Goal: Task Accomplishment & Management: Use online tool/utility

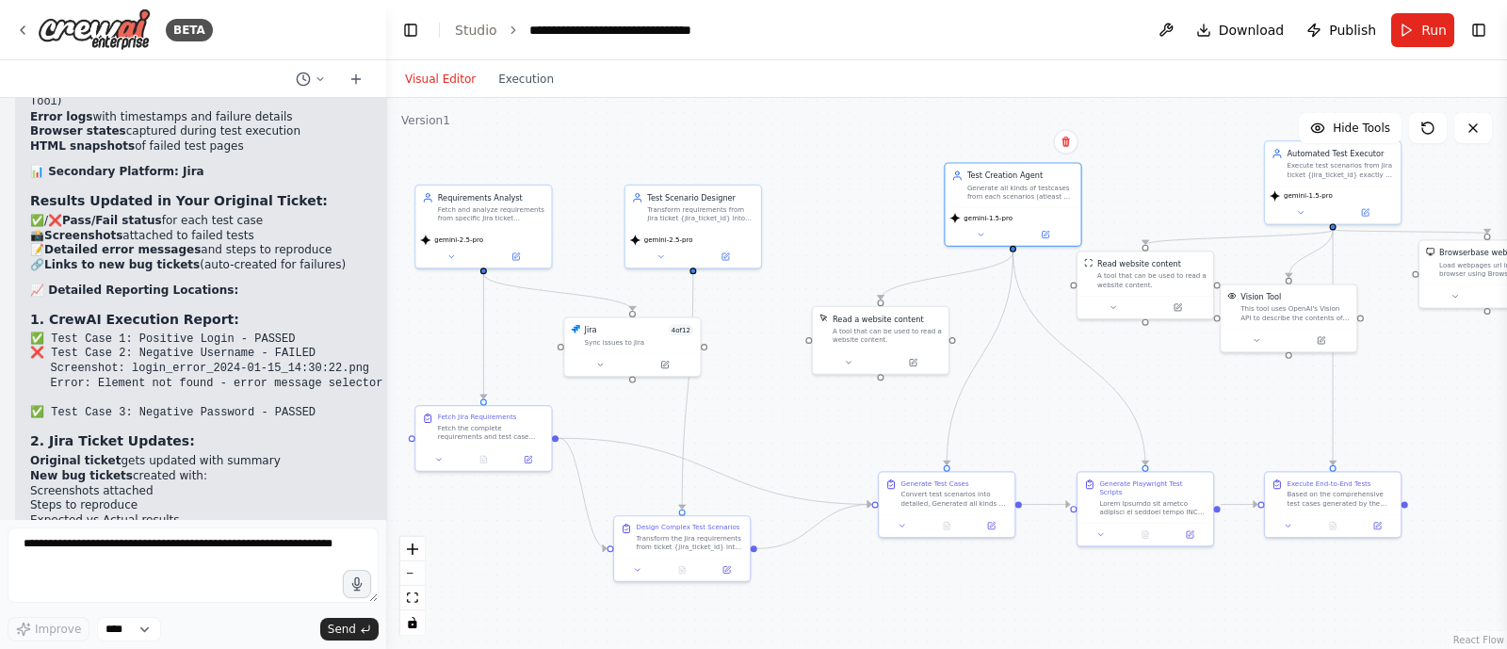
drag, startPoint x: 856, startPoint y: 203, endPoint x: 830, endPoint y: 203, distance: 26.4
click at [830, 203] on div ".deletable-edge-delete-btn { width: 20px; height: 20px; border: 0px solid #ffff…" at bounding box center [946, 373] width 1121 height 551
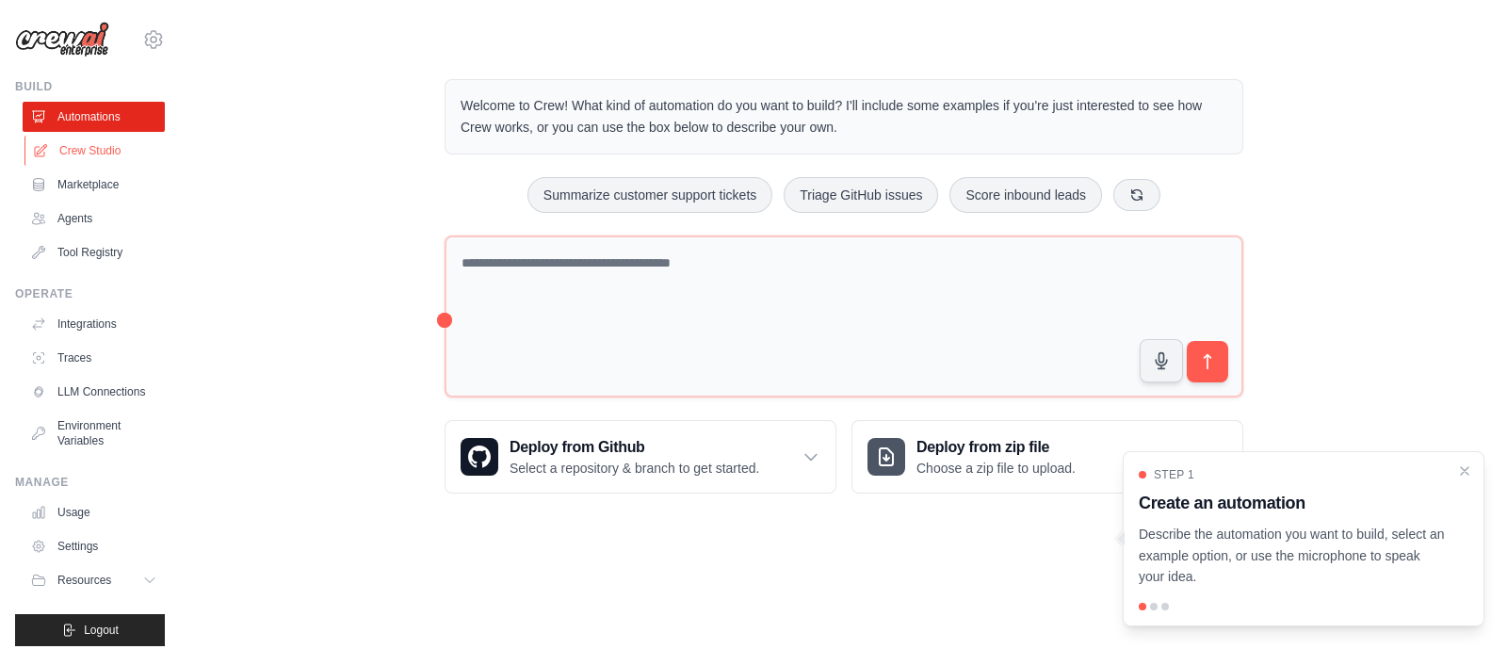
click at [101, 142] on link "Crew Studio" at bounding box center [95, 151] width 142 height 30
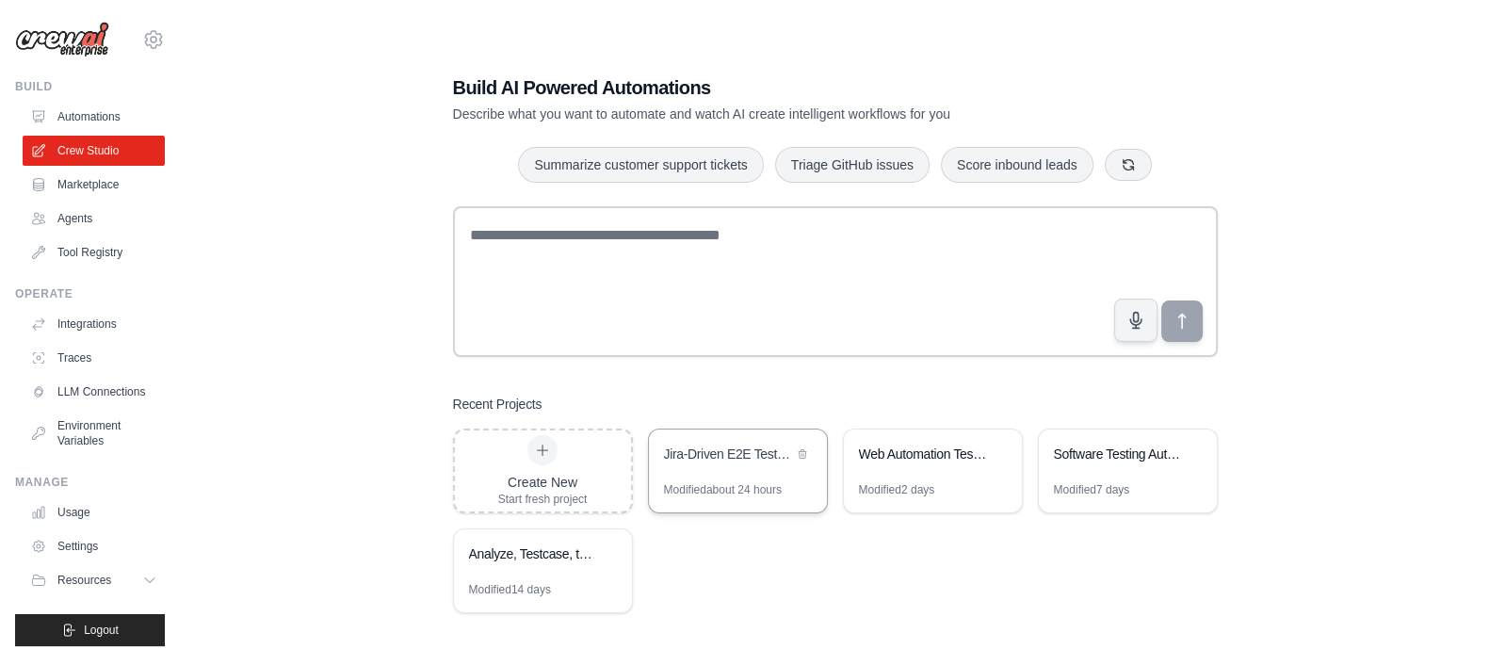
click at [741, 445] on div "Jira-Driven E2E Testing Automation" at bounding box center [728, 454] width 129 height 19
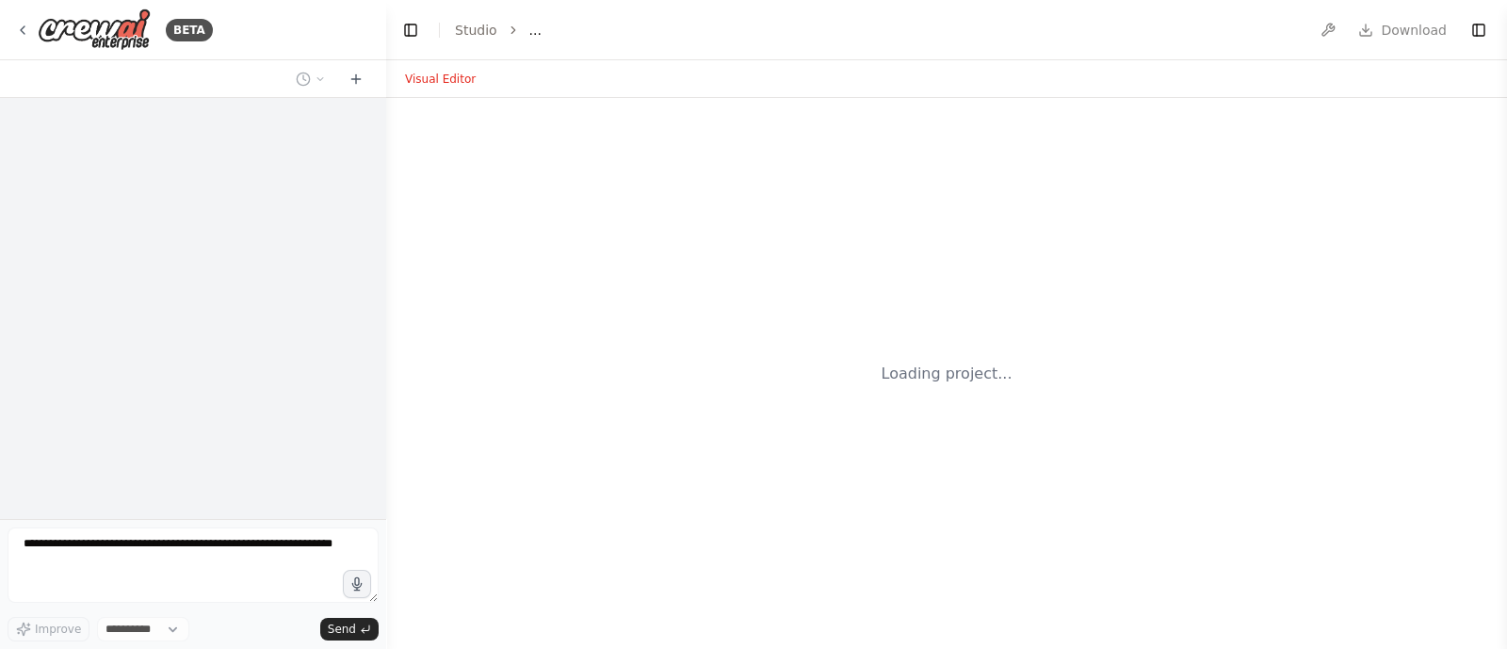
select select "****"
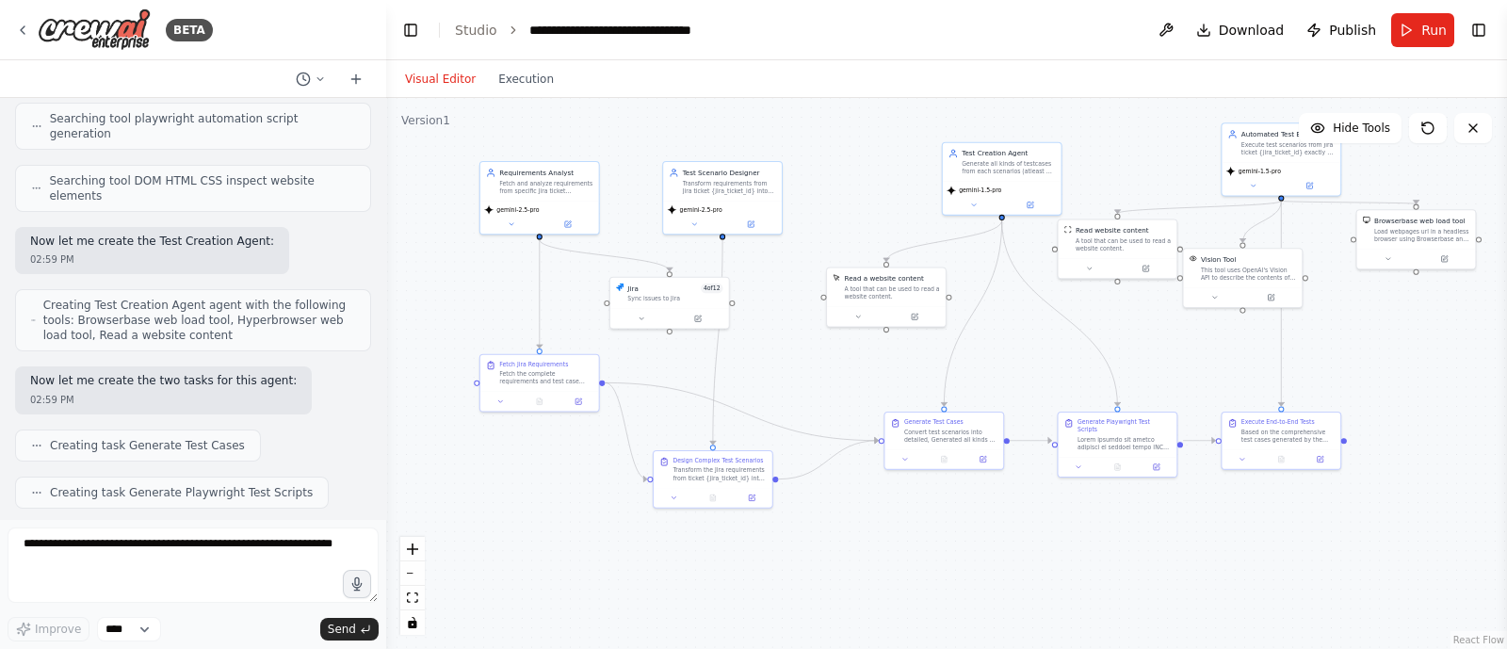
scroll to position [9878, 0]
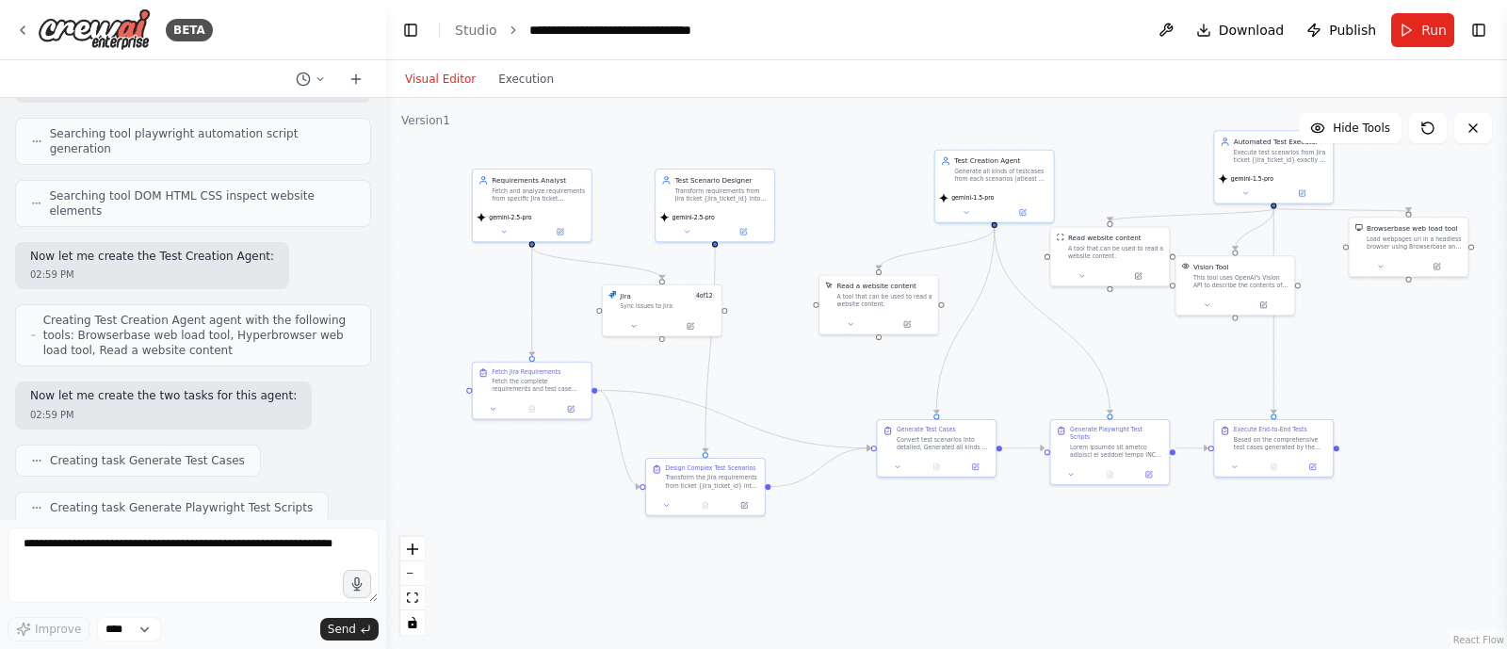
drag, startPoint x: 1023, startPoint y: 267, endPoint x: 817, endPoint y: 208, distance: 214.6
click at [817, 208] on div ".deletable-edge-delete-btn { width: 20px; height: 20px; border: 0px solid #ffff…" at bounding box center [946, 373] width 1121 height 551
click at [1424, 23] on span "Run" at bounding box center [1433, 30] width 25 height 19
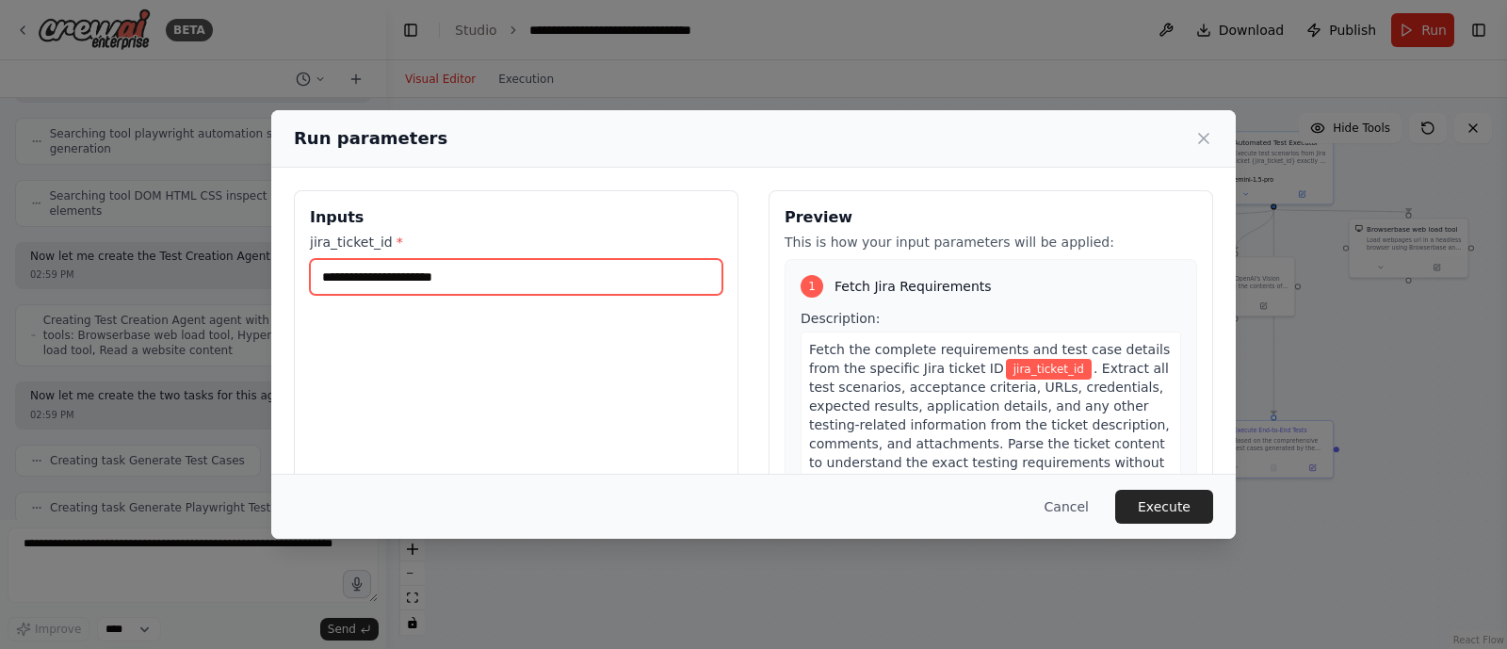
click at [414, 273] on input "jira_ticket_id *" at bounding box center [516, 277] width 413 height 36
type input "*****"
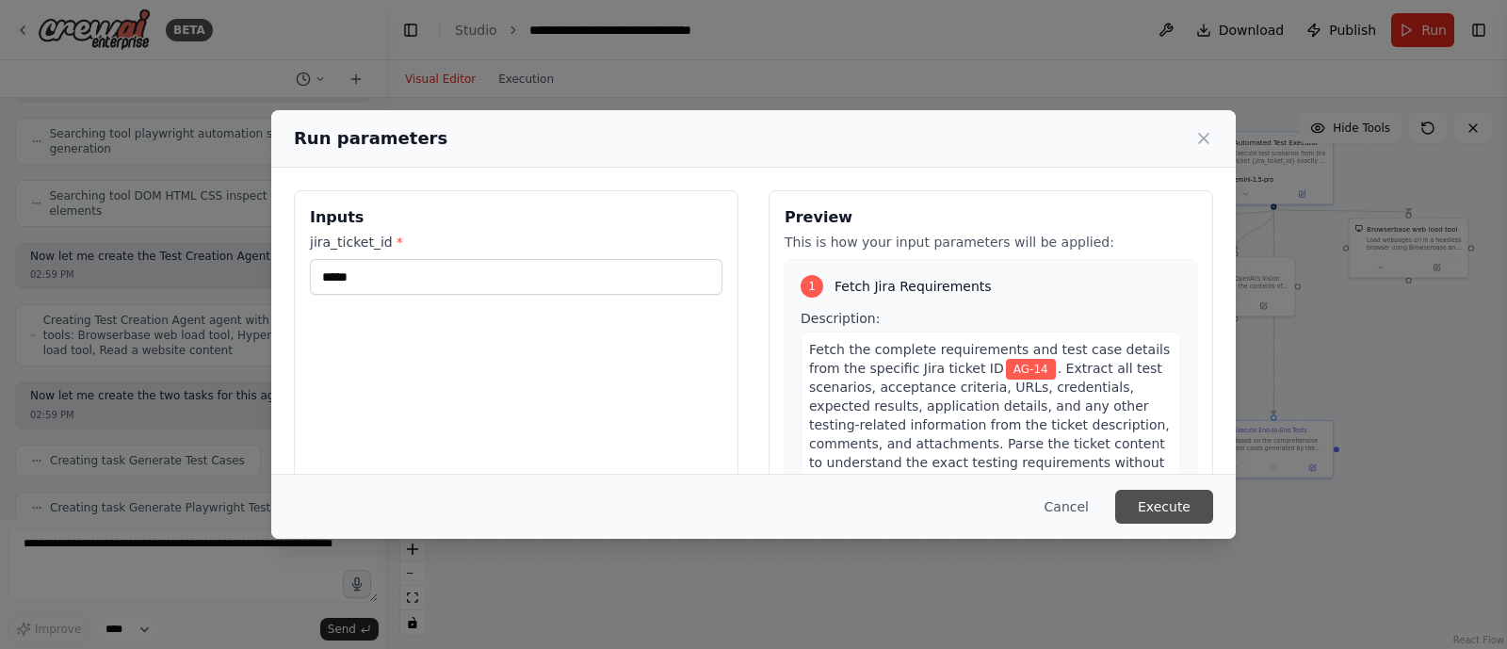
click at [1177, 520] on button "Execute" at bounding box center [1164, 507] width 98 height 34
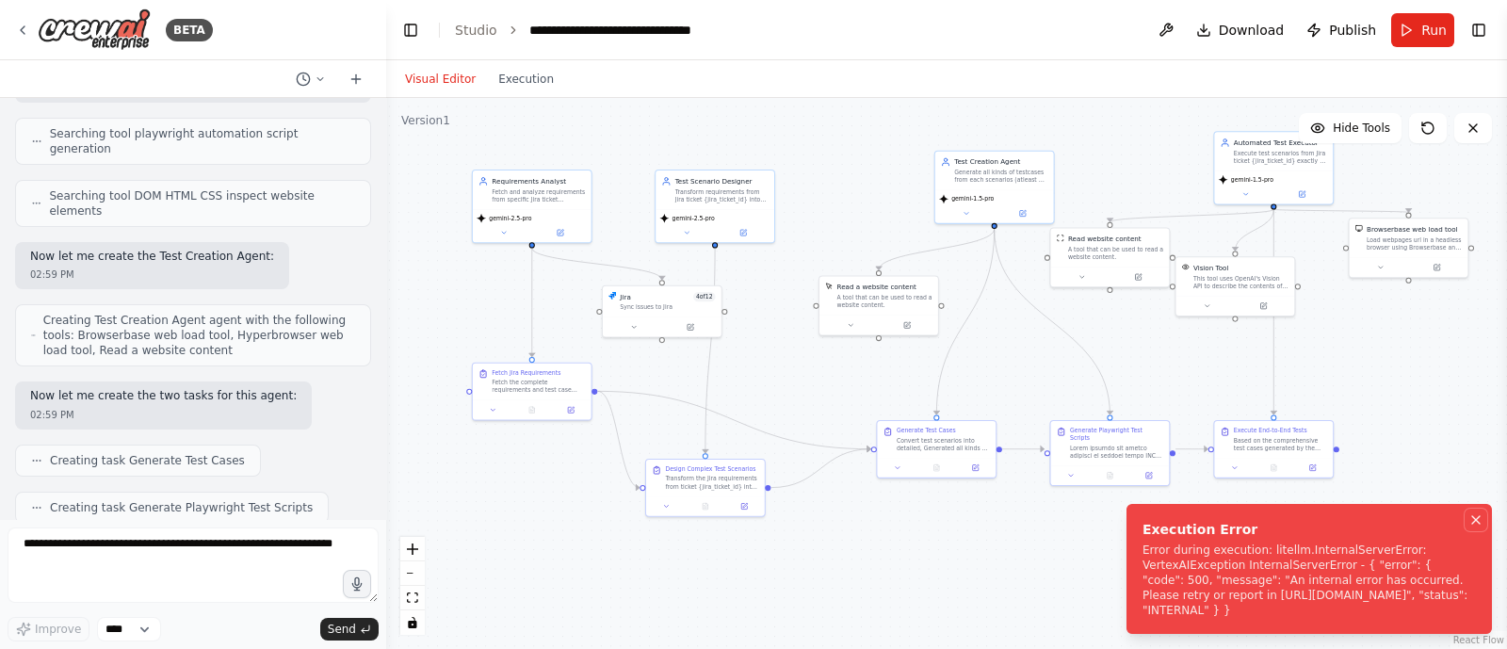
click at [1473, 512] on icon "Notifications (F8)" at bounding box center [1475, 519] width 15 height 15
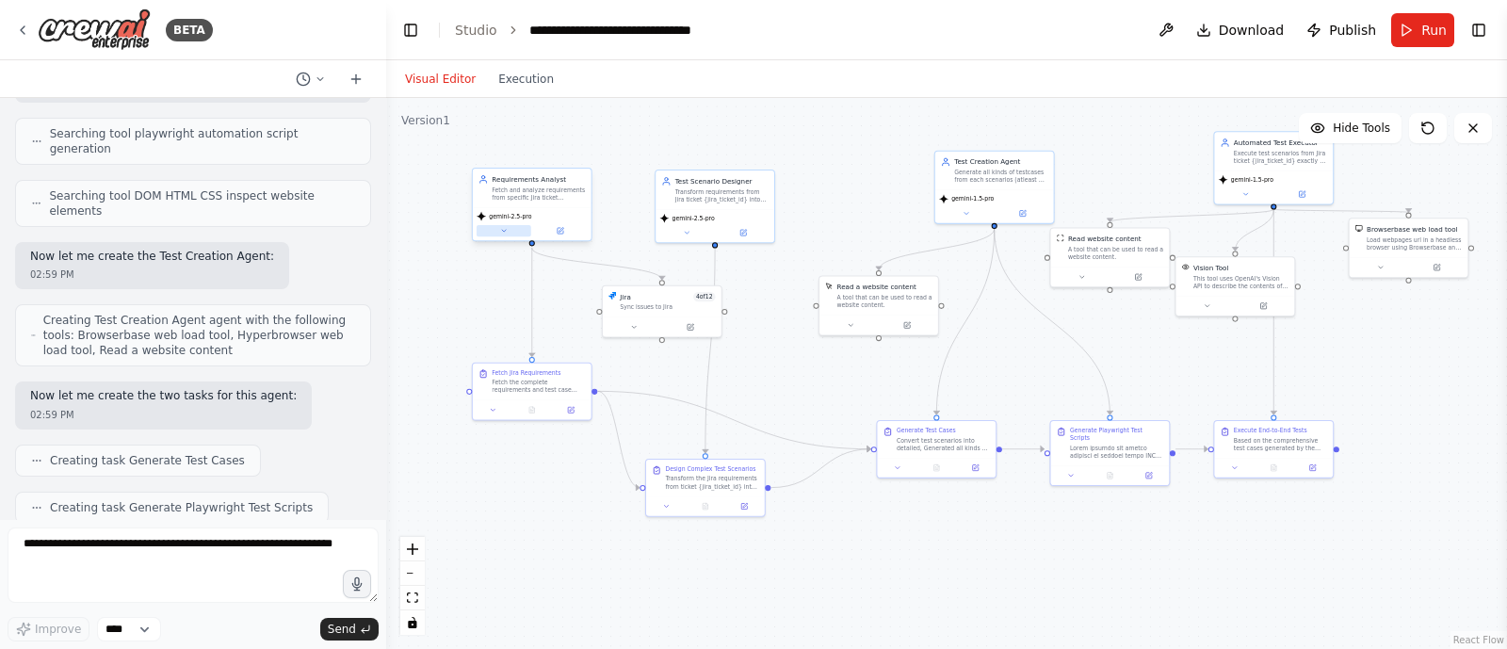
click at [504, 233] on icon at bounding box center [504, 231] width 8 height 8
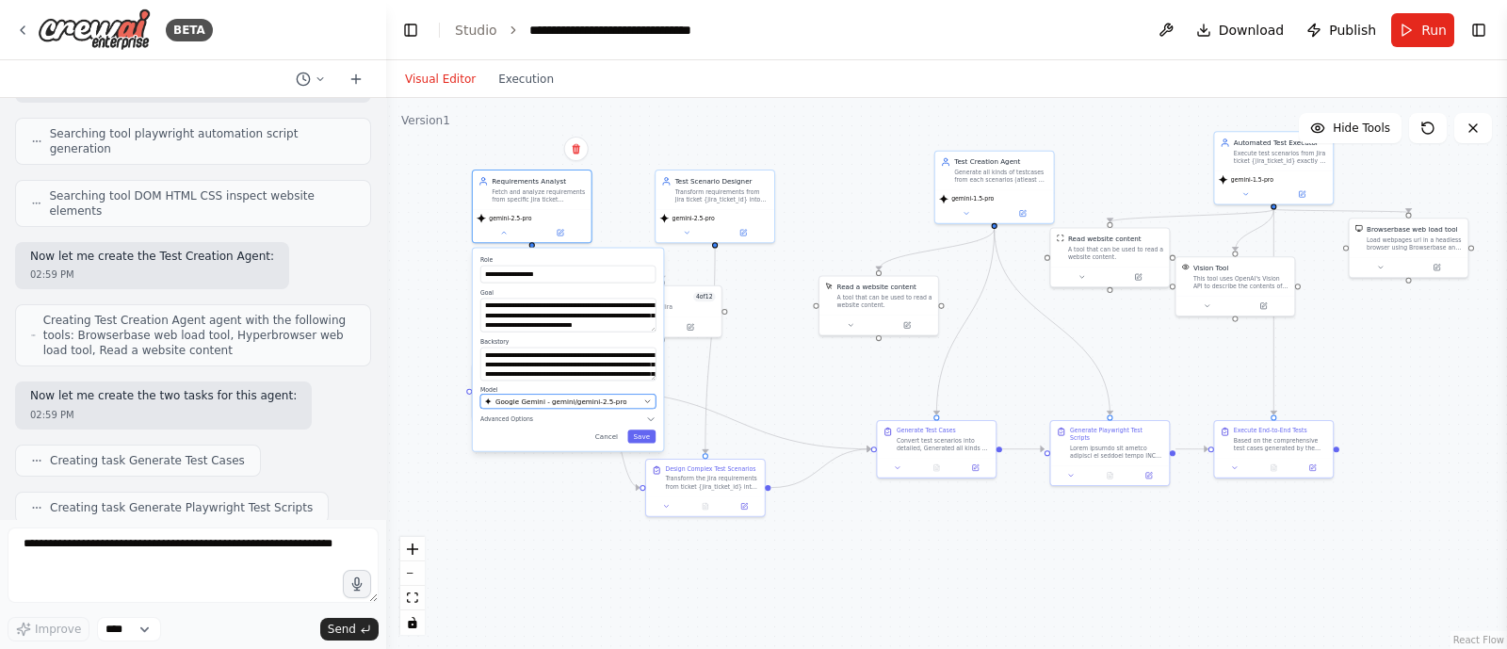
click at [574, 405] on span "Google Gemini - gemini/gemini-2.5-pro" at bounding box center [561, 401] width 132 height 9
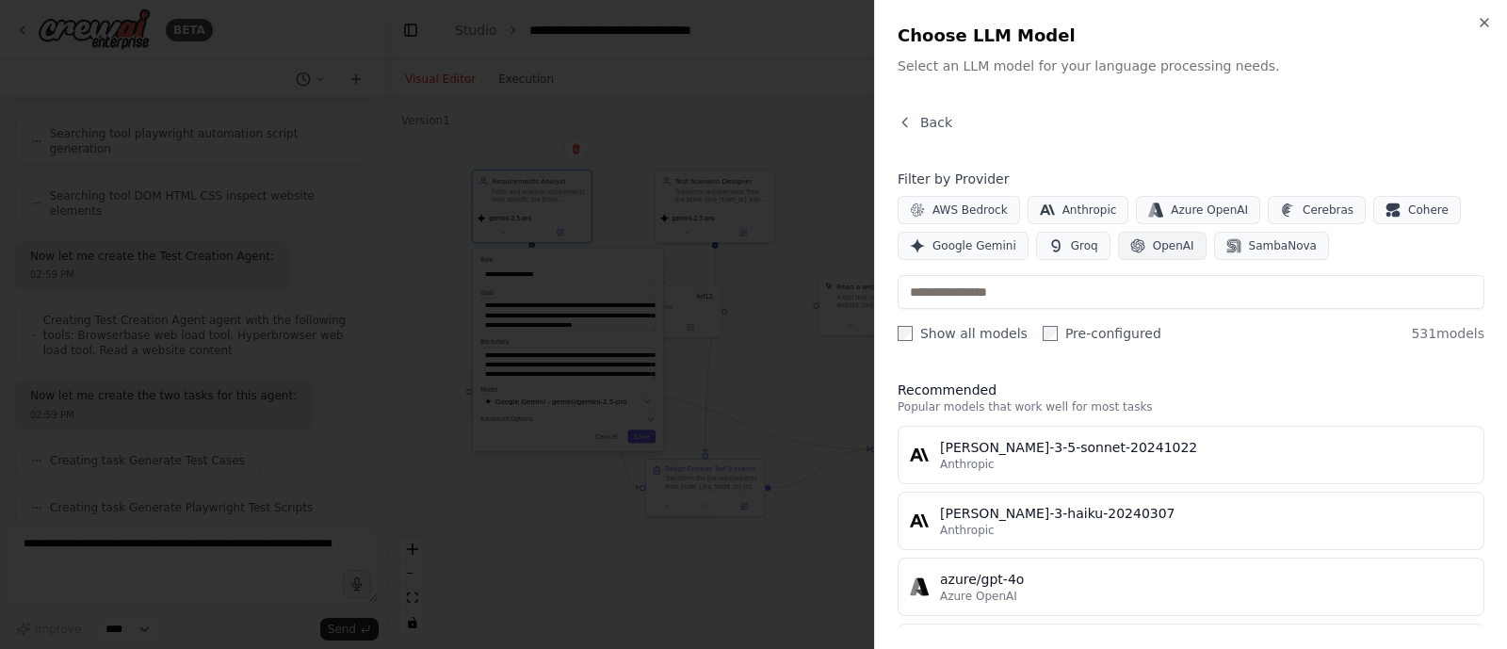
click at [1159, 238] on span "OpenAI" at bounding box center [1173, 245] width 41 height 15
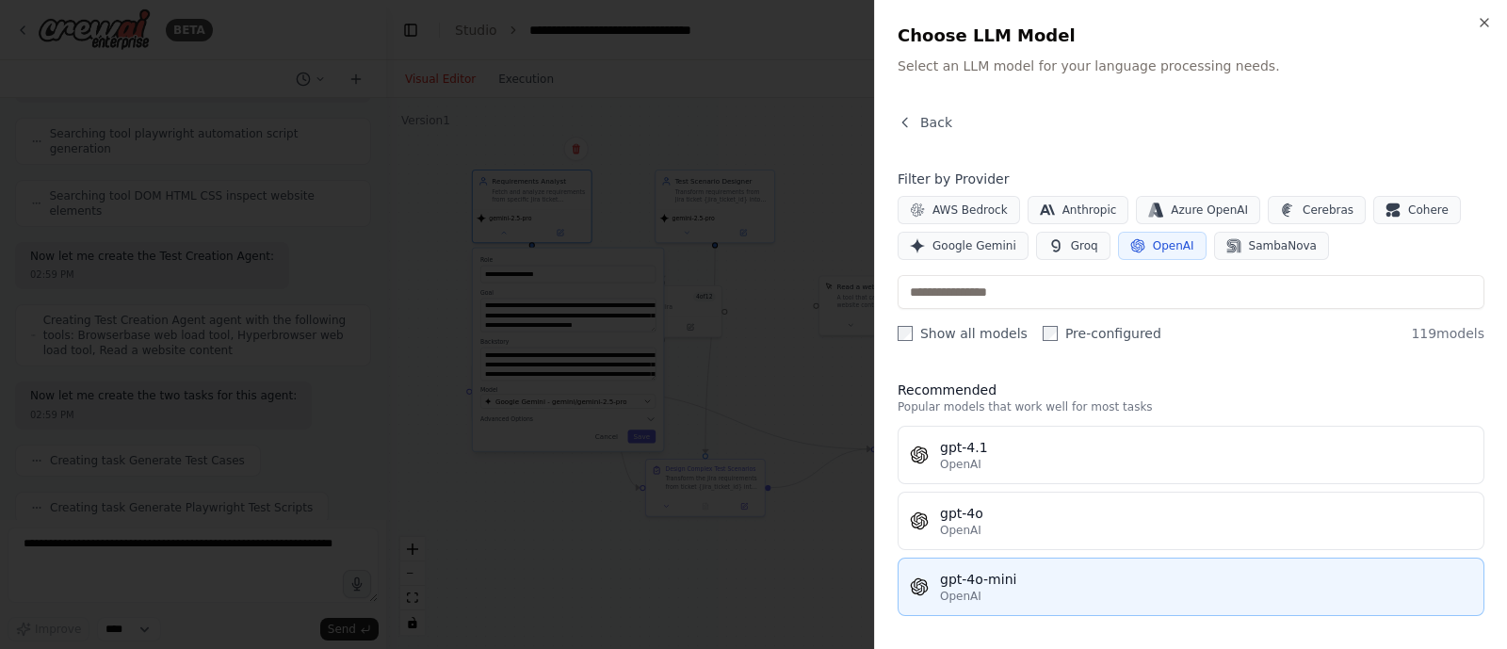
click at [992, 591] on div "OpenAI" at bounding box center [1206, 596] width 532 height 15
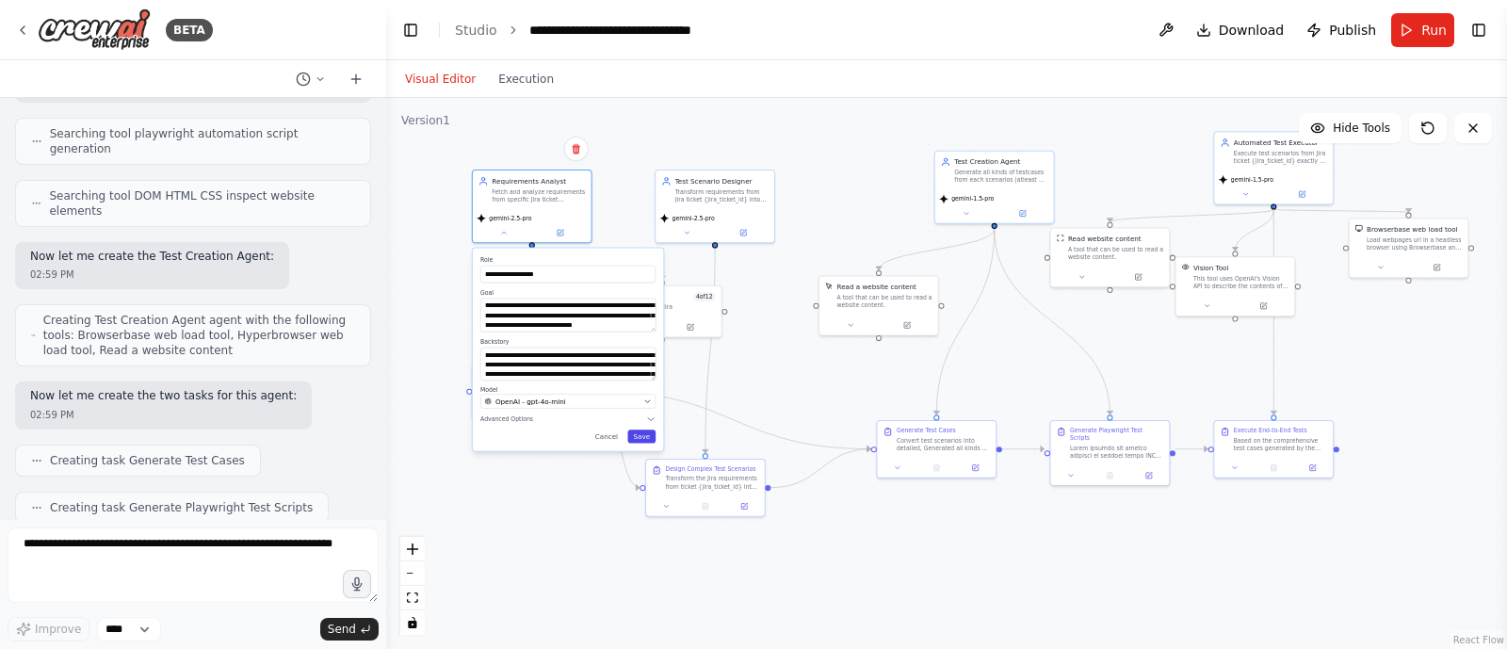
click at [643, 435] on button "Save" at bounding box center [641, 436] width 28 height 13
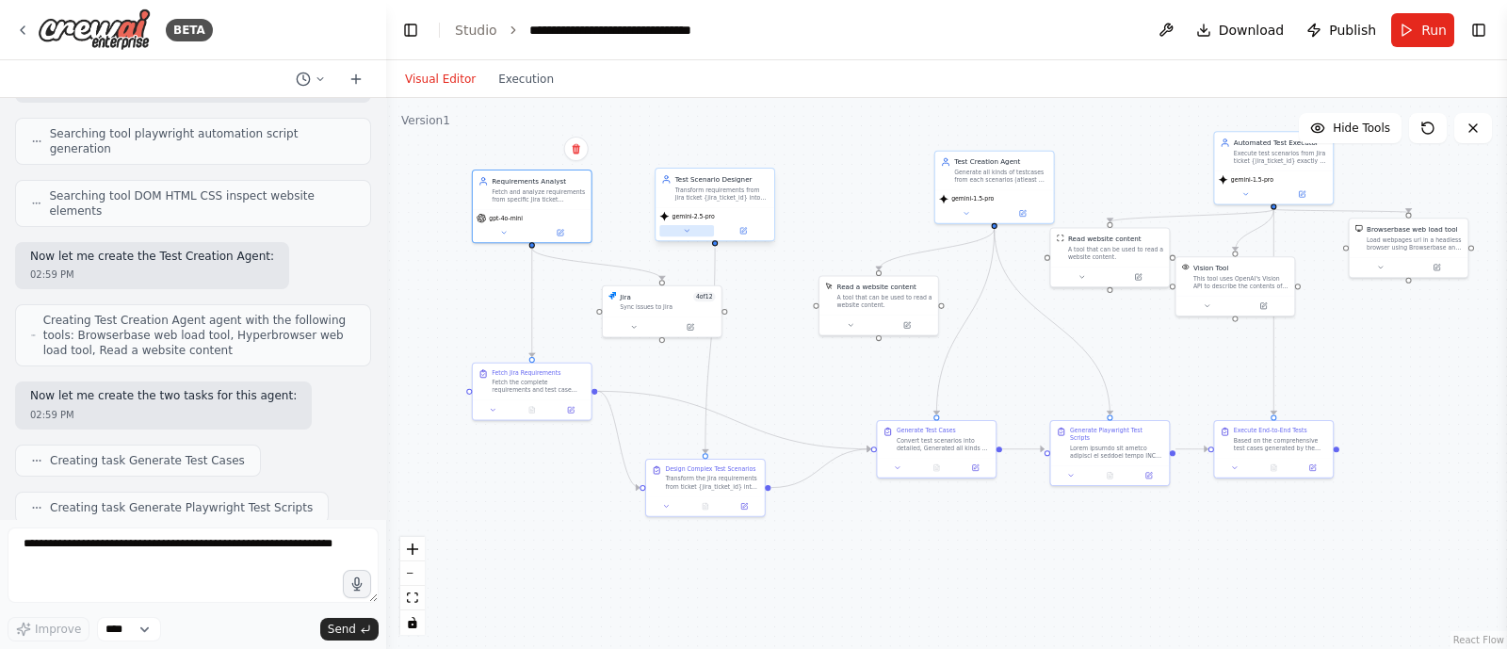
click at [689, 225] on button at bounding box center [686, 230] width 55 height 11
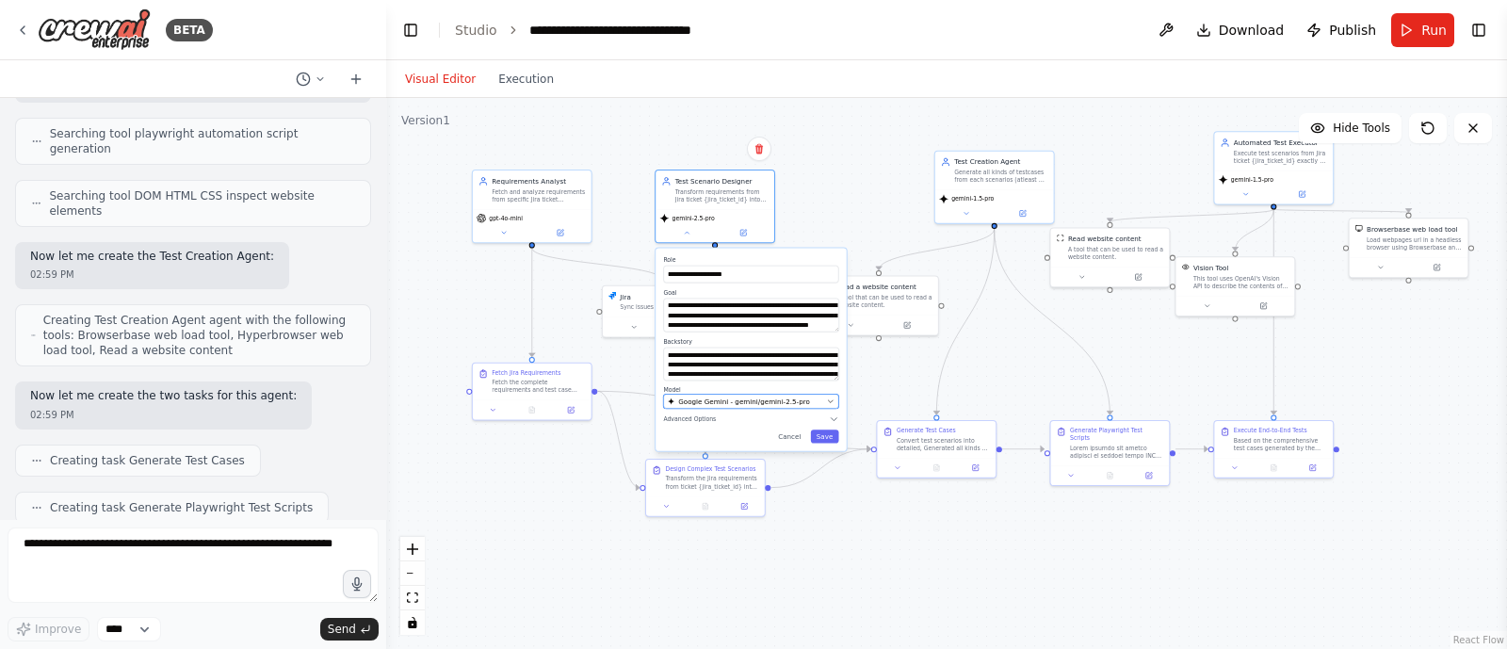
click at [771, 397] on span "Google Gemini - gemini/gemini-2.5-pro" at bounding box center [744, 401] width 132 height 9
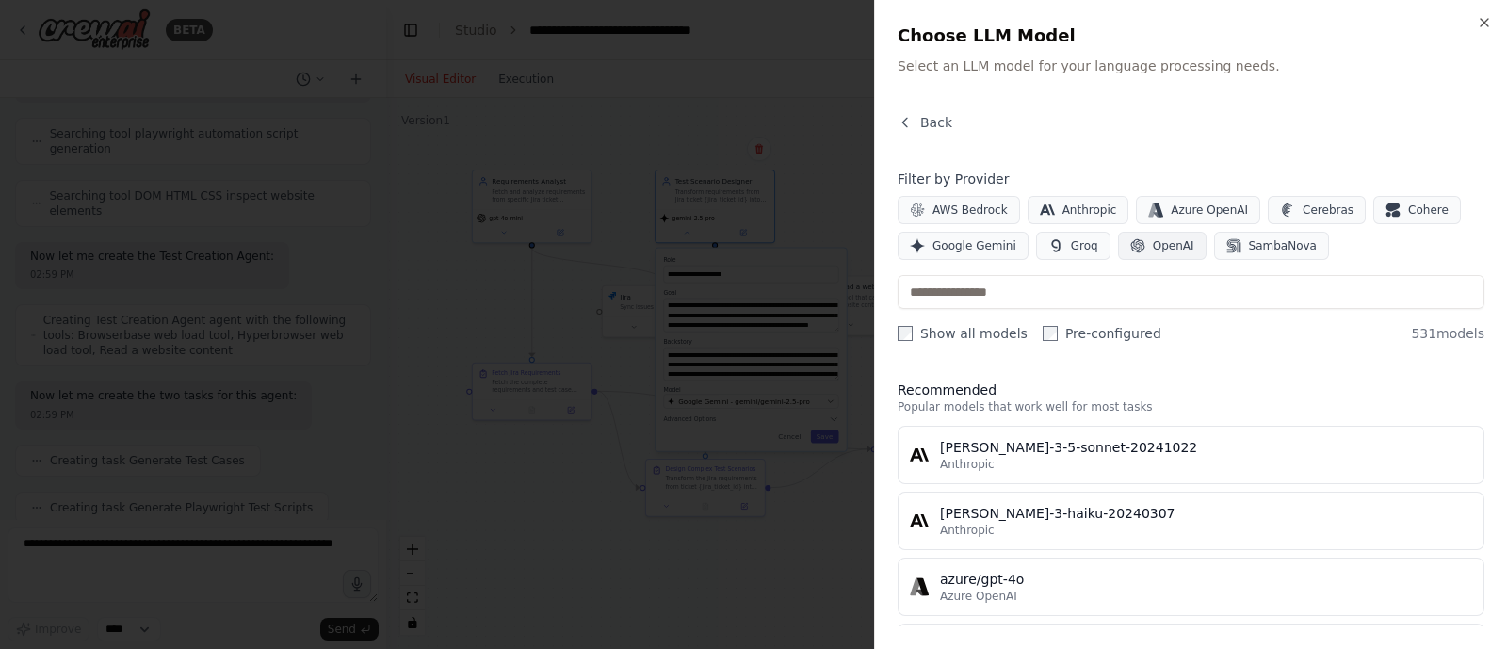
drag, startPoint x: 1126, startPoint y: 267, endPoint x: 1144, endPoint y: 237, distance: 34.2
click at [1144, 237] on div "Filter by Provider AWS Bedrock Anthropic Azure OpenAI Cerebras Cohere Google Ge…" at bounding box center [1191, 256] width 587 height 173
click at [1153, 238] on span "OpenAI" at bounding box center [1173, 245] width 41 height 15
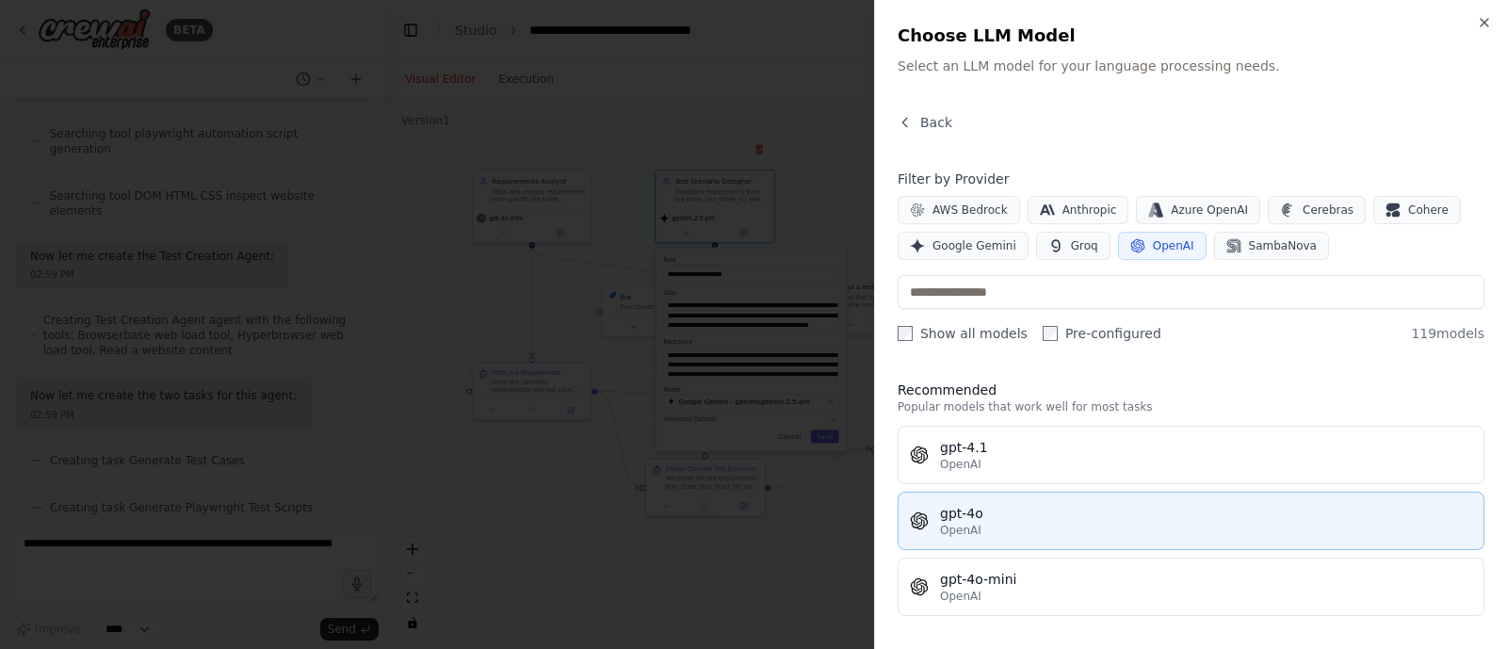
click at [1006, 523] on div "OpenAI" at bounding box center [1206, 530] width 532 height 15
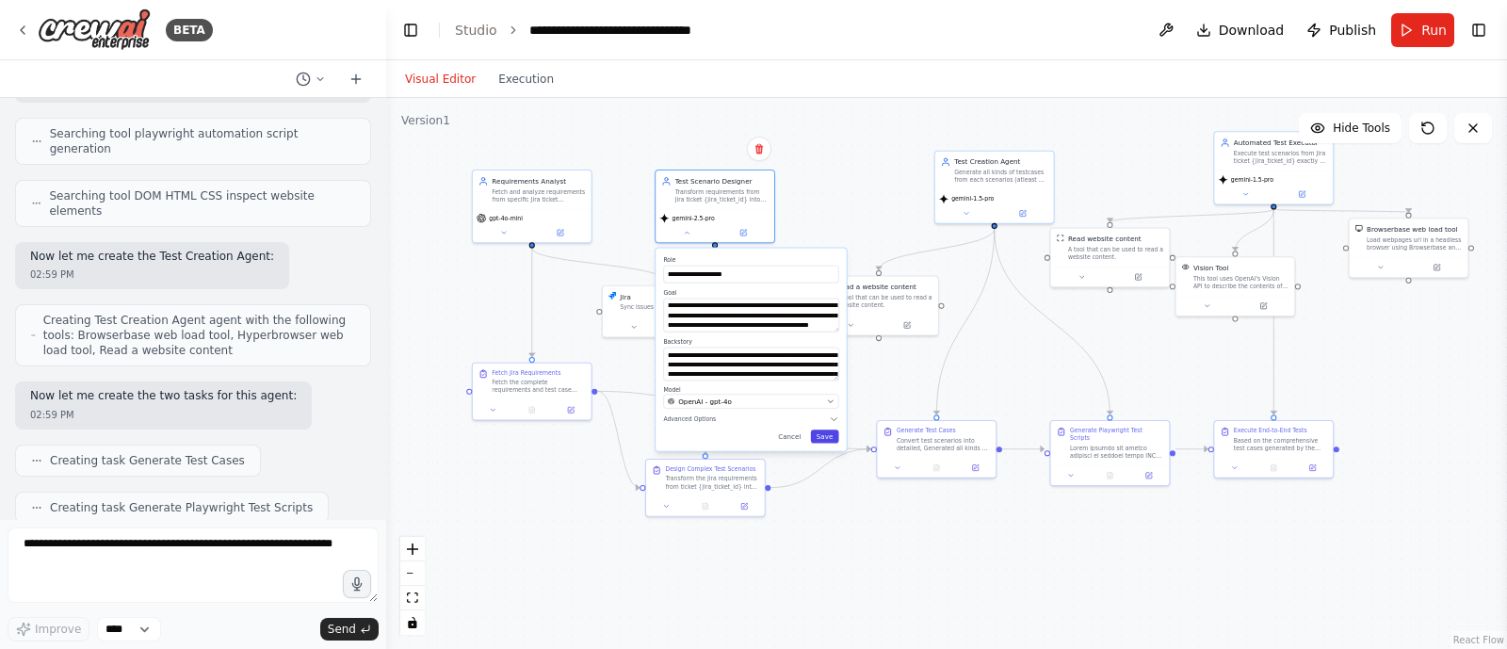
click at [834, 436] on button "Save" at bounding box center [825, 436] width 28 height 13
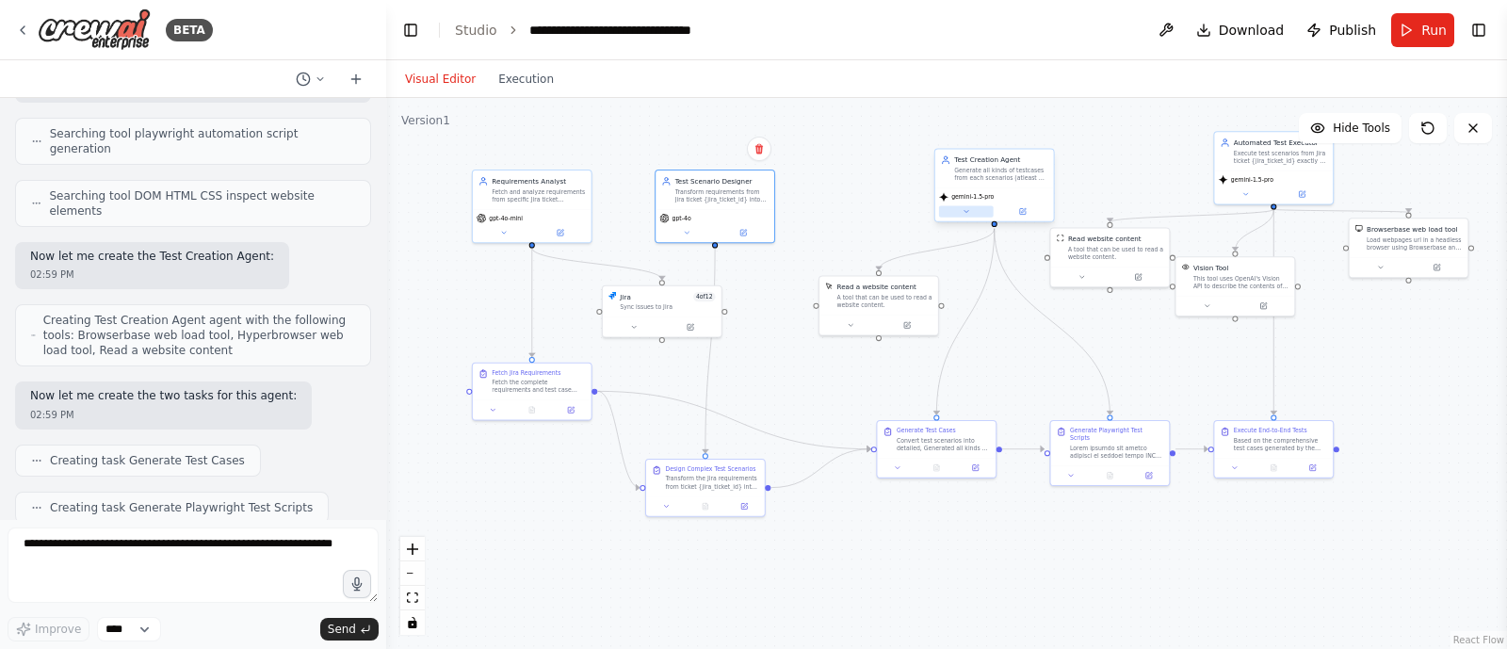
click at [970, 208] on button at bounding box center [966, 210] width 55 height 11
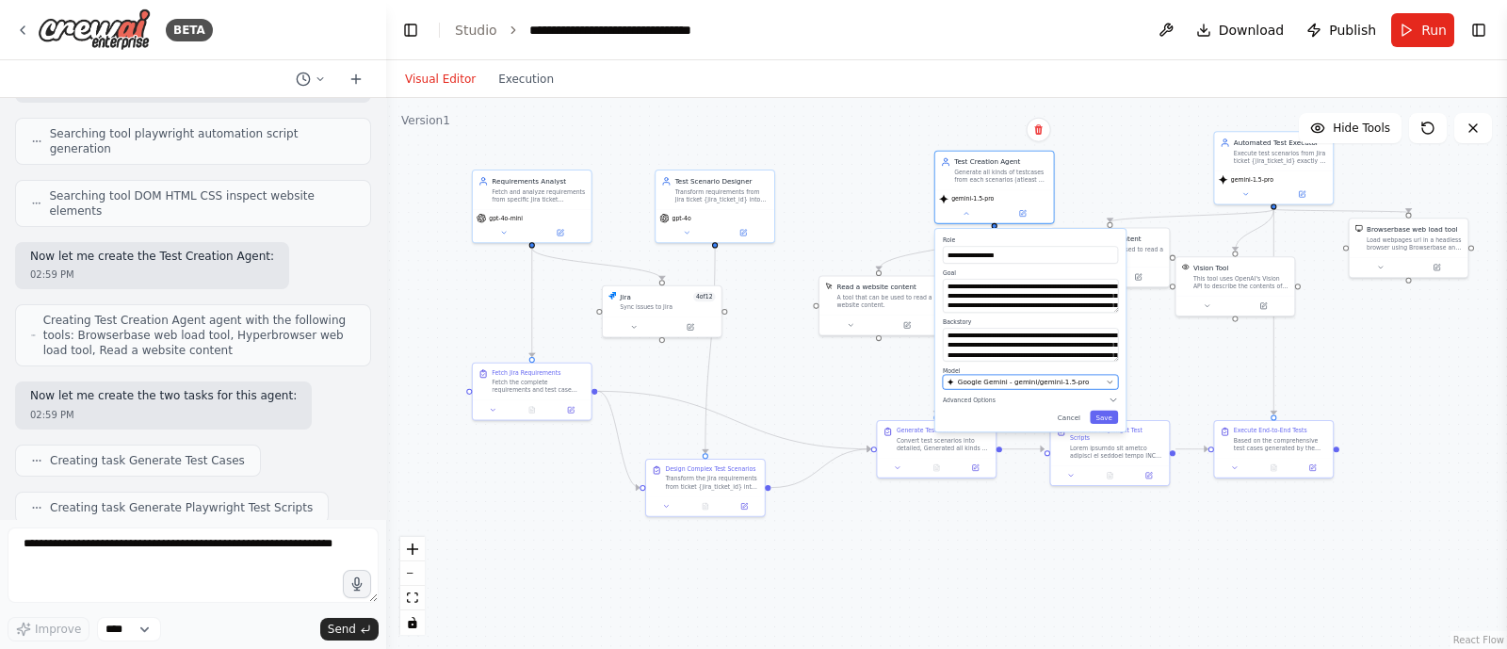
click at [975, 379] on span "Google Gemini - gemini/gemini-1.5-pro" at bounding box center [1024, 382] width 132 height 9
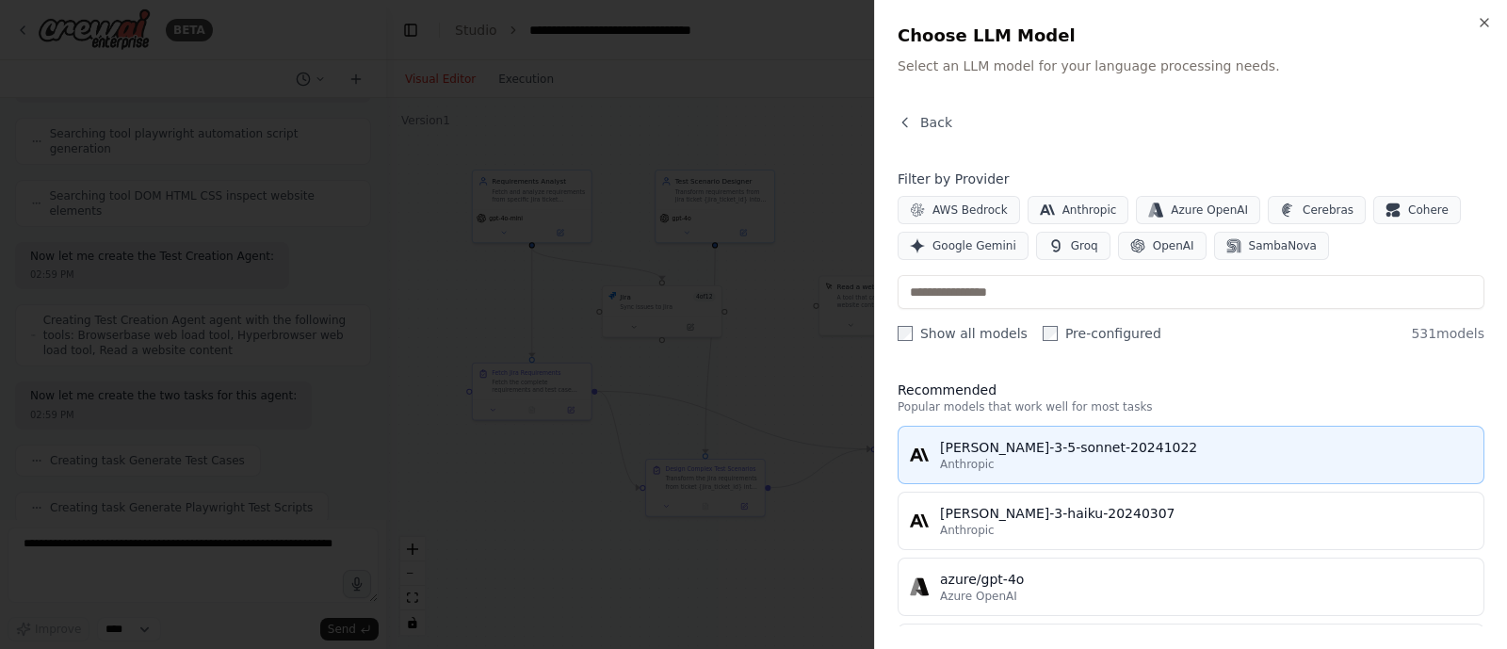
scroll to position [112, 0]
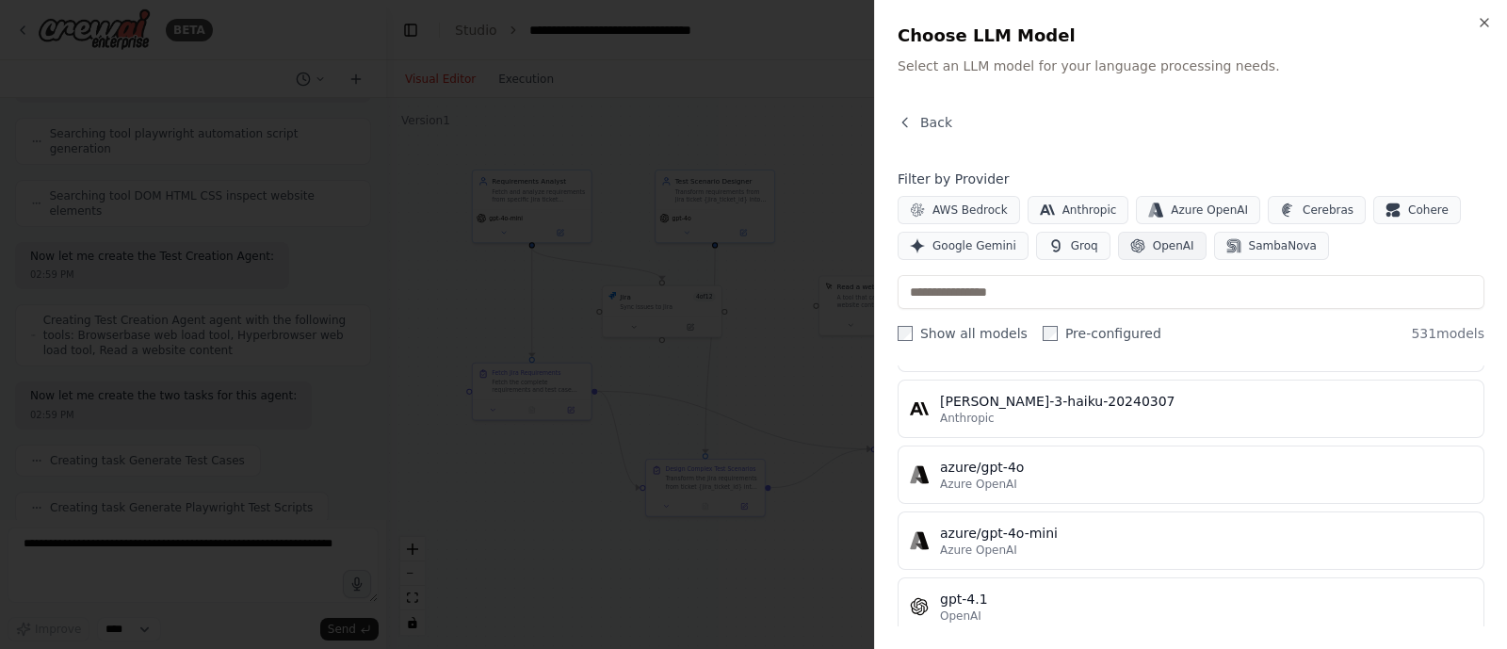
click at [1142, 255] on button "OpenAI" at bounding box center [1162, 246] width 89 height 28
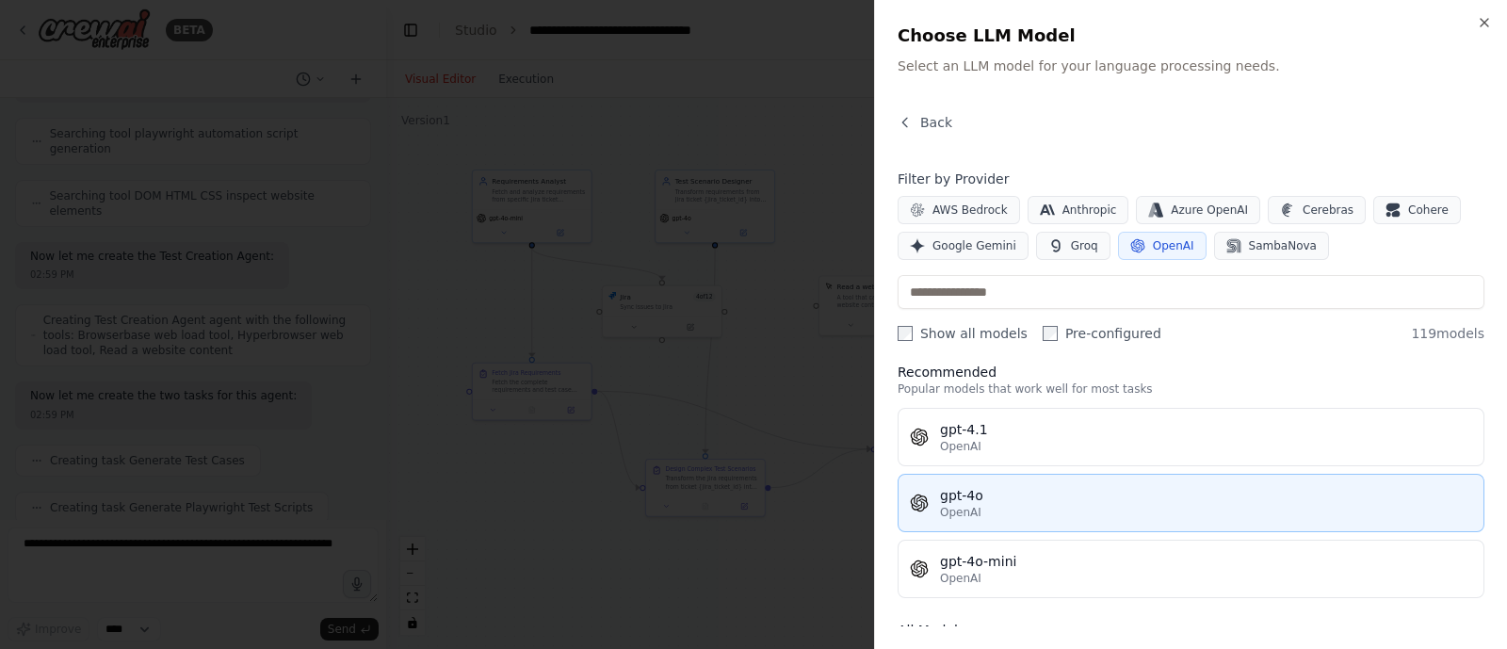
scroll to position [16, 0]
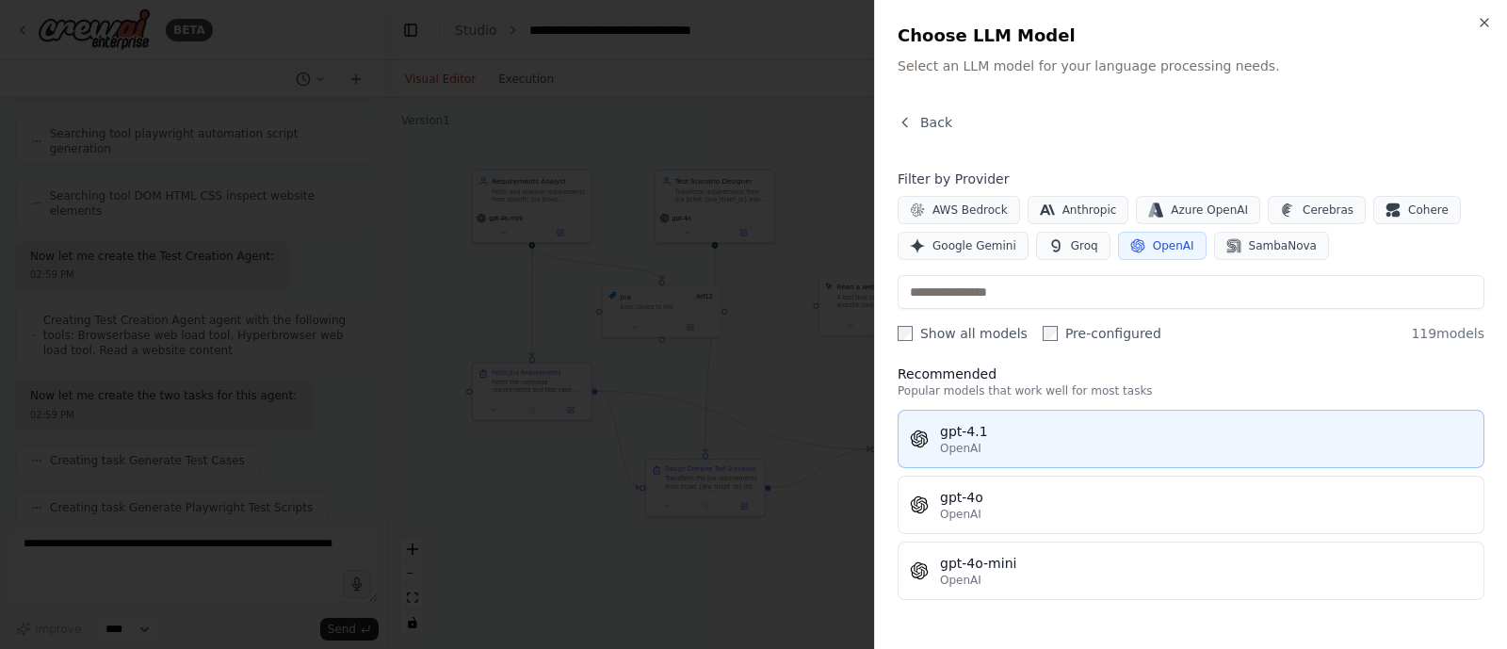
click at [981, 451] on div "OpenAI" at bounding box center [1206, 448] width 532 height 15
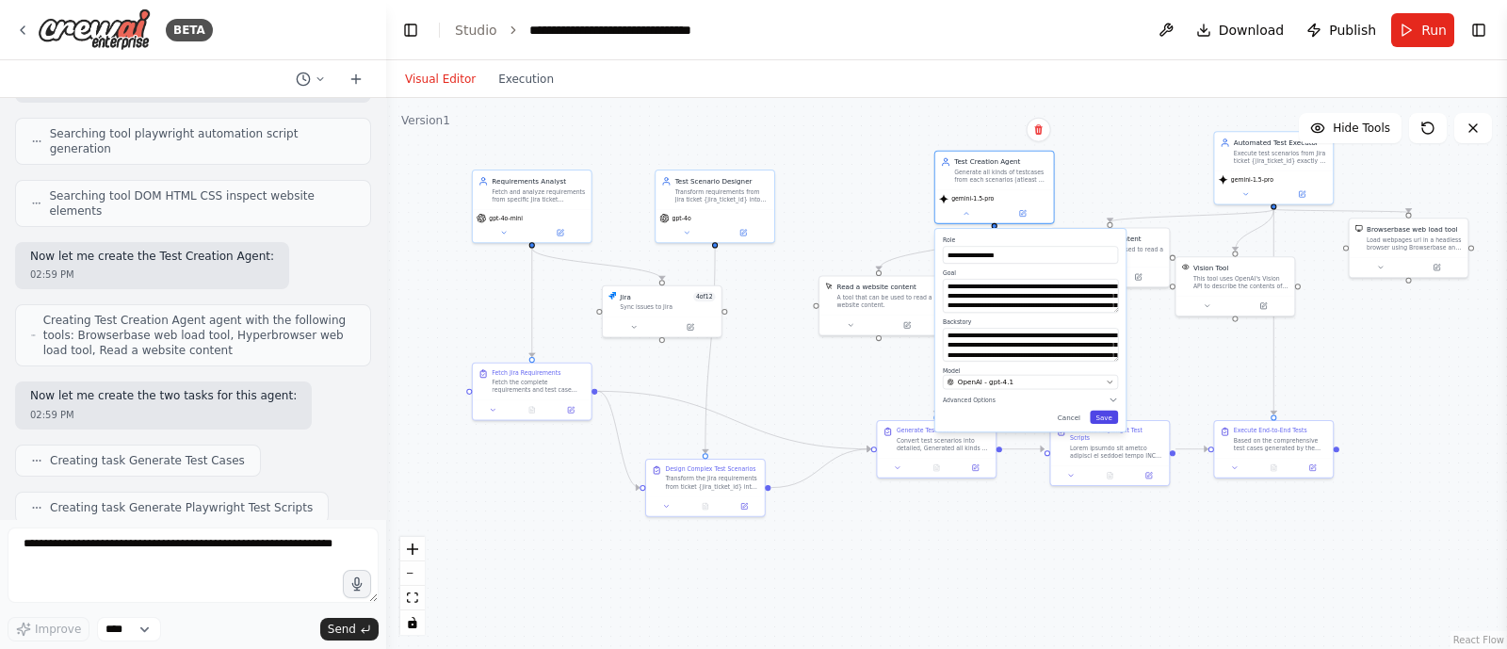
click at [1111, 414] on button "Save" at bounding box center [1104, 417] width 28 height 13
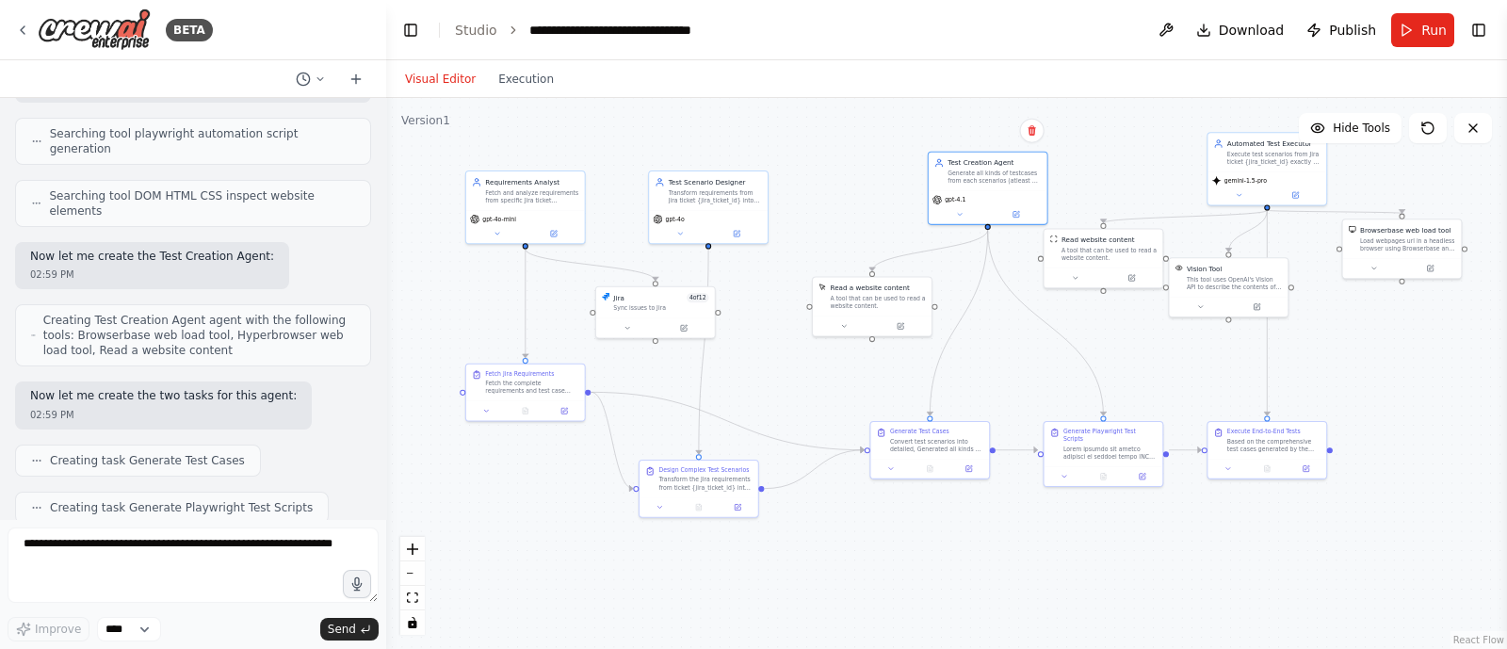
drag, startPoint x: 1128, startPoint y: 155, endPoint x: 1001, endPoint y: 170, distance: 128.0
click at [1001, 170] on div ".deletable-edge-delete-btn { width: 20px; height: 20px; border: 0px solid #ffff…" at bounding box center [946, 373] width 1121 height 551
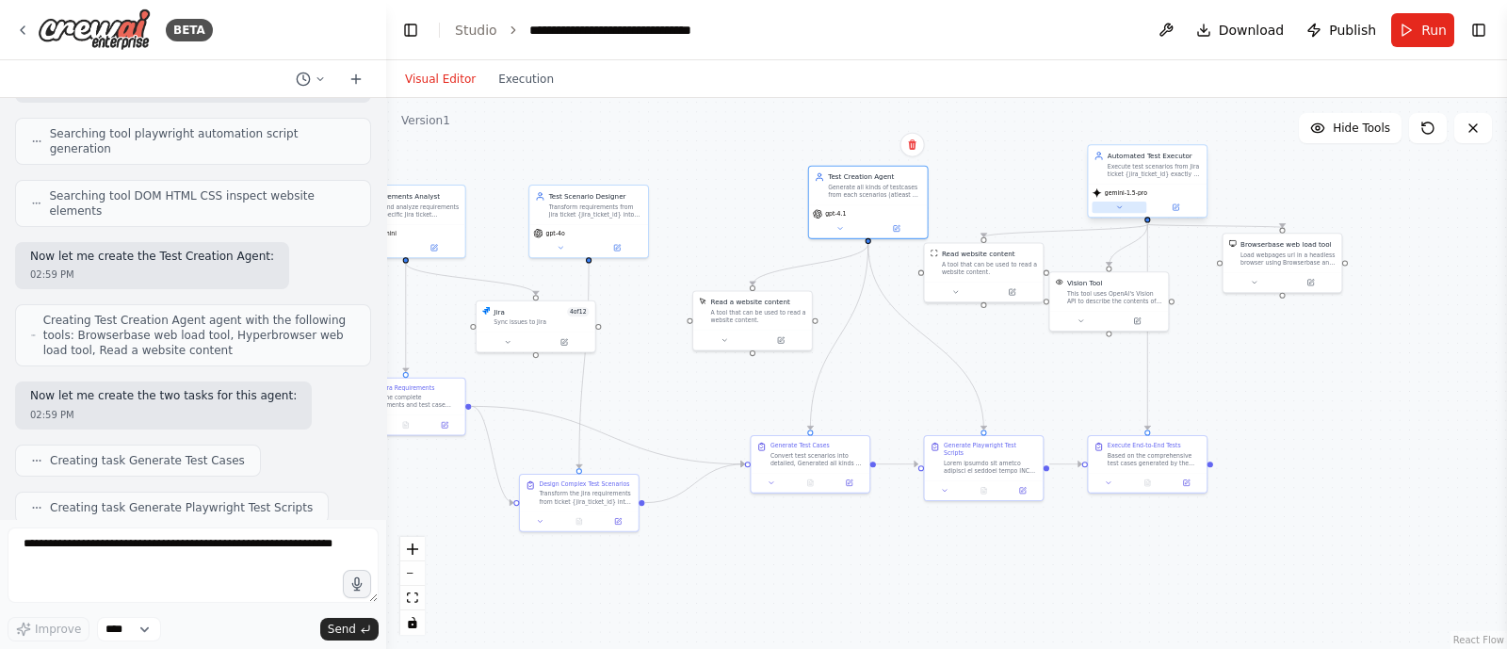
click at [1120, 204] on icon at bounding box center [1119, 207] width 8 height 8
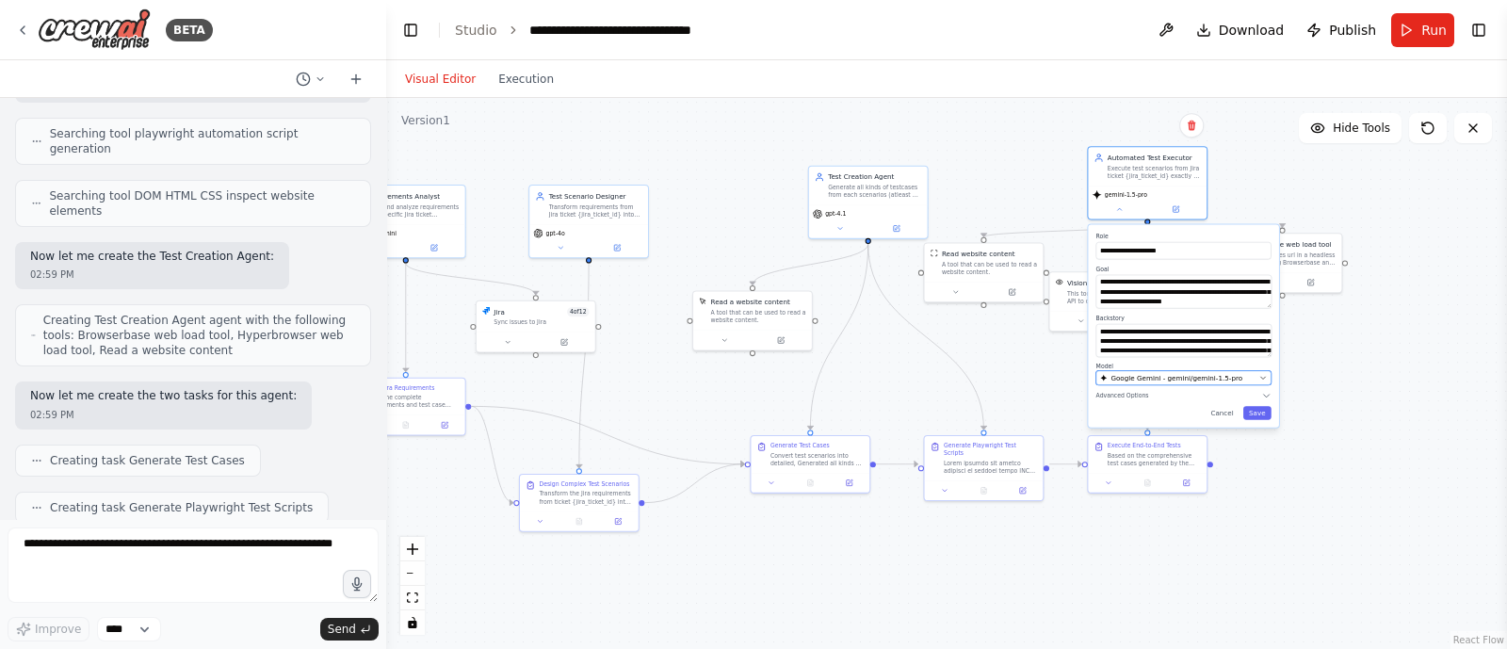
click at [1259, 374] on icon "button" at bounding box center [1263, 378] width 8 height 8
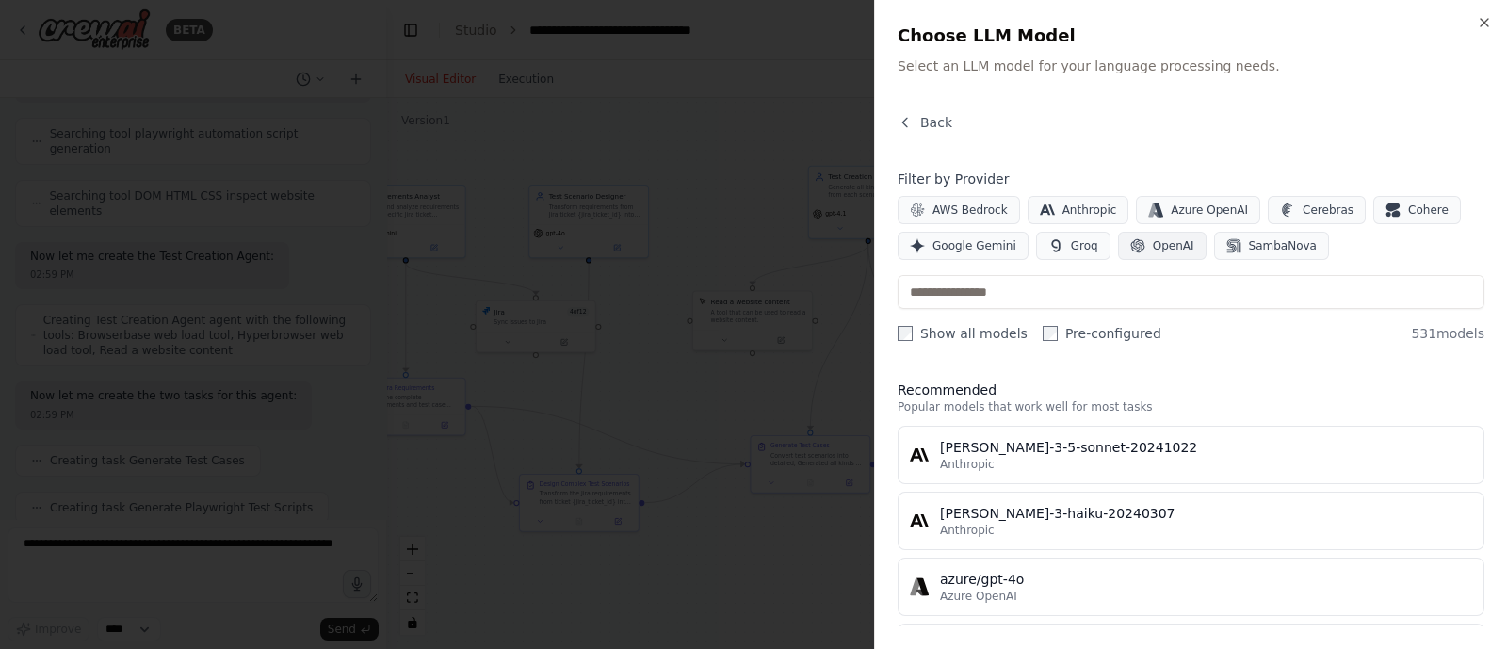
click at [1158, 255] on button "OpenAI" at bounding box center [1162, 246] width 89 height 28
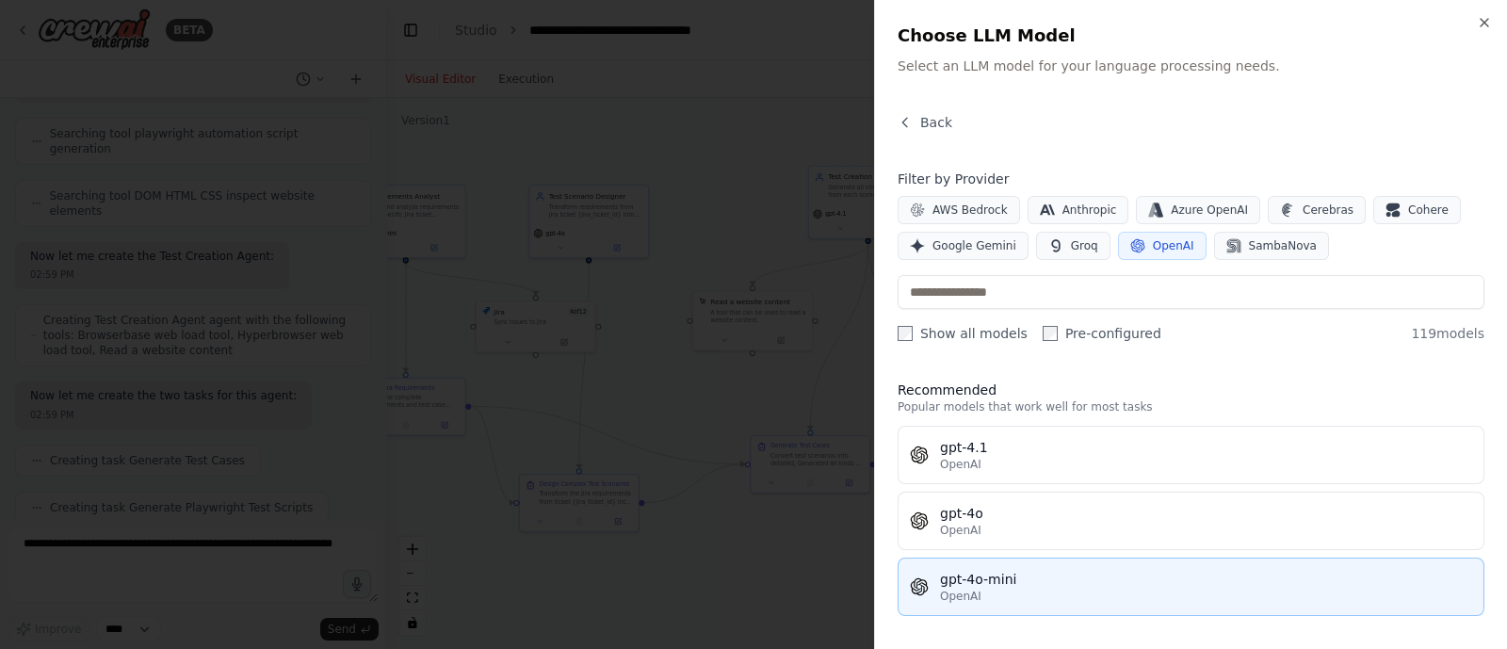
click at [1027, 562] on button "gpt-4o-mini OpenAI" at bounding box center [1191, 587] width 587 height 58
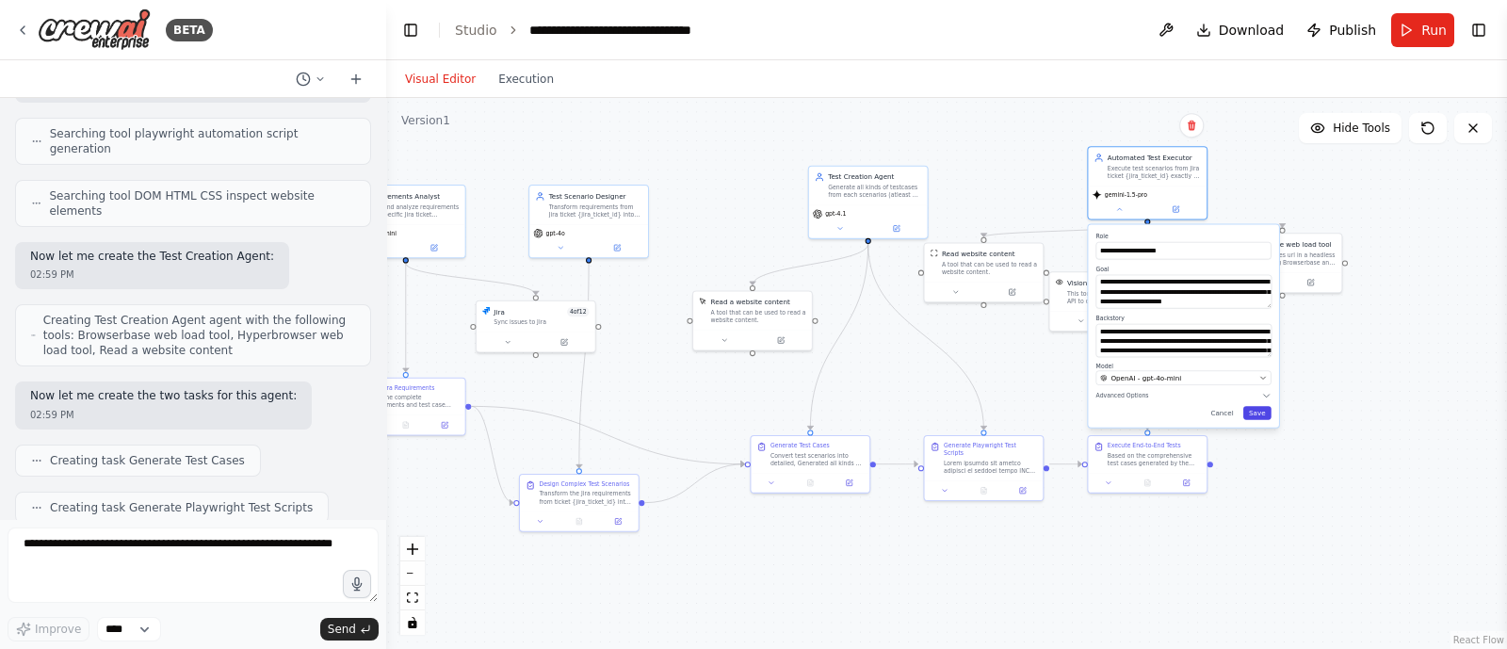
click at [1261, 415] on button "Save" at bounding box center [1257, 412] width 28 height 13
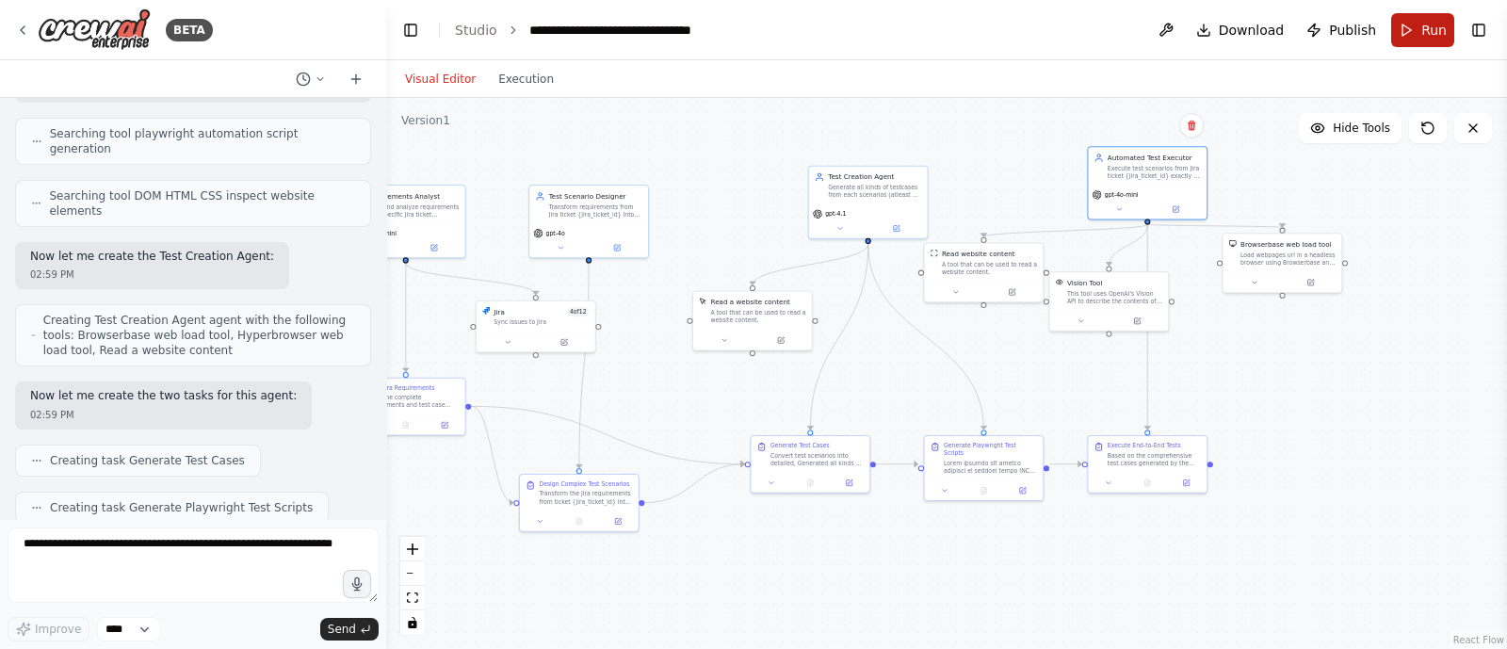
click at [1436, 24] on span "Run" at bounding box center [1433, 30] width 25 height 19
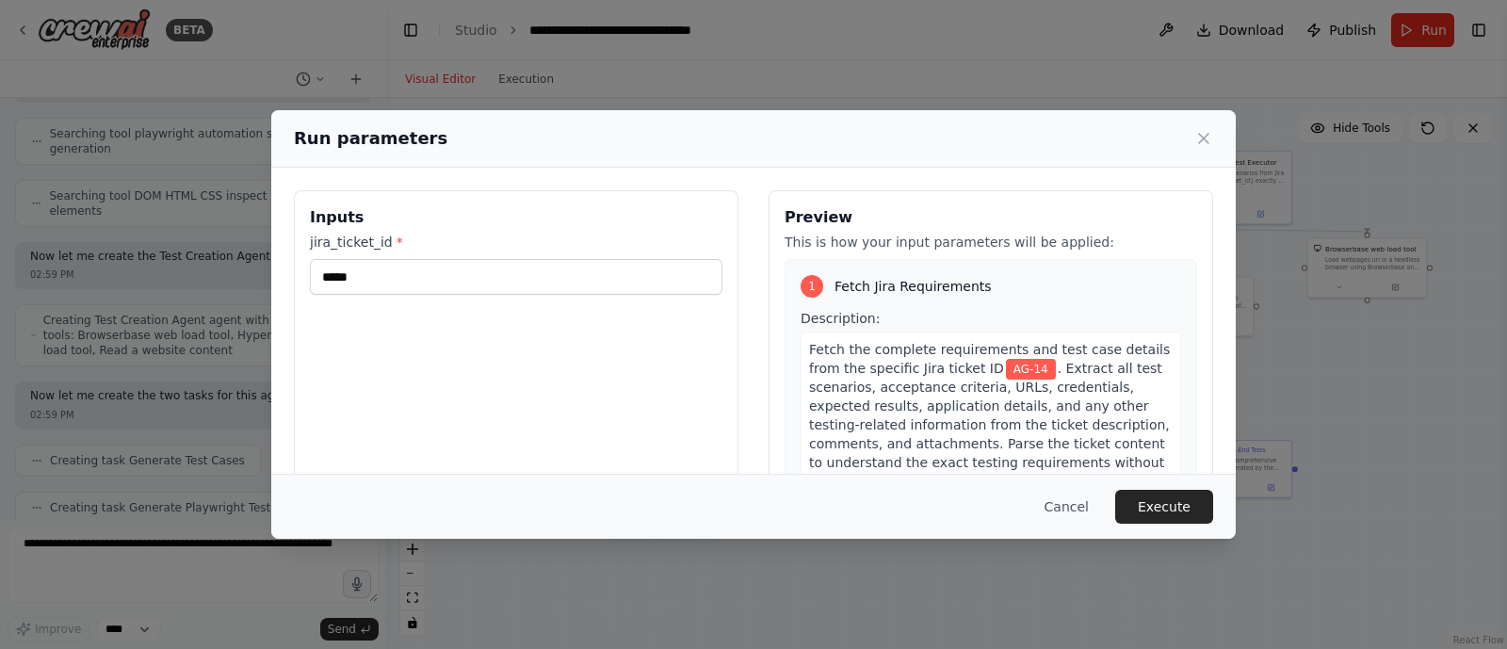
drag, startPoint x: 1381, startPoint y: 397, endPoint x: 1466, endPoint y: 402, distance: 84.9
click at [1466, 402] on body "BETA Hello! I'm the CrewAI assistant. What kind of automation do you want to bu…" at bounding box center [753, 324] width 1507 height 649
click at [801, 317] on span "Description:" at bounding box center [840, 318] width 79 height 15
click at [1063, 412] on span ". Extract all test scenarios, acceptance criteria, URLs, credentials, expected …" at bounding box center [989, 425] width 361 height 128
click at [1159, 501] on button "Execute" at bounding box center [1164, 507] width 98 height 34
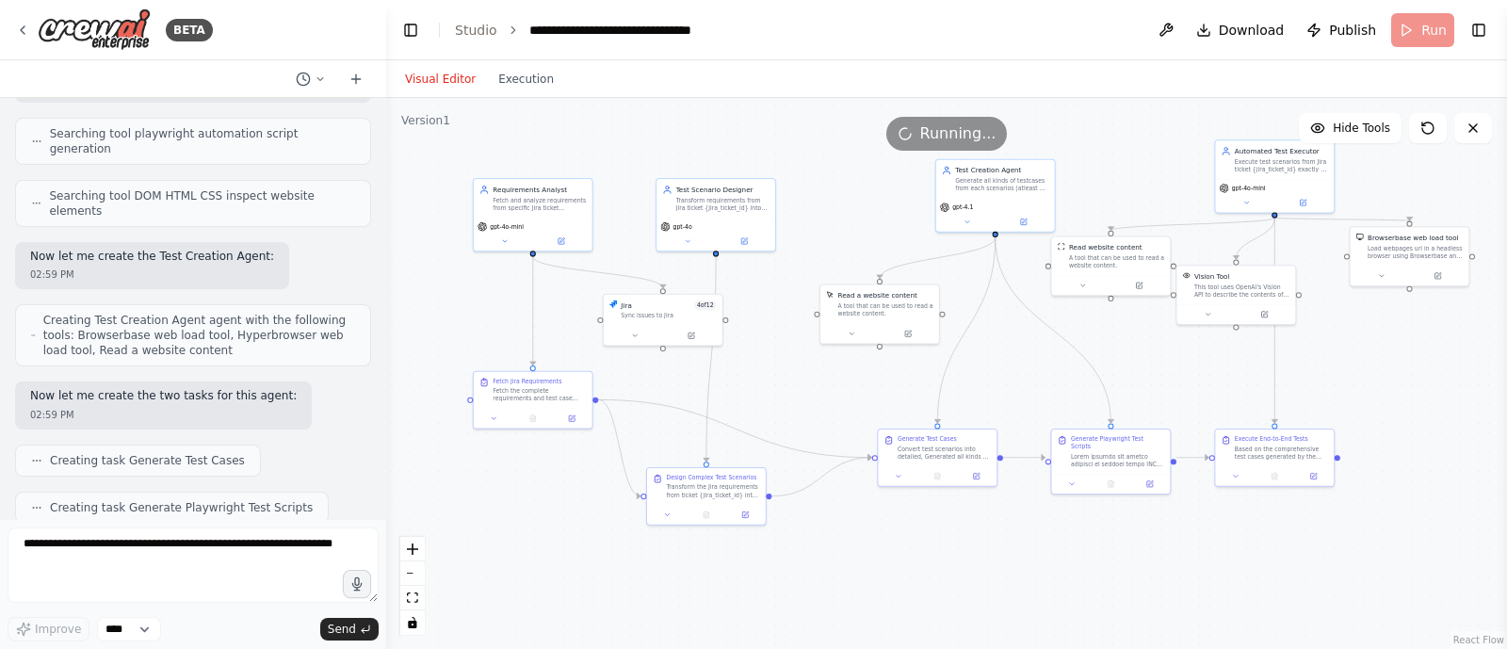
drag, startPoint x: 968, startPoint y: 614, endPoint x: 1010, endPoint y: 602, distance: 43.2
click at [1010, 602] on div ".deletable-edge-delete-btn { width: 20px; height: 20px; border: 0px solid #ffff…" at bounding box center [946, 373] width 1121 height 551
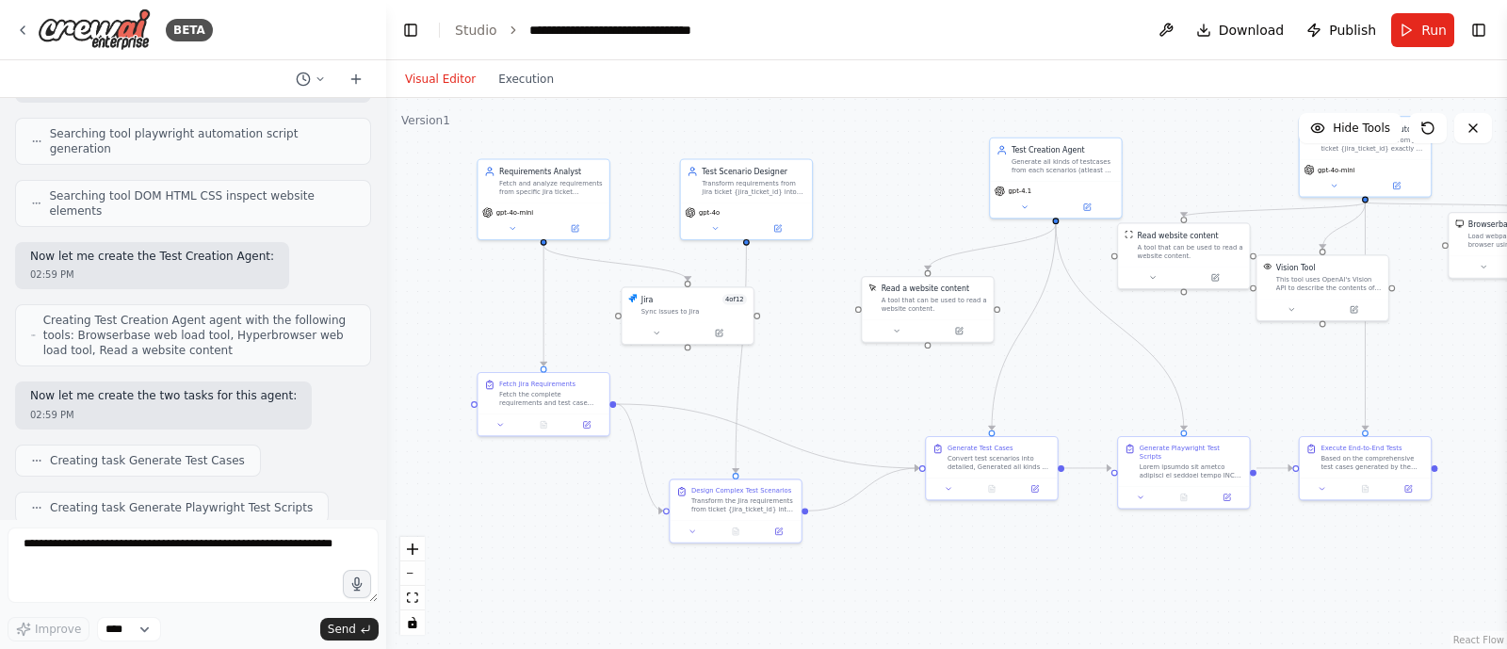
drag, startPoint x: 834, startPoint y: 201, endPoint x: 872, endPoint y: 182, distance: 43.0
click at [872, 182] on div ".deletable-edge-delete-btn { width: 20px; height: 20px; border: 0px solid #ffff…" at bounding box center [946, 373] width 1121 height 551
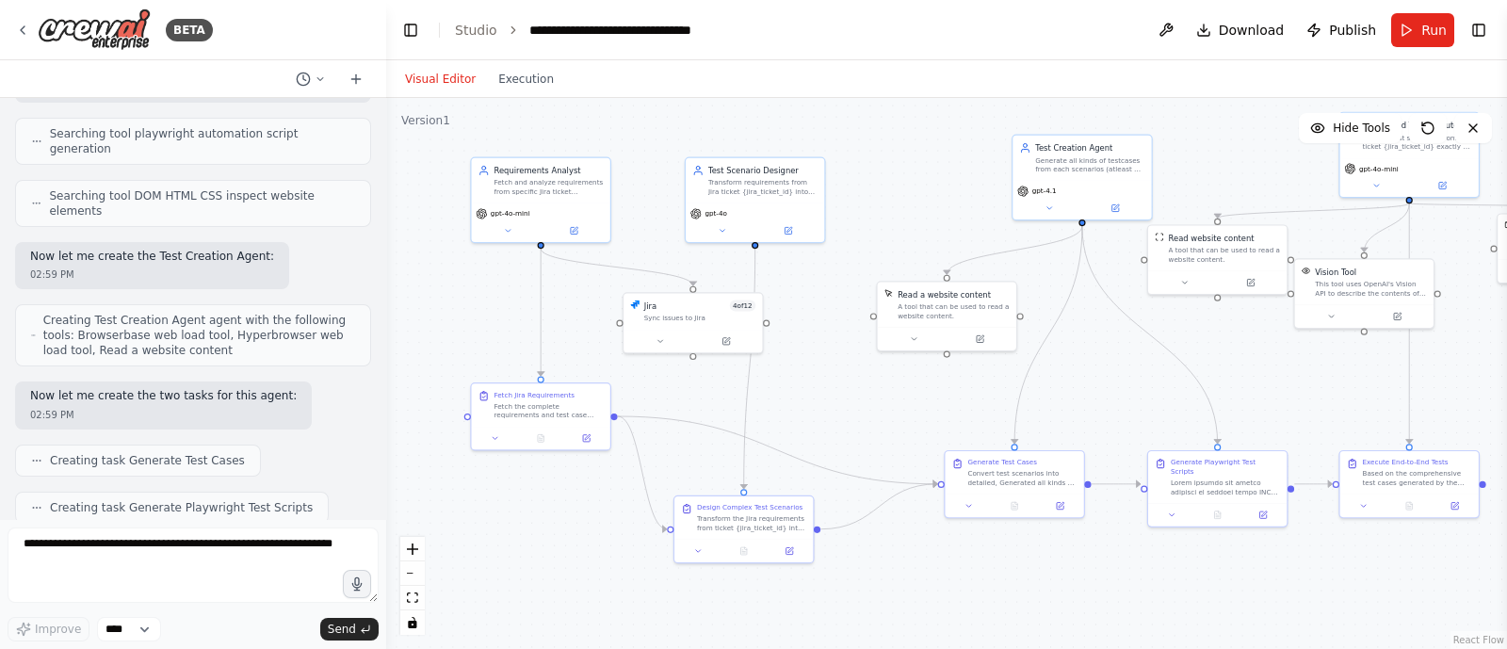
drag, startPoint x: 857, startPoint y: 190, endPoint x: 872, endPoint y: 187, distance: 15.3
click at [872, 187] on div ".deletable-edge-delete-btn { width: 20px; height: 20px; border: 0px solid #ffff…" at bounding box center [946, 373] width 1121 height 551
drag, startPoint x: 659, startPoint y: 106, endPoint x: 659, endPoint y: 157, distance: 50.9
click at [659, 157] on div ".deletable-edge-delete-btn { width: 20px; height: 20px; border: 0px solid #ffff…" at bounding box center [946, 373] width 1121 height 551
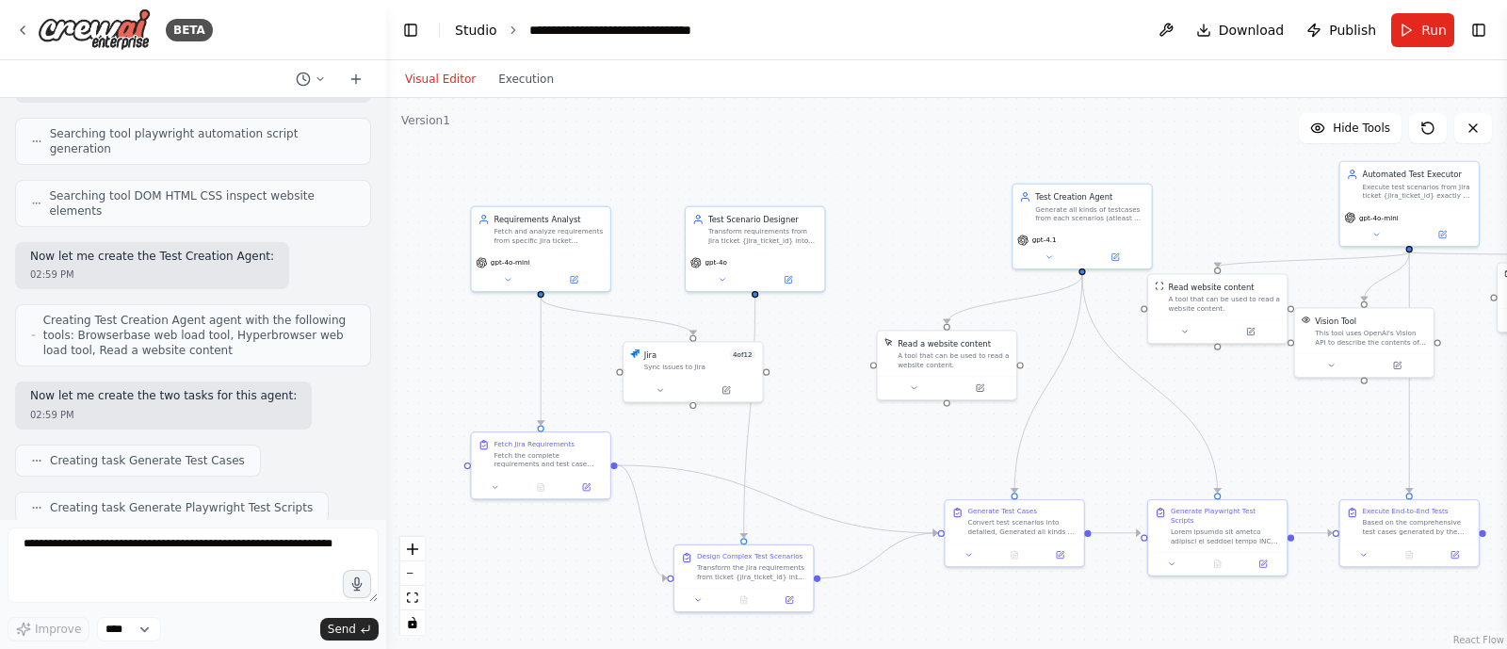
click at [466, 23] on link "Studio" at bounding box center [476, 30] width 42 height 15
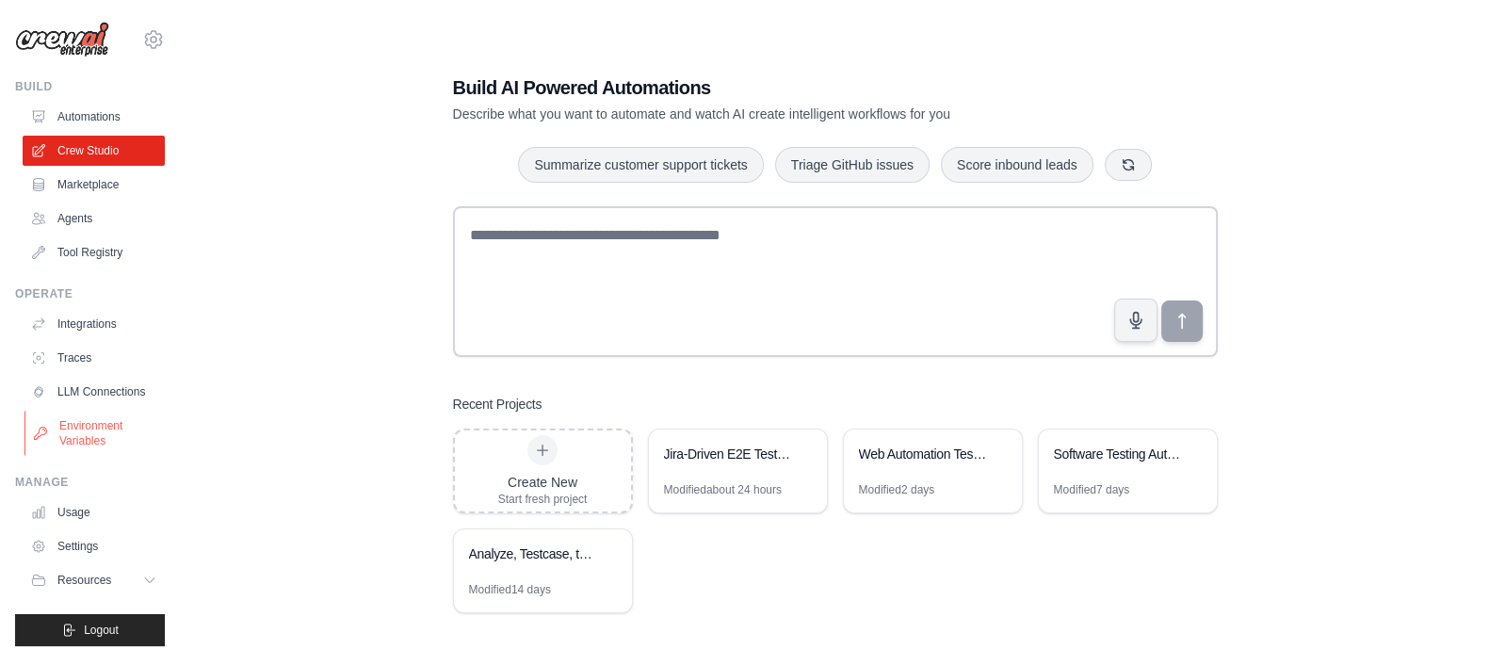
click at [90, 440] on link "Environment Variables" at bounding box center [95, 433] width 142 height 45
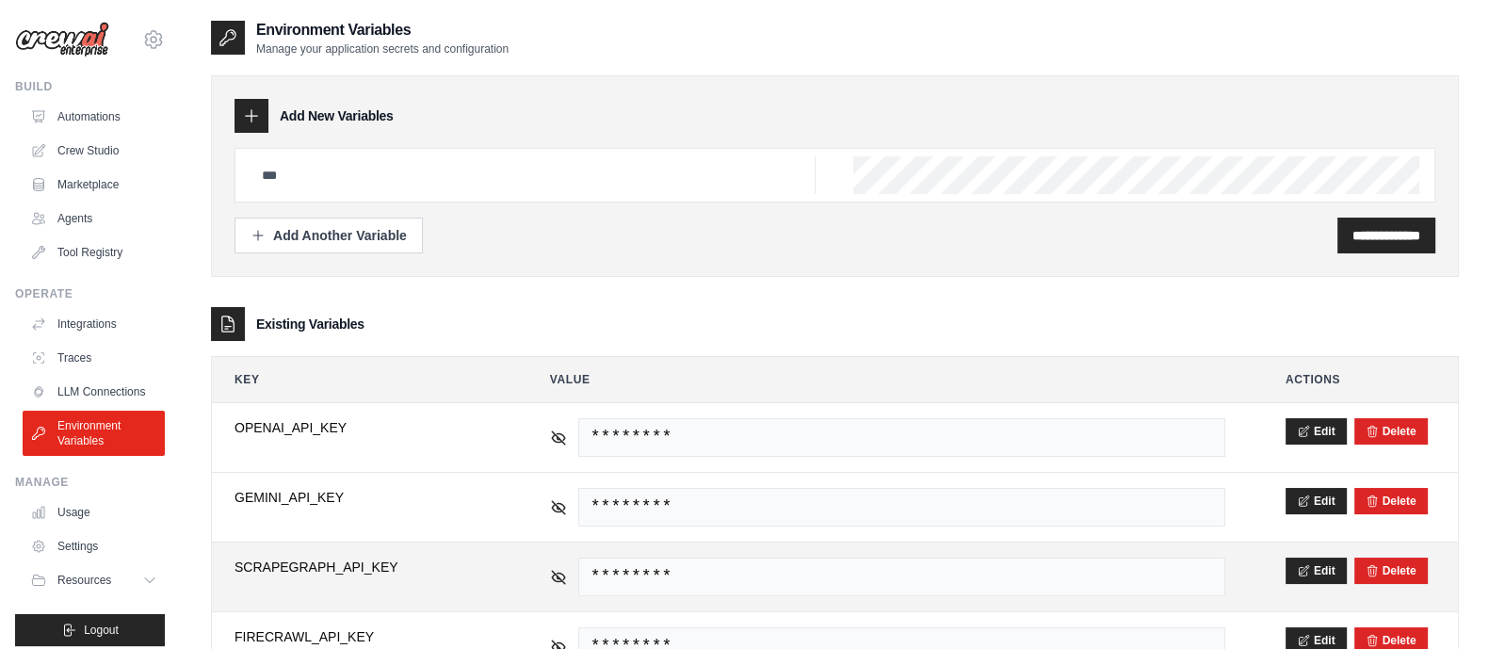
scroll to position [285, 0]
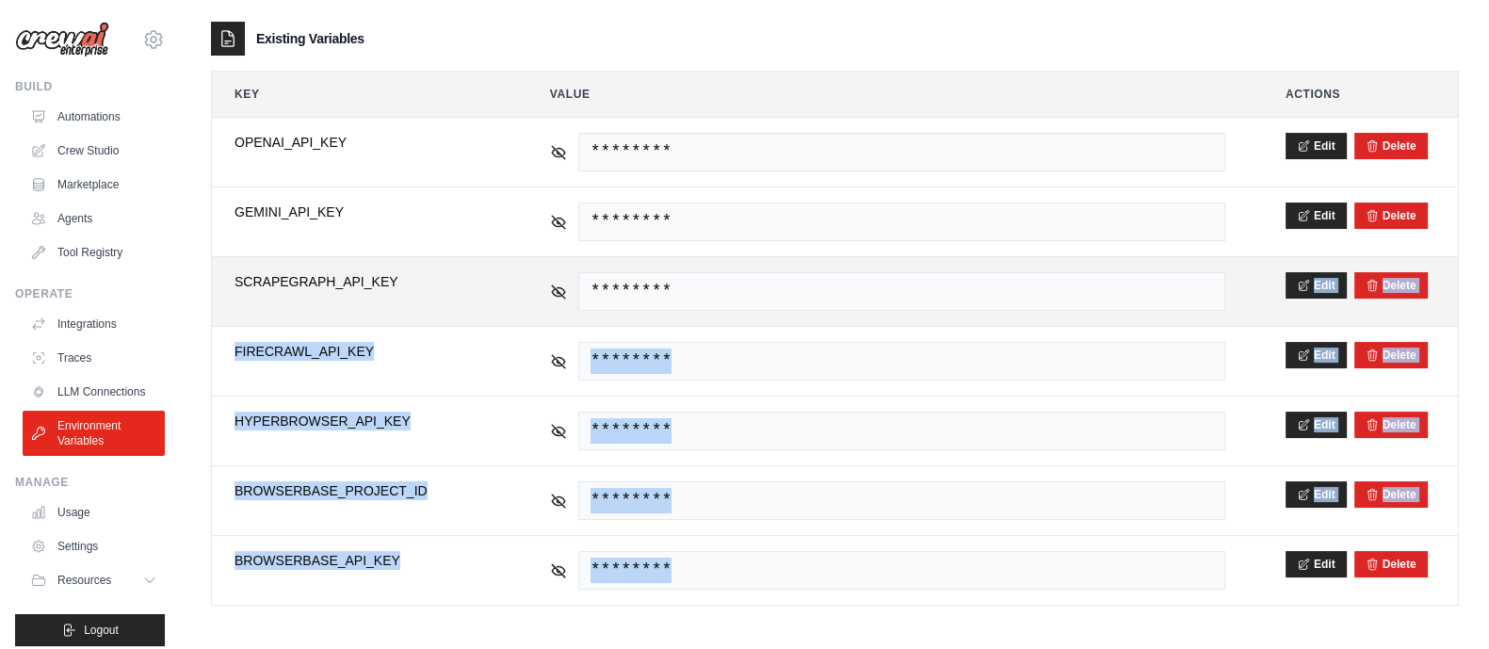
drag, startPoint x: 952, startPoint y: 544, endPoint x: 1125, endPoint y: 271, distance: 323.0
click at [1125, 271] on tbody "**********" at bounding box center [835, 362] width 1246 height 488
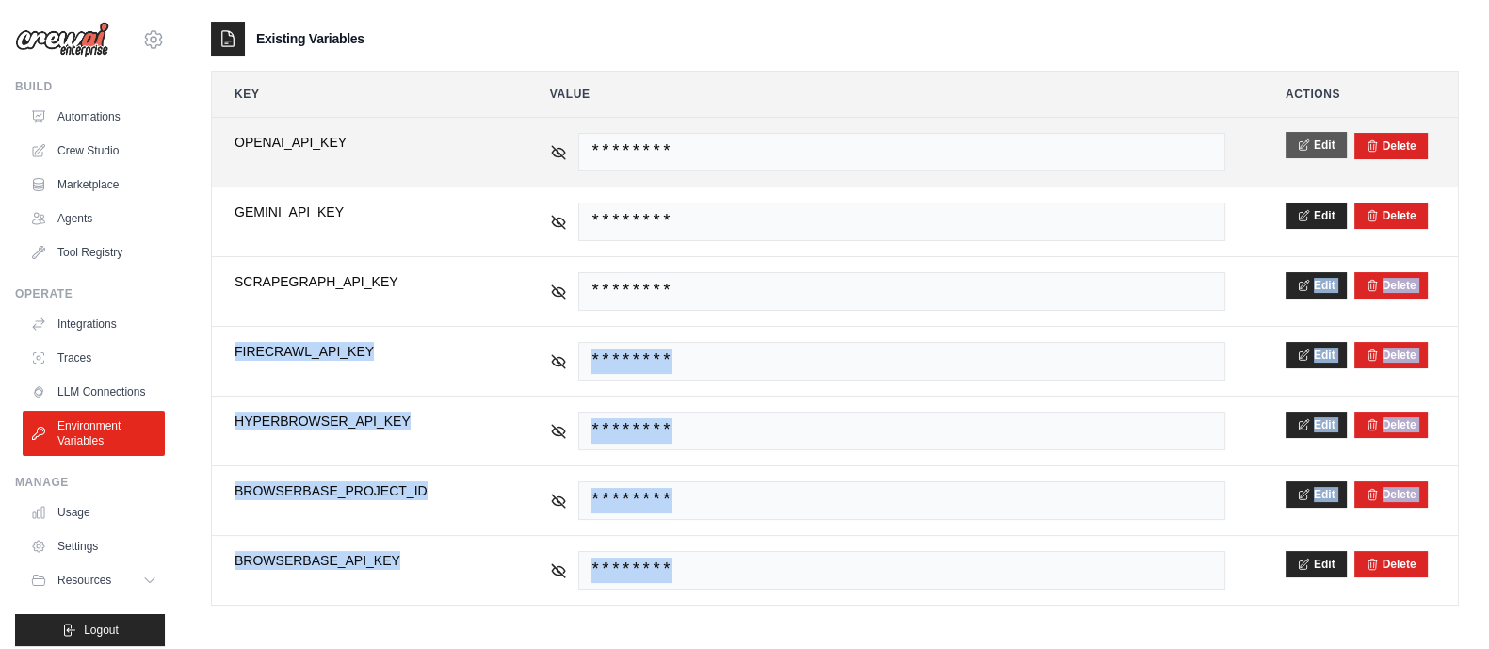
click at [1337, 148] on button "Edit" at bounding box center [1316, 145] width 61 height 26
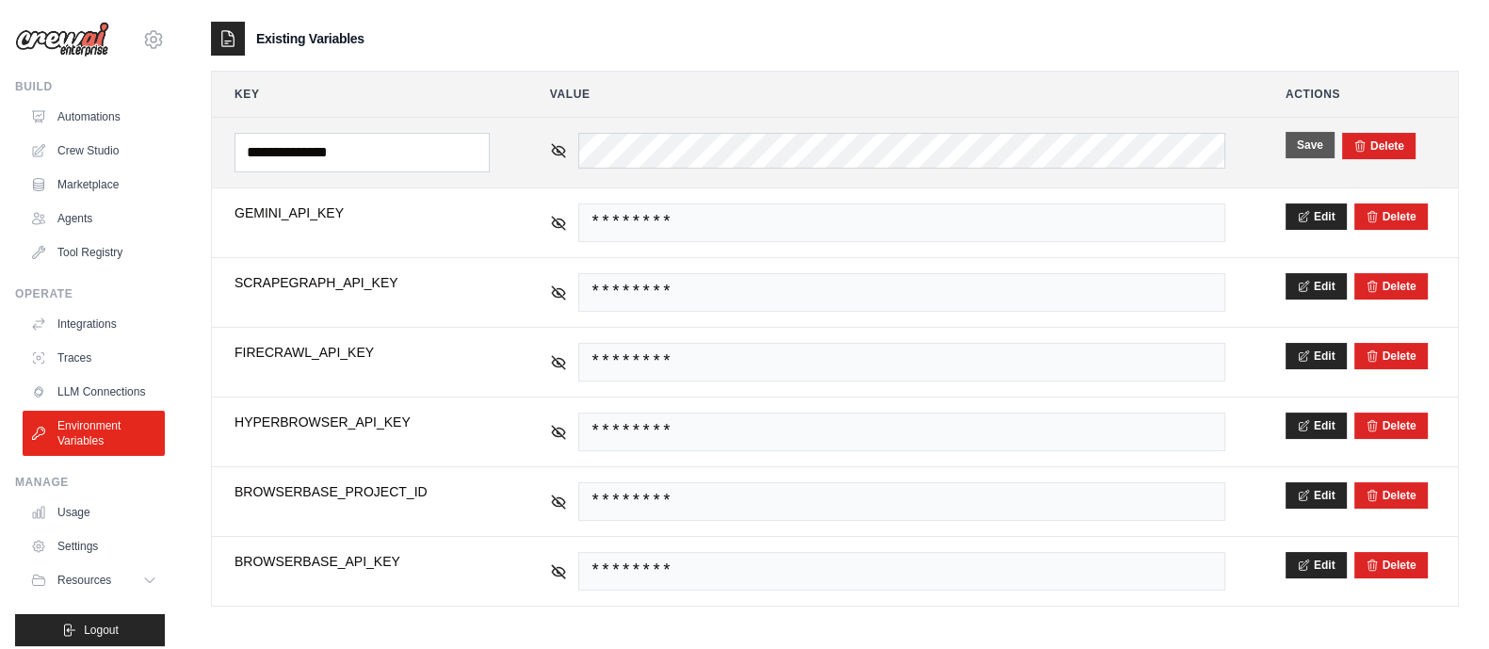
scroll to position [0, 0]
click at [1309, 143] on button "Save" at bounding box center [1310, 145] width 49 height 26
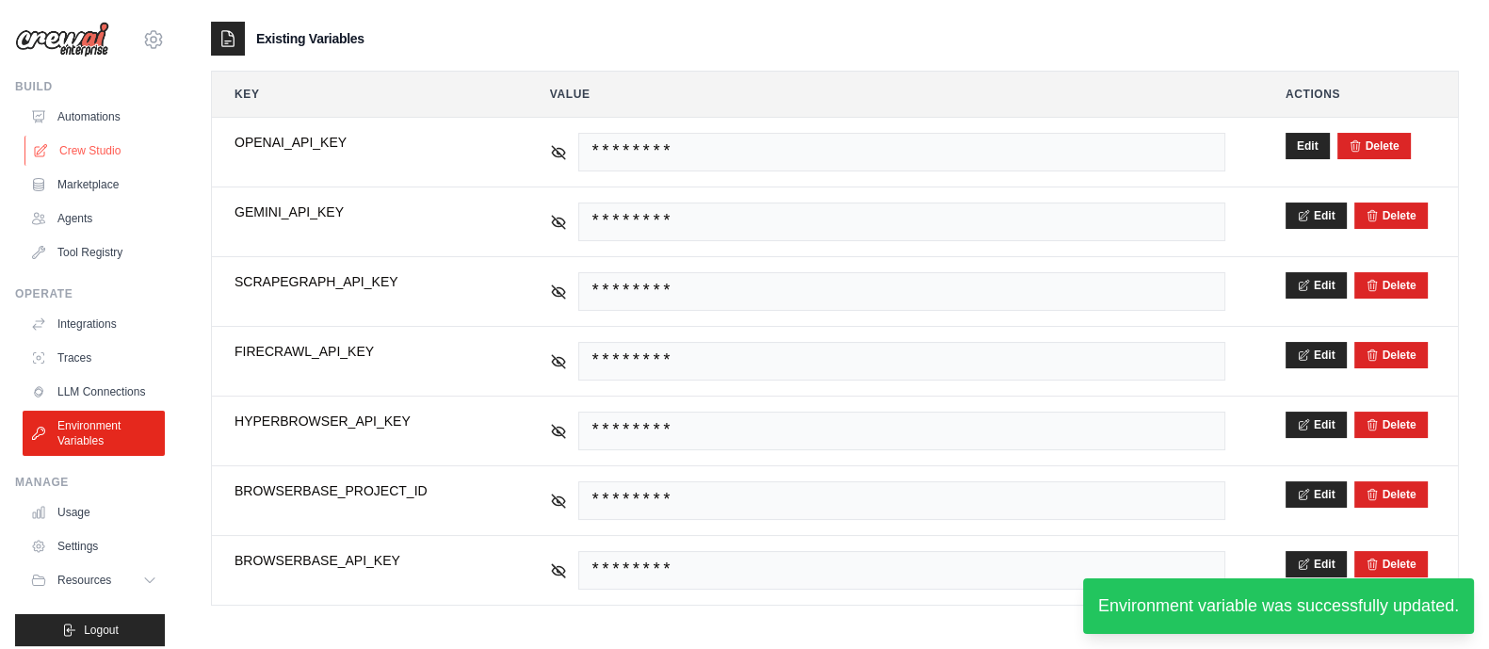
click at [89, 140] on link "Crew Studio" at bounding box center [95, 151] width 142 height 30
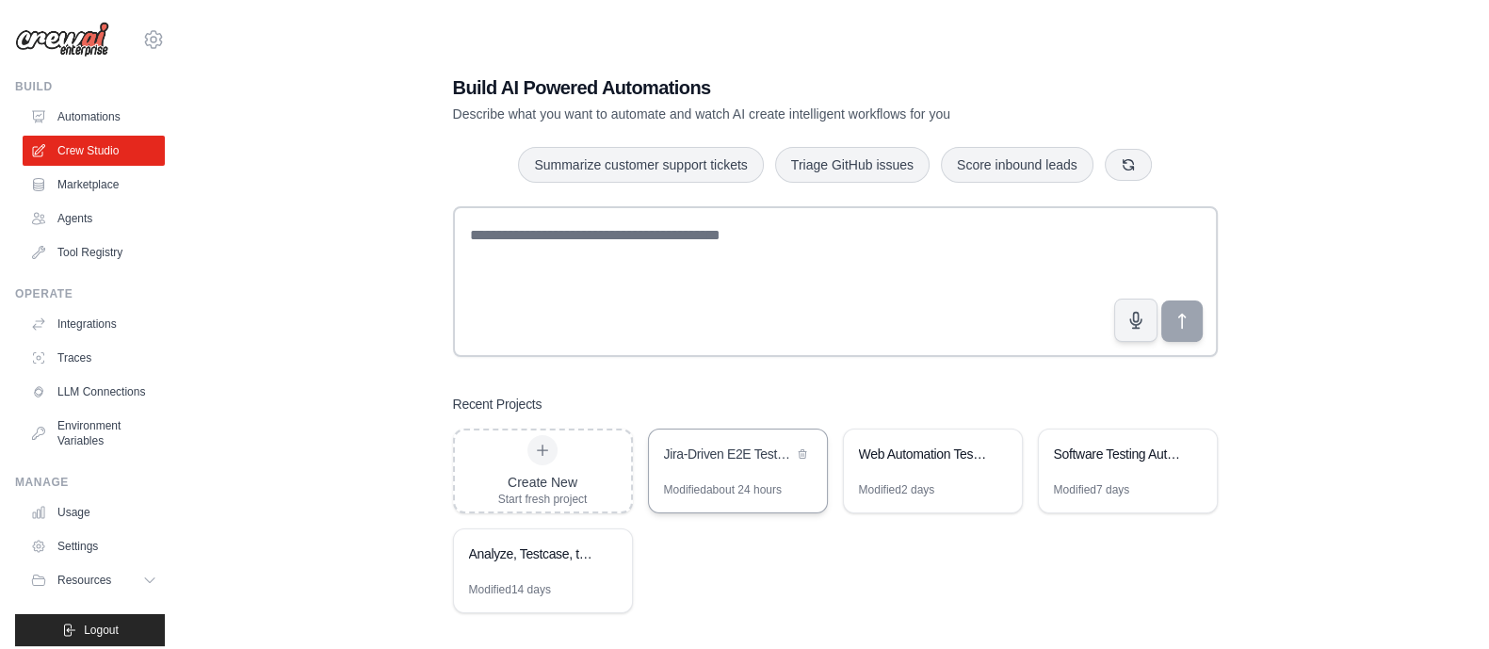
click at [729, 468] on div "Jira-Driven E2E Testing Automation" at bounding box center [738, 456] width 178 height 53
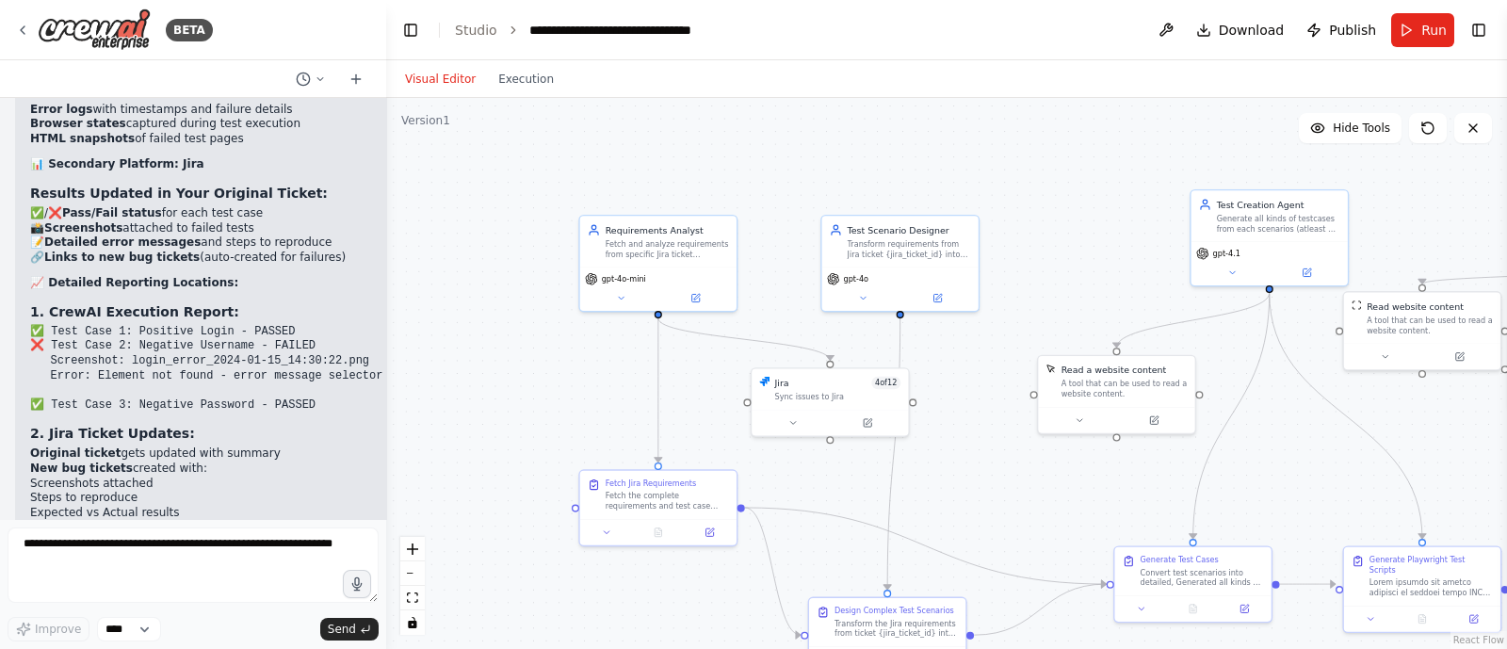
scroll to position [11865, 0]
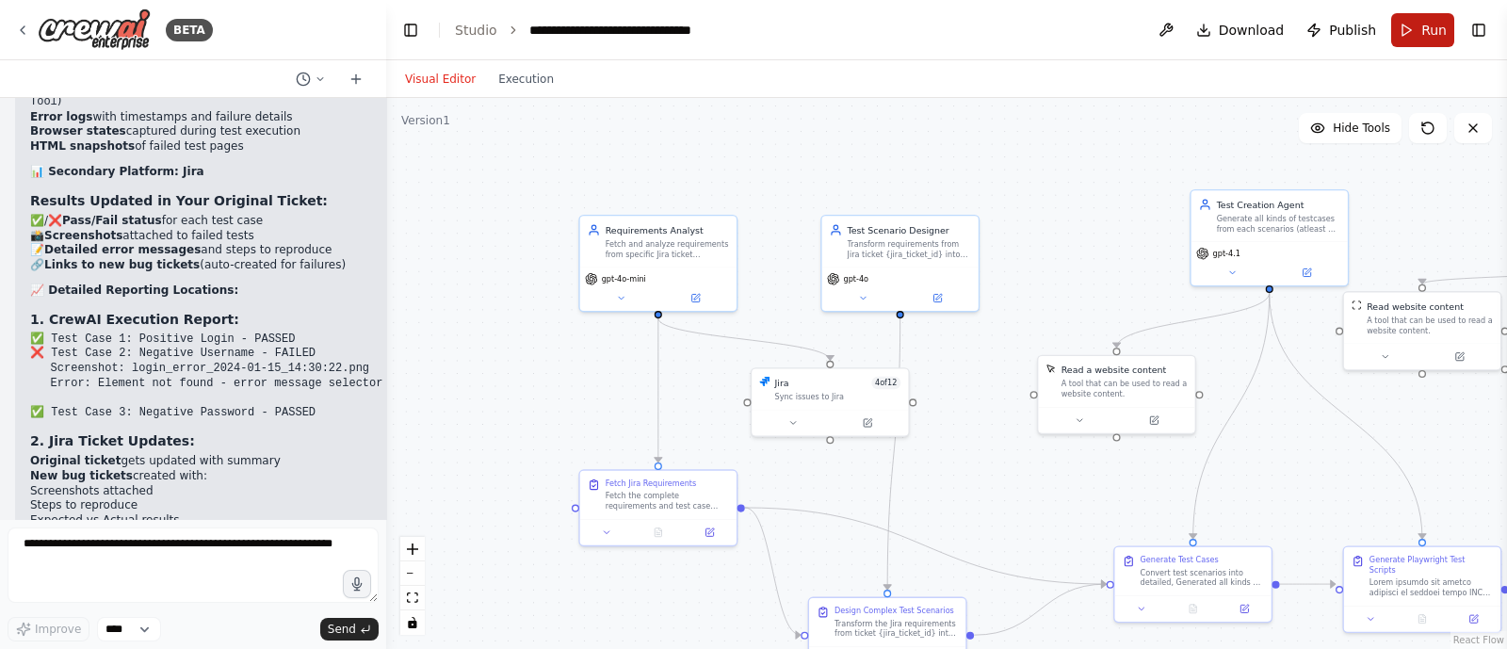
click at [1413, 23] on button "Run" at bounding box center [1422, 30] width 63 height 34
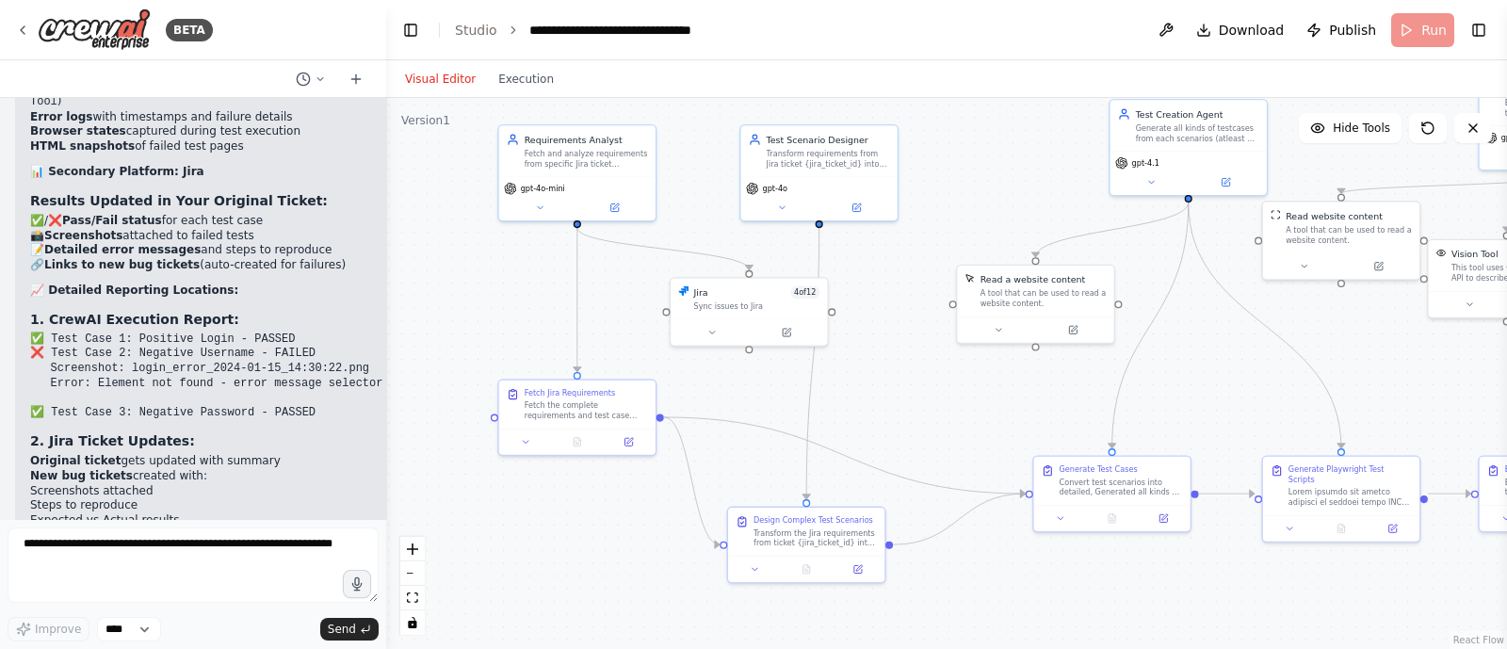
drag, startPoint x: 1091, startPoint y: 206, endPoint x: 1008, endPoint y: 115, distance: 123.4
click at [1008, 115] on div ".deletable-edge-delete-btn { width: 20px; height: 20px; border: 0px solid #ffff…" at bounding box center [946, 373] width 1121 height 551
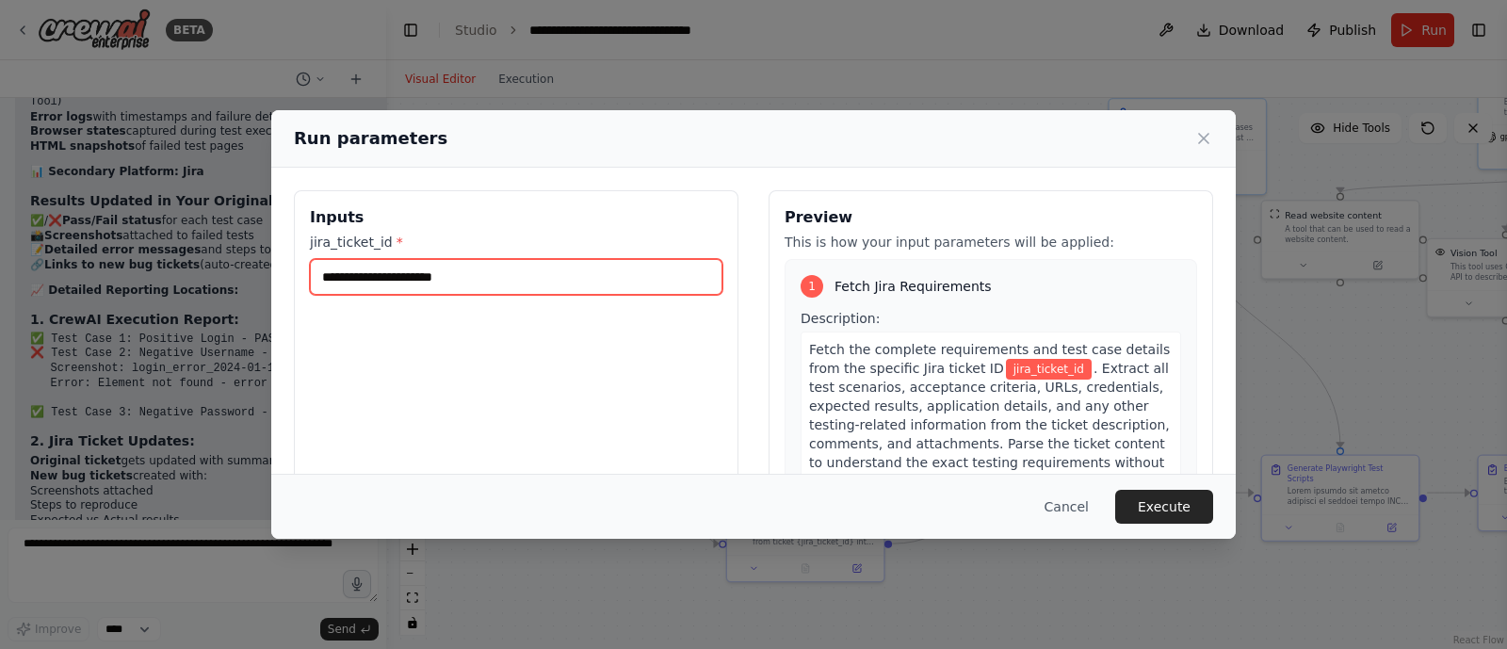
click at [575, 275] on input "jira_ticket_id *" at bounding box center [516, 277] width 413 height 36
type input "*****"
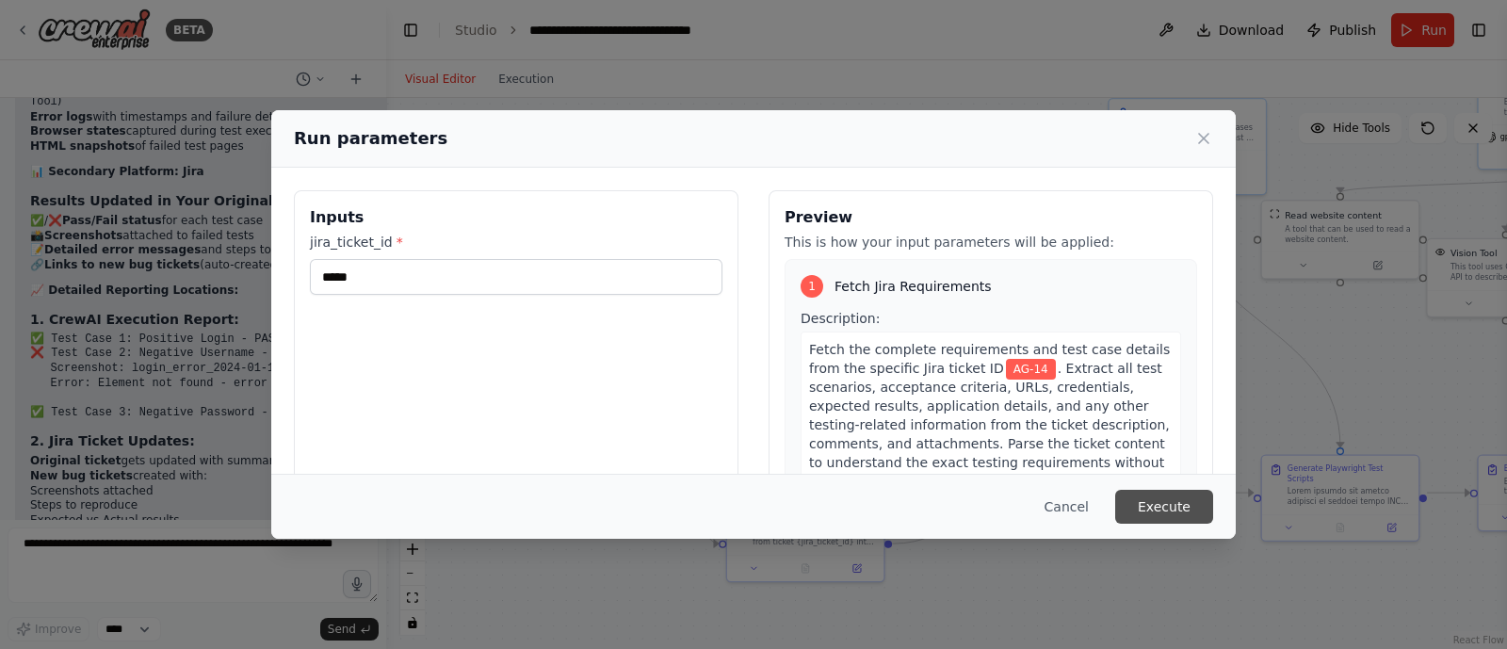
click at [1182, 501] on button "Execute" at bounding box center [1164, 507] width 98 height 34
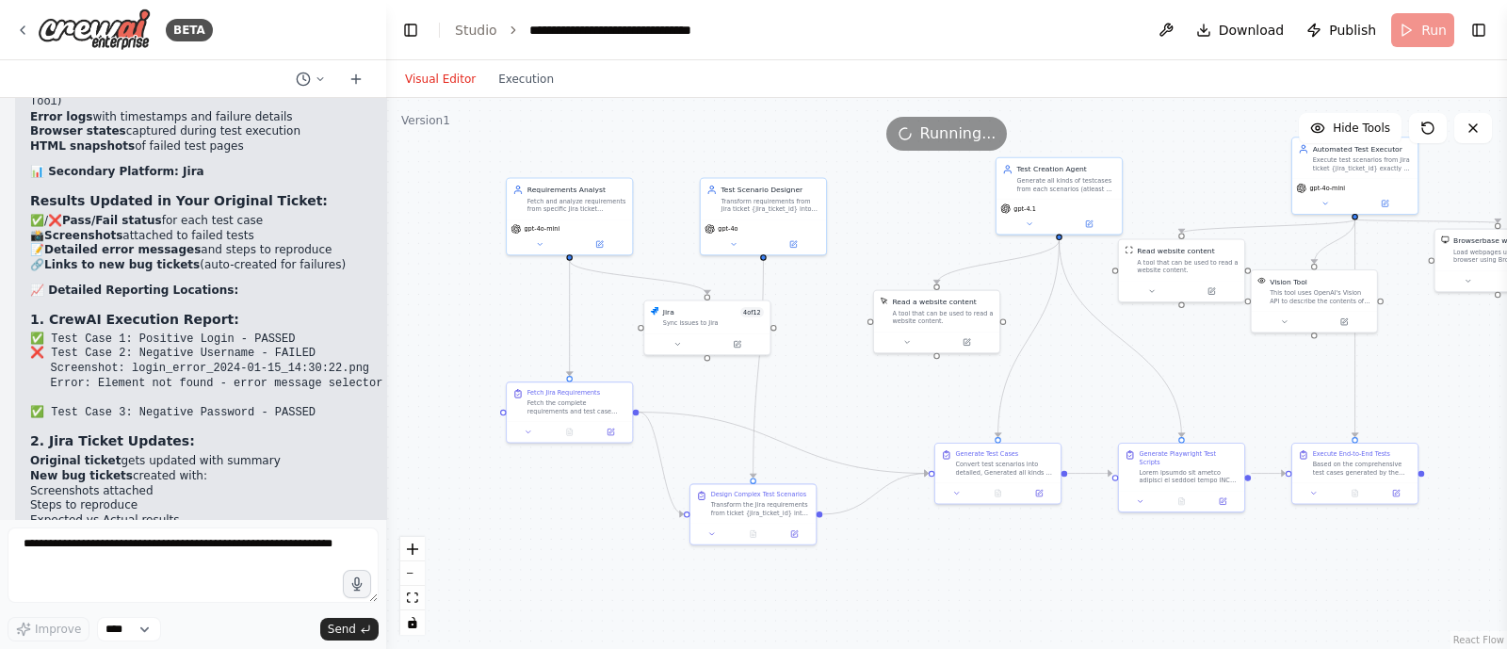
drag, startPoint x: 912, startPoint y: 419, endPoint x: 838, endPoint y: 414, distance: 73.6
click at [838, 414] on div ".deletable-edge-delete-btn { width: 20px; height: 20px; border: 0px solid #ffff…" at bounding box center [946, 373] width 1121 height 551
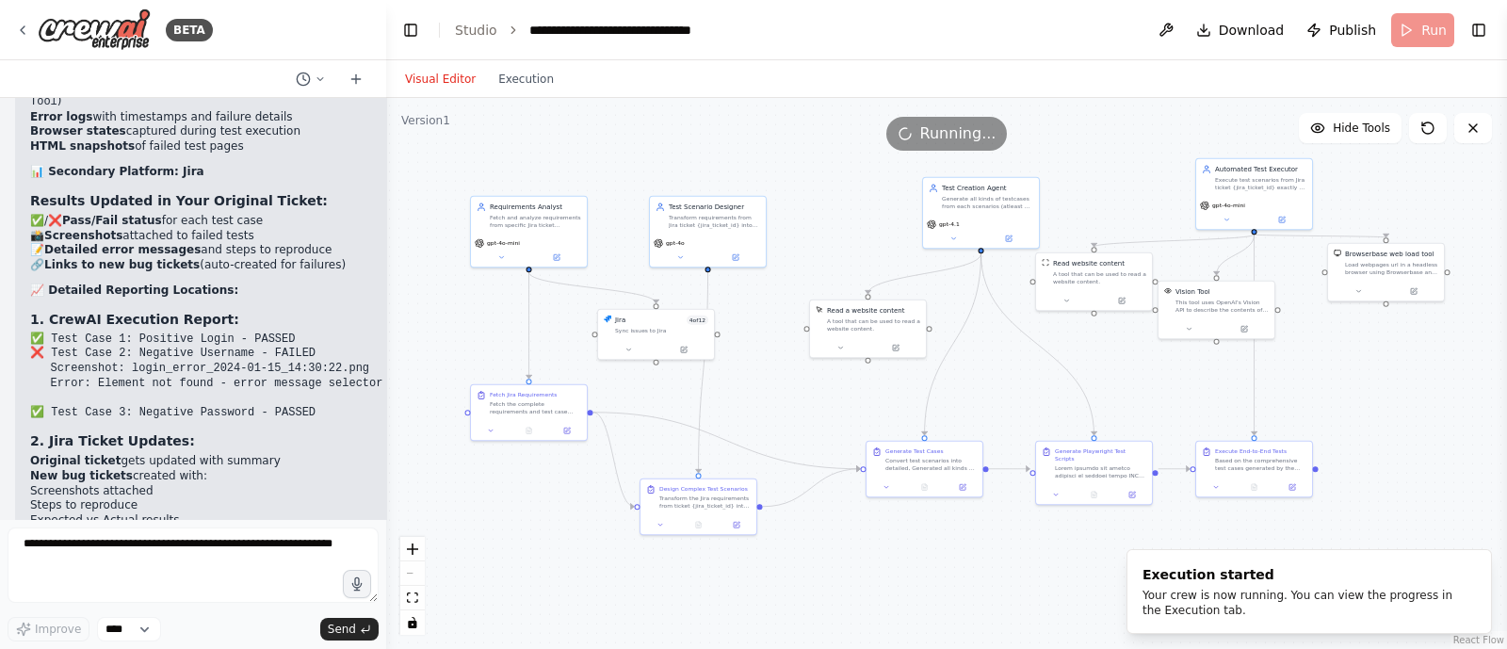
drag, startPoint x: 838, startPoint y: 414, endPoint x: 777, endPoint y: 414, distance: 61.2
click at [777, 414] on div ".deletable-edge-delete-btn { width: 20px; height: 20px; border: 0px solid #ffff…" at bounding box center [946, 373] width 1121 height 551
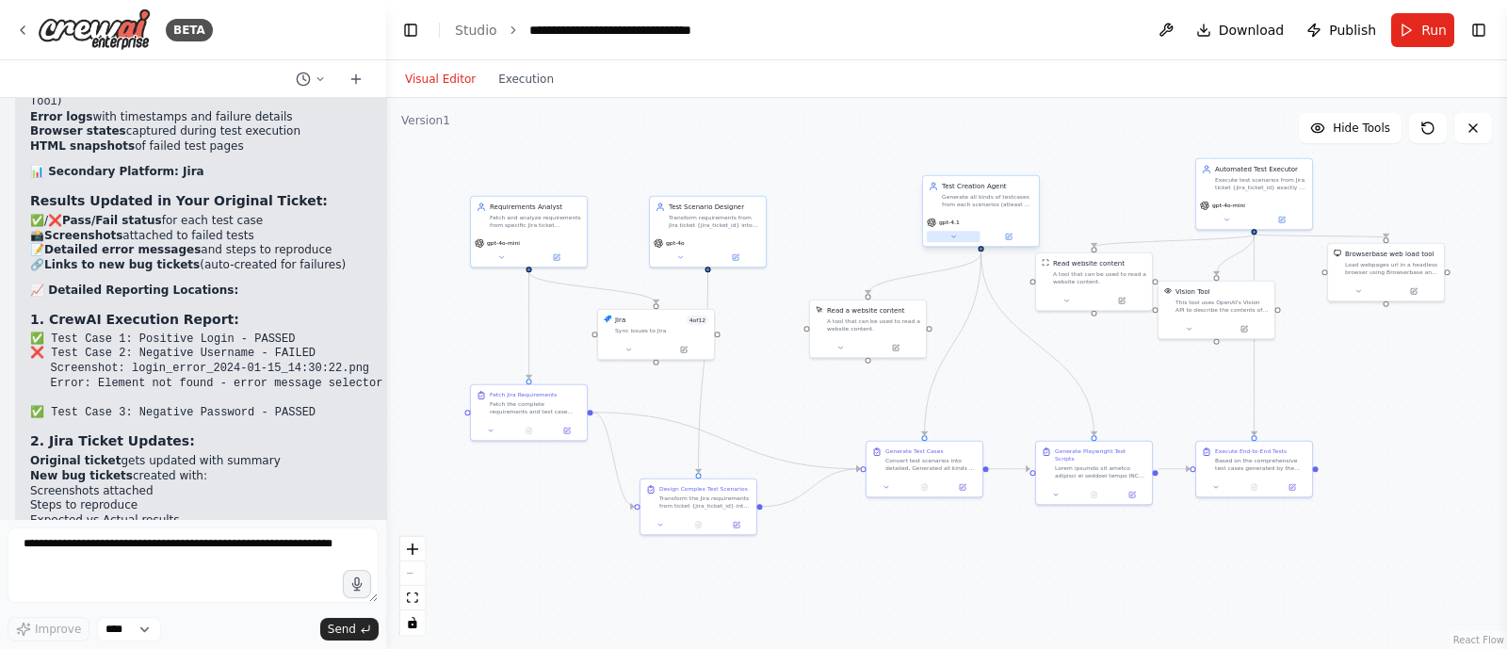
click at [948, 232] on button at bounding box center [954, 236] width 54 height 11
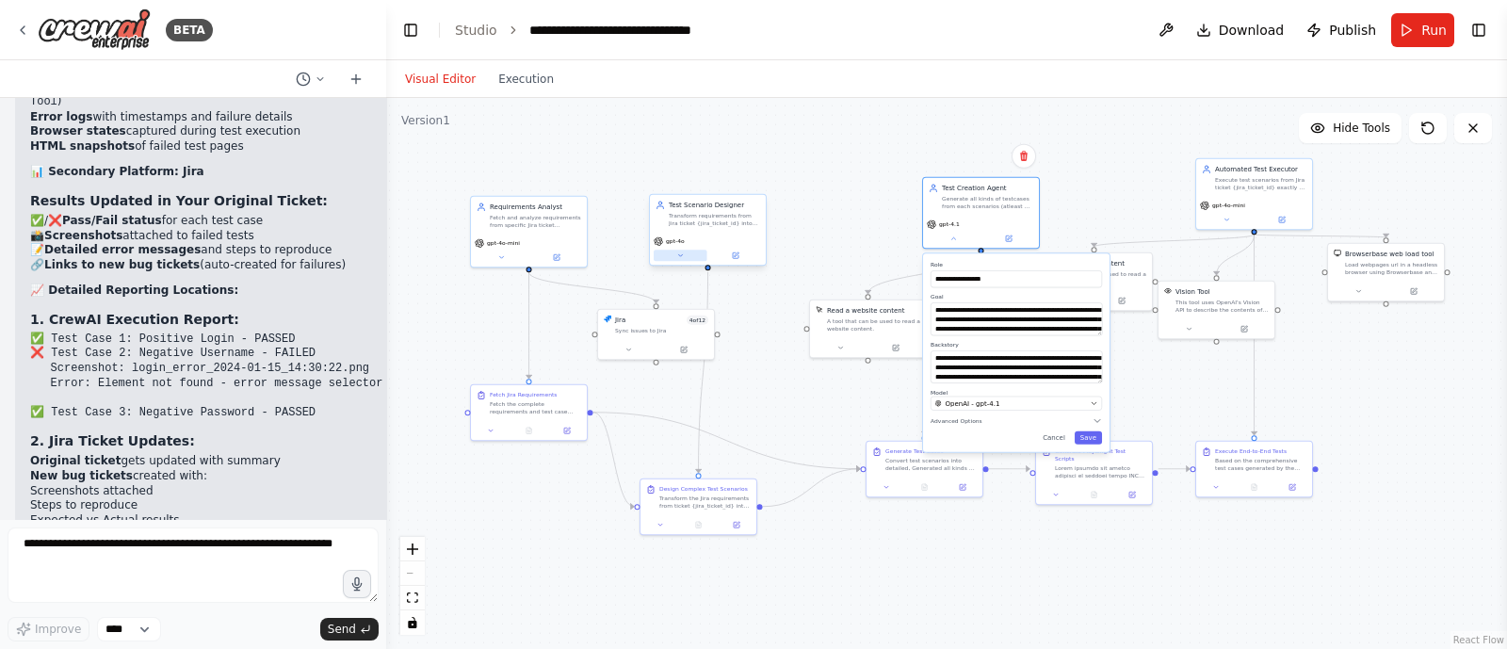
click at [674, 260] on button at bounding box center [681, 255] width 54 height 11
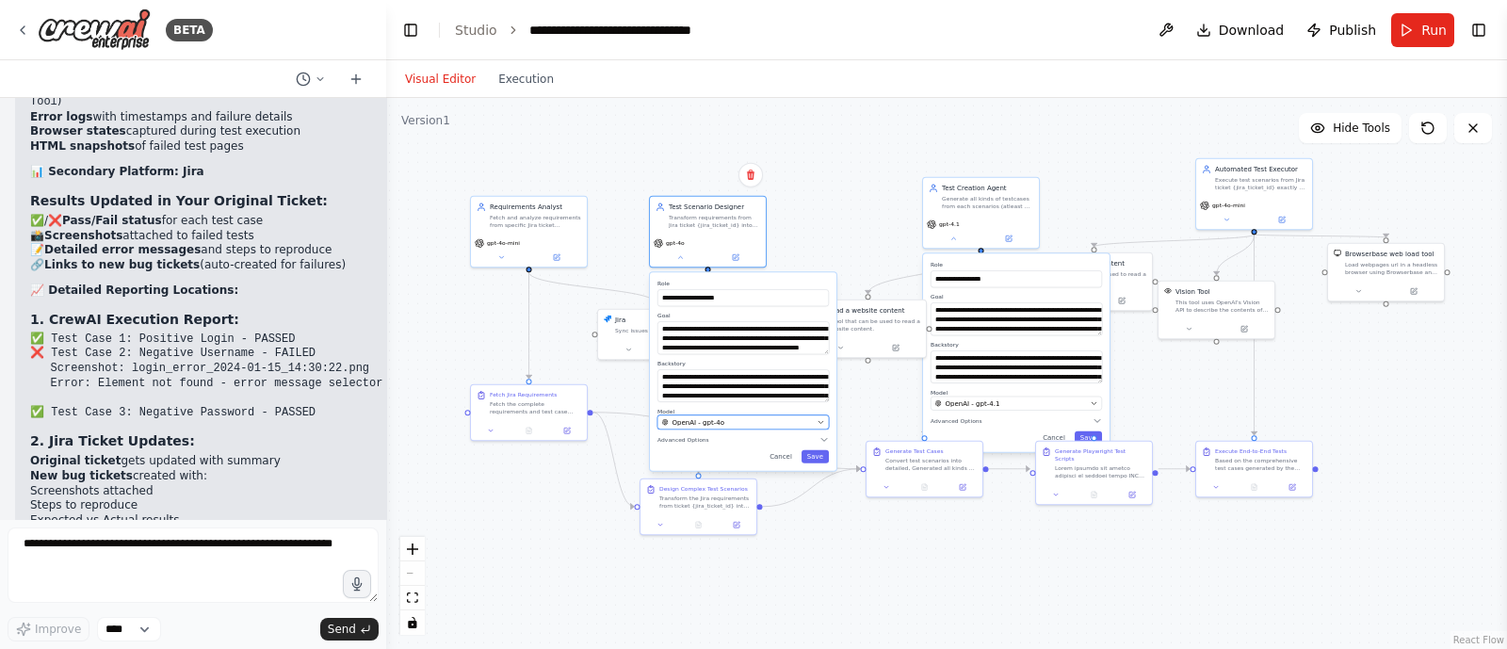
click at [712, 422] on span "OpenAI - gpt-4o" at bounding box center [699, 421] width 52 height 9
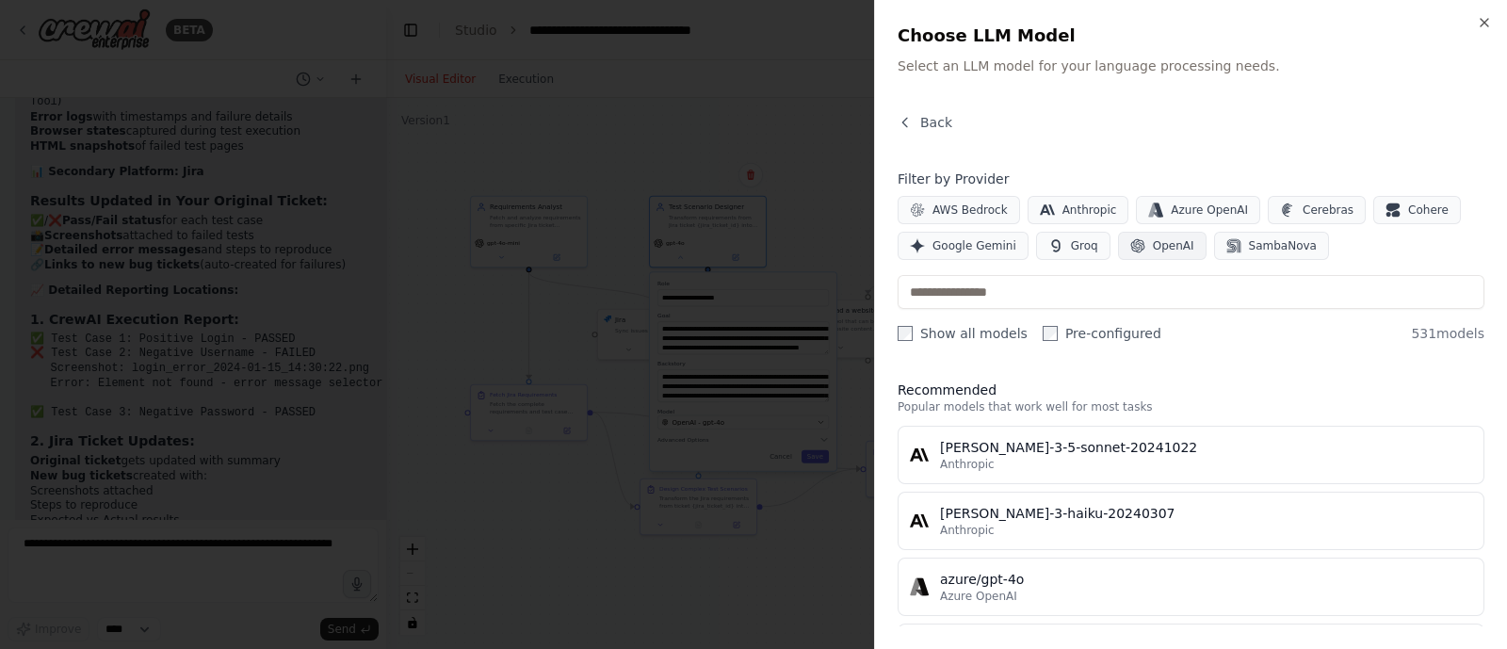
click at [1153, 244] on span "OpenAI" at bounding box center [1173, 245] width 41 height 15
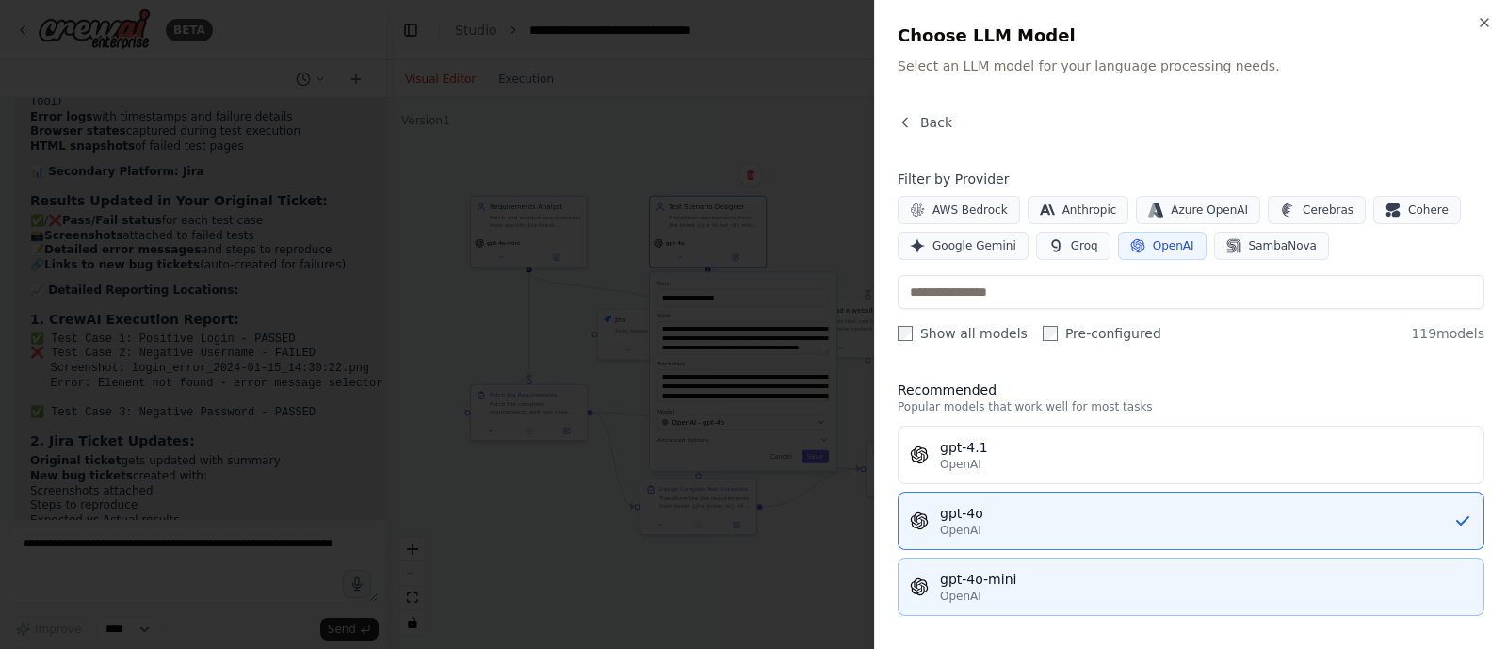
click at [980, 571] on div "gpt-4o-mini" at bounding box center [1206, 579] width 532 height 19
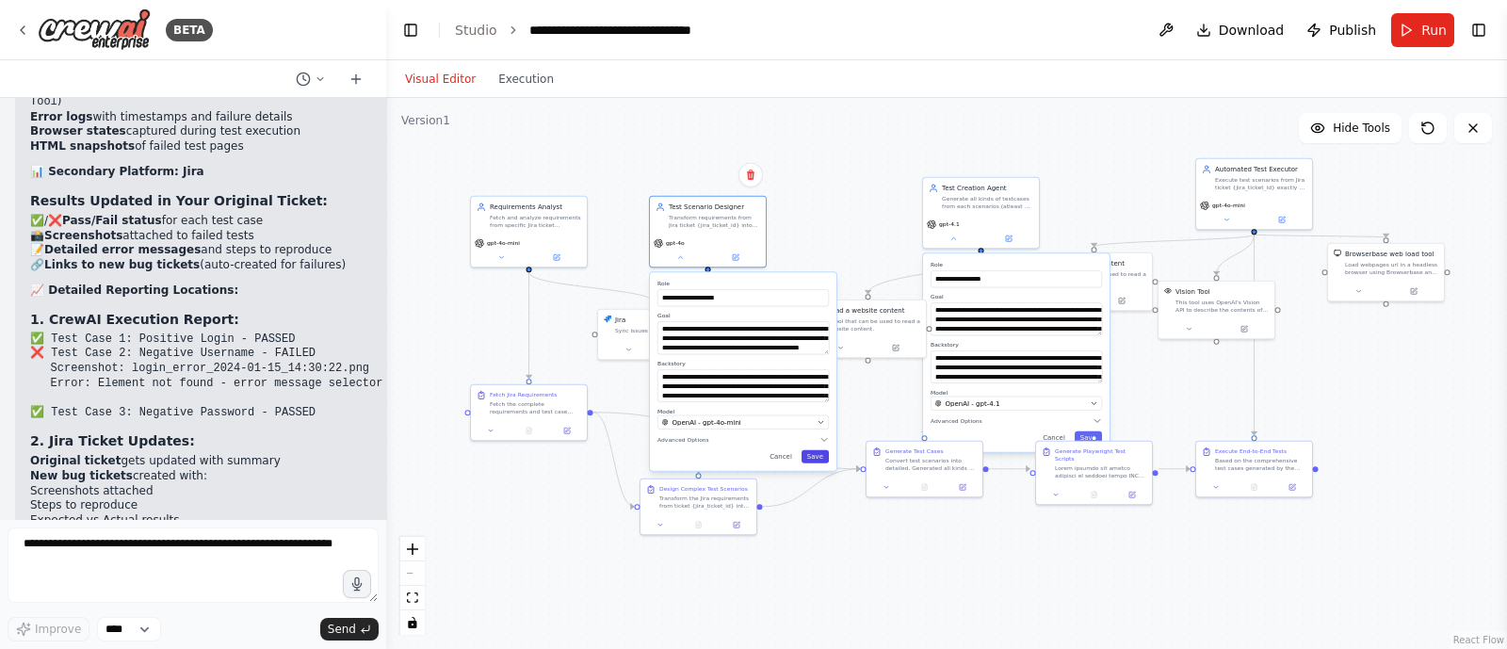
click at [818, 458] on button "Save" at bounding box center [815, 456] width 27 height 13
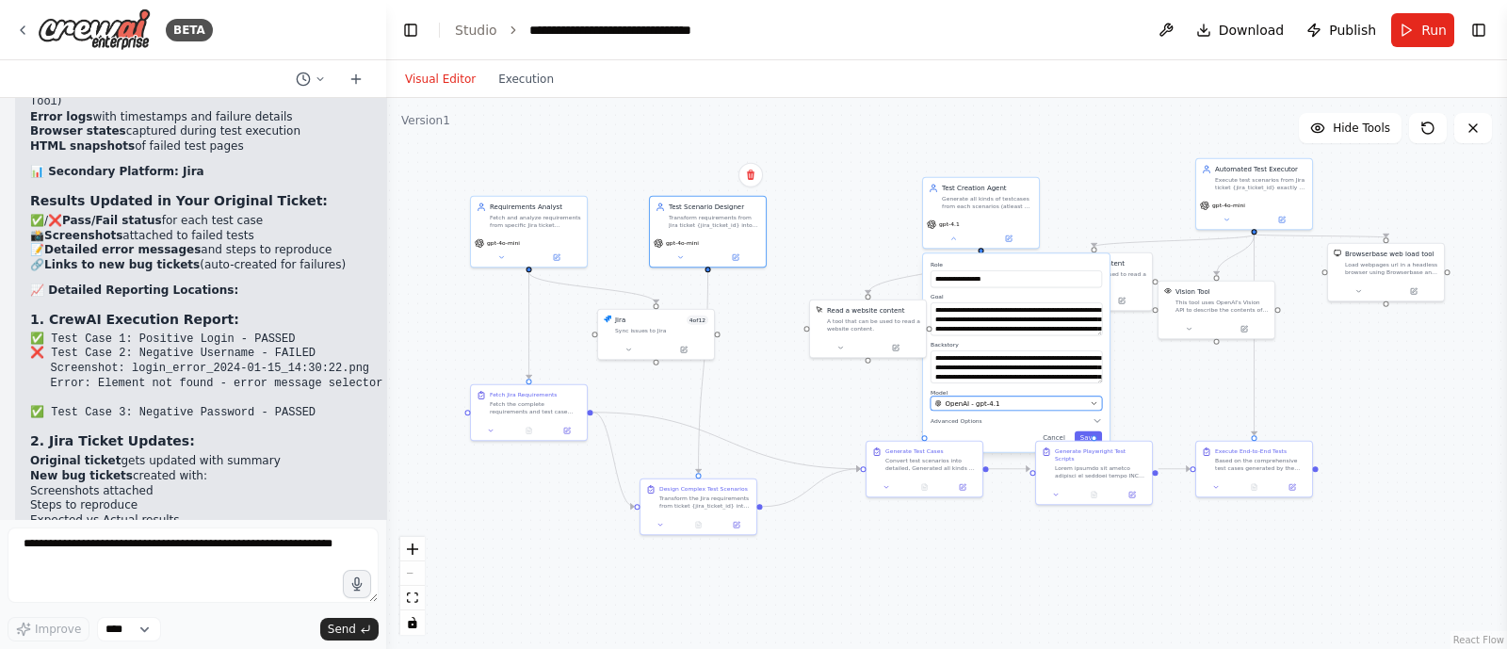
click at [1001, 399] on div "OpenAI - gpt-4.1" at bounding box center [1011, 402] width 152 height 9
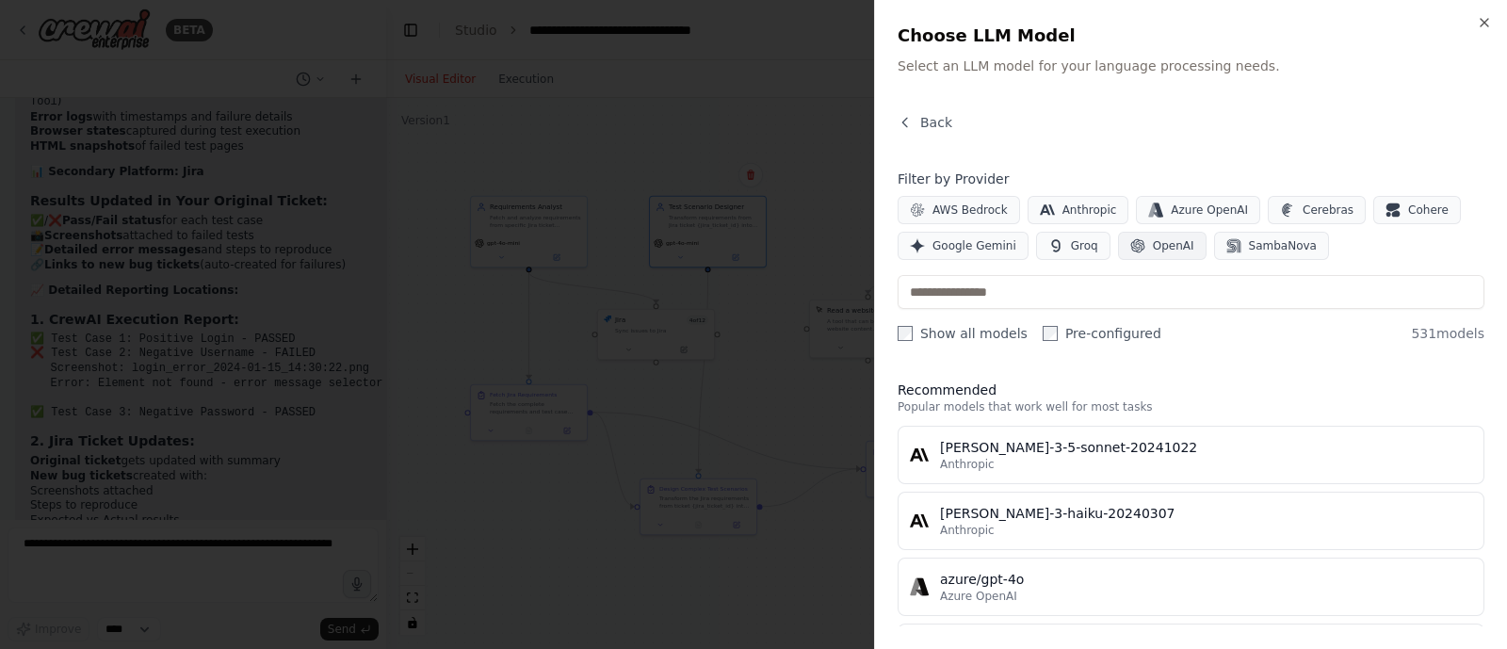
click at [1136, 244] on button "OpenAI" at bounding box center [1162, 246] width 89 height 28
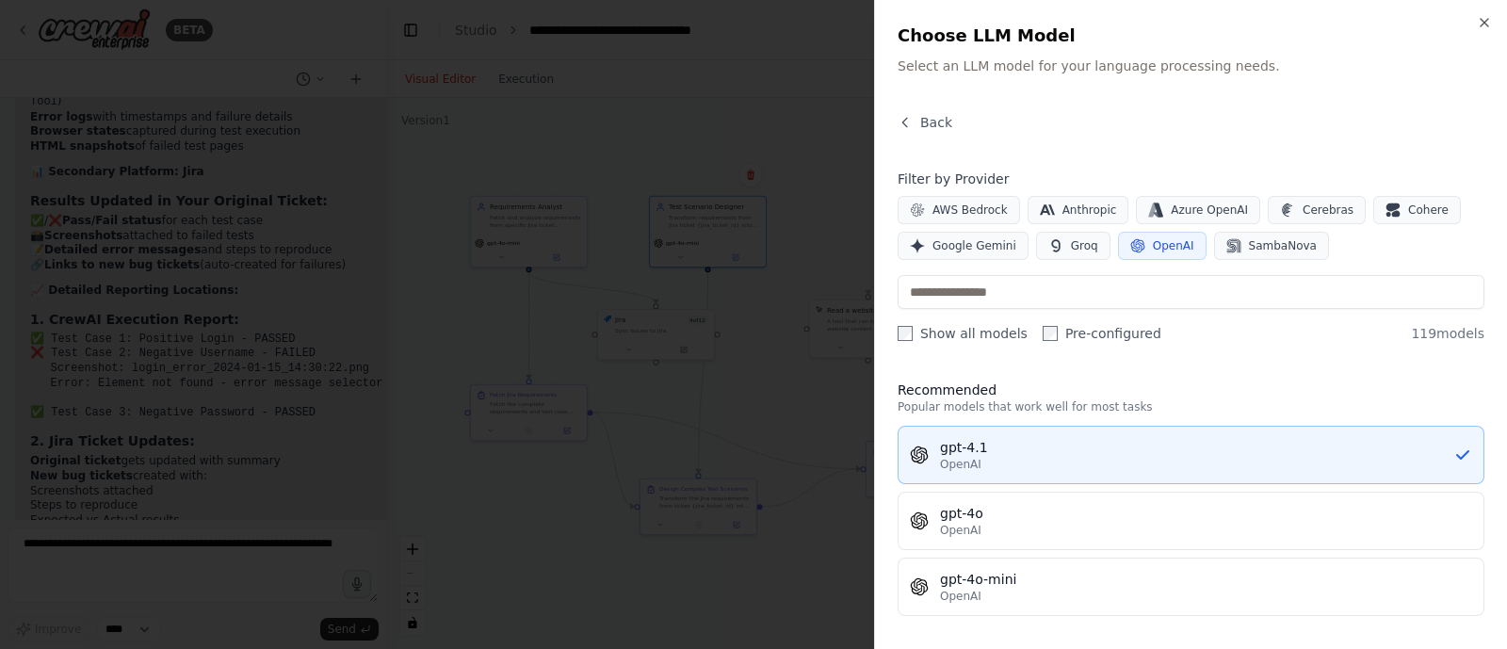
scroll to position [85, 0]
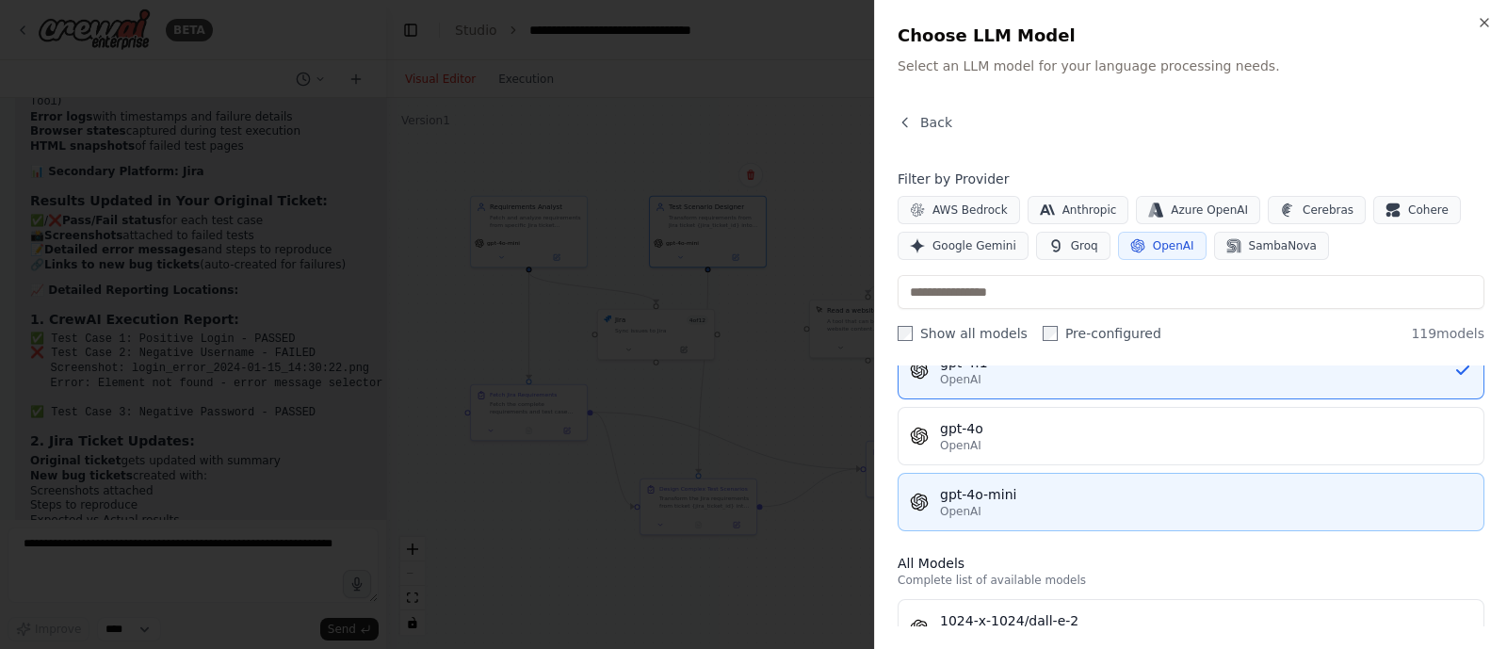
click at [988, 511] on div "OpenAI" at bounding box center [1206, 511] width 532 height 15
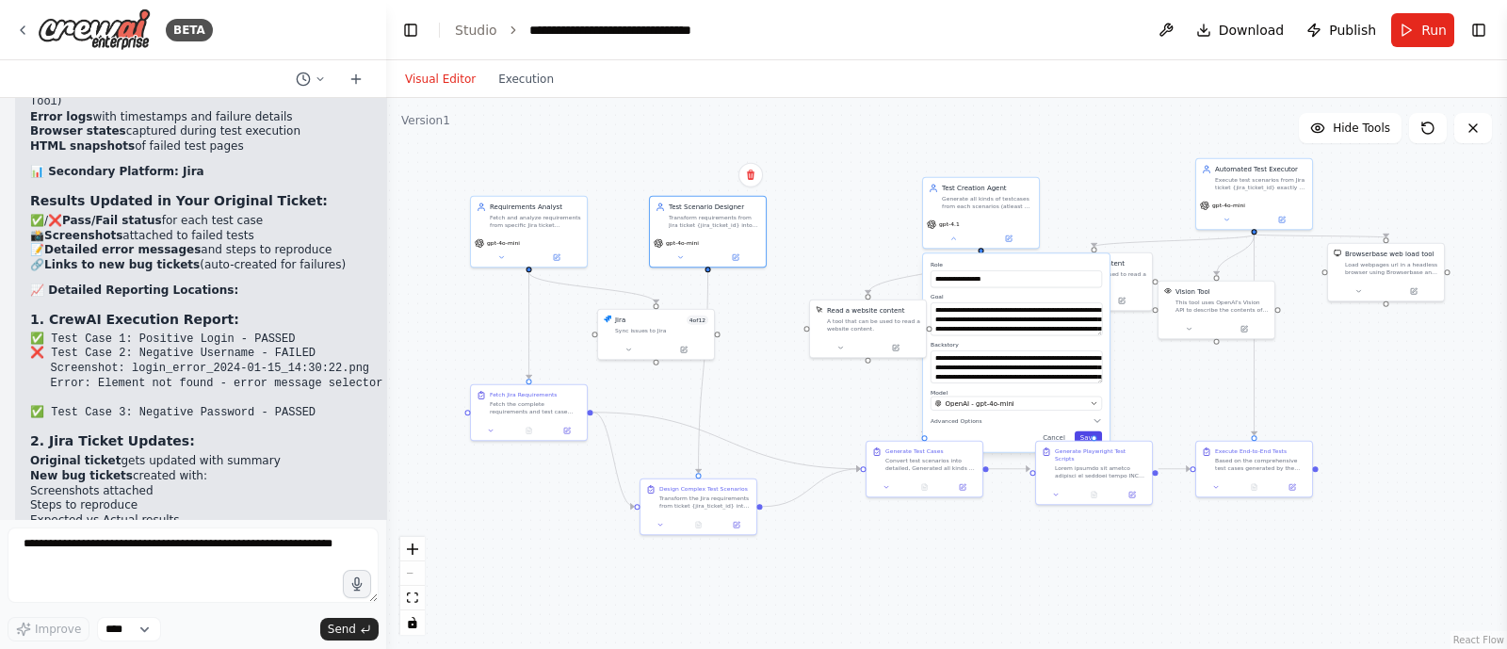
click at [1093, 431] on button "Save" at bounding box center [1088, 437] width 27 height 13
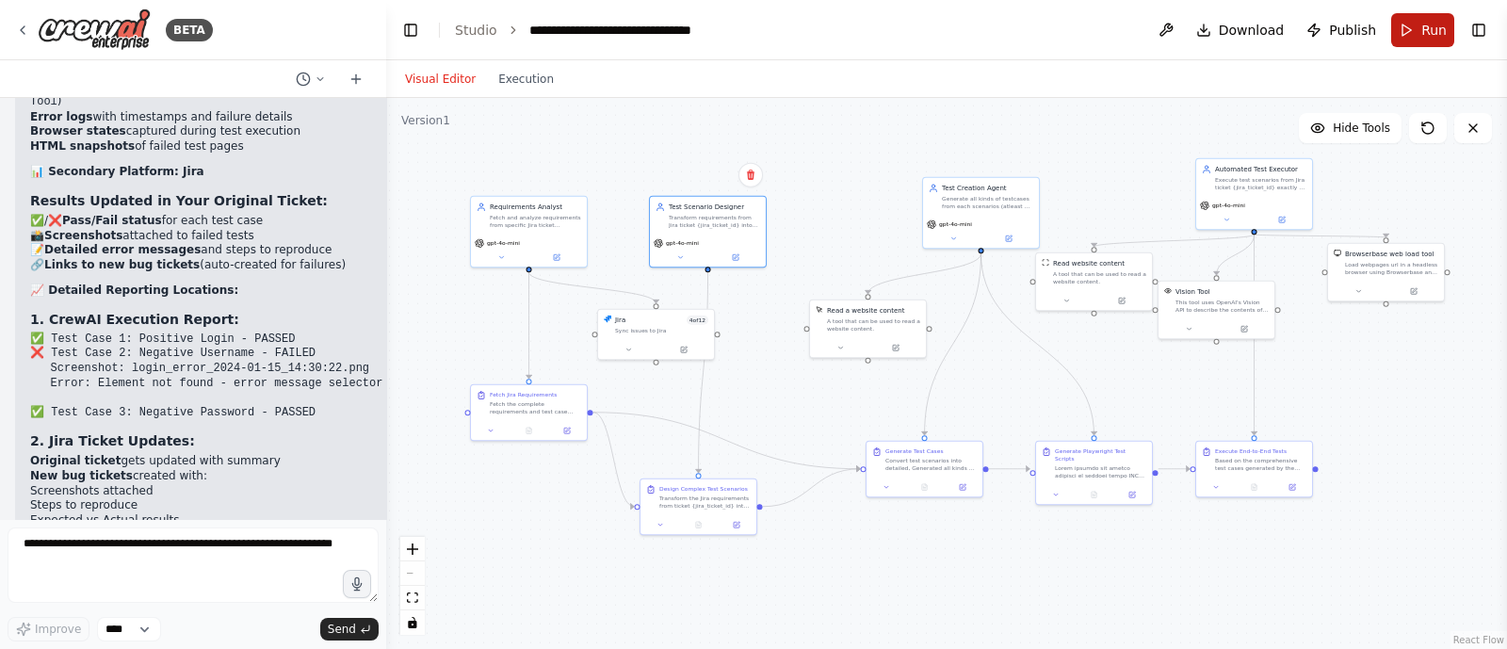
click at [1434, 17] on button "Run" at bounding box center [1422, 30] width 63 height 34
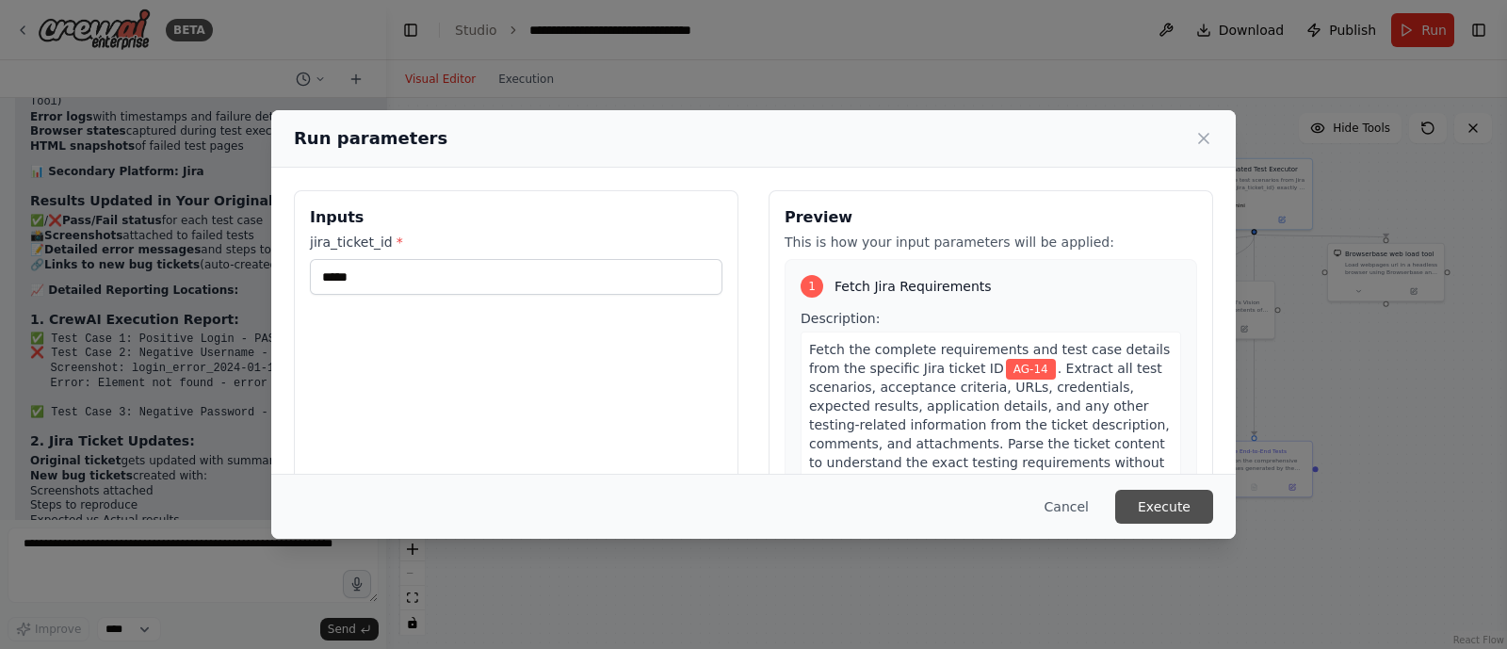
click at [1168, 507] on button "Execute" at bounding box center [1164, 507] width 98 height 34
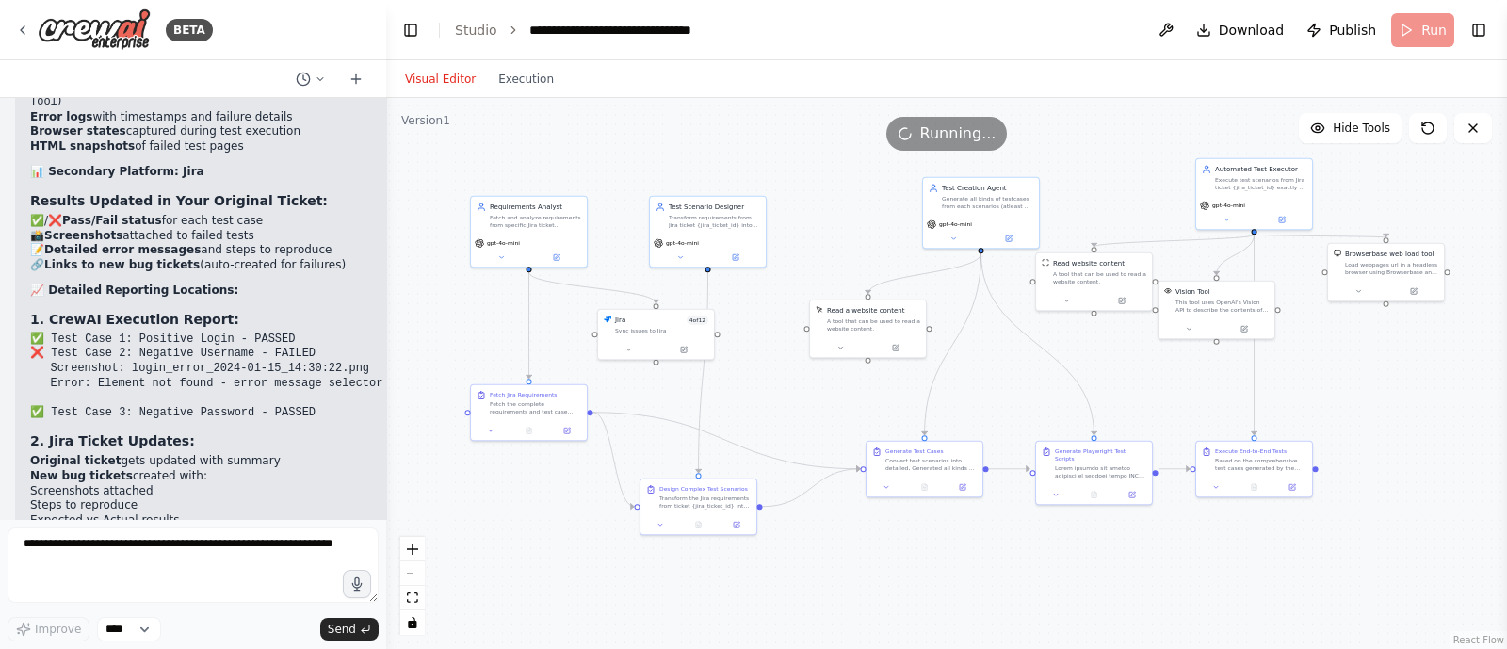
click at [900, 575] on div ".deletable-edge-delete-btn { width: 20px; height: 20px; border: 0px solid #ffff…" at bounding box center [946, 373] width 1121 height 551
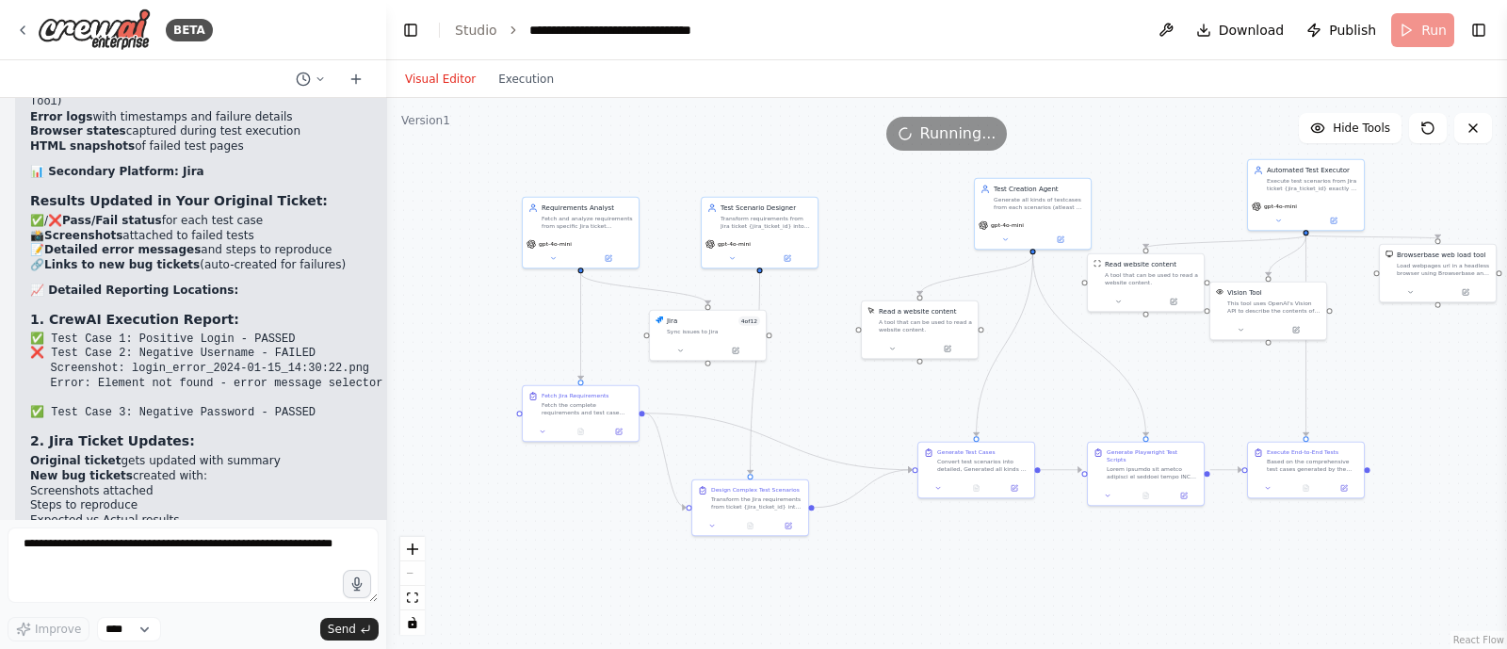
drag, startPoint x: 900, startPoint y: 575, endPoint x: 937, endPoint y: 585, distance: 37.9
click at [937, 585] on div ".deletable-edge-delete-btn { width: 20px; height: 20px; border: 0px solid #ffff…" at bounding box center [946, 373] width 1121 height 551
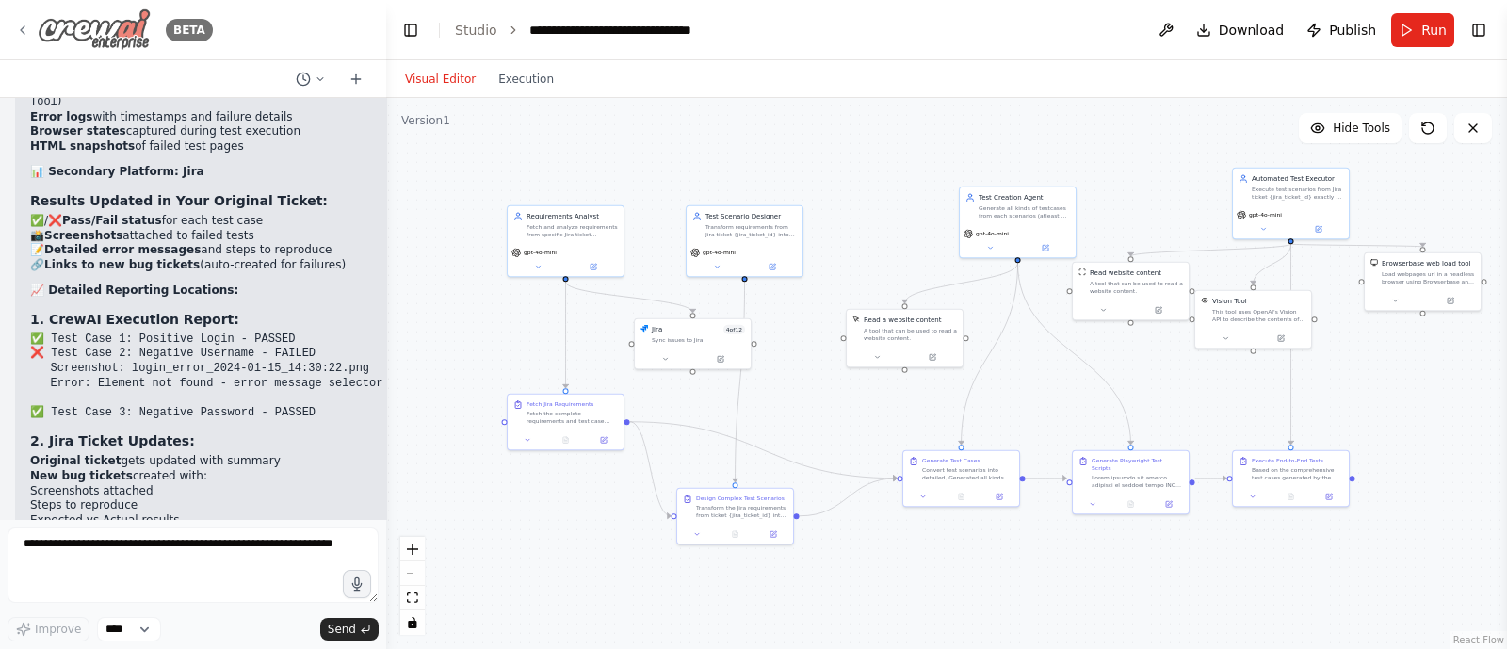
click at [24, 26] on icon at bounding box center [23, 30] width 4 height 8
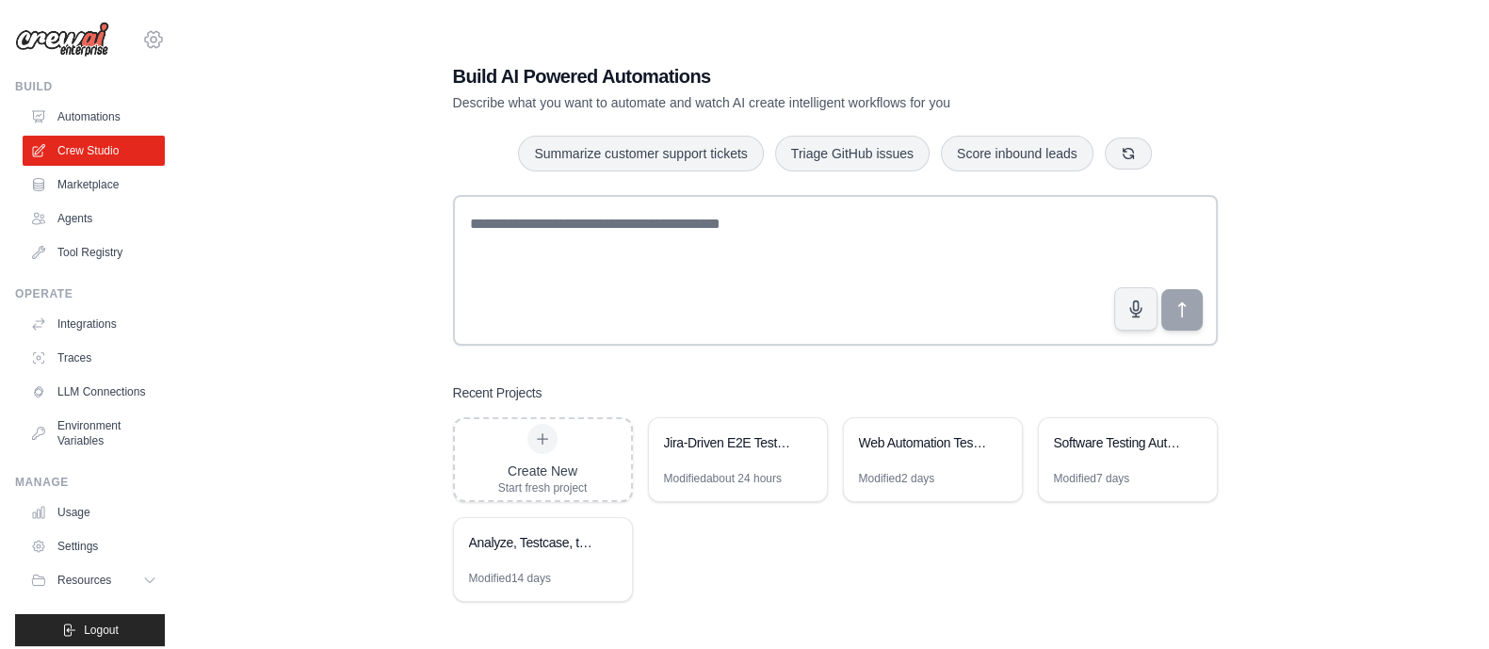
click at [142, 31] on icon at bounding box center [153, 39] width 23 height 23
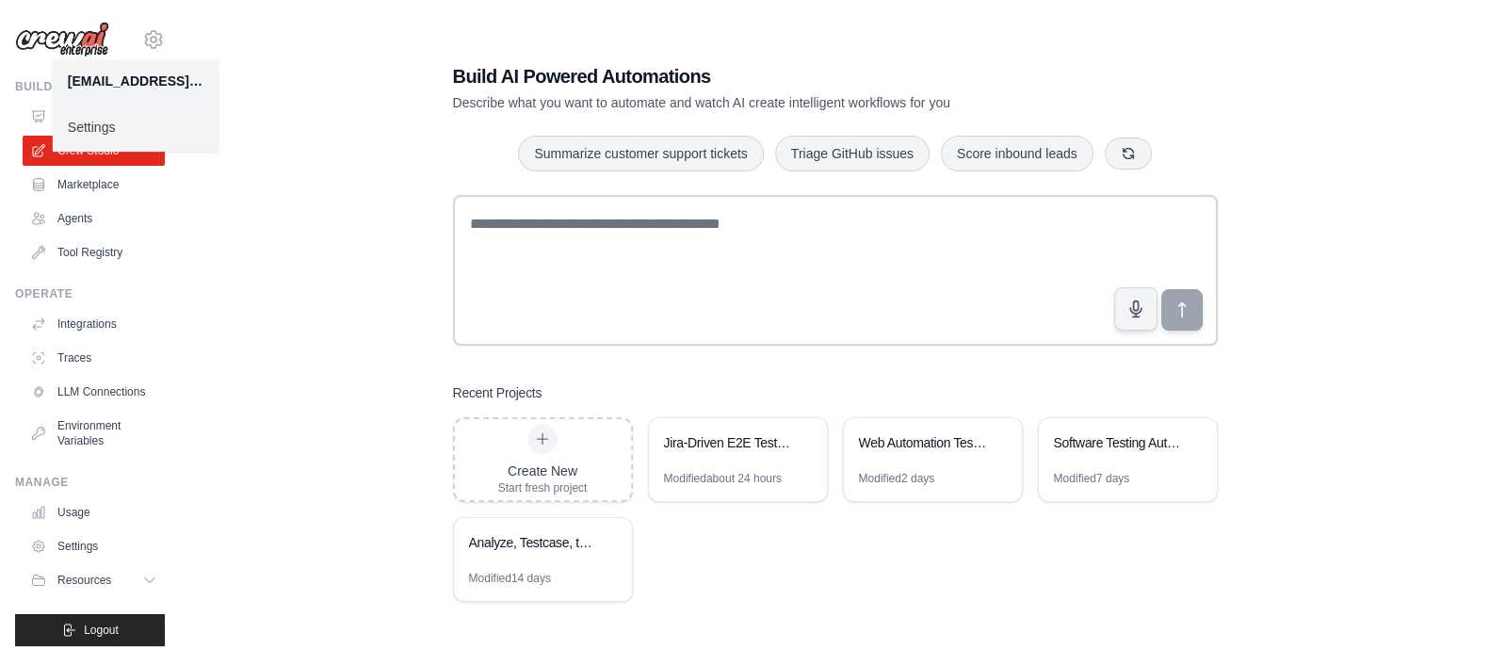
click at [277, 181] on div "Build AI Powered Automations Describe what you want to automate and watch AI cr…" at bounding box center [835, 332] width 1248 height 649
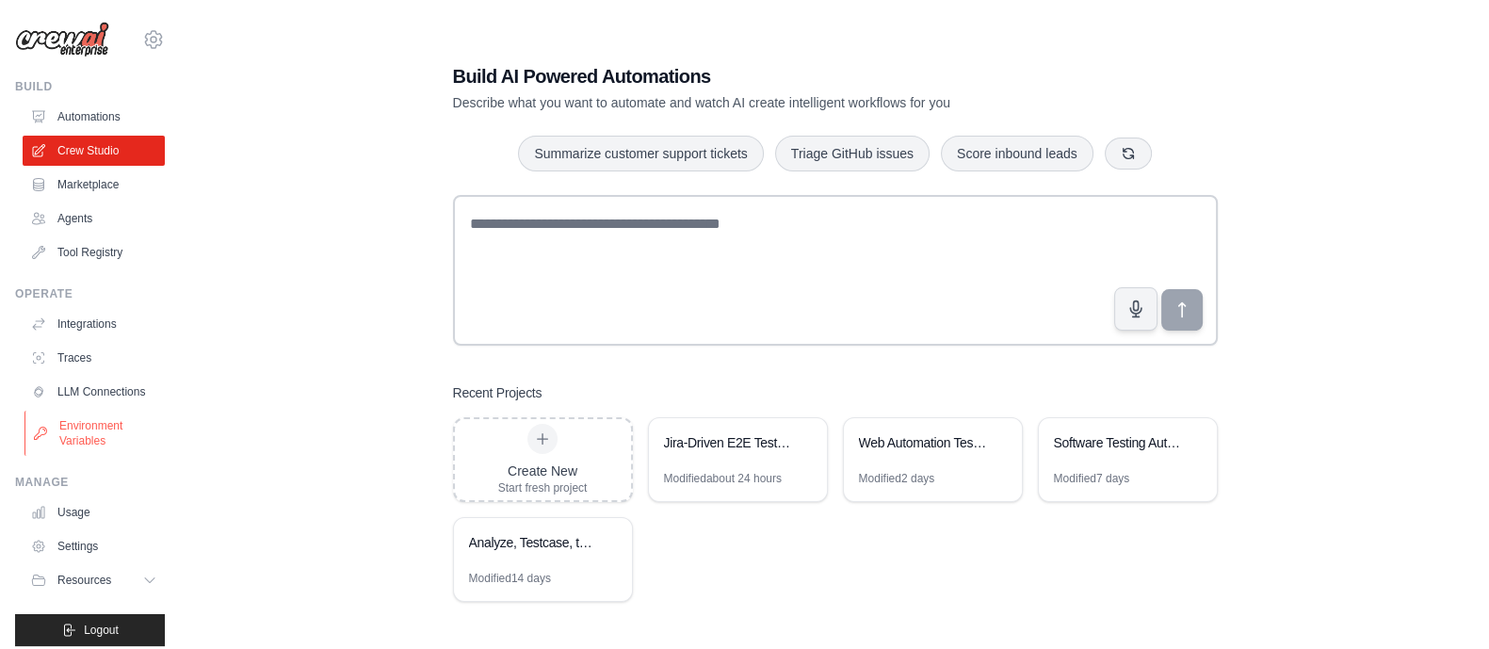
click at [100, 440] on link "Environment Variables" at bounding box center [95, 433] width 142 height 45
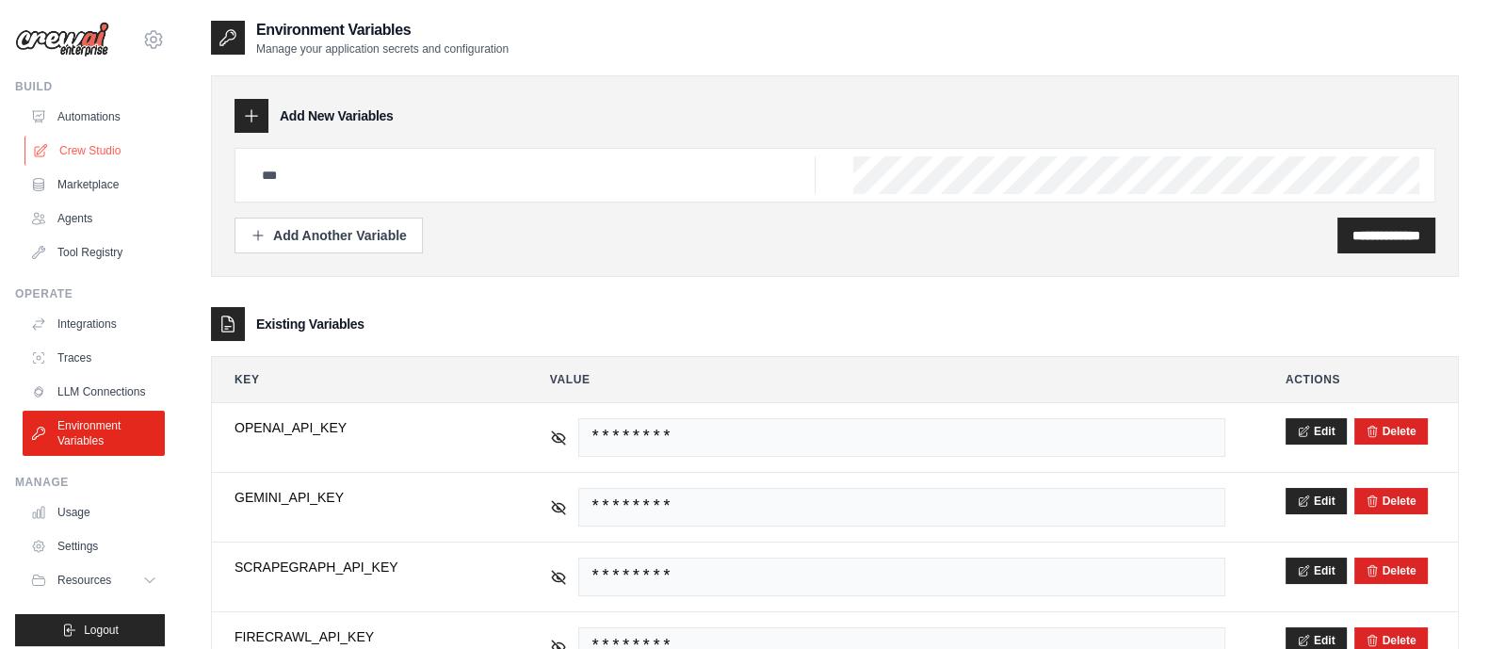
click at [92, 158] on link "Crew Studio" at bounding box center [95, 151] width 142 height 30
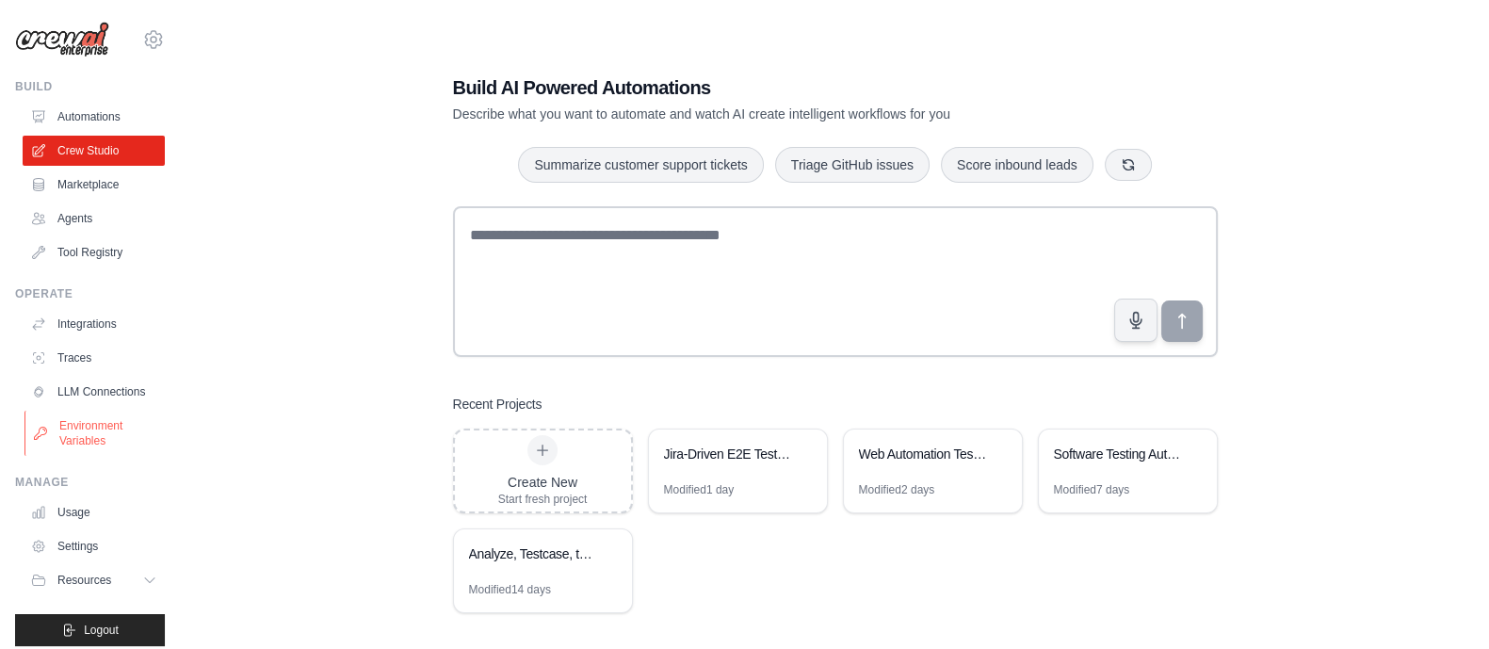
click at [80, 450] on link "Environment Variables" at bounding box center [95, 433] width 142 height 45
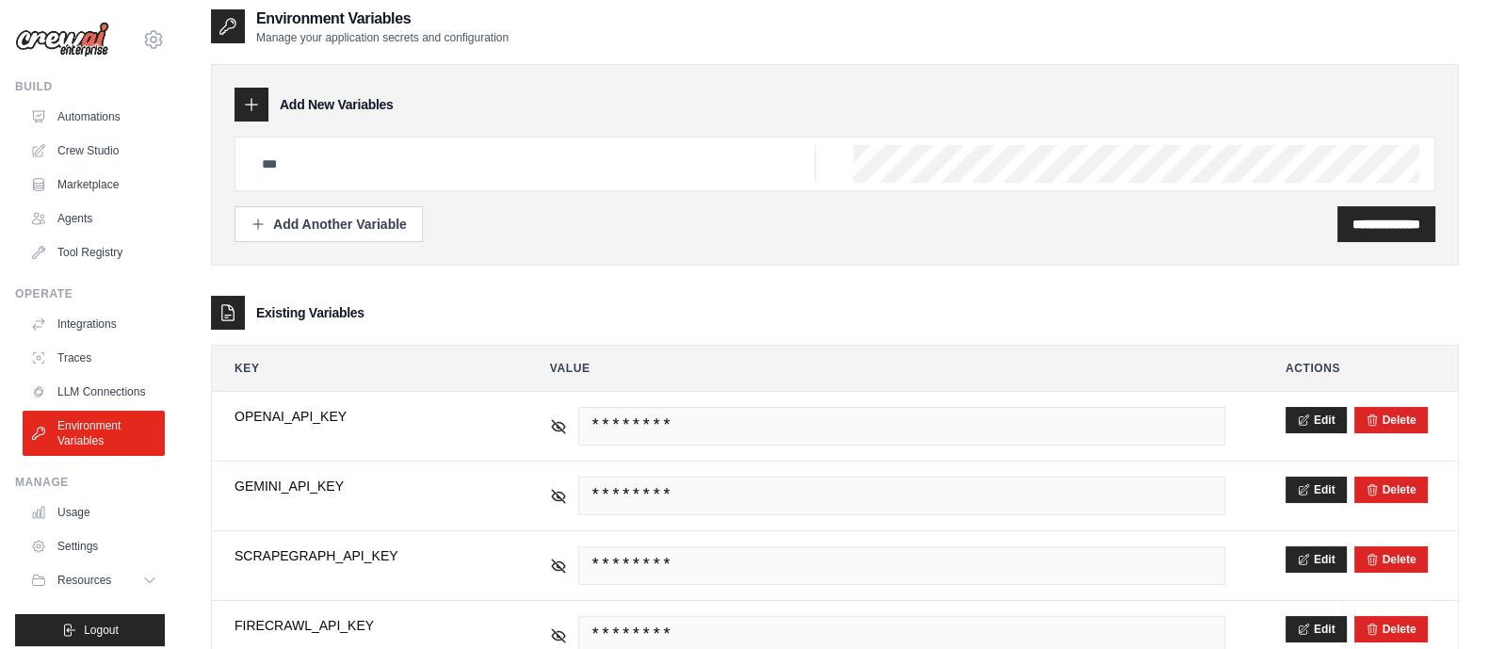
scroll to position [41, 0]
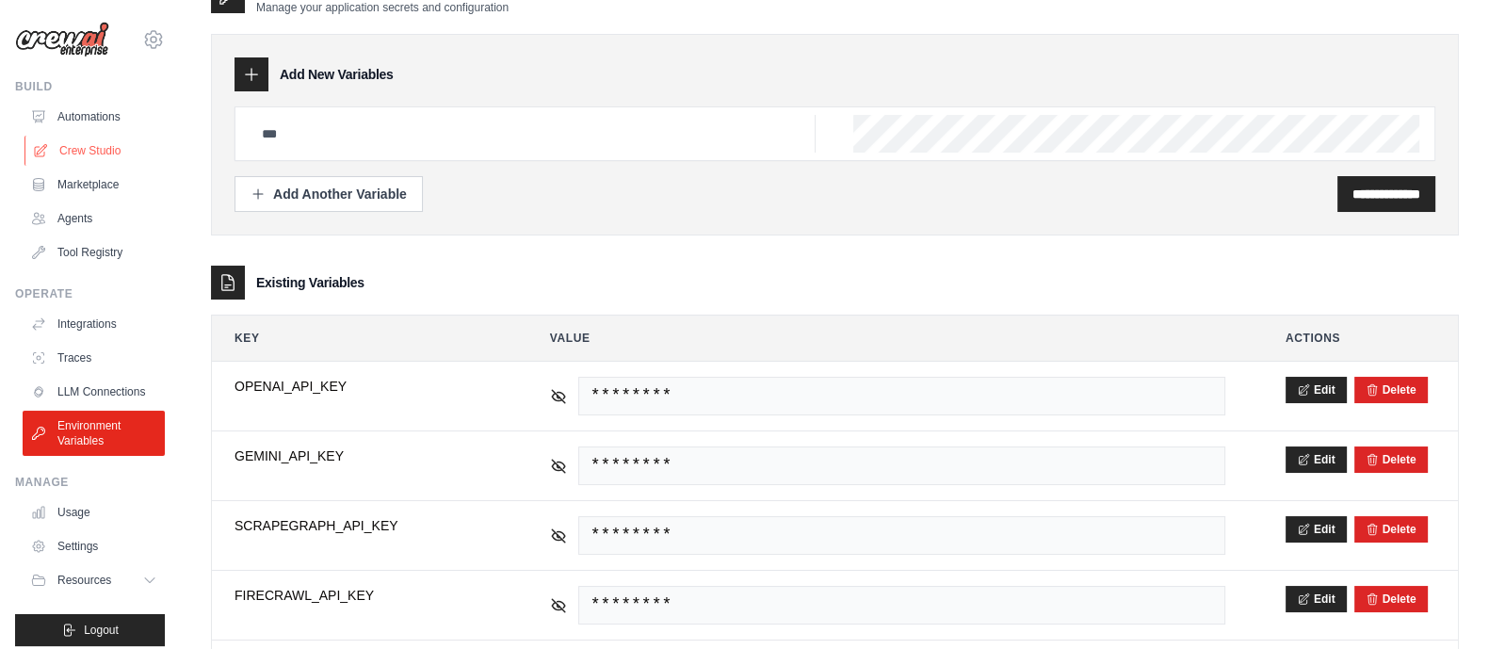
click at [100, 154] on link "Crew Studio" at bounding box center [95, 151] width 142 height 30
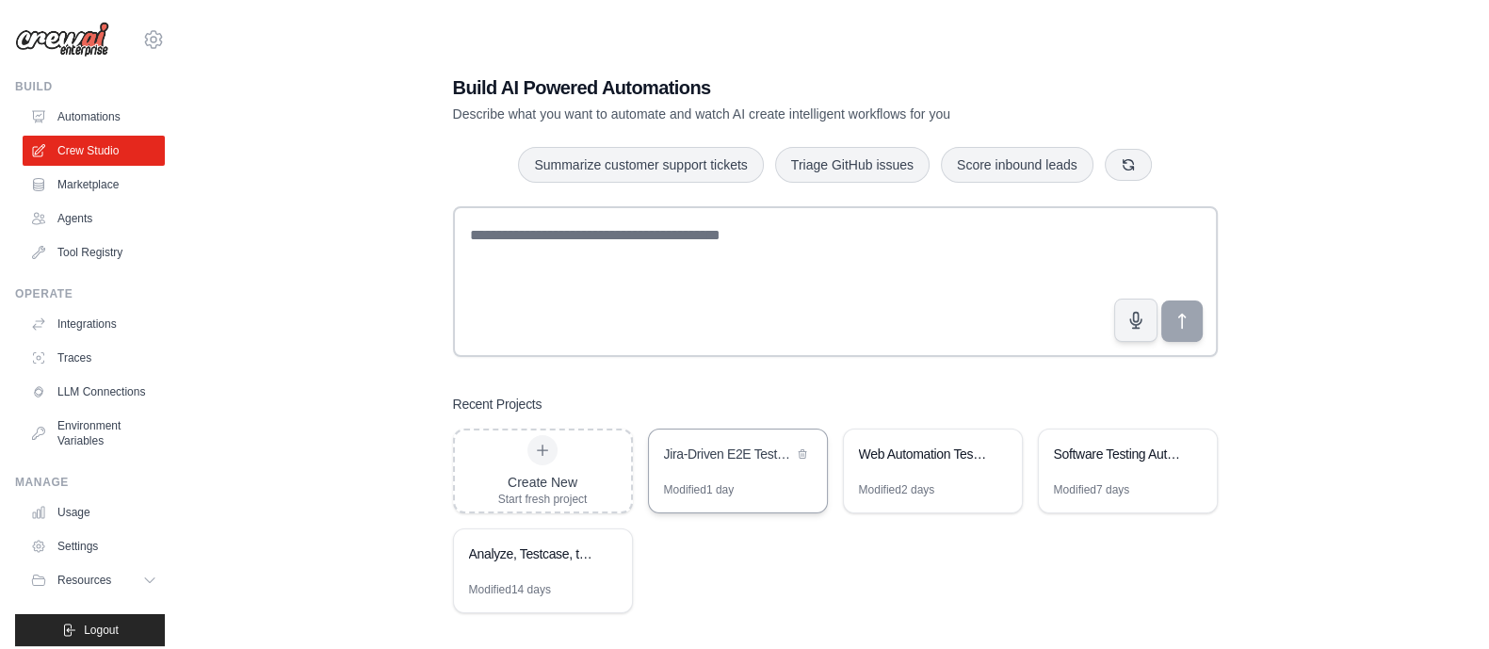
click at [715, 463] on div "Jira-Driven E2E Testing Automation" at bounding box center [728, 456] width 129 height 23
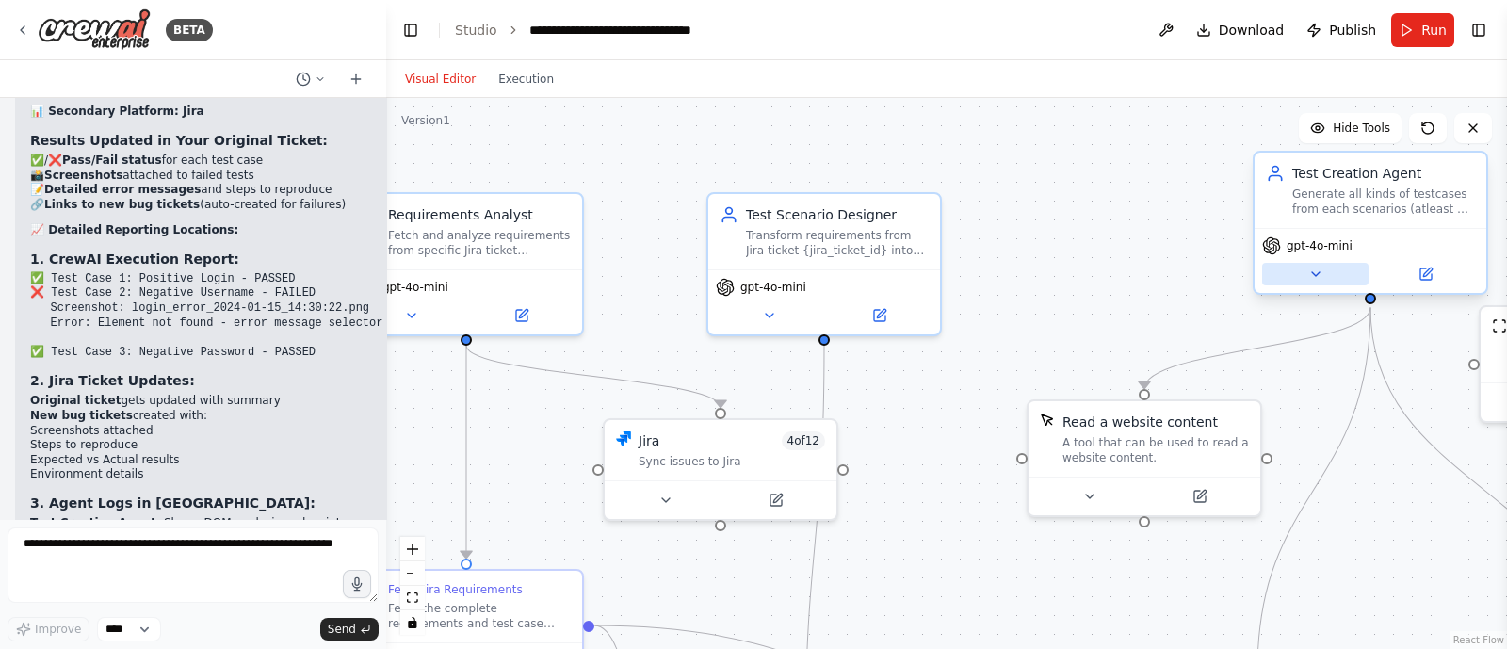
click at [1320, 282] on button at bounding box center [1315, 274] width 106 height 23
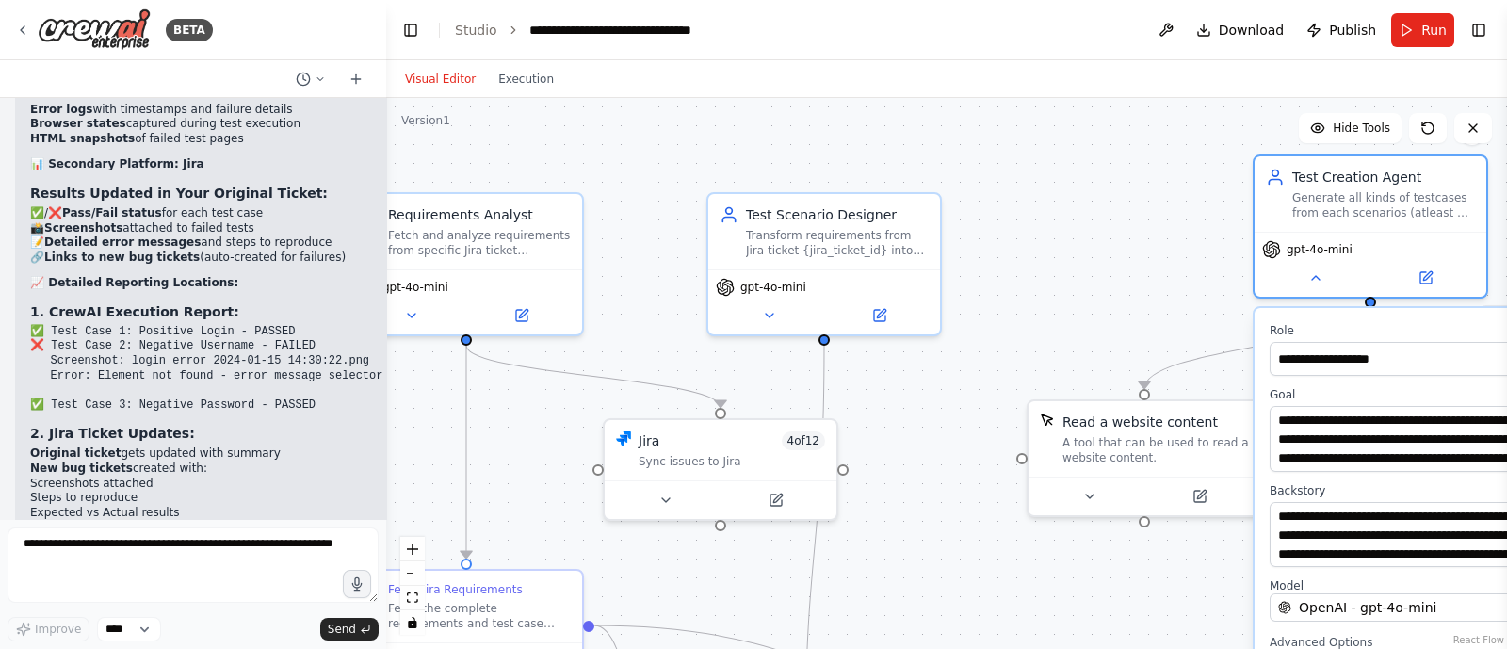
scroll to position [11865, 0]
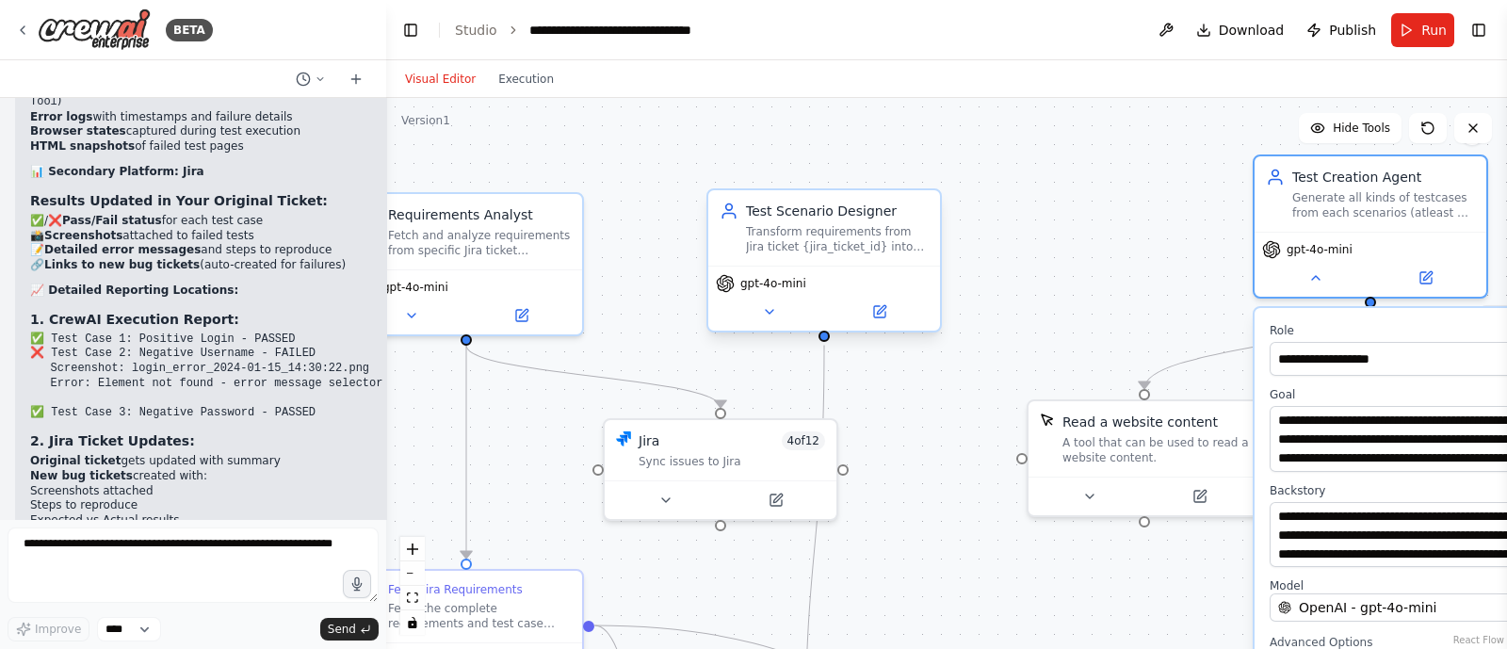
click at [768, 322] on div "gpt-4o-mini" at bounding box center [824, 298] width 232 height 65
click at [768, 313] on icon at bounding box center [769, 311] width 15 height 15
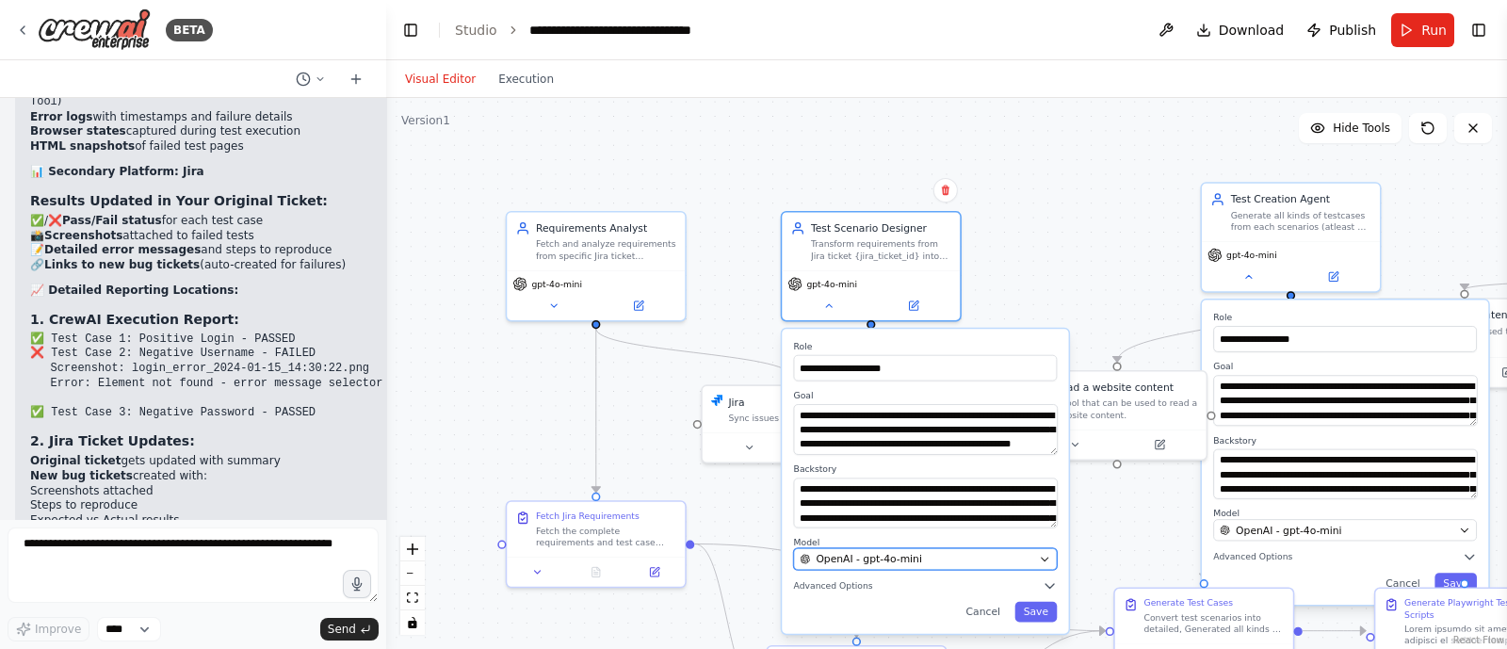
click at [993, 557] on div "OpenAI - gpt-4o-mini" at bounding box center [916, 559] width 233 height 14
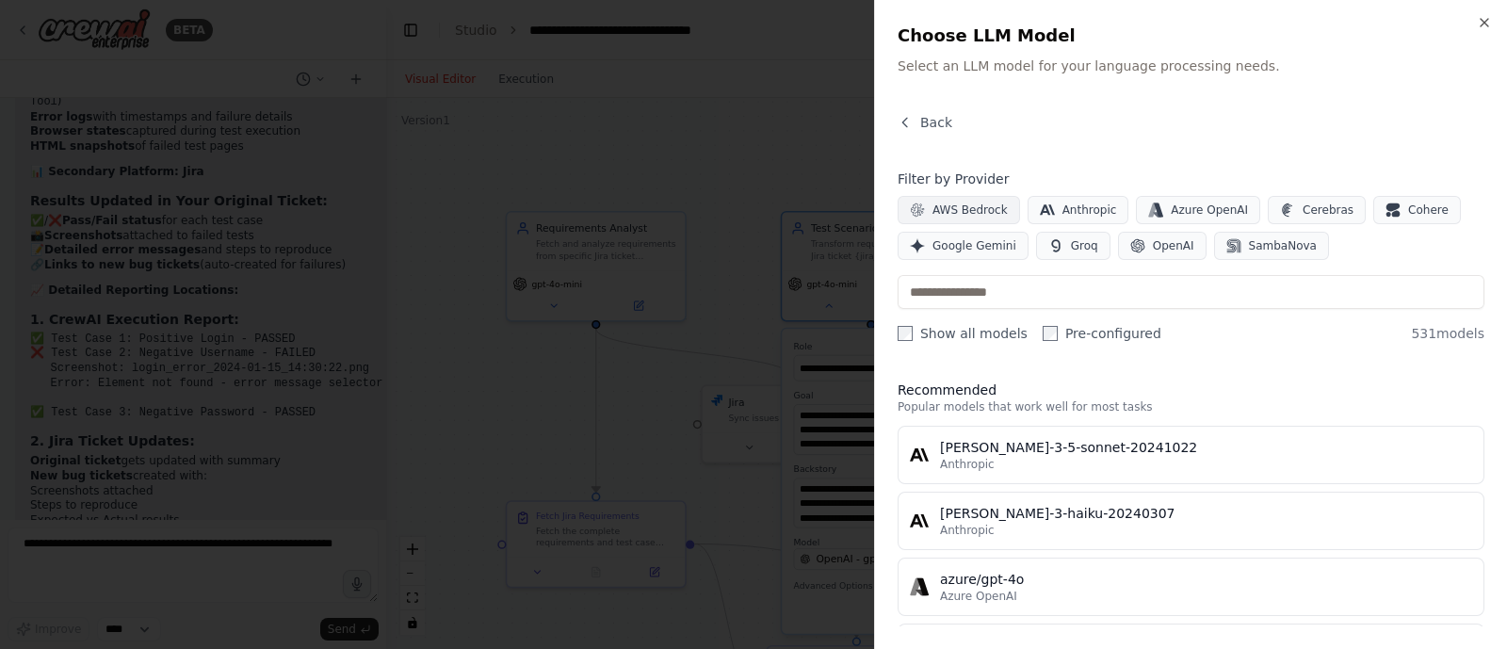
click at [975, 209] on span "AWS Bedrock" at bounding box center [969, 210] width 75 height 15
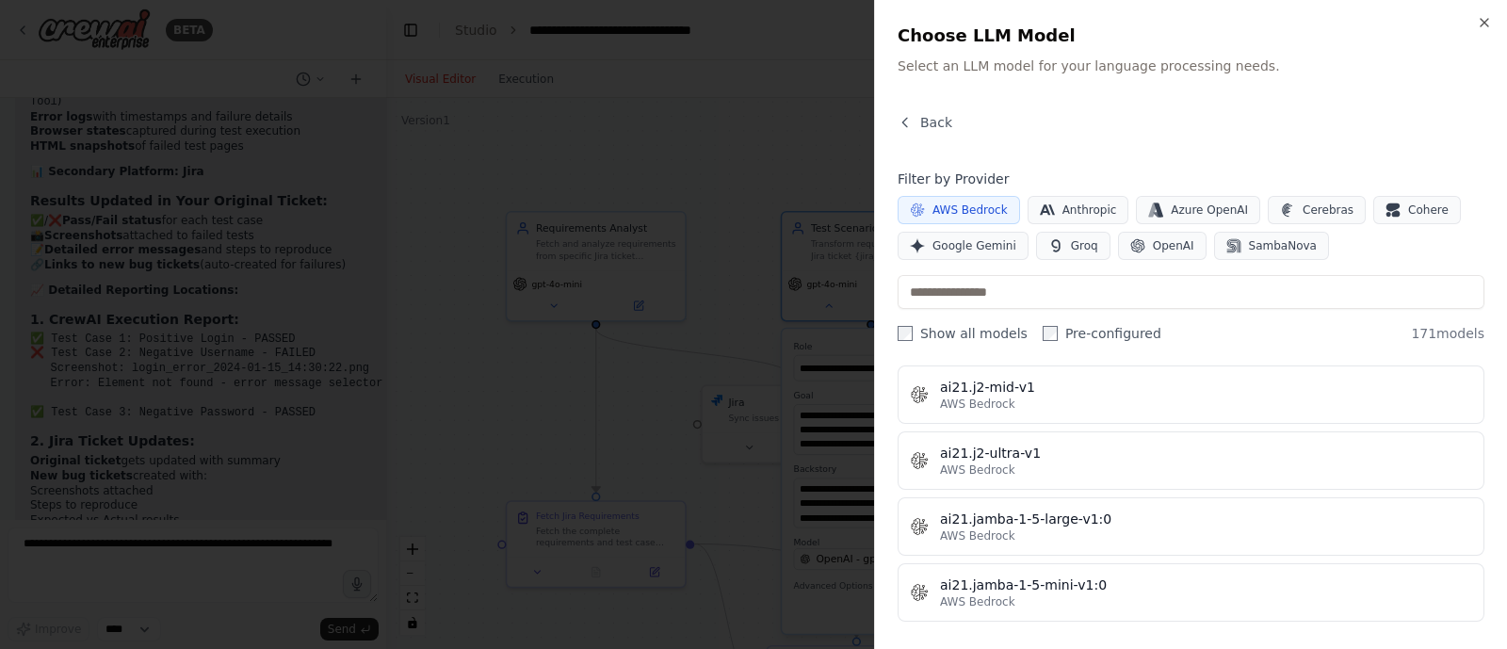
scroll to position [0, 0]
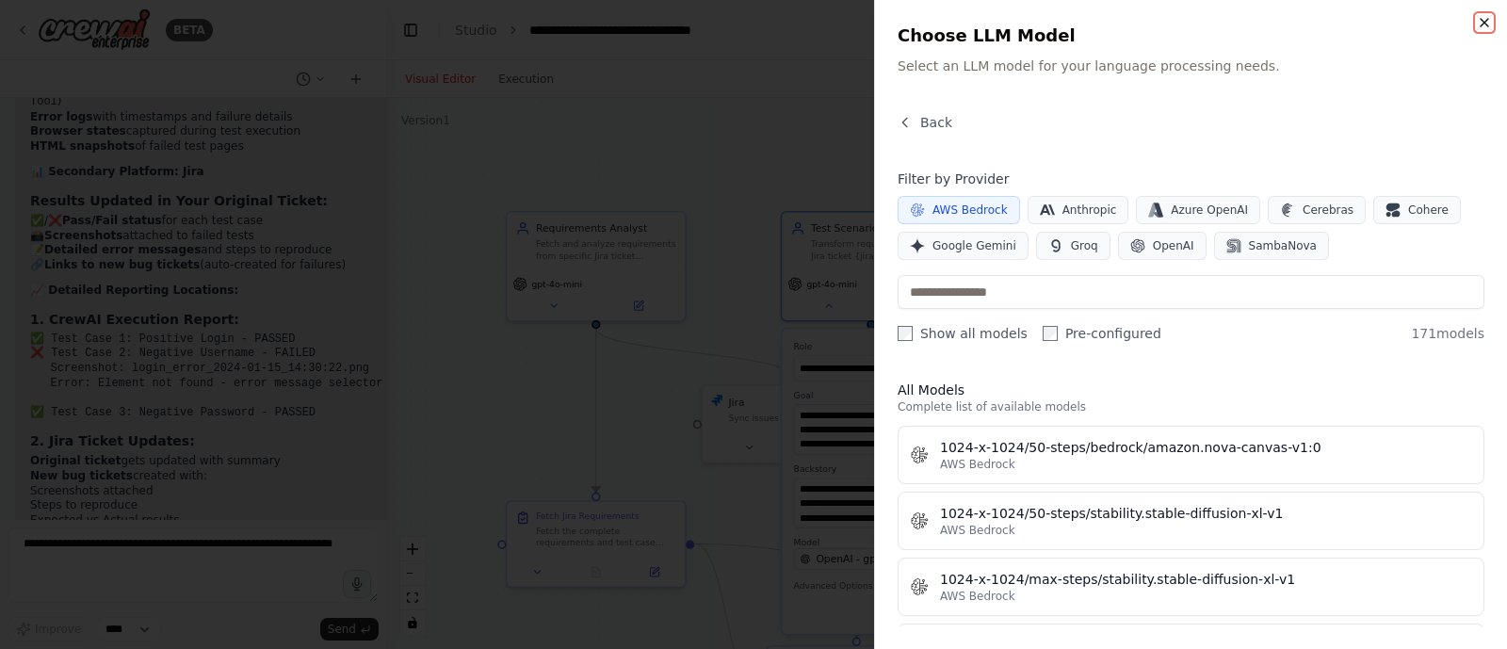
click at [1488, 24] on icon "button" at bounding box center [1484, 22] width 15 height 15
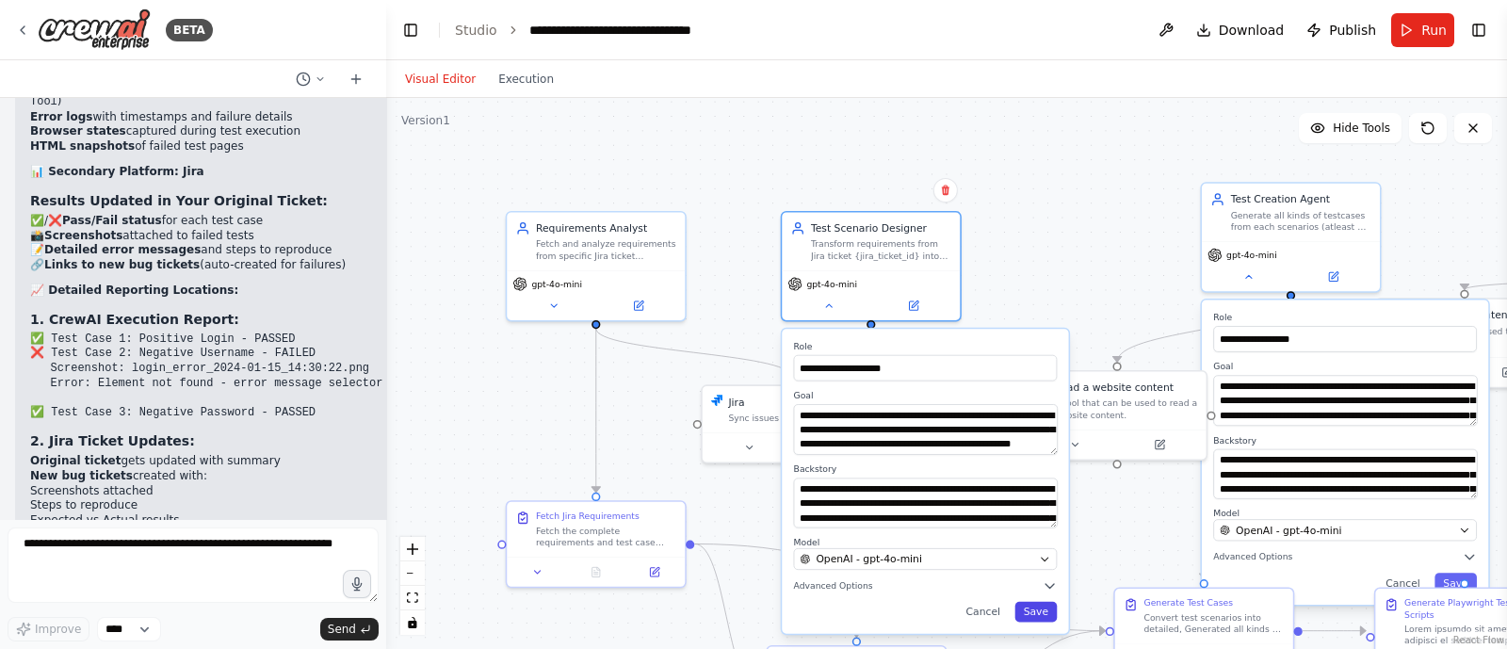
click at [1032, 606] on button "Save" at bounding box center [1035, 612] width 42 height 21
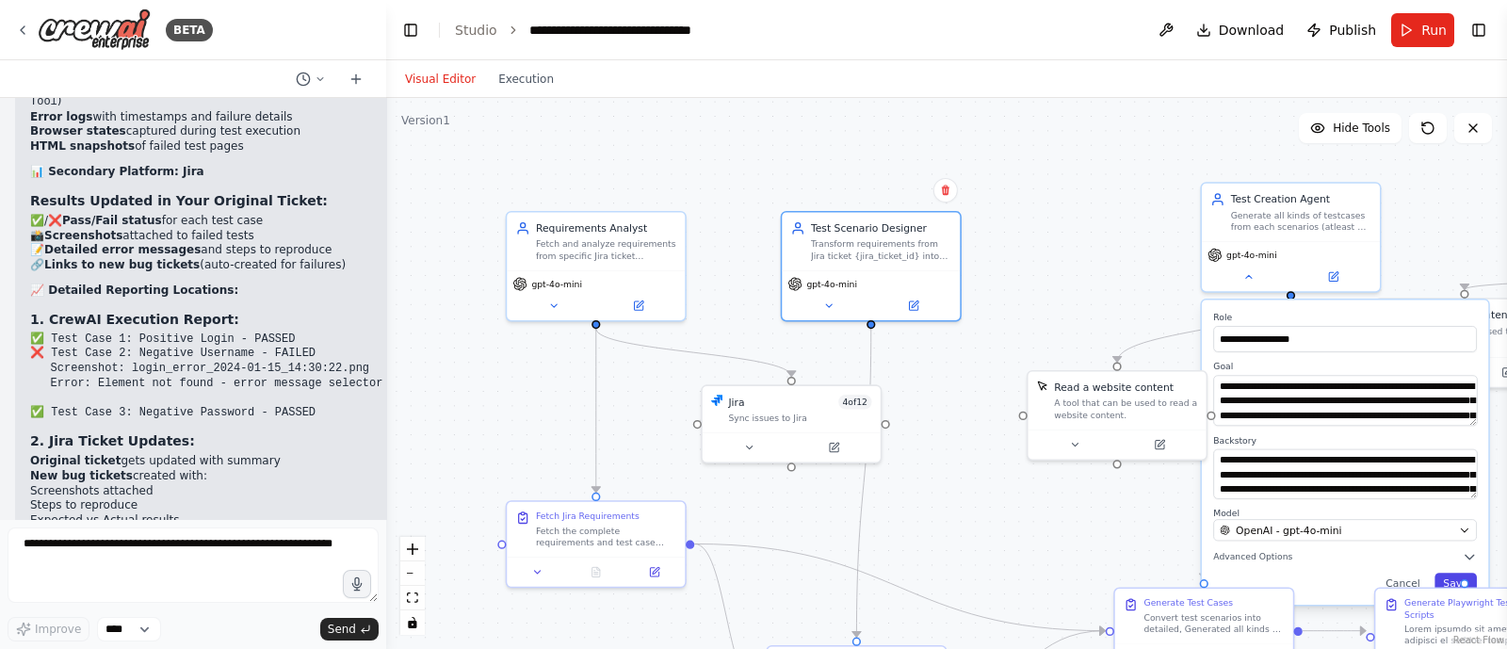
click at [1457, 573] on button "Save" at bounding box center [1455, 583] width 42 height 21
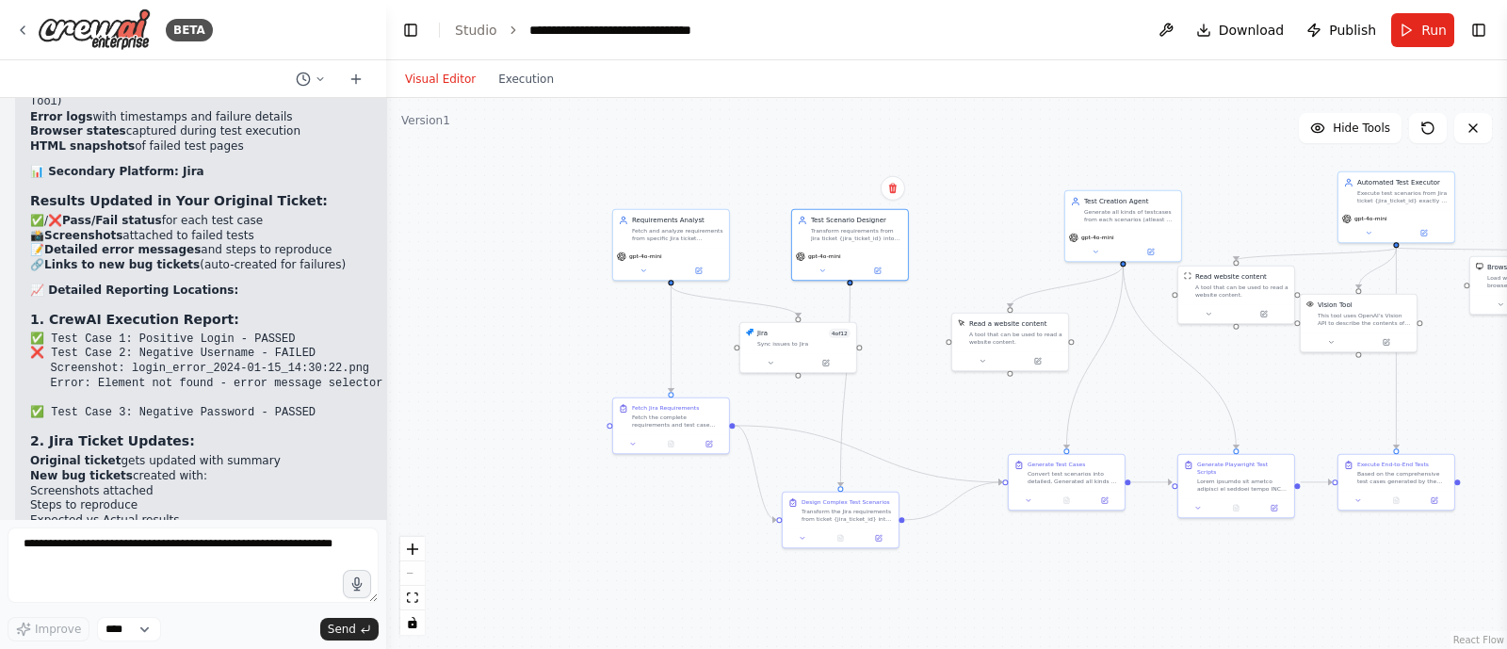
drag, startPoint x: 1105, startPoint y: 203, endPoint x: 925, endPoint y: 190, distance: 180.4
click at [925, 190] on div ".deletable-edge-delete-btn { width: 20px; height: 20px; border: 0px solid #ffff…" at bounding box center [946, 373] width 1121 height 551
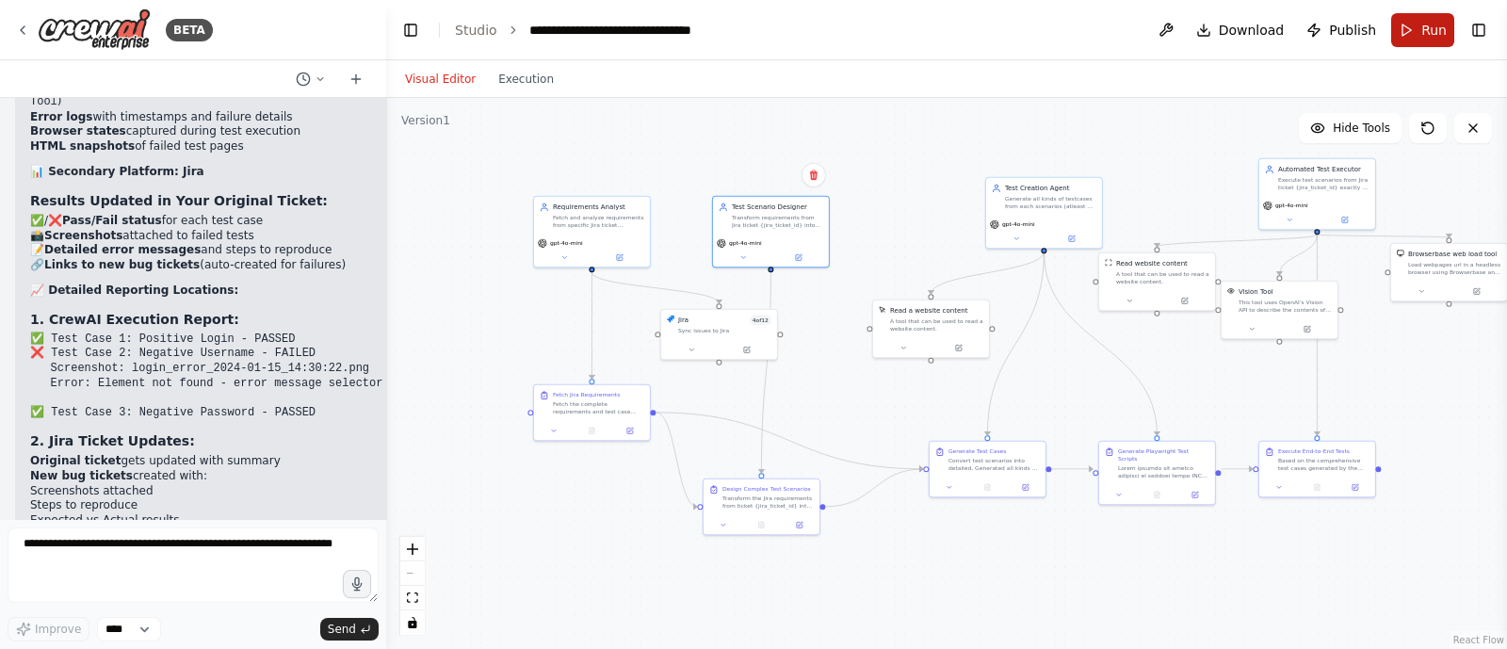
click at [1425, 30] on span "Run" at bounding box center [1433, 30] width 25 height 19
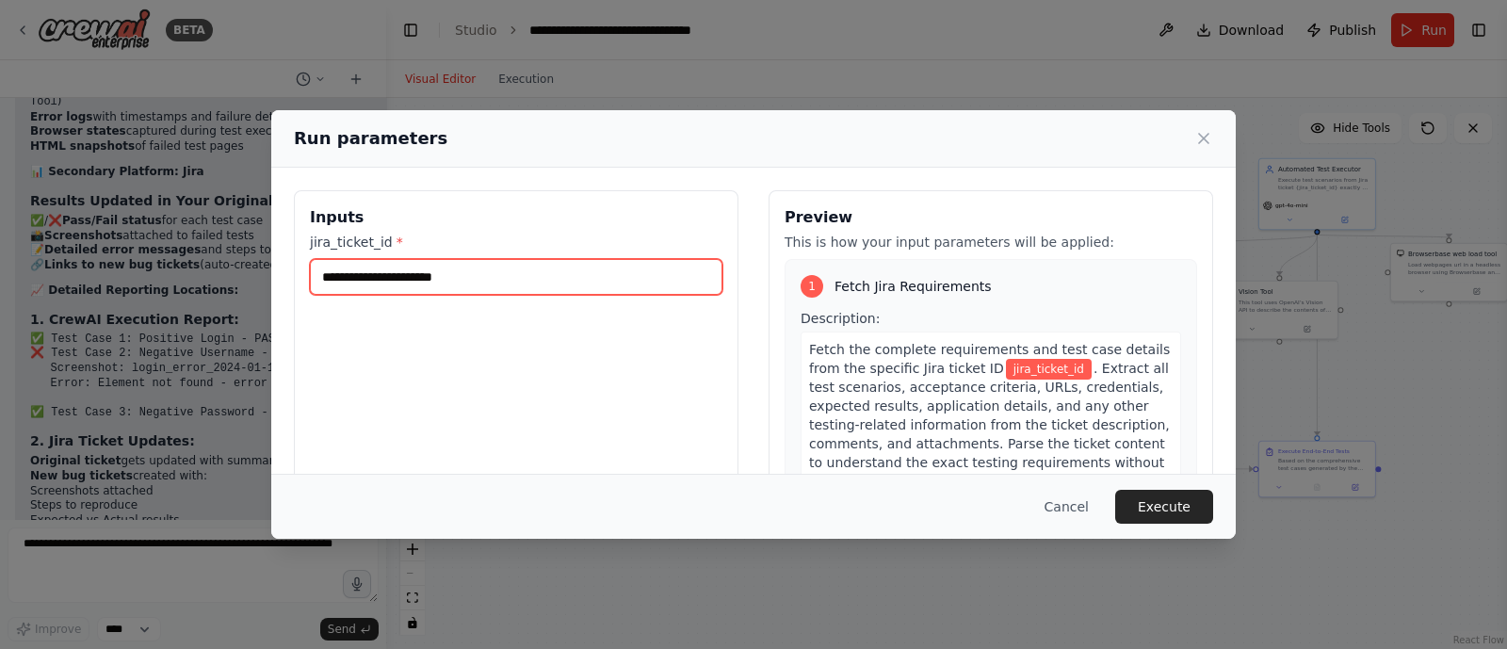
click at [504, 287] on input "jira_ticket_id *" at bounding box center [516, 277] width 413 height 36
type input "****"
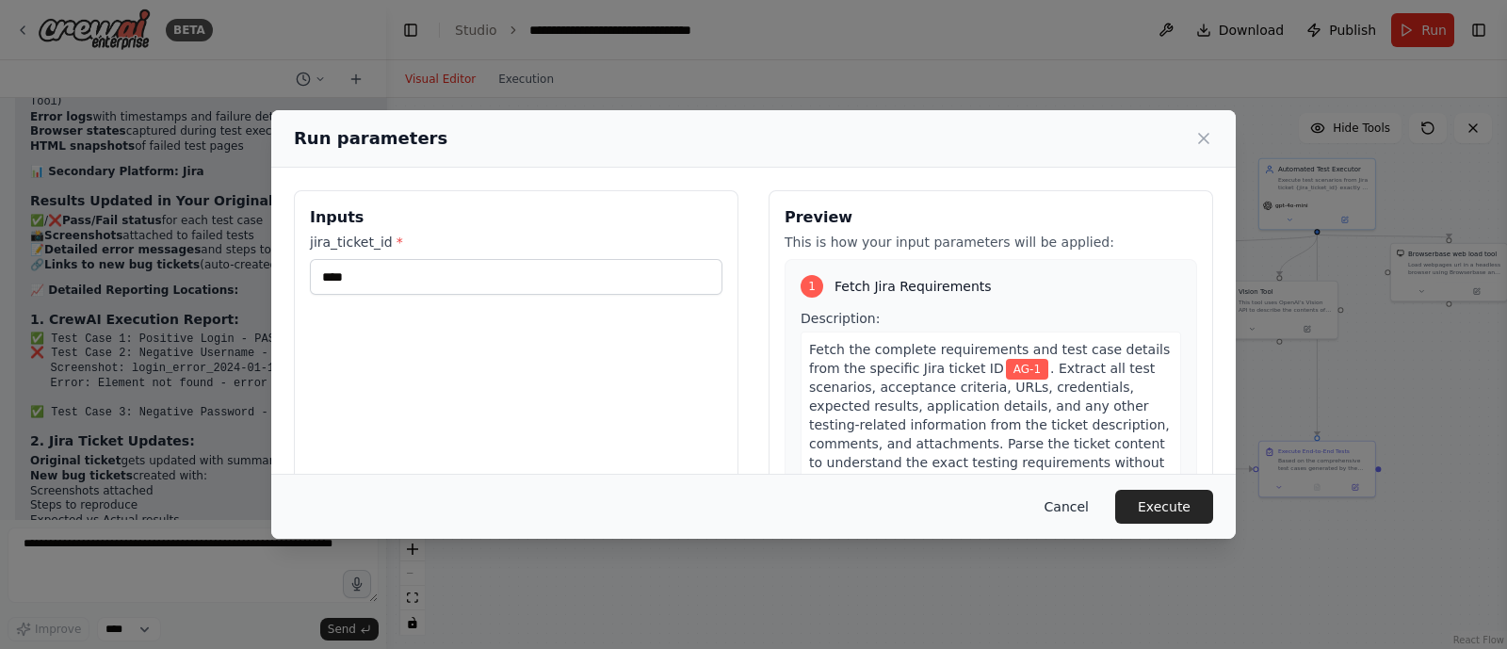
click at [1061, 496] on button "Cancel" at bounding box center [1066, 507] width 74 height 34
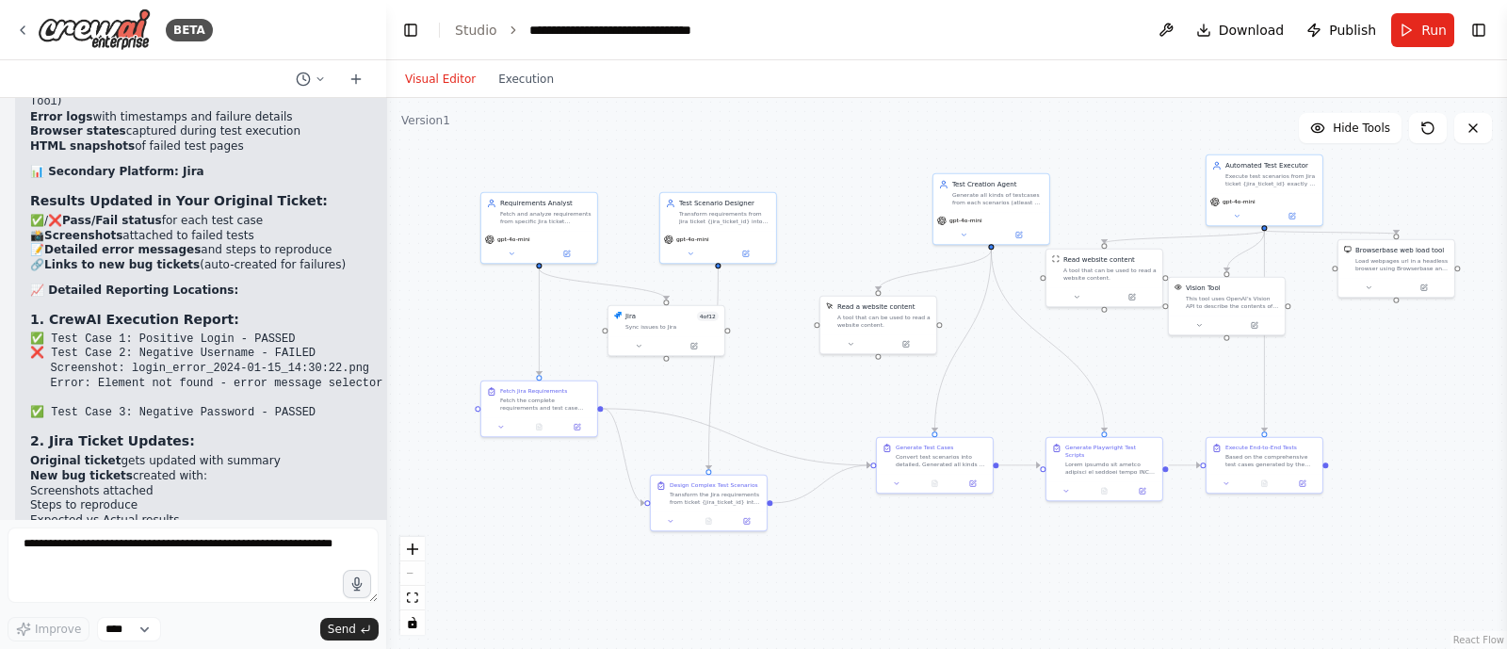
drag, startPoint x: 929, startPoint y: 591, endPoint x: 876, endPoint y: 587, distance: 52.9
click at [876, 587] on div ".deletable-edge-delete-btn { width: 20px; height: 20px; border: 0px solid #ffff…" at bounding box center [946, 373] width 1121 height 551
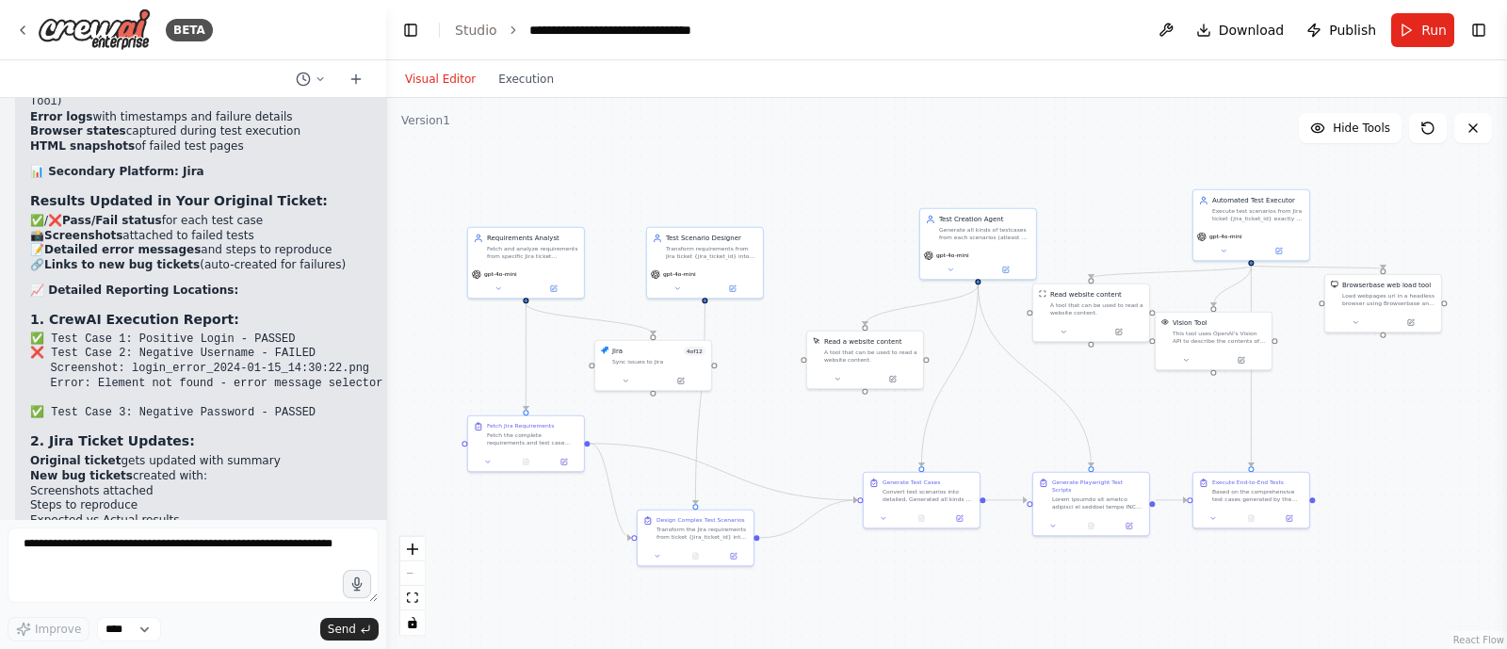
drag, startPoint x: 788, startPoint y: 135, endPoint x: 770, endPoint y: 170, distance: 40.0
click at [770, 170] on div ".deletable-edge-delete-btn { width: 20px; height: 20px; border: 0px solid #ffff…" at bounding box center [946, 373] width 1121 height 551
click at [950, 266] on button at bounding box center [945, 268] width 53 height 11
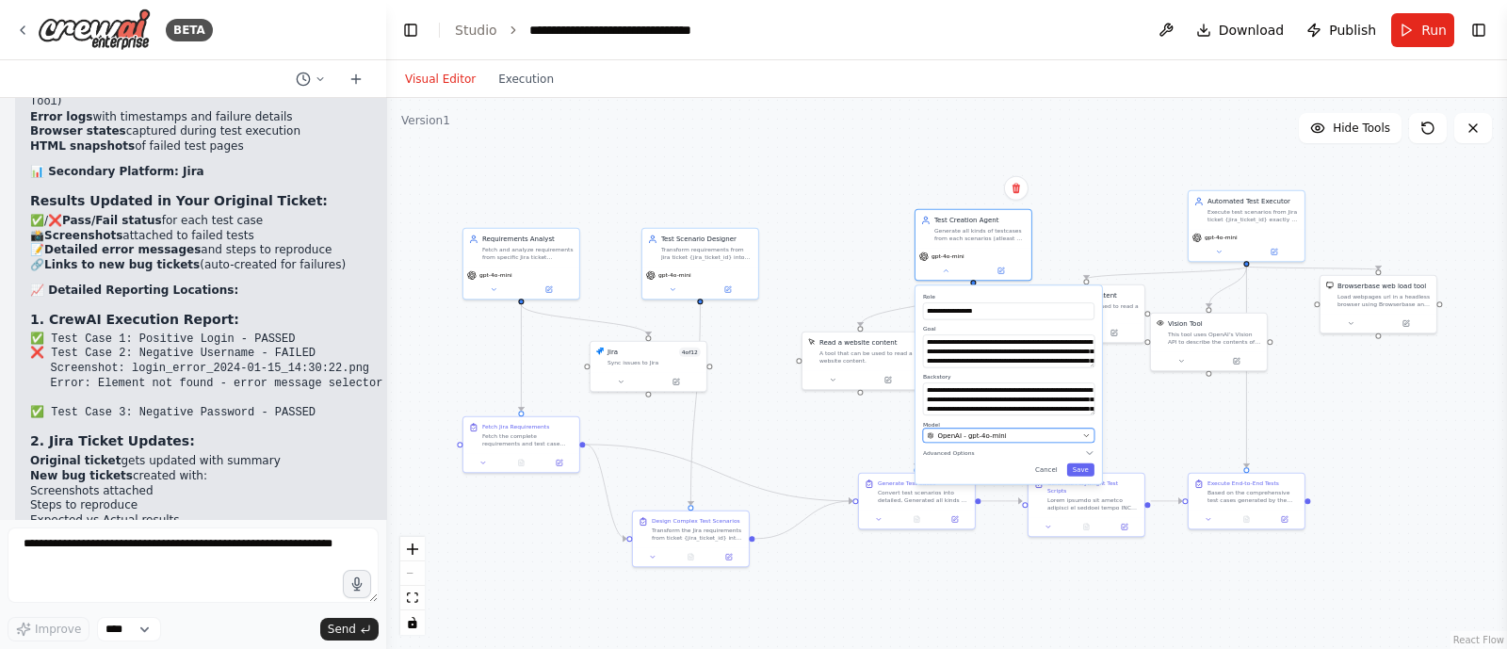
click at [1011, 434] on div "OpenAI - gpt-4o-mini" at bounding box center [1003, 435] width 152 height 9
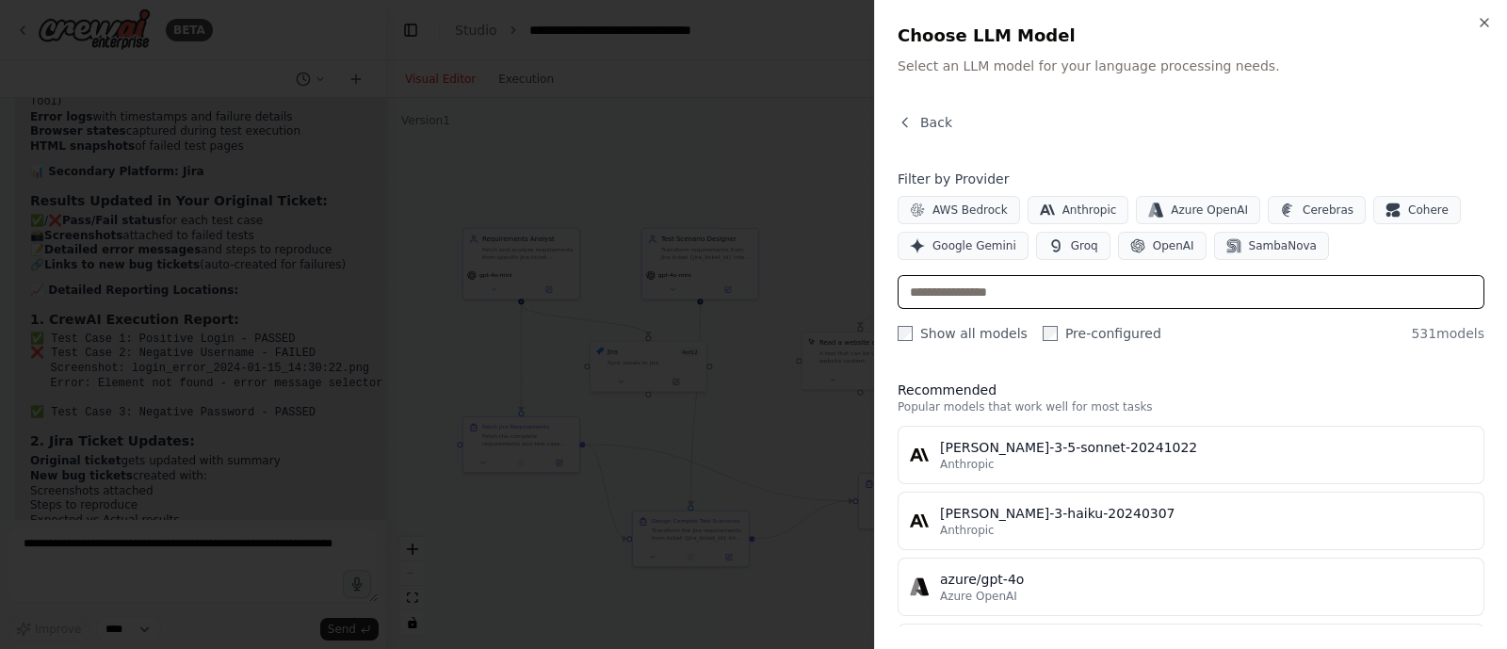
click at [1206, 280] on input "text" at bounding box center [1191, 292] width 587 height 34
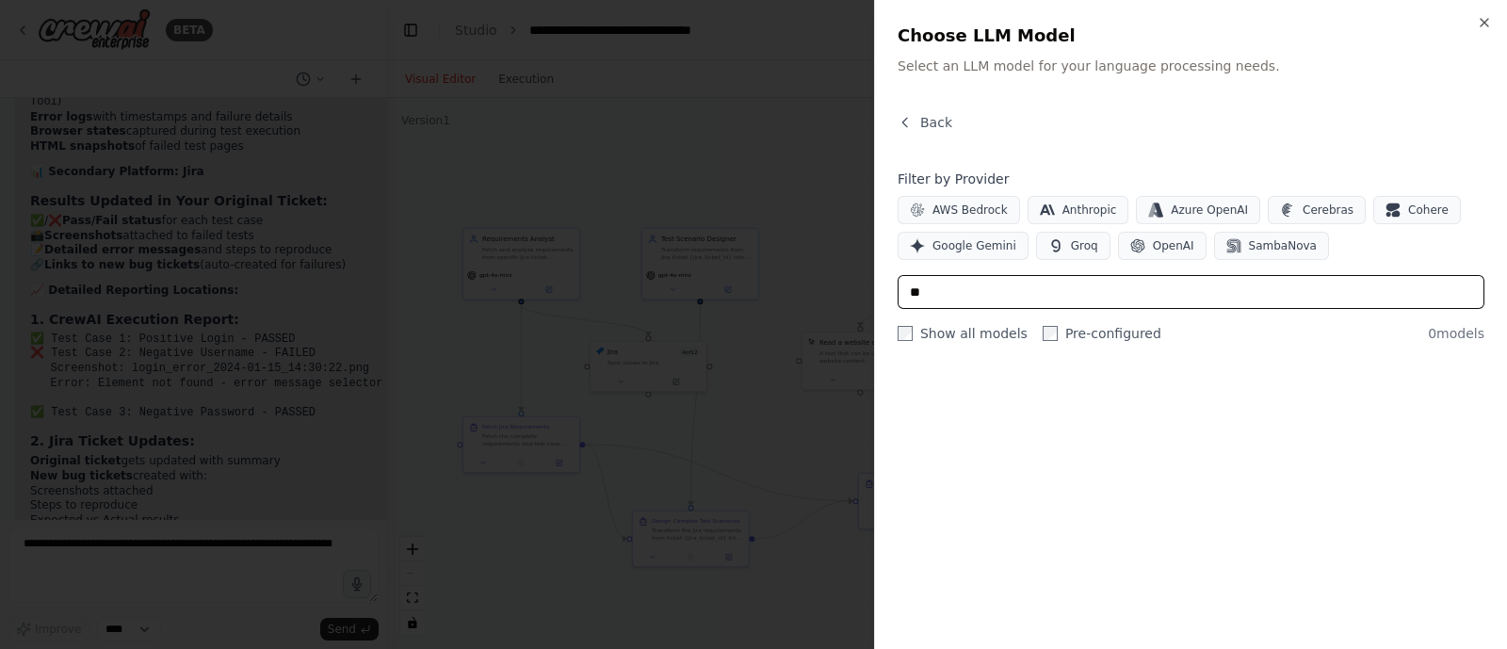
type input "*"
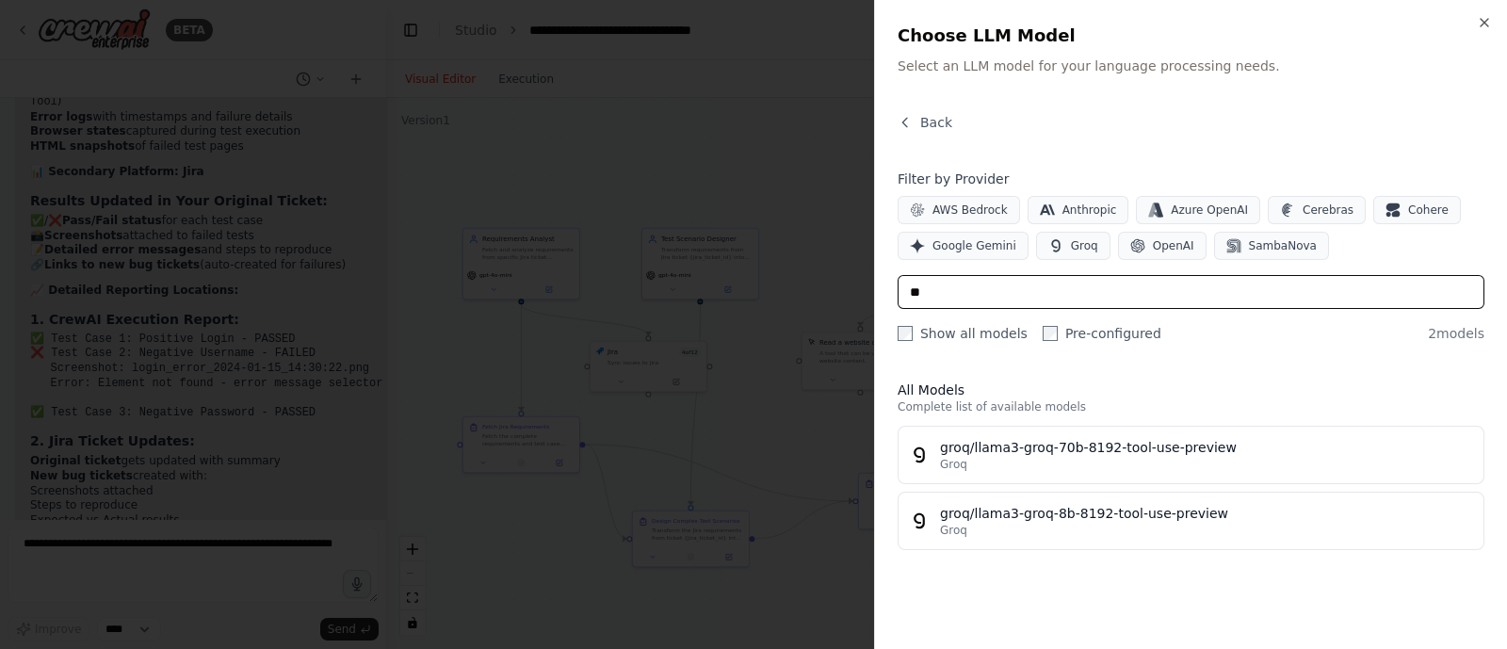
type input "*"
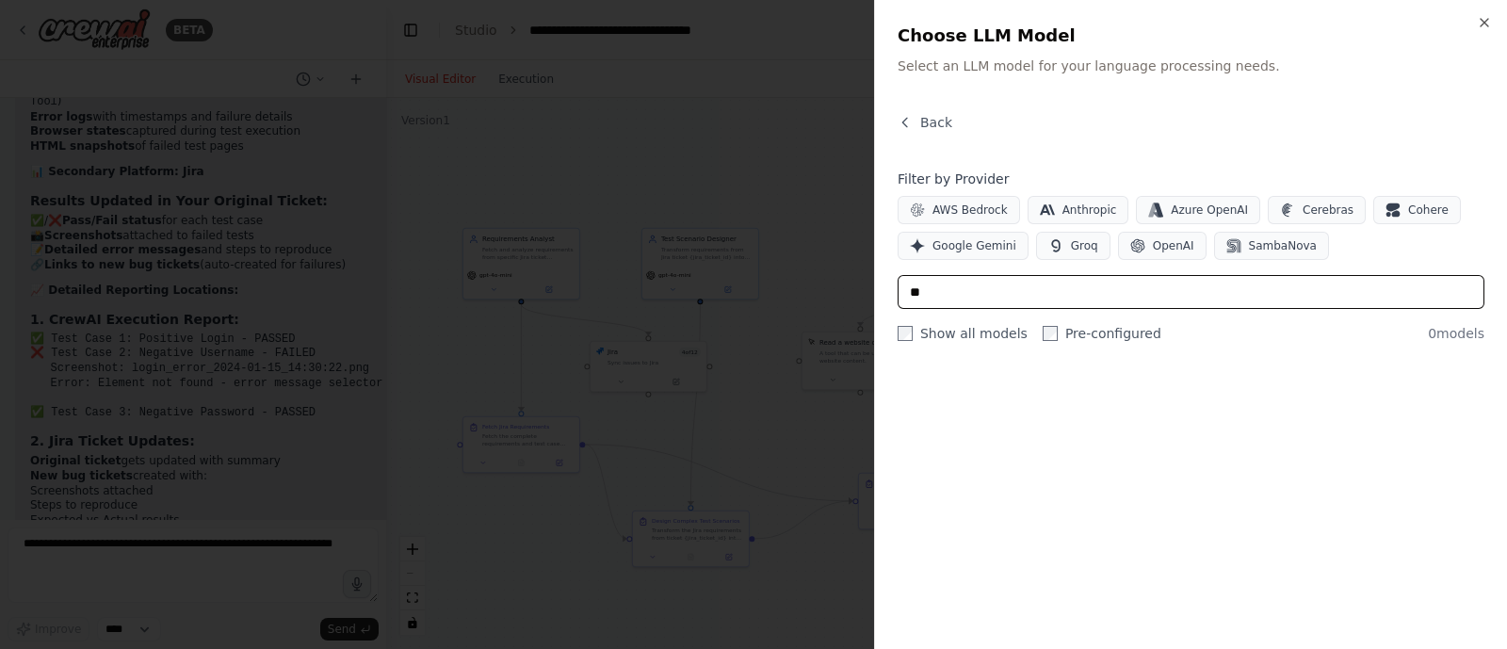
type input "*"
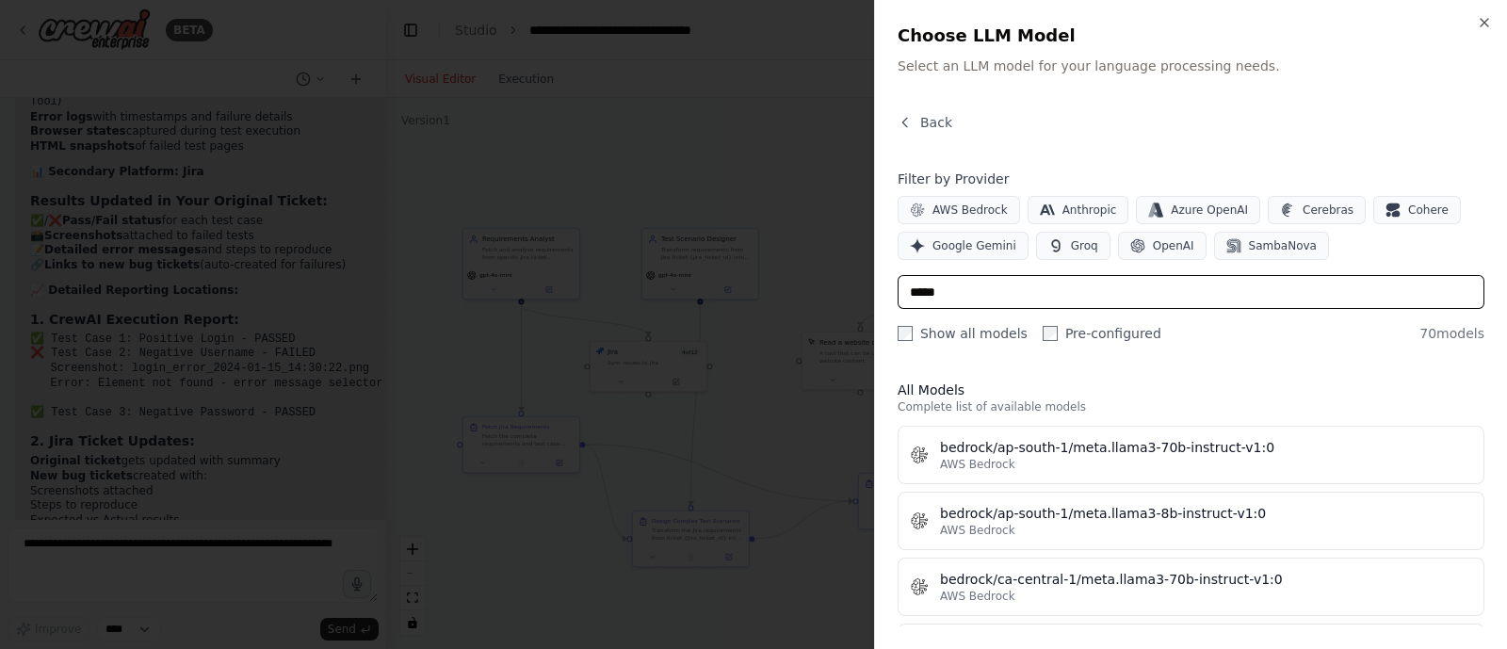
type input "*****"
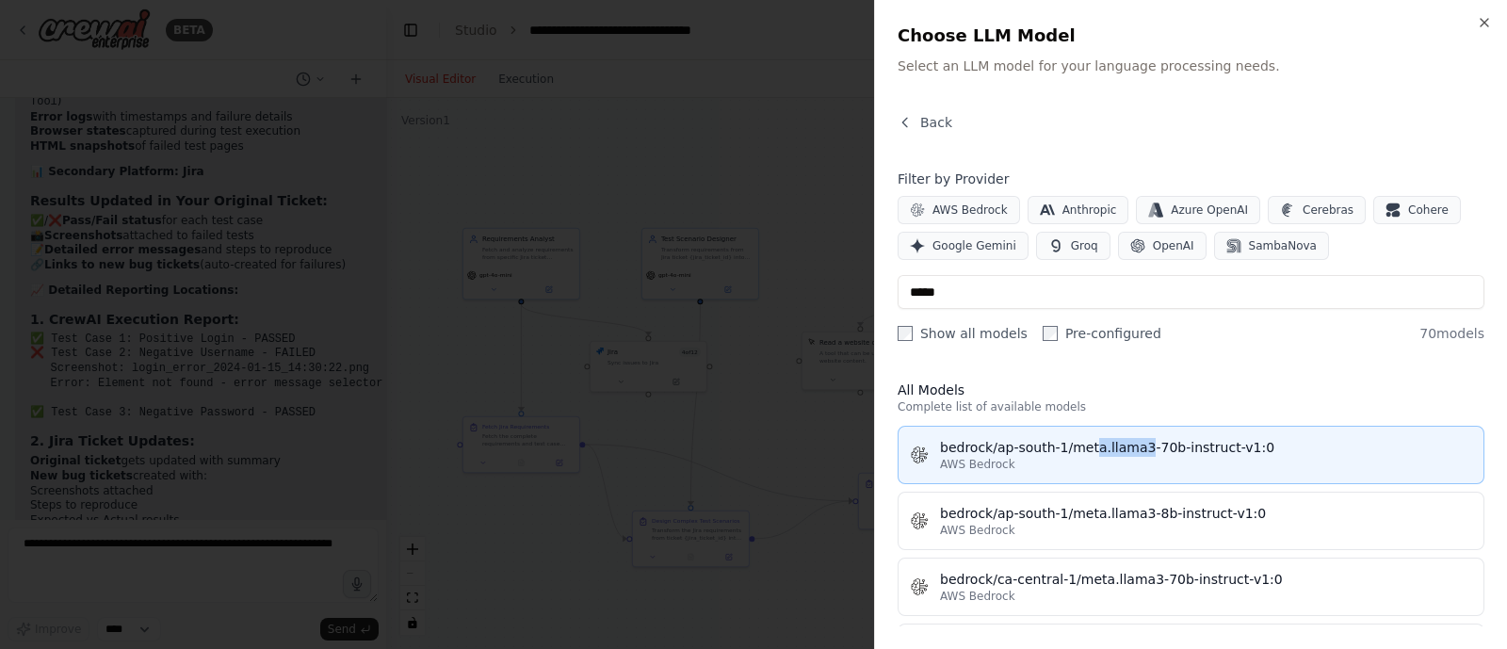
drag, startPoint x: 1091, startPoint y: 421, endPoint x: 1147, endPoint y: 459, distance: 67.9
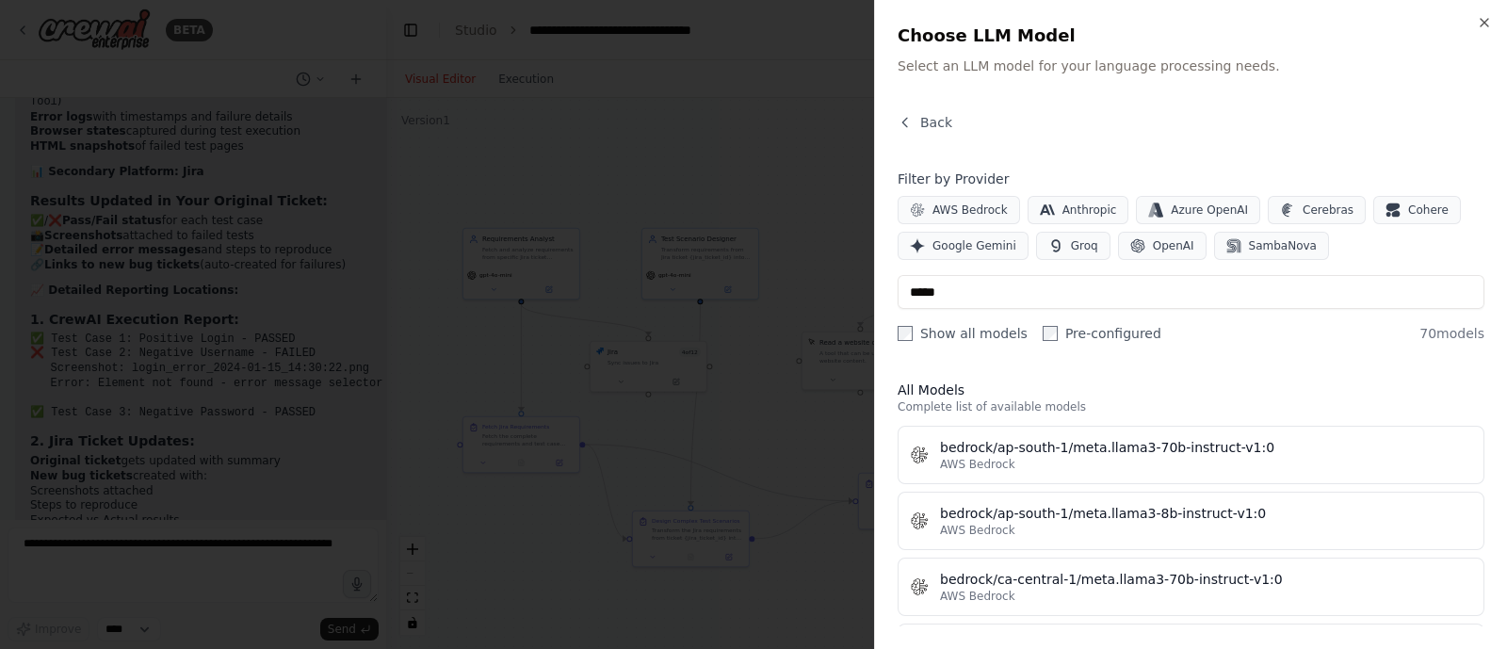
click at [1054, 388] on h3 "All Models" at bounding box center [1191, 390] width 587 height 19
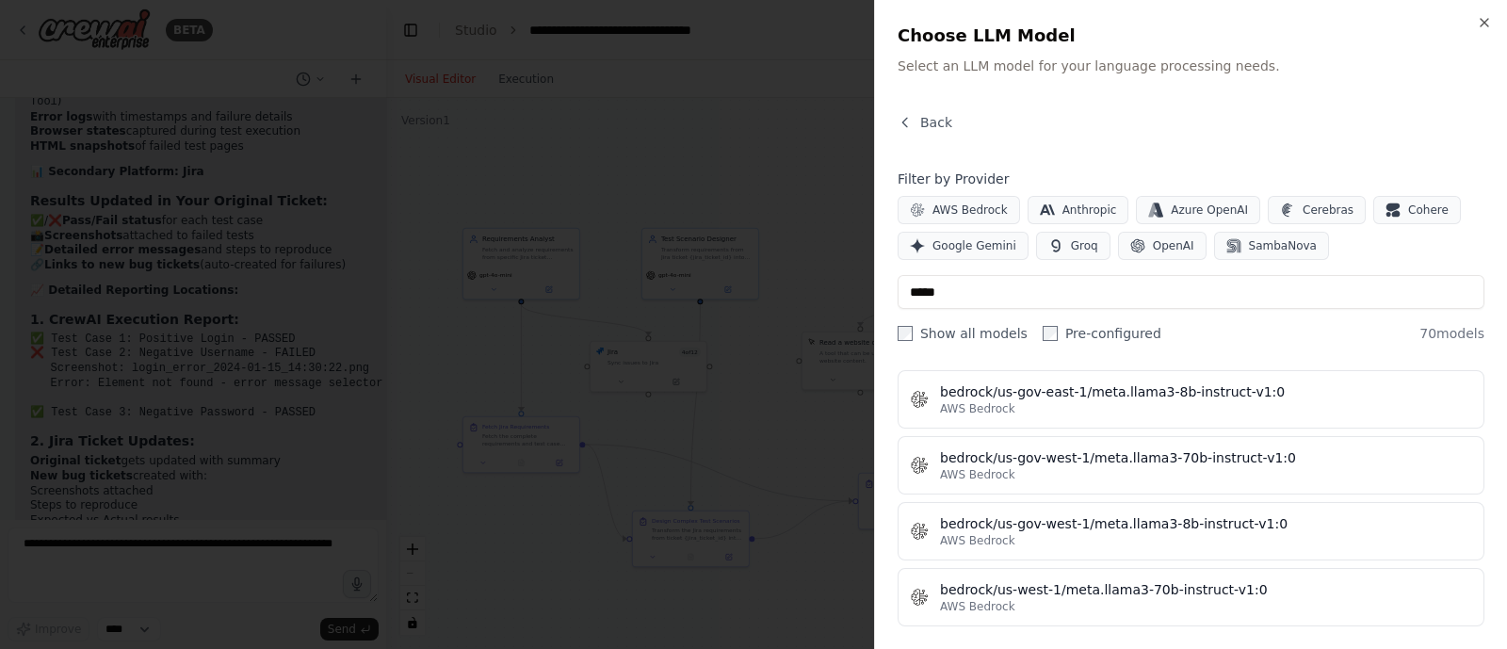
scroll to position [915, 0]
click at [1482, 18] on icon "button" at bounding box center [1484, 22] width 15 height 15
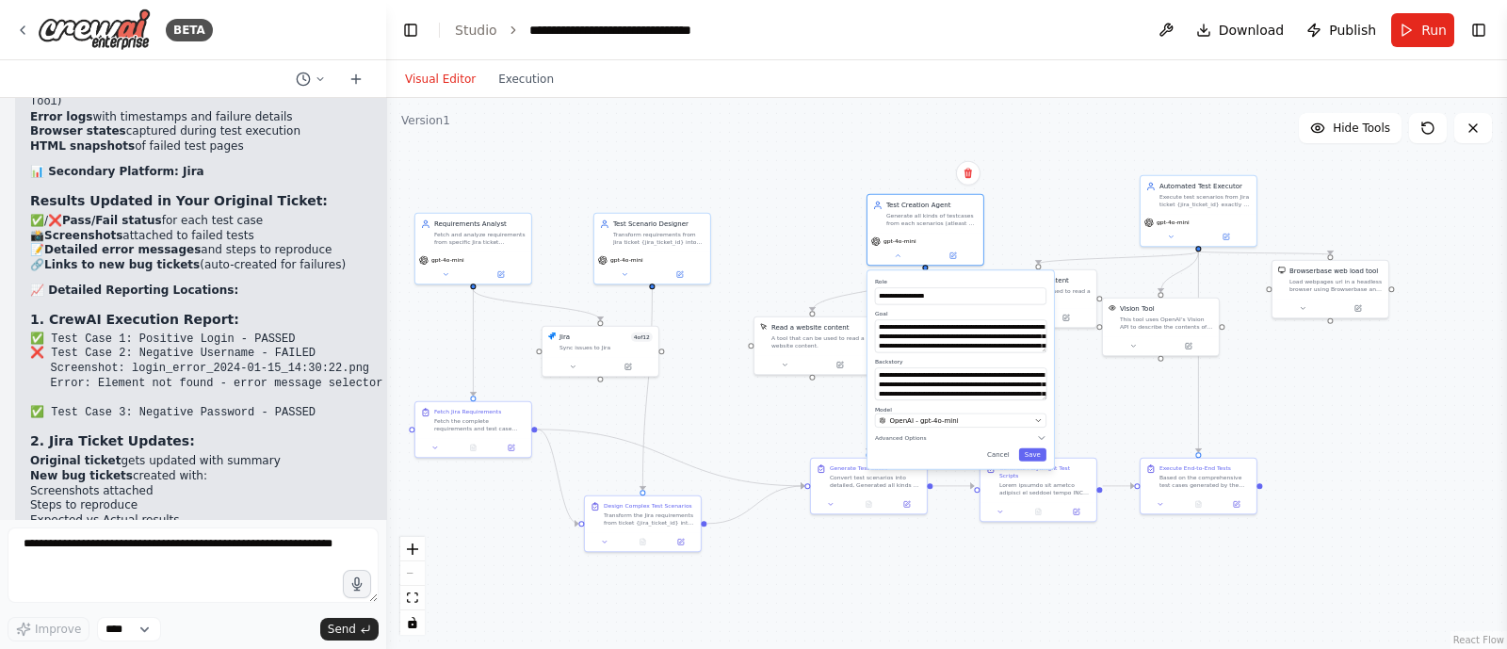
drag, startPoint x: 1133, startPoint y: 166, endPoint x: 1084, endPoint y: 151, distance: 51.2
click at [1084, 151] on div ".deletable-edge-delete-btn { width: 20px; height: 20px; border: 0px solid #ffff…" at bounding box center [946, 373] width 1121 height 551
click at [1031, 454] on button "Save" at bounding box center [1032, 454] width 27 height 13
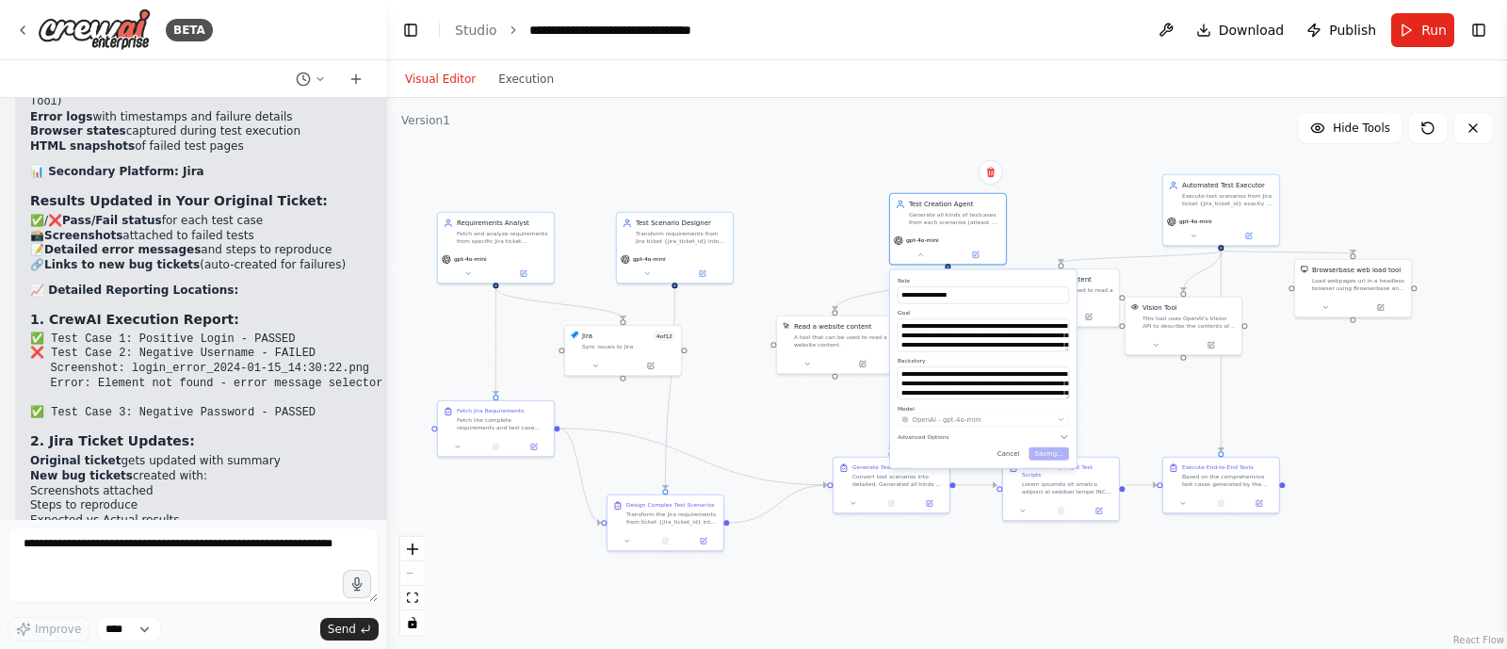
drag, startPoint x: 1052, startPoint y: 195, endPoint x: 1075, endPoint y: 194, distance: 22.6
click at [1075, 194] on div ".deletable-edge-delete-btn { width: 20px; height: 20px; border: 0px solid #ffff…" at bounding box center [946, 373] width 1121 height 551
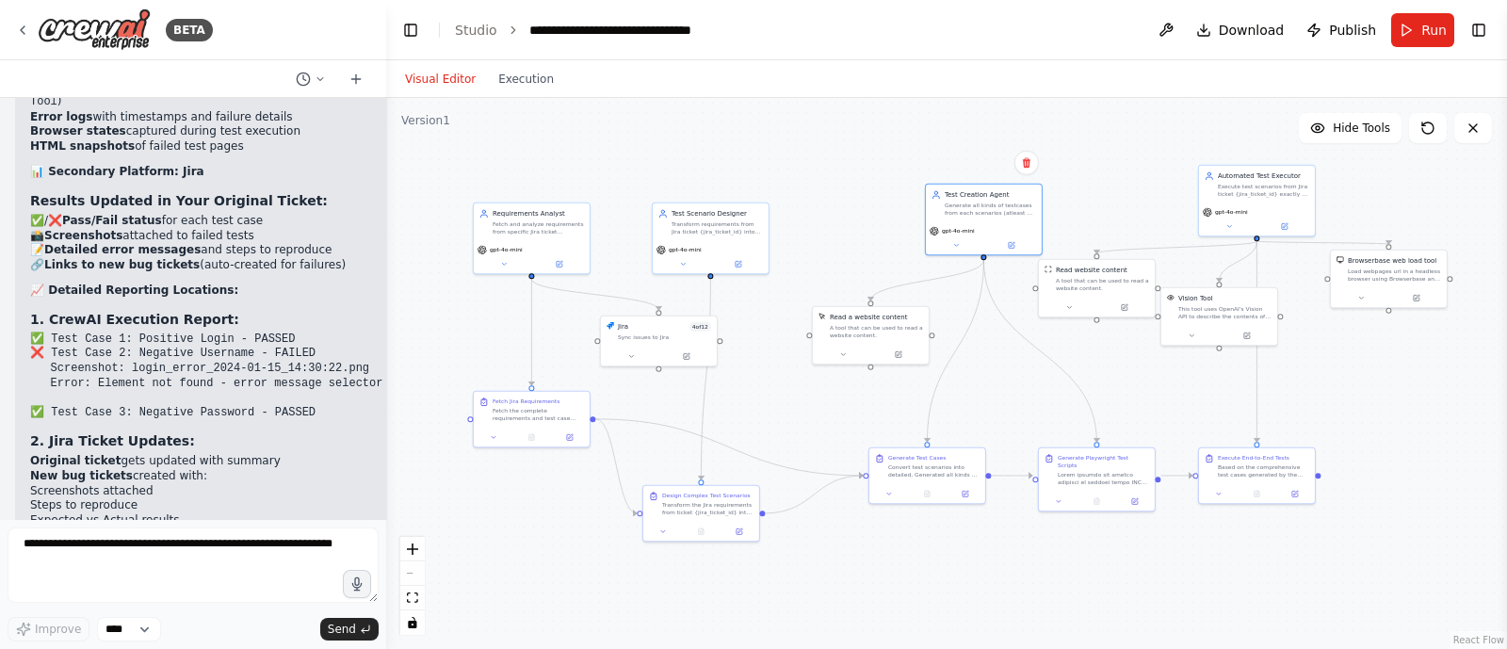
drag, startPoint x: 1095, startPoint y: 171, endPoint x: 1131, endPoint y: 162, distance: 37.0
click at [1131, 162] on div ".deletable-edge-delete-btn { width: 20px; height: 20px; border: 0px solid #ffff…" at bounding box center [946, 373] width 1121 height 551
click at [470, 31] on link "Studio" at bounding box center [476, 30] width 42 height 15
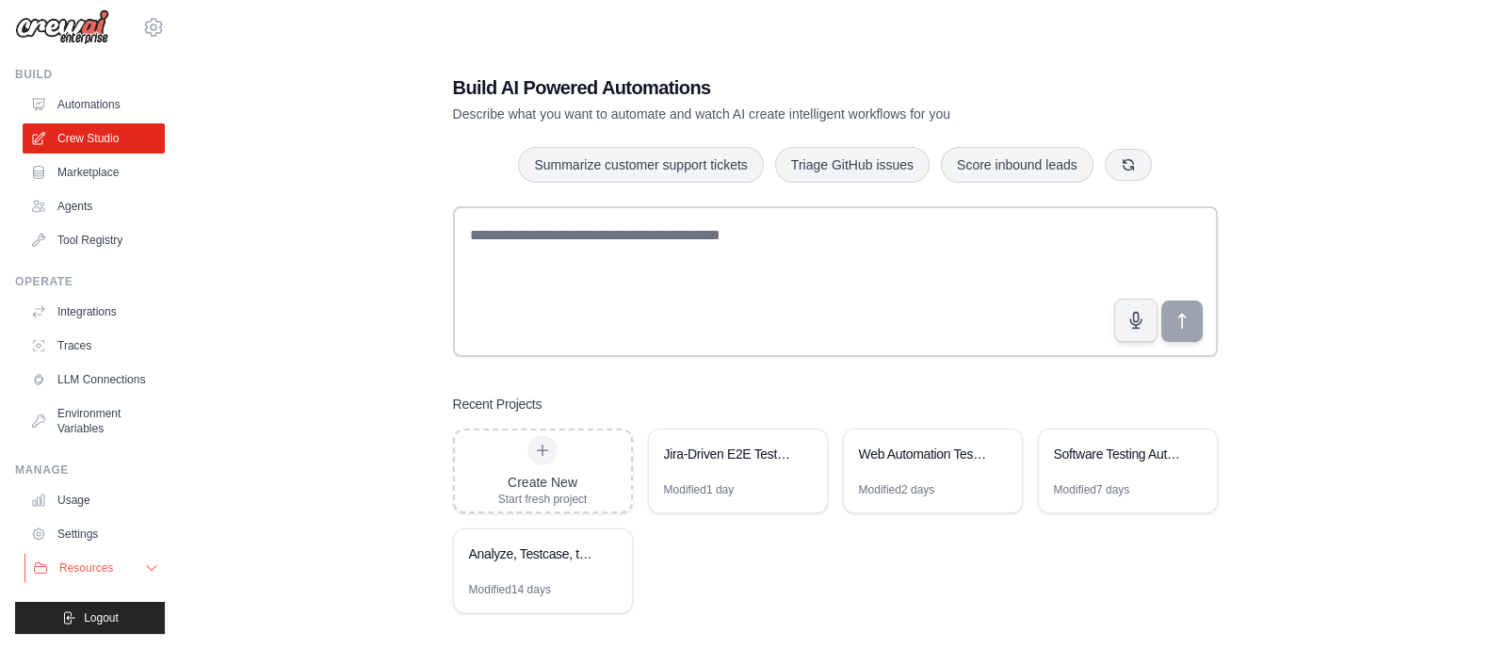
click at [84, 572] on span "Resources" at bounding box center [86, 567] width 54 height 15
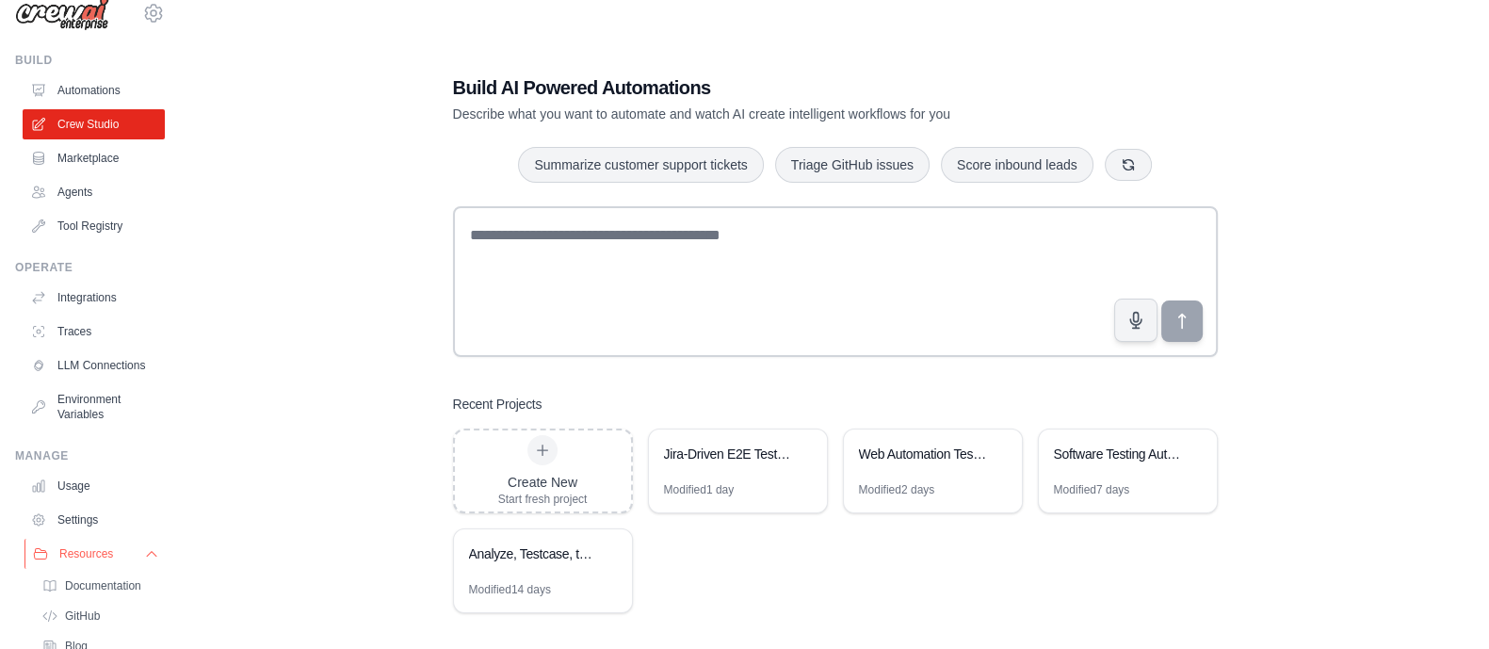
scroll to position [147, 0]
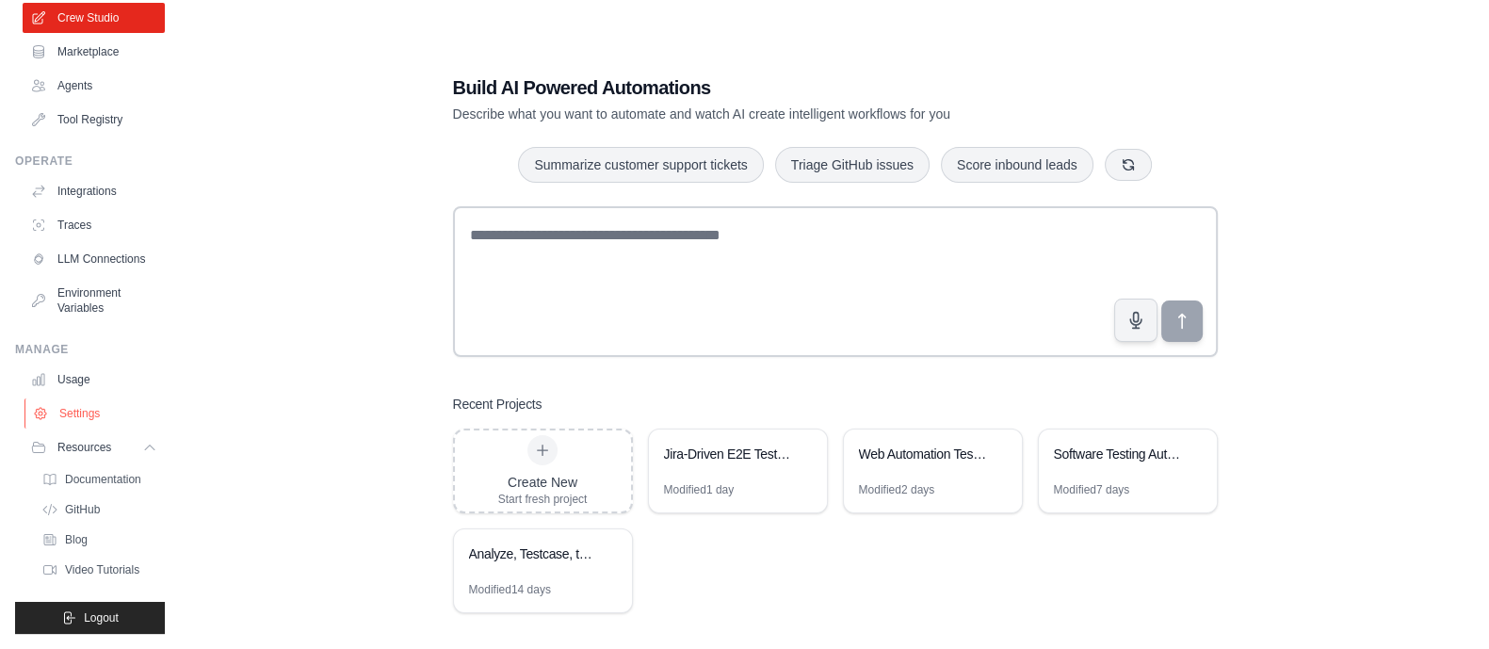
click at [85, 409] on link "Settings" at bounding box center [95, 413] width 142 height 30
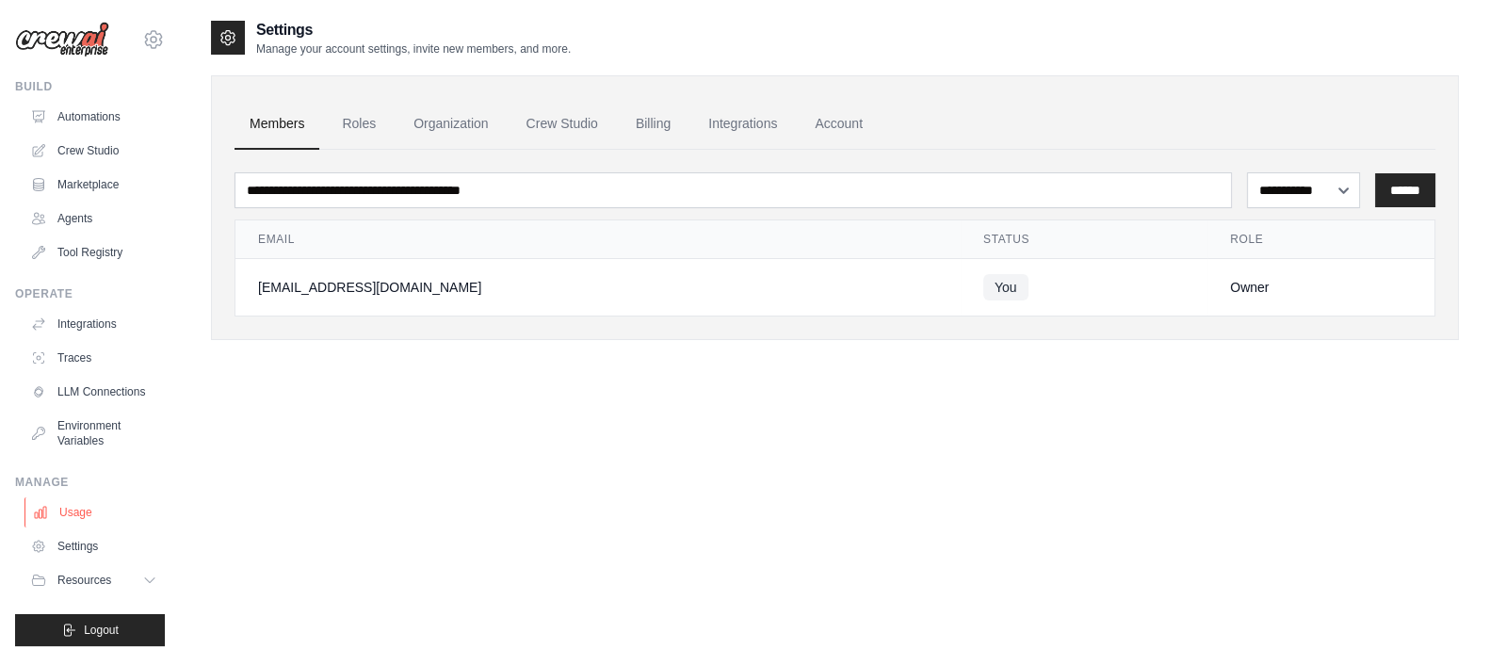
click at [72, 527] on link "Usage" at bounding box center [95, 512] width 142 height 30
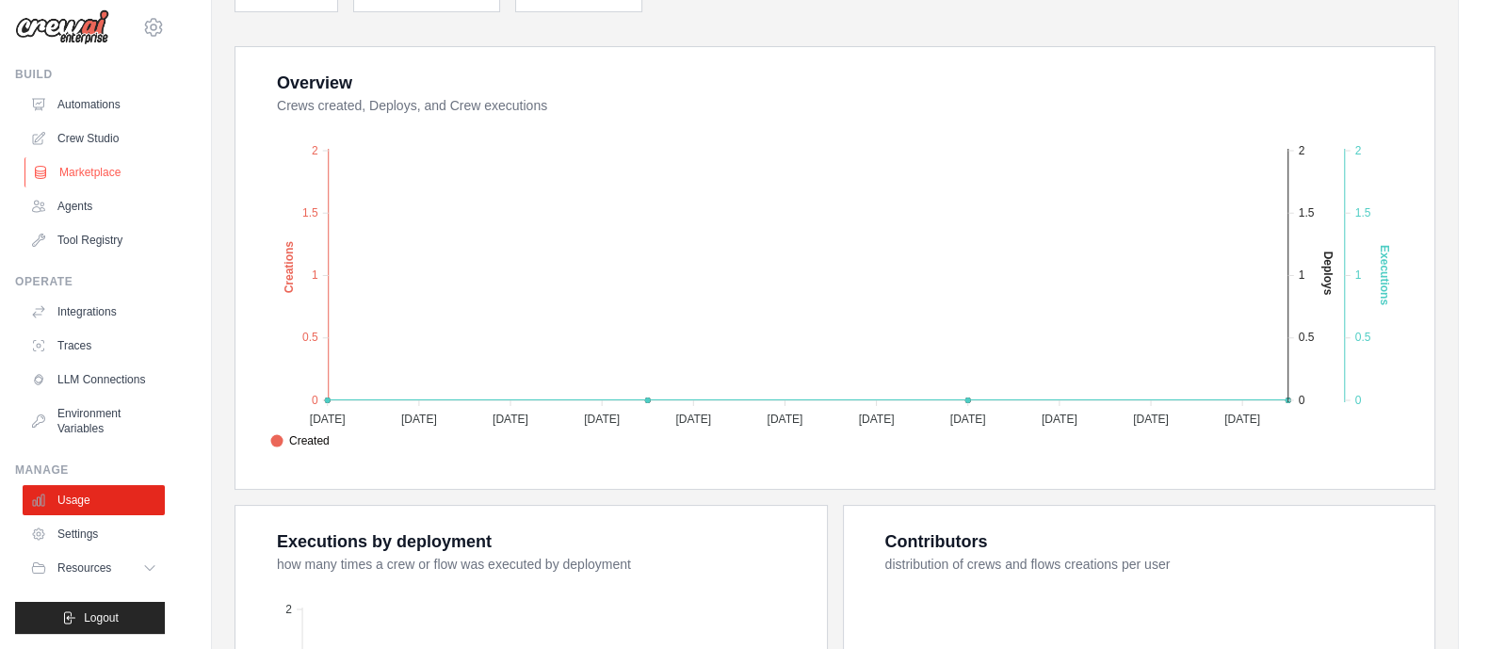
scroll to position [313, 0]
click at [145, 19] on icon at bounding box center [153, 27] width 17 height 16
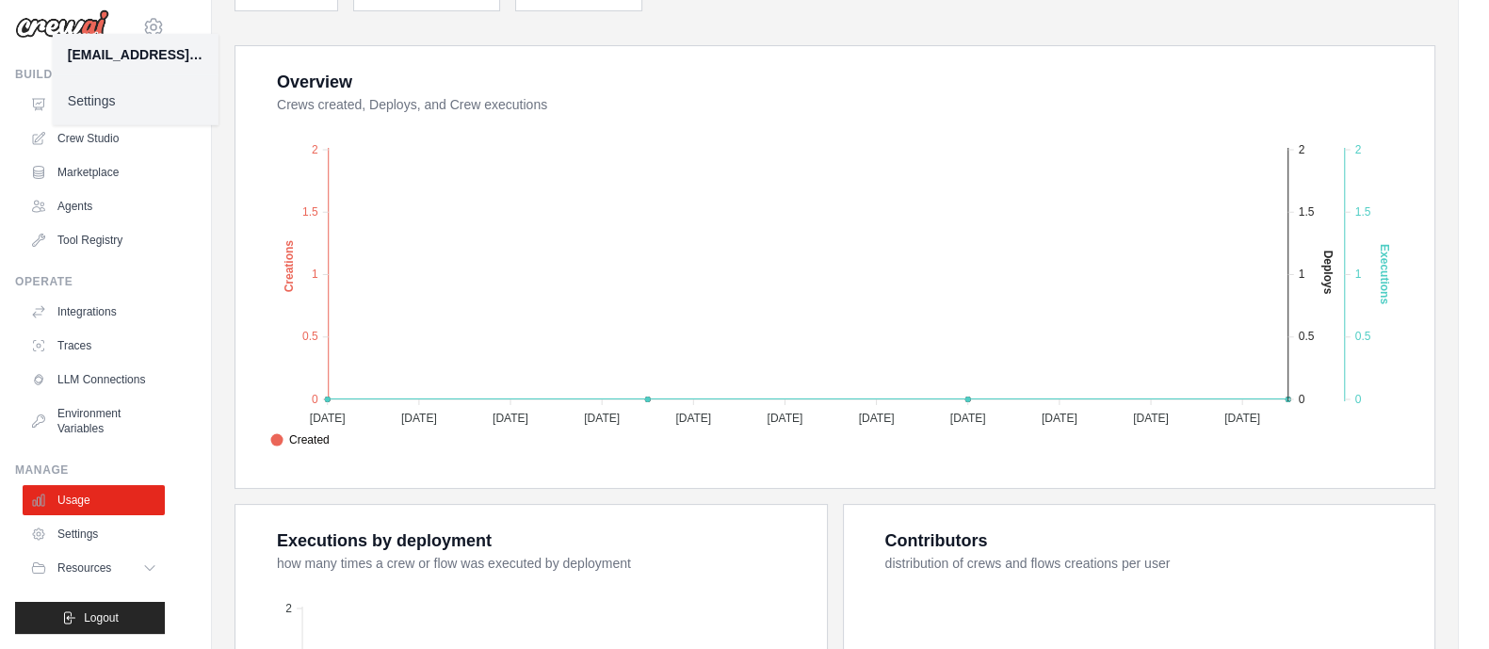
click at [113, 101] on link "Settings" at bounding box center [136, 101] width 166 height 34
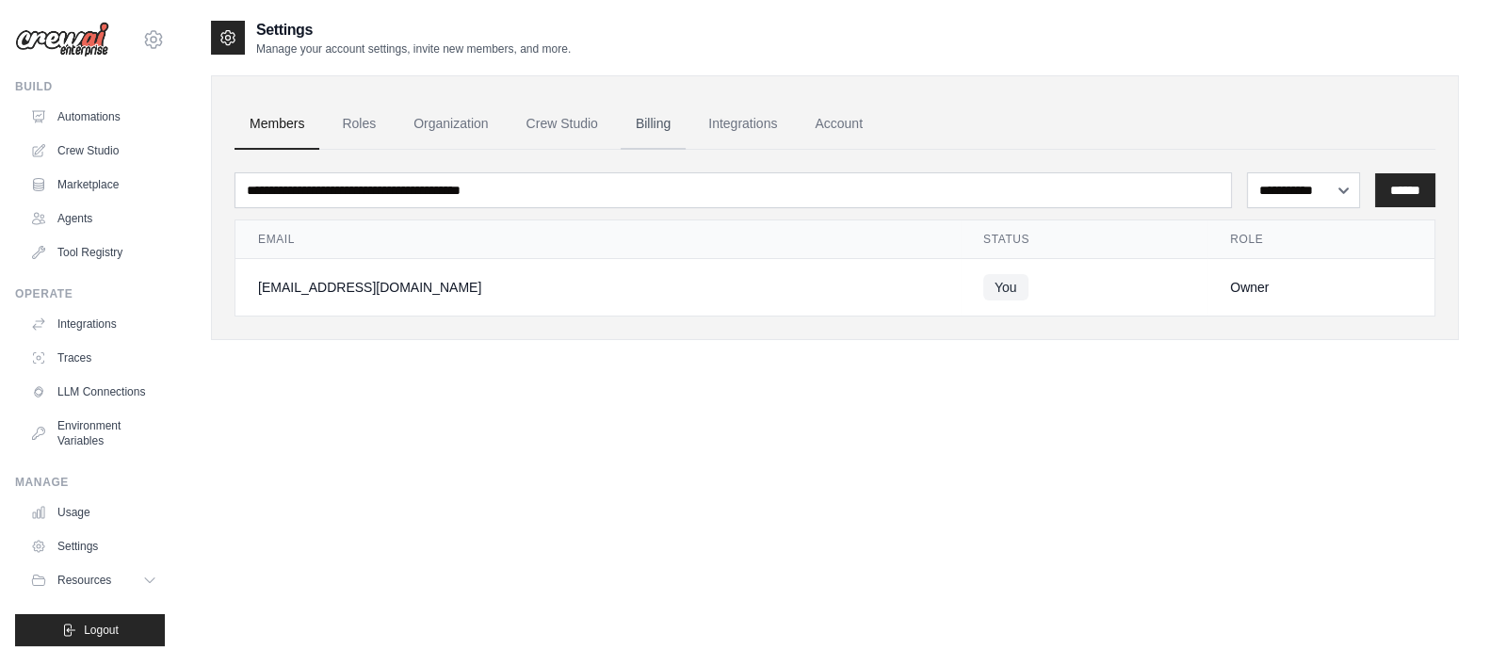
click at [656, 115] on link "Billing" at bounding box center [653, 124] width 65 height 51
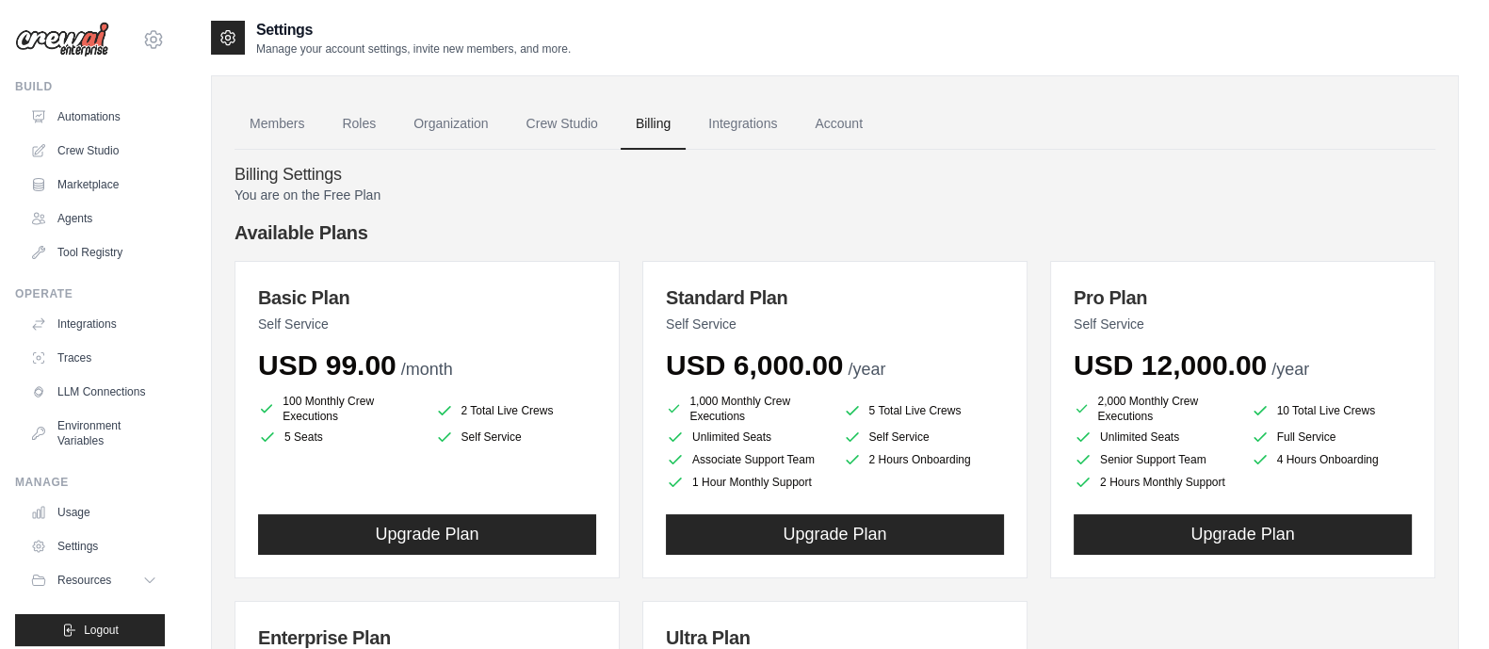
scroll to position [13, 0]
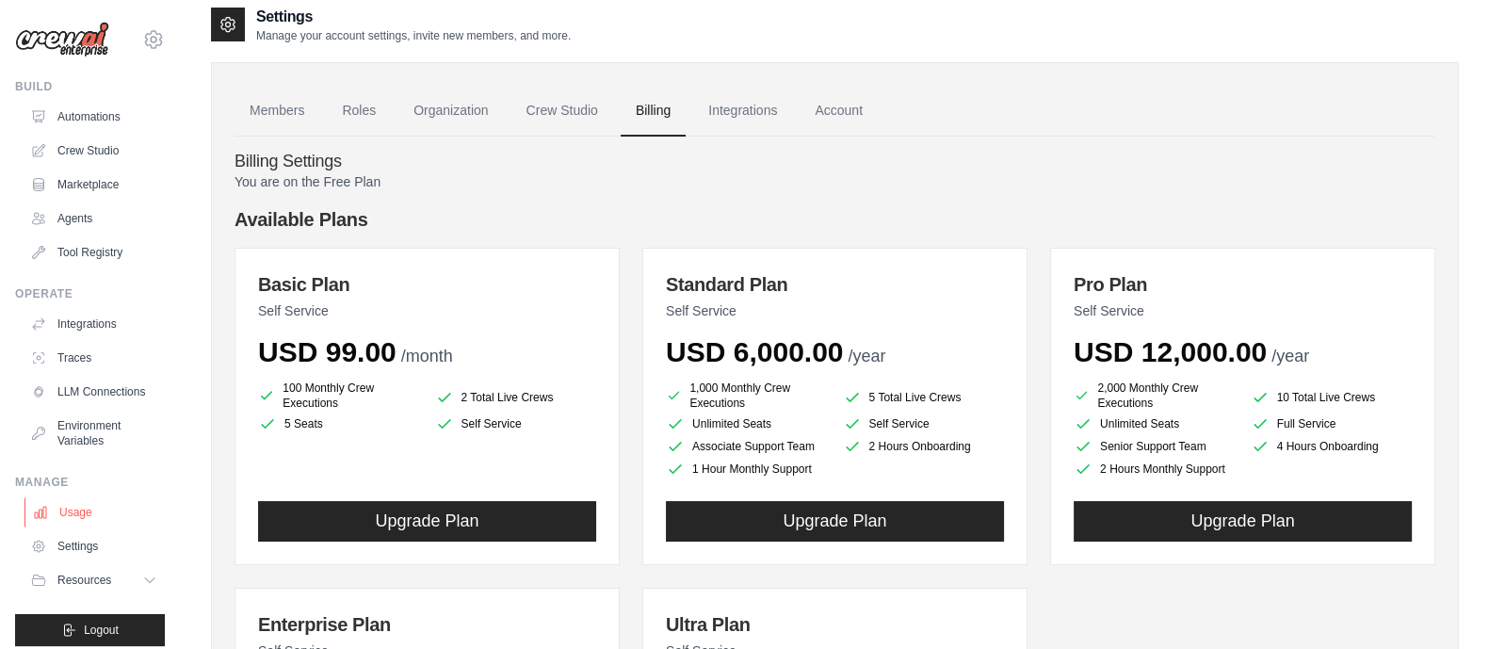
click at [80, 519] on link "Usage" at bounding box center [95, 512] width 142 height 30
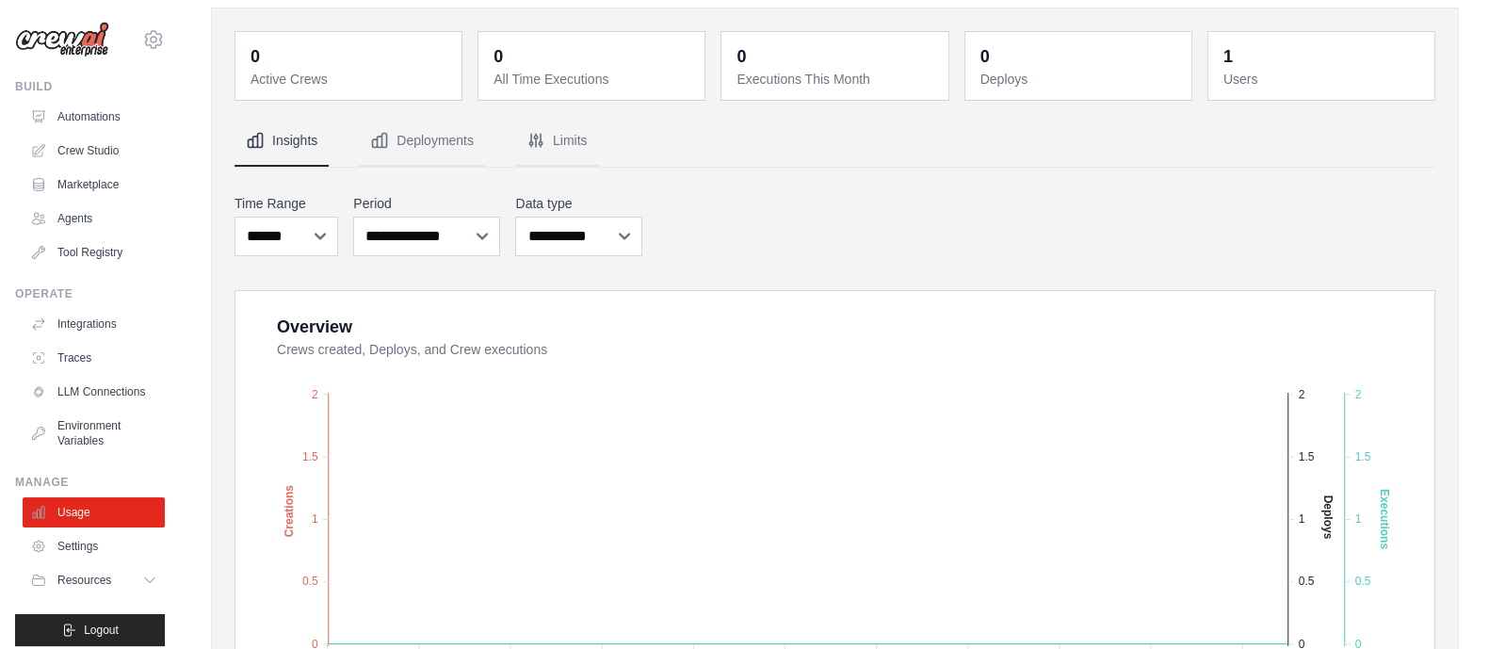
scroll to position [162, 0]
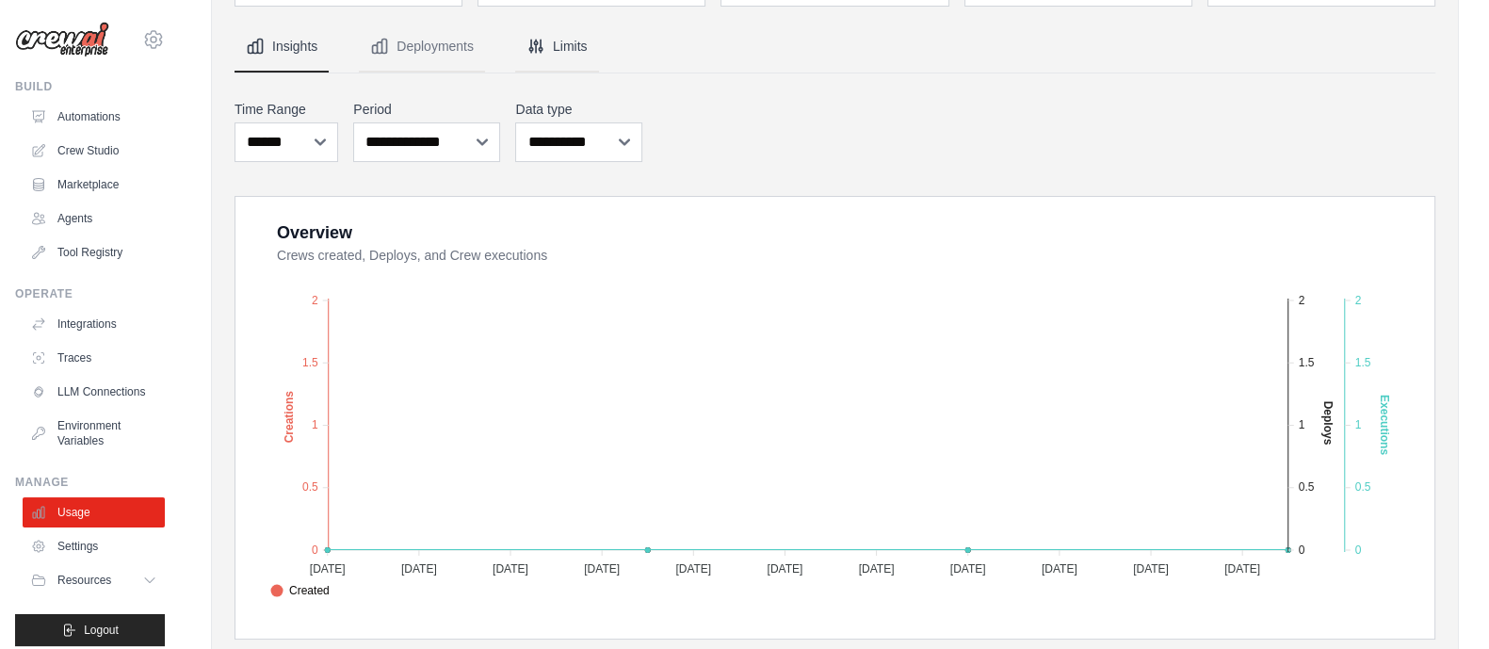
click at [563, 44] on button "Limits" at bounding box center [557, 47] width 84 height 51
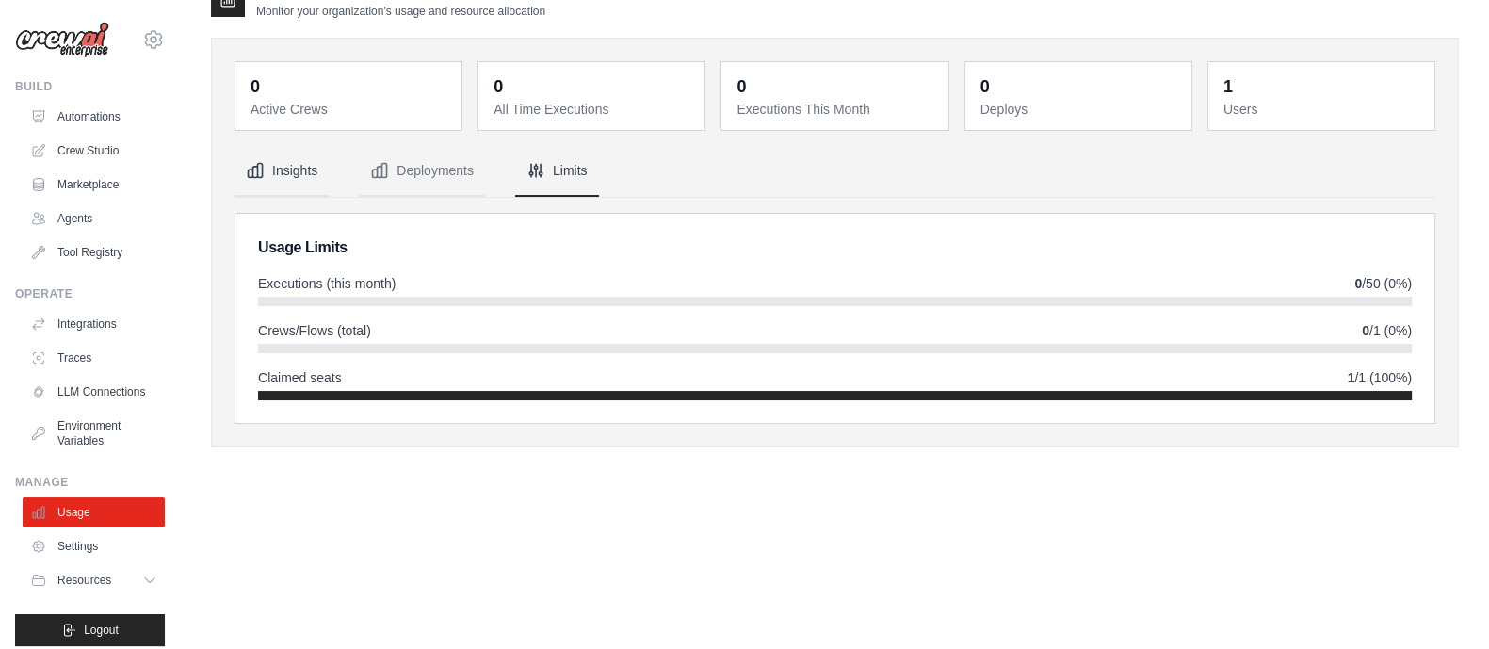
scroll to position [0, 0]
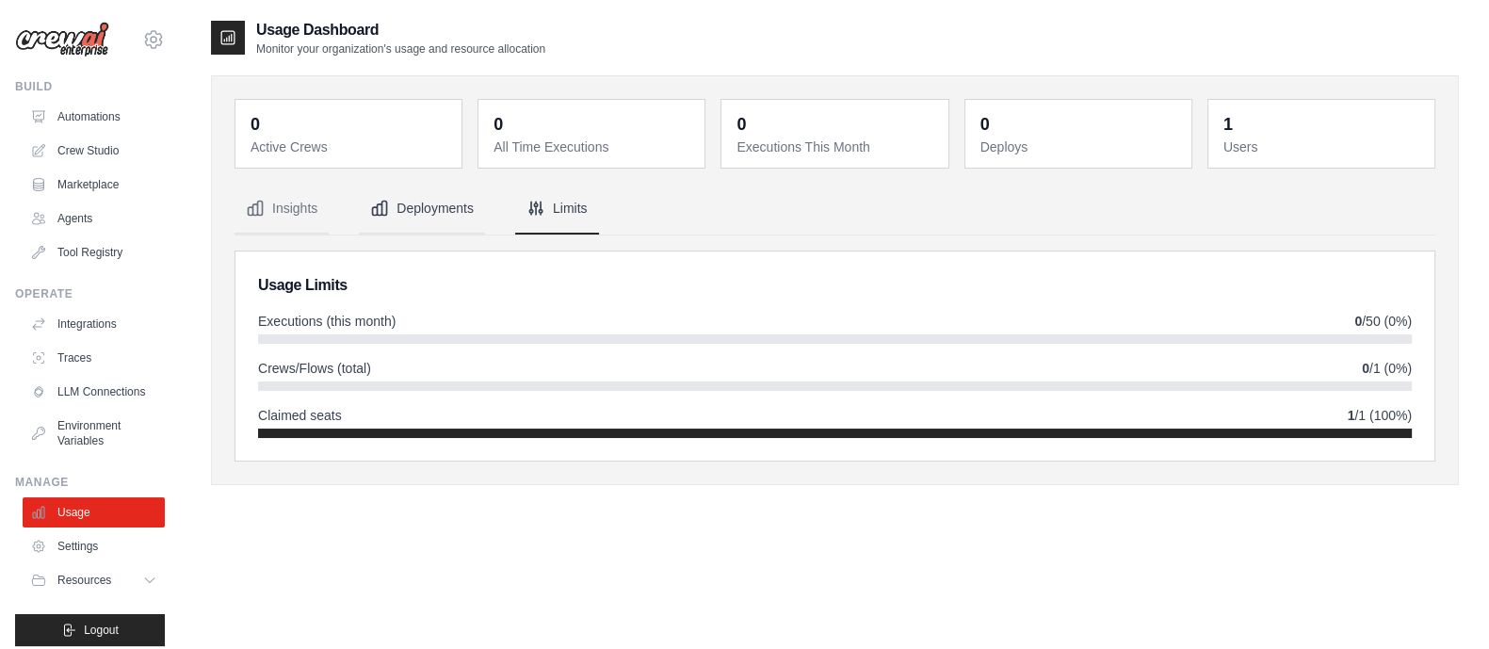
click at [458, 210] on button "Deployments" at bounding box center [422, 209] width 126 height 51
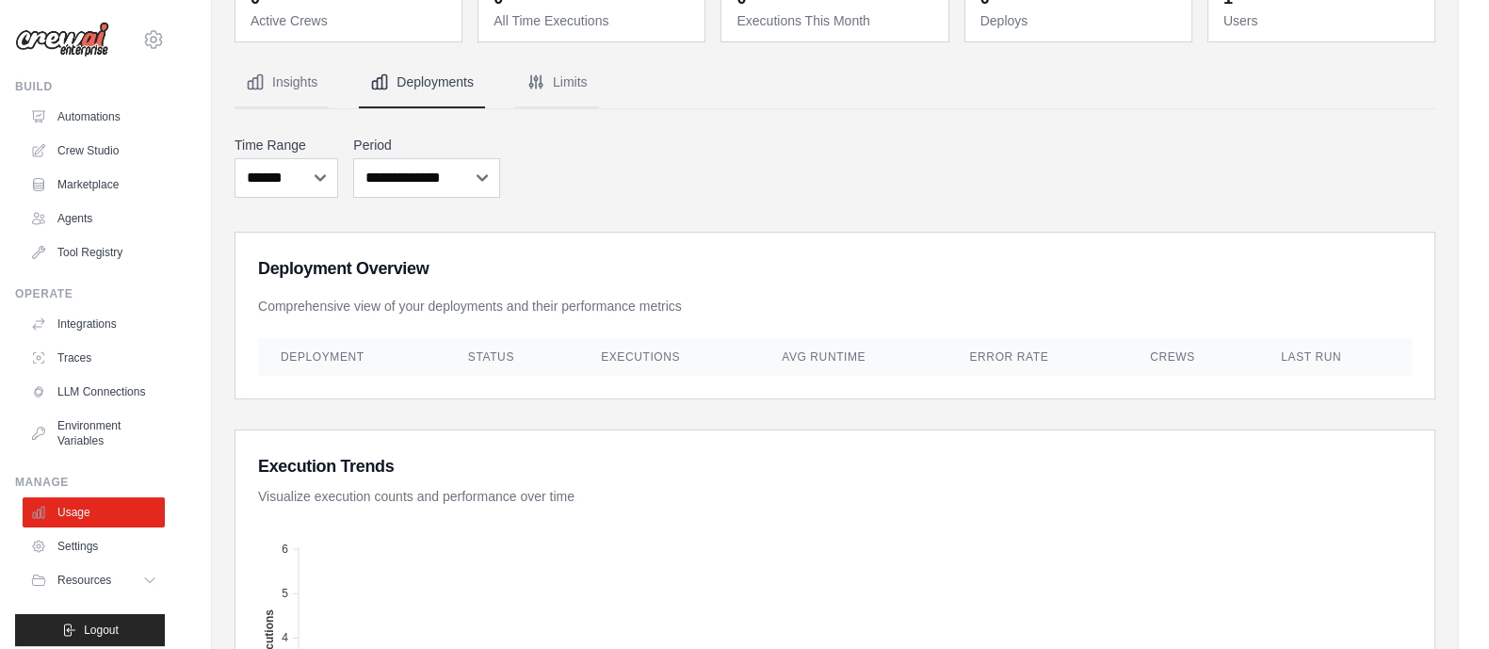
scroll to position [124, 0]
click at [306, 84] on button "Insights" at bounding box center [282, 84] width 94 height 51
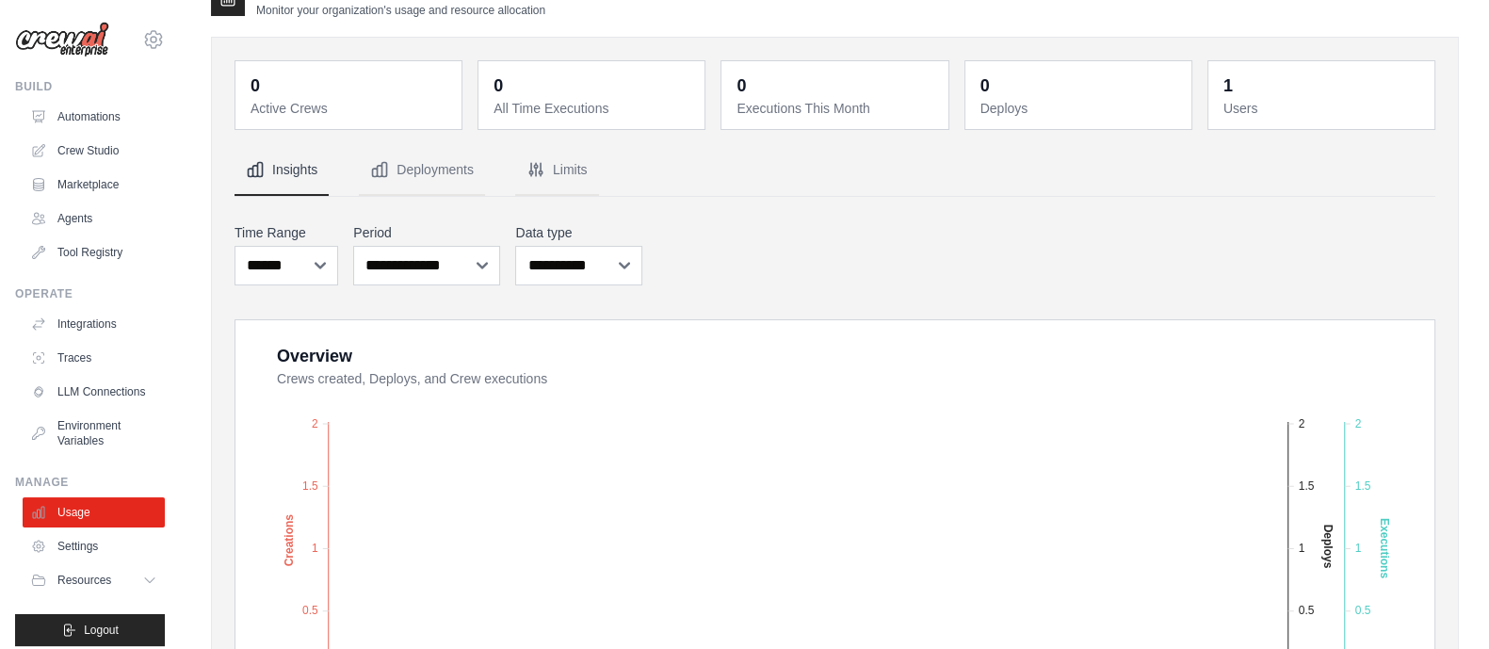
scroll to position [38, 0]
click at [60, 155] on link "Crew Studio" at bounding box center [95, 151] width 142 height 30
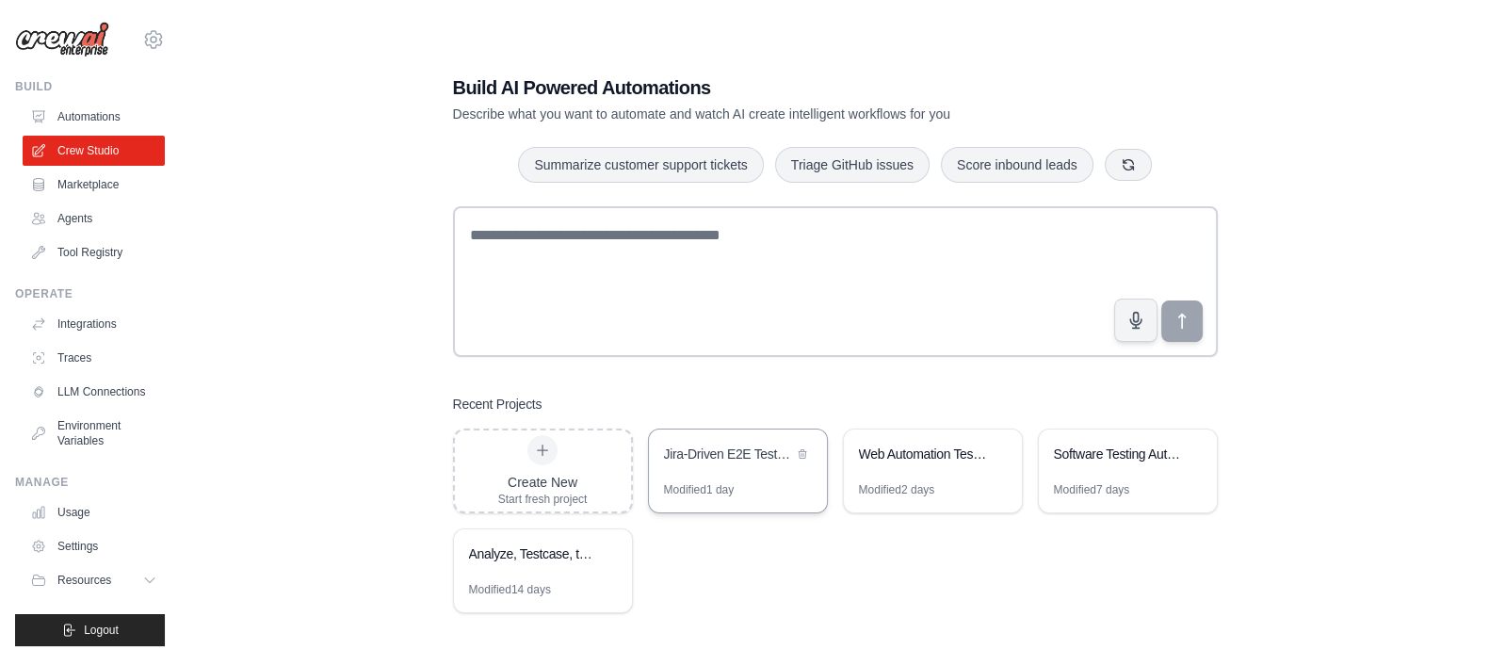
click at [708, 449] on div "Jira-Driven E2E Testing Automation" at bounding box center [728, 454] width 129 height 19
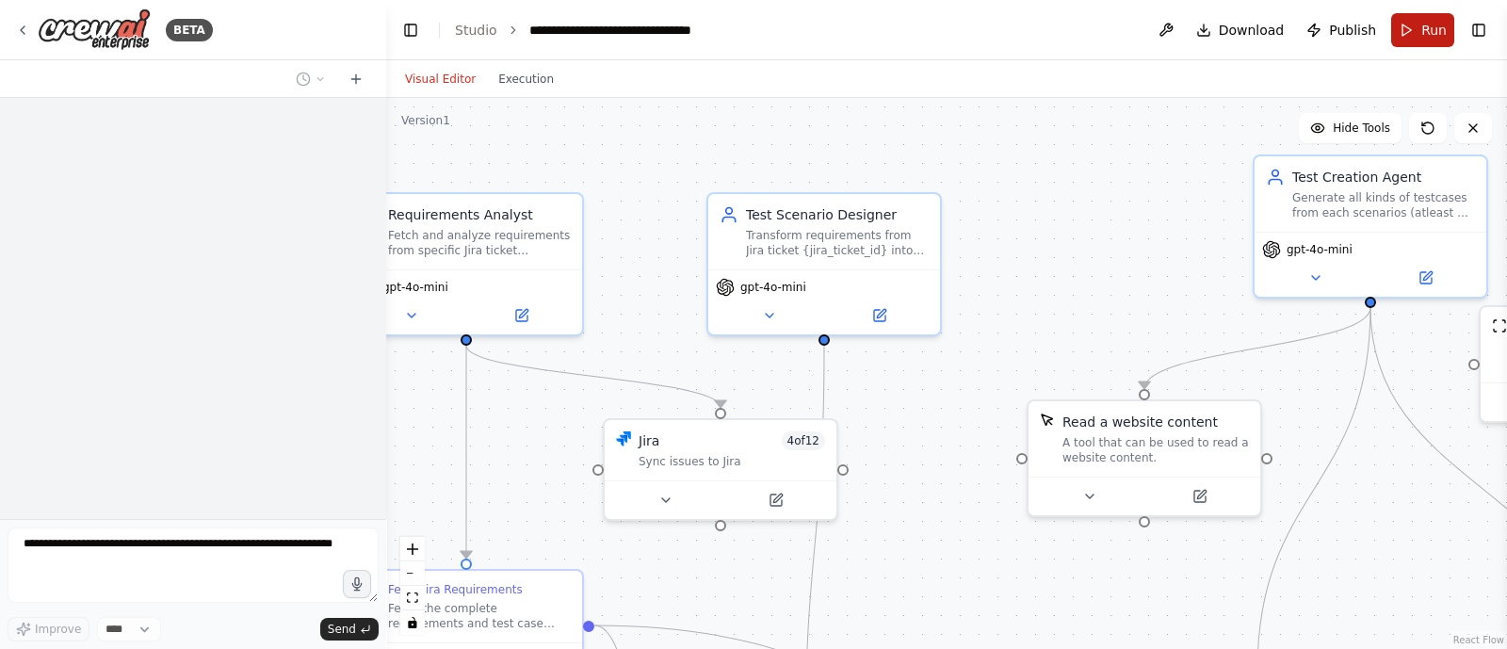
click at [1433, 32] on span "Run" at bounding box center [1433, 30] width 25 height 19
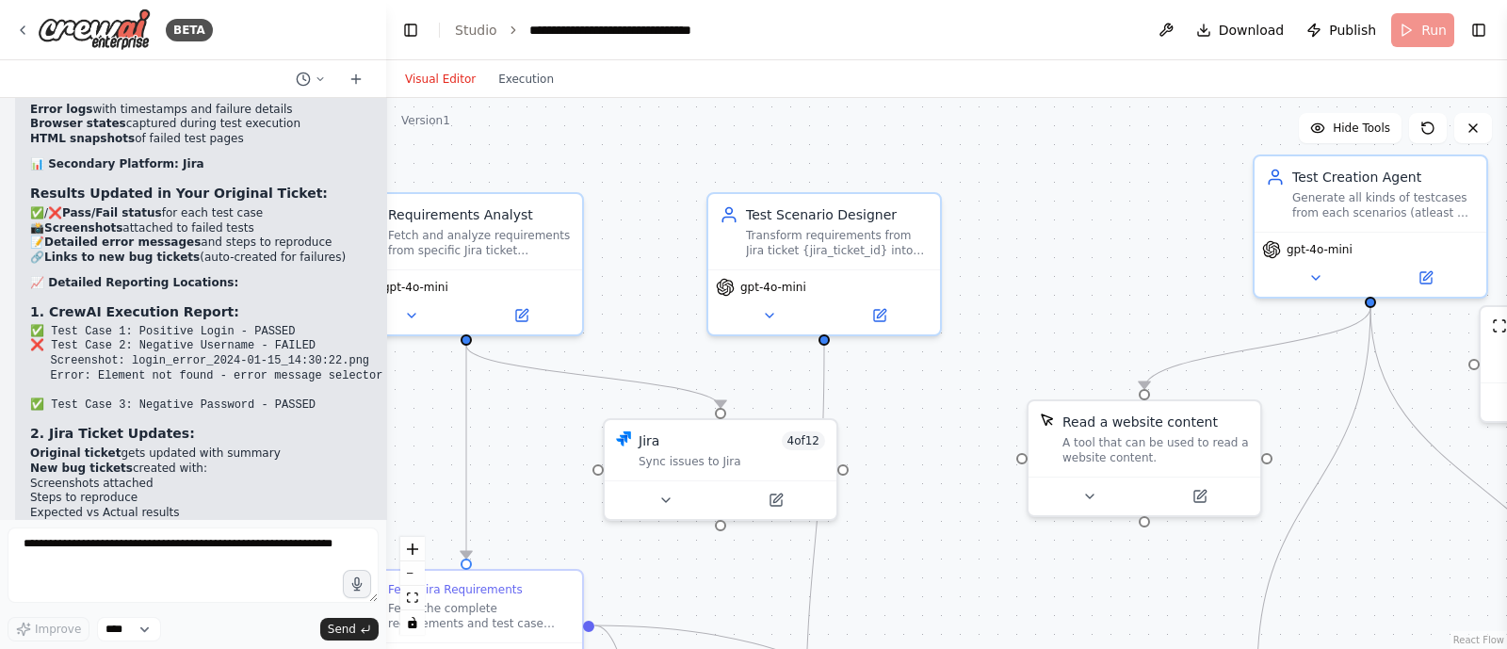
scroll to position [11865, 0]
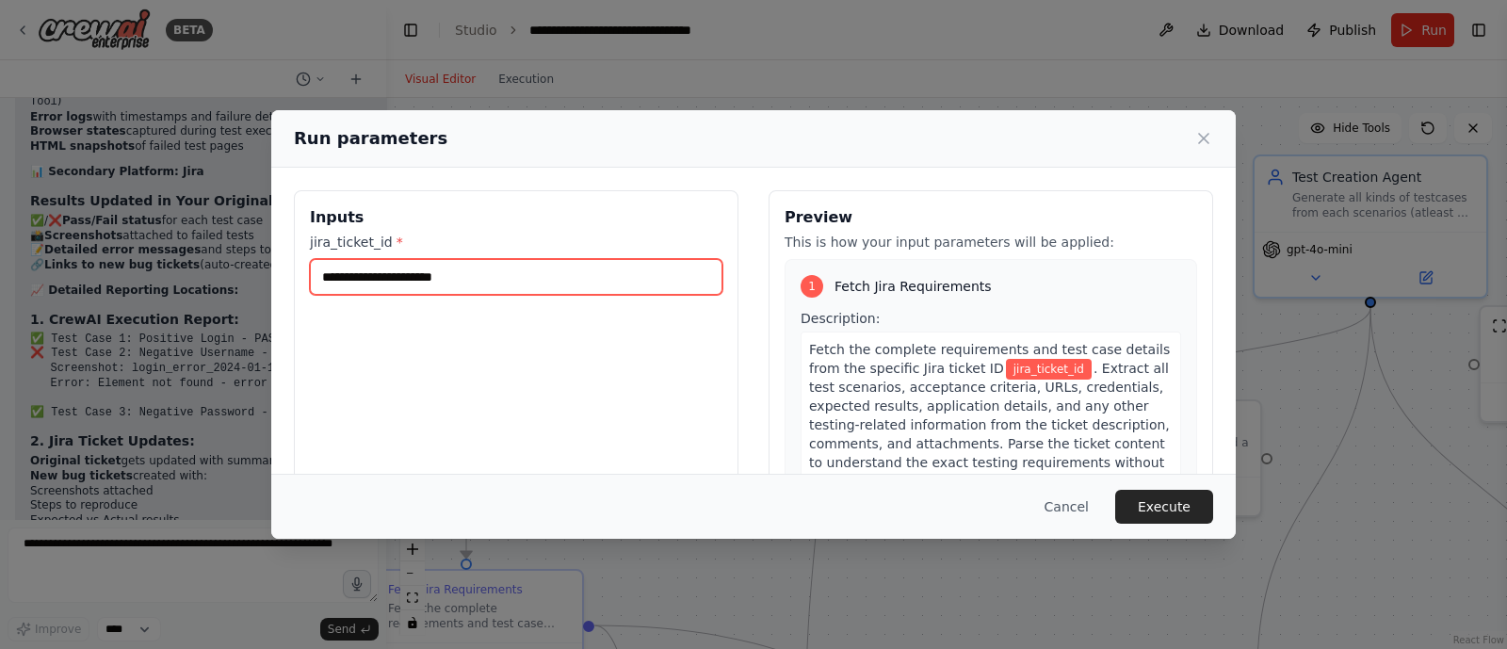
click at [456, 262] on input "jira_ticket_id *" at bounding box center [516, 277] width 413 height 36
type input "*****"
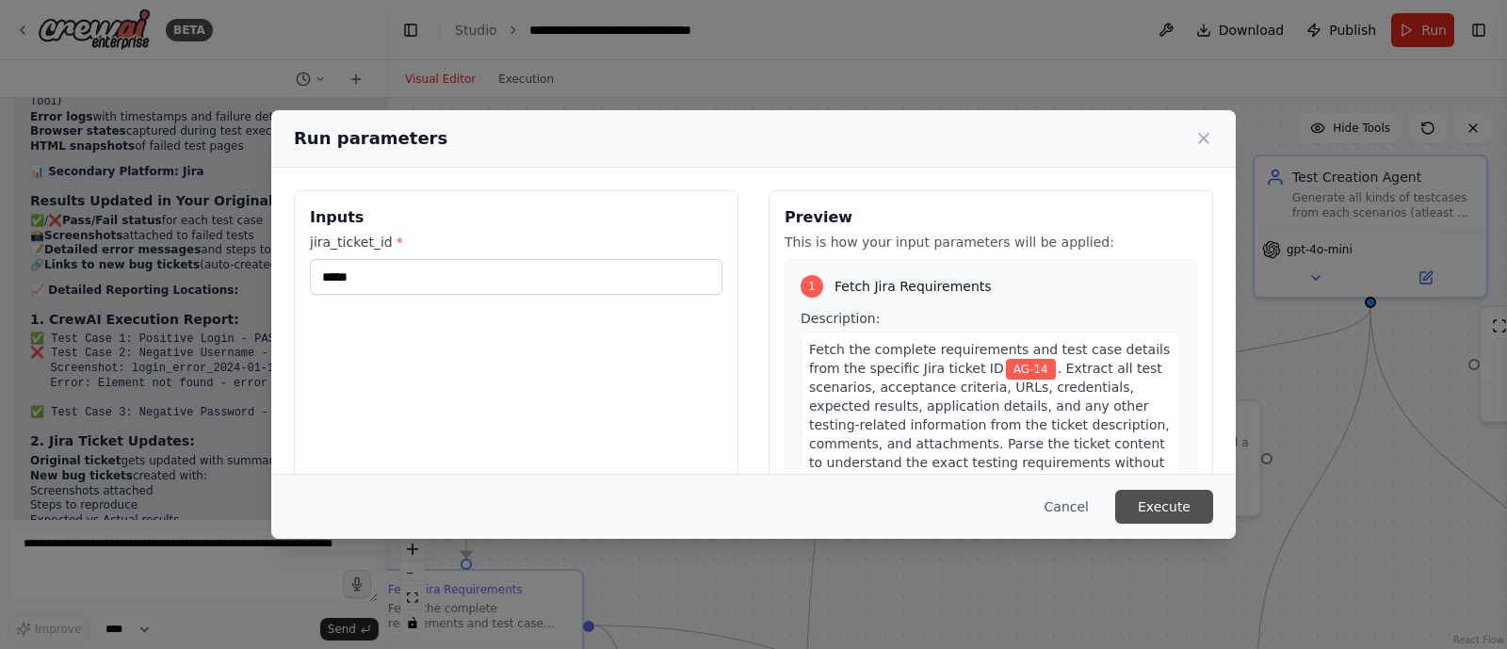
click at [1174, 498] on button "Execute" at bounding box center [1164, 507] width 98 height 34
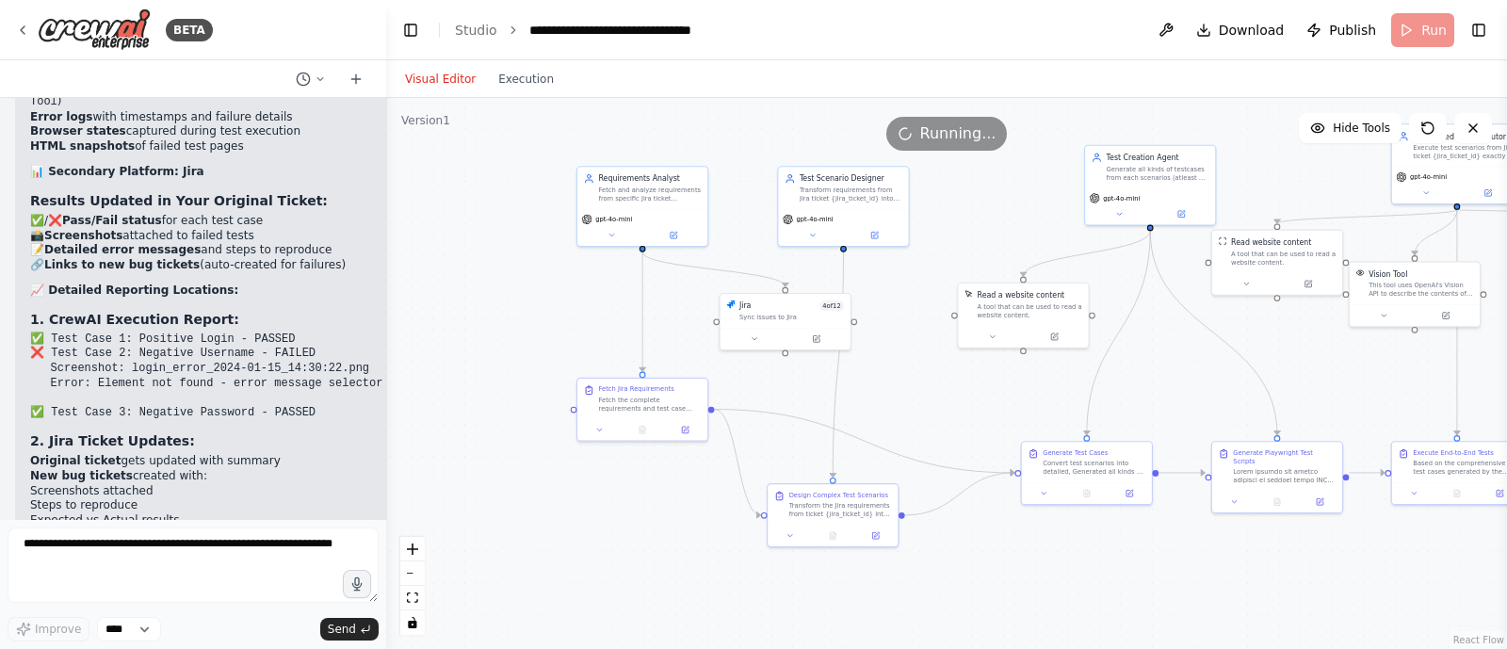
drag, startPoint x: 1077, startPoint y: 305, endPoint x: 913, endPoint y: 195, distance: 197.5
click at [913, 195] on div ".deletable-edge-delete-btn { width: 20px; height: 20px; border: 0px solid #ffff…" at bounding box center [946, 373] width 1121 height 551
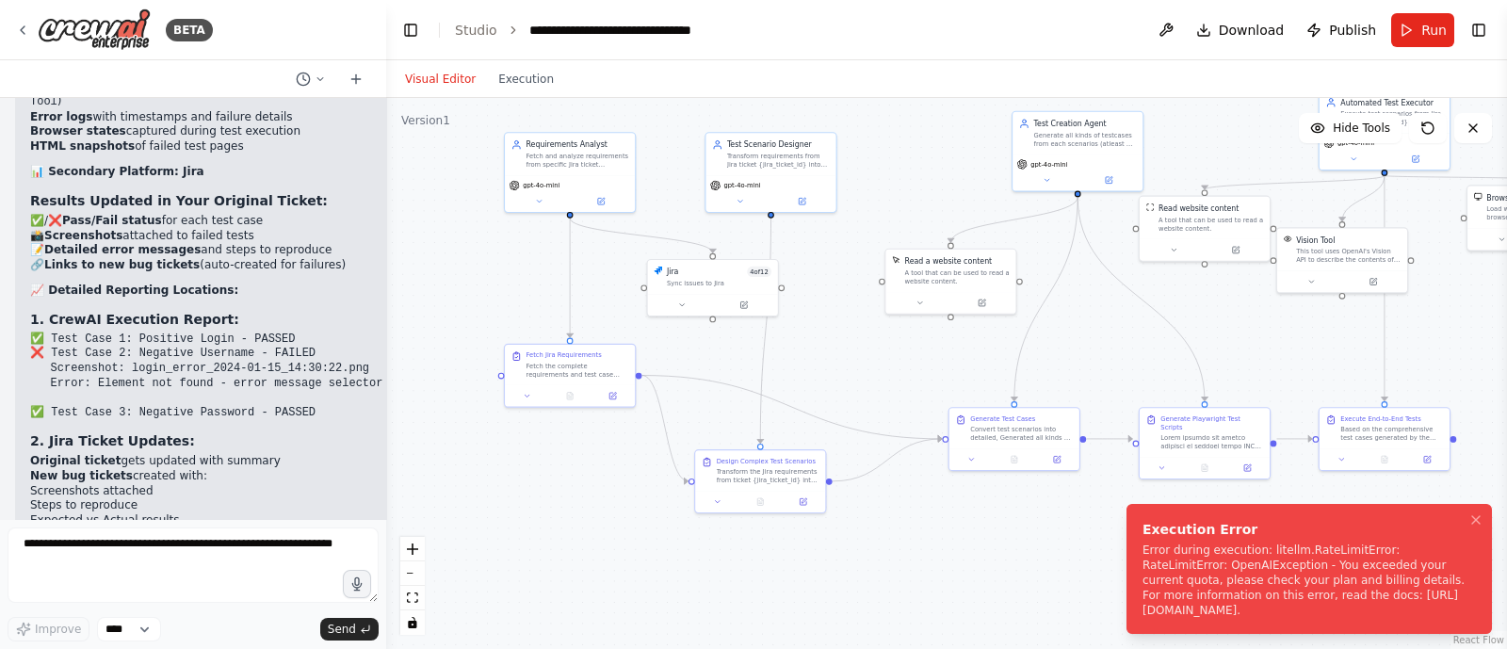
drag, startPoint x: 1143, startPoint y: 611, endPoint x: 1097, endPoint y: 588, distance: 51.0
click at [1143, 588] on div "Error during execution: litellm.RateLimitError: RateLimitError: OpenAIException…" at bounding box center [1306, 580] width 326 height 75
click at [1477, 516] on icon "Notifications (F8)" at bounding box center [1475, 519] width 15 height 15
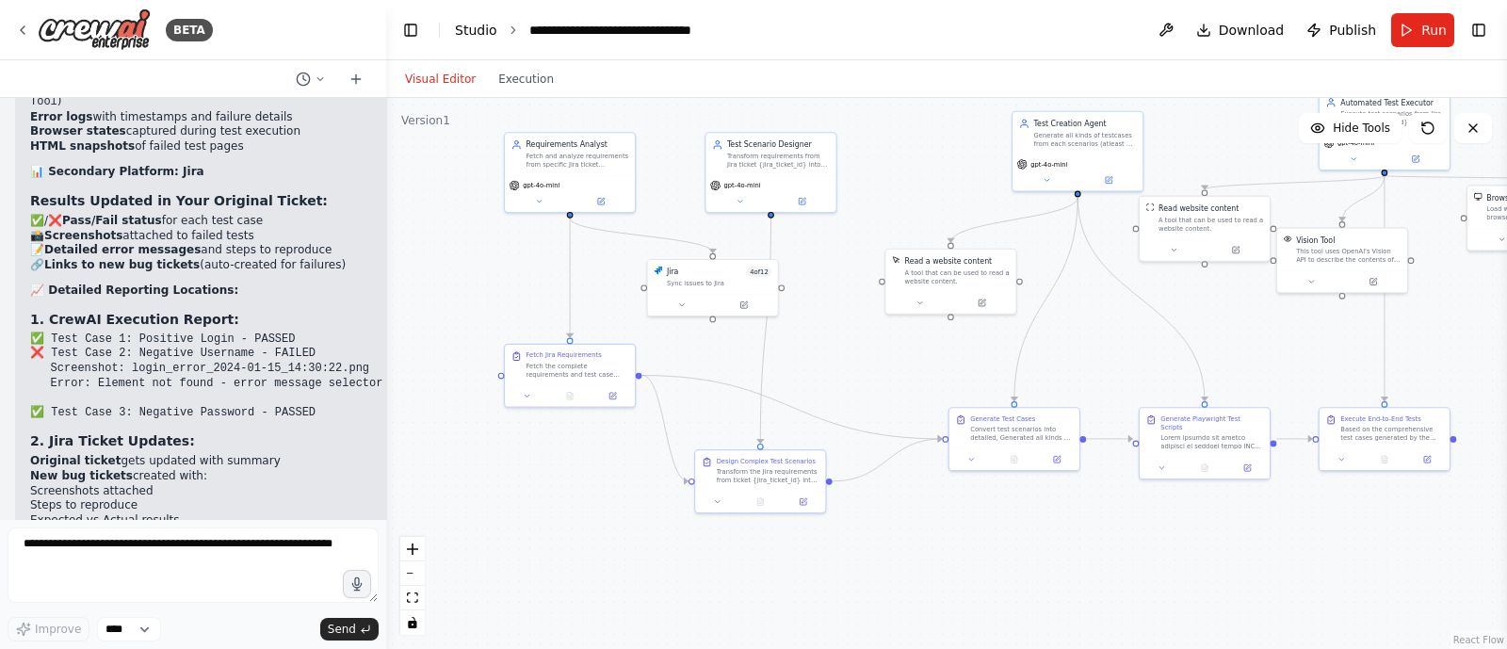
click at [486, 30] on link "Studio" at bounding box center [476, 30] width 42 height 15
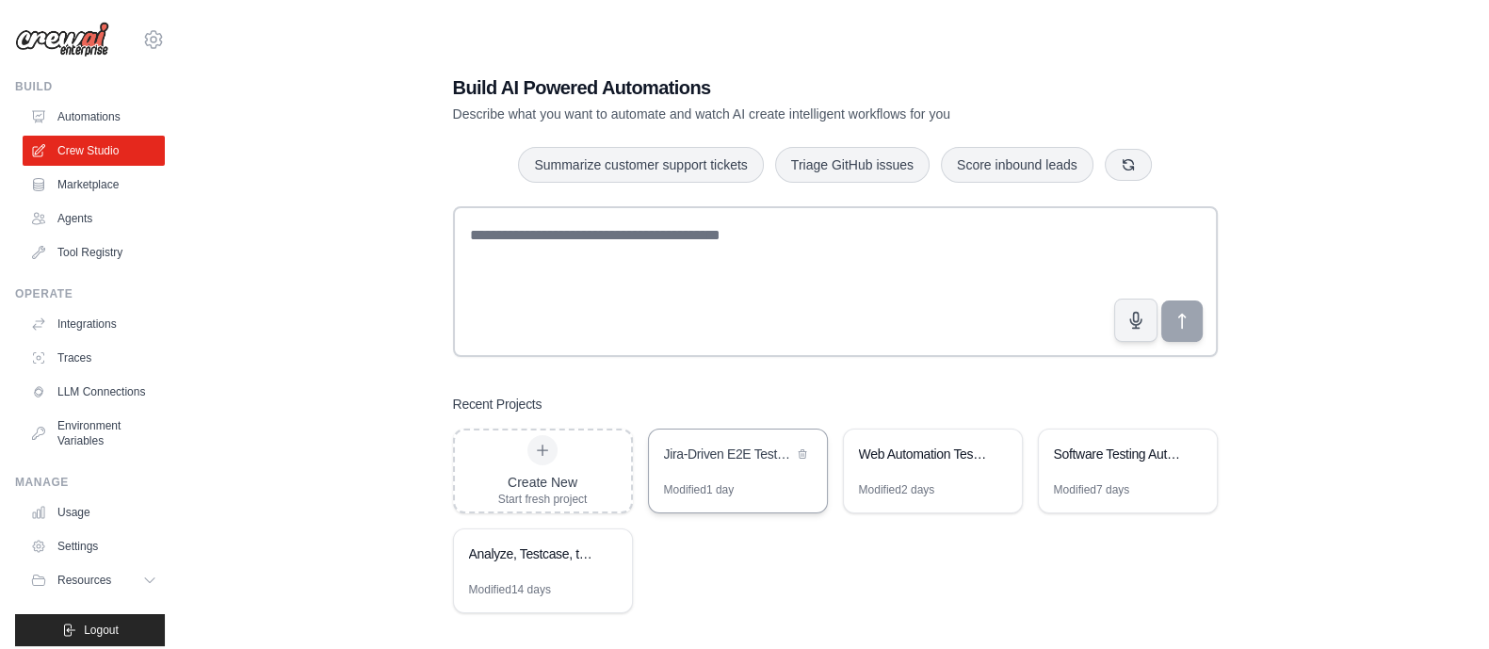
click at [722, 445] on div "Jira-Driven E2E Testing Automation" at bounding box center [728, 454] width 129 height 19
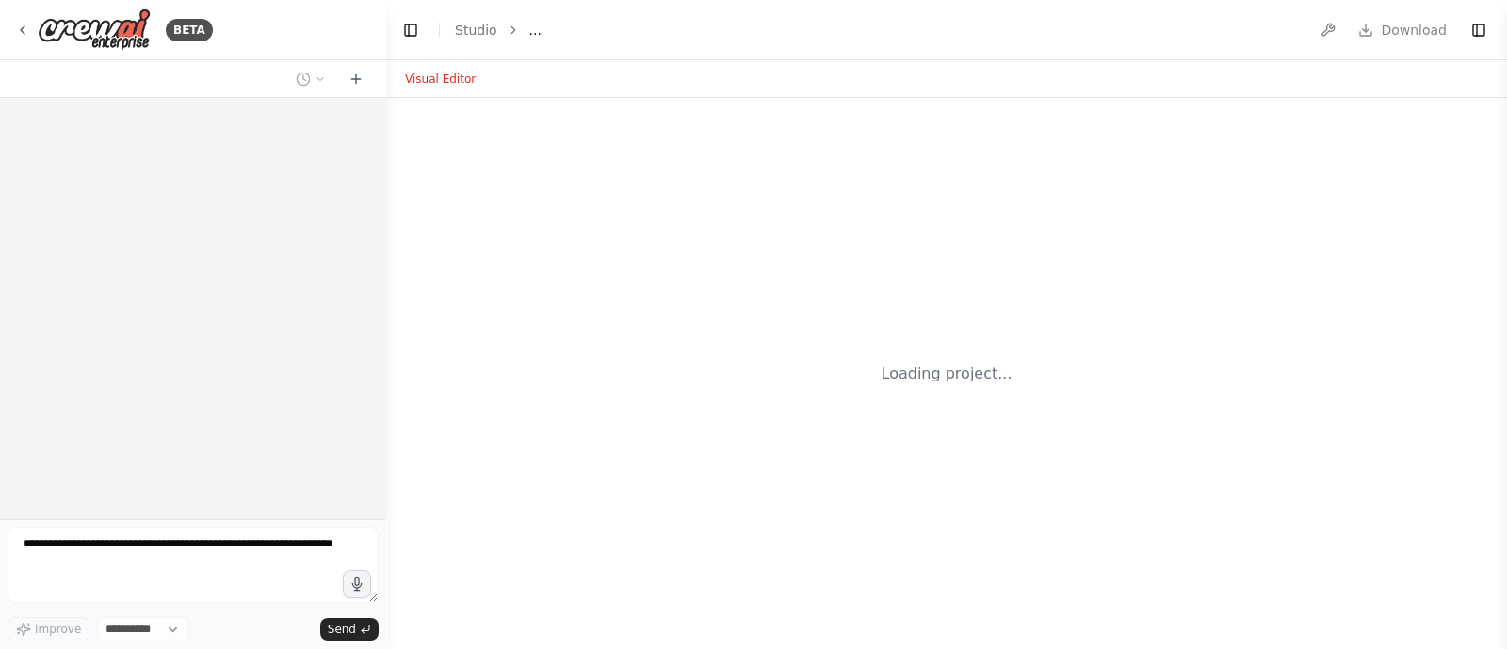
select select "****"
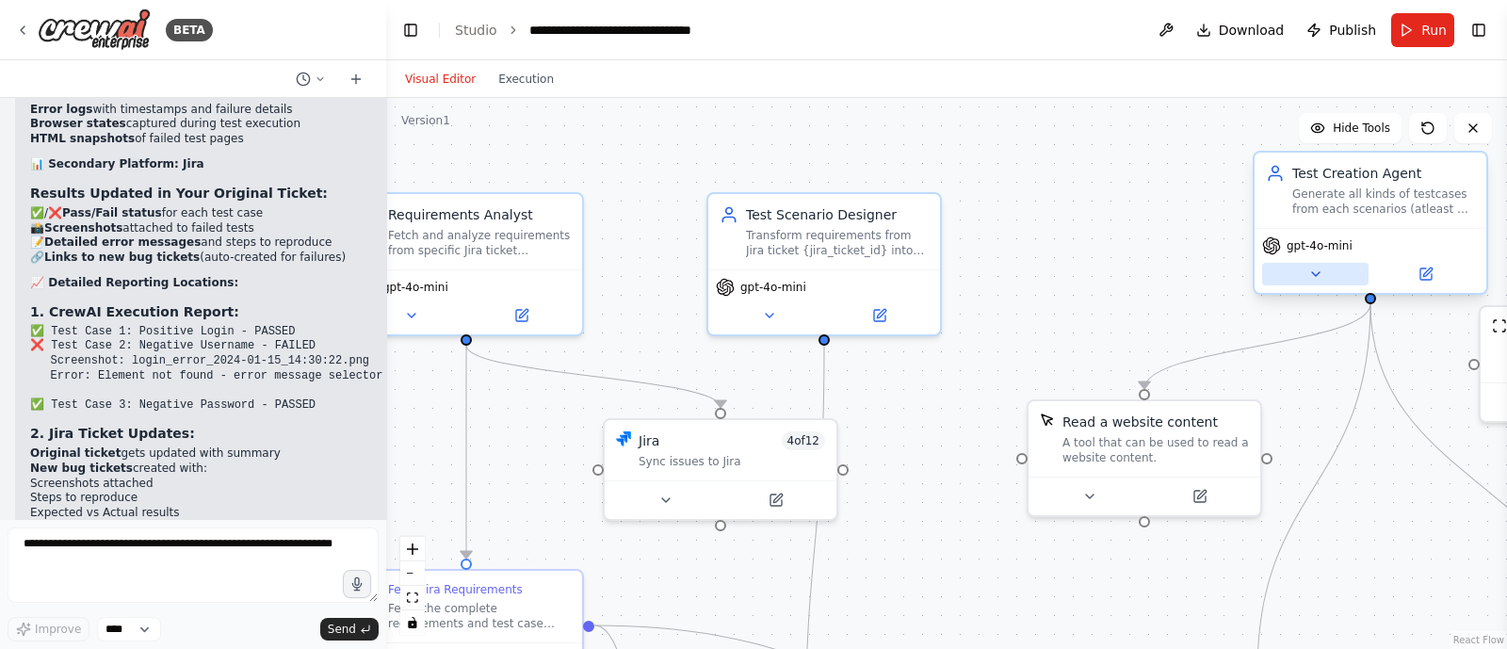
scroll to position [11865, 0]
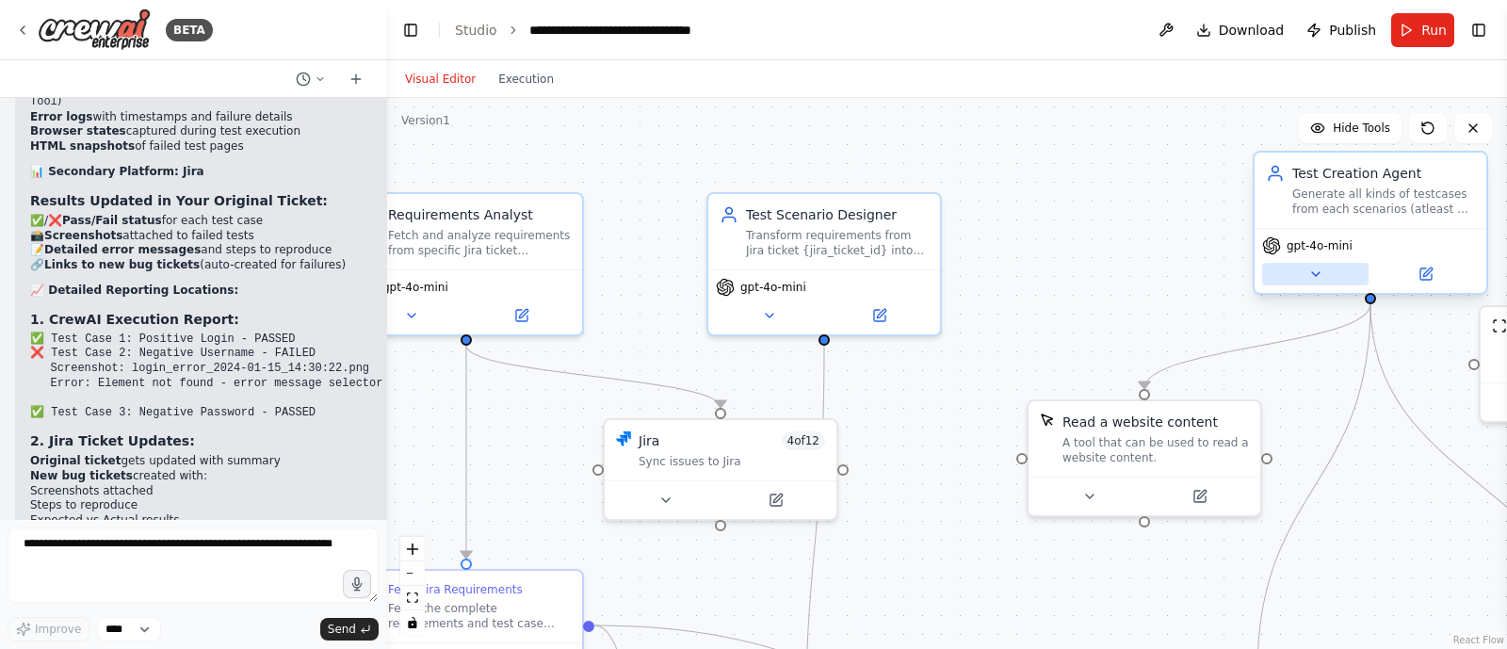
click at [1315, 274] on icon at bounding box center [1316, 274] width 8 height 4
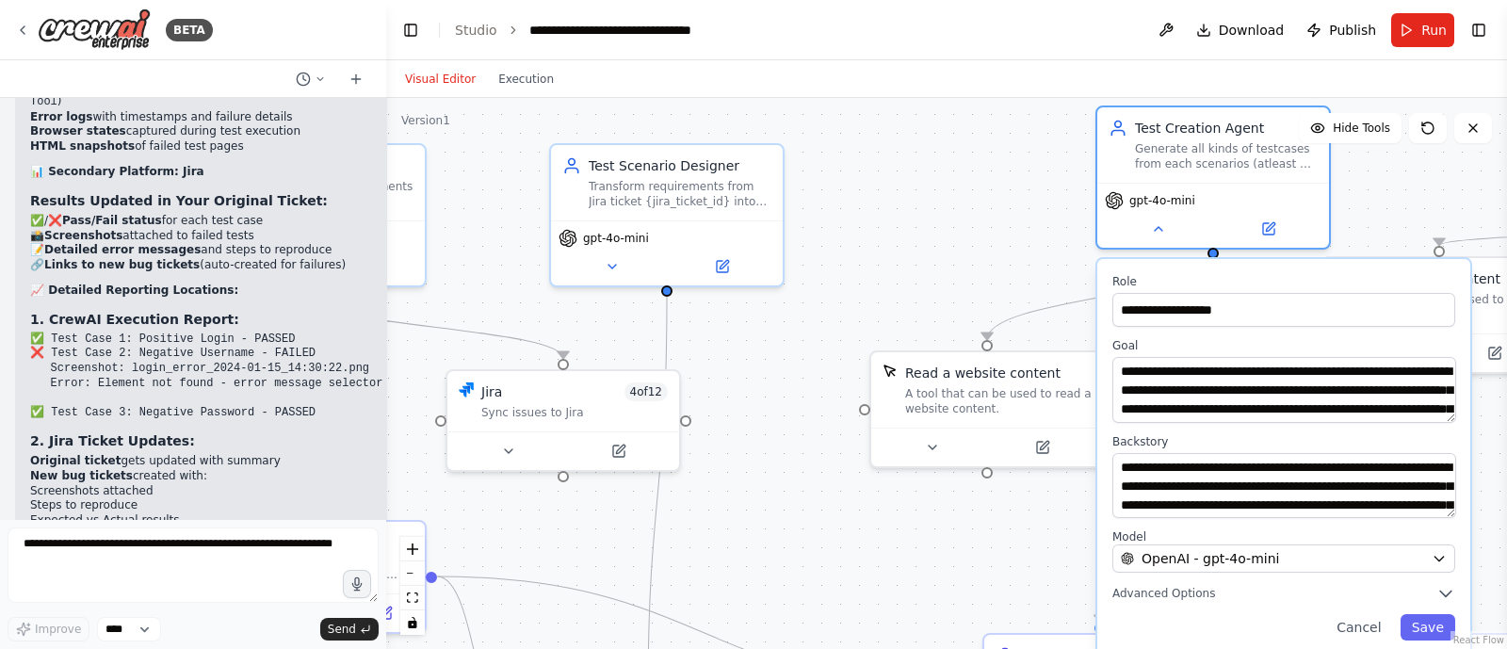
drag, startPoint x: 1107, startPoint y: 299, endPoint x: 819, endPoint y: 198, distance: 305.3
click at [819, 198] on div ".deletable-edge-delete-btn { width: 20px; height: 20px; border: 0px solid #ffff…" at bounding box center [946, 373] width 1121 height 551
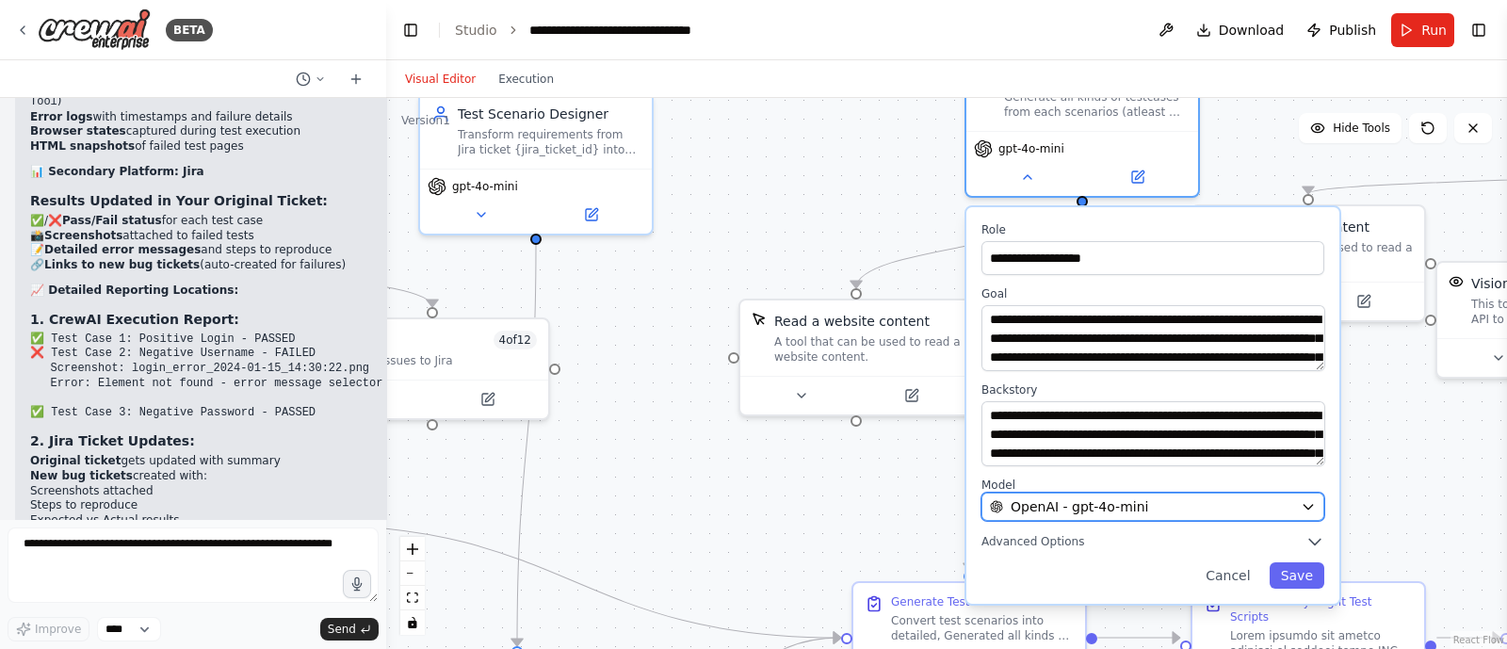
click at [1162, 513] on div "OpenAI - gpt-4o-mini" at bounding box center [1141, 506] width 303 height 19
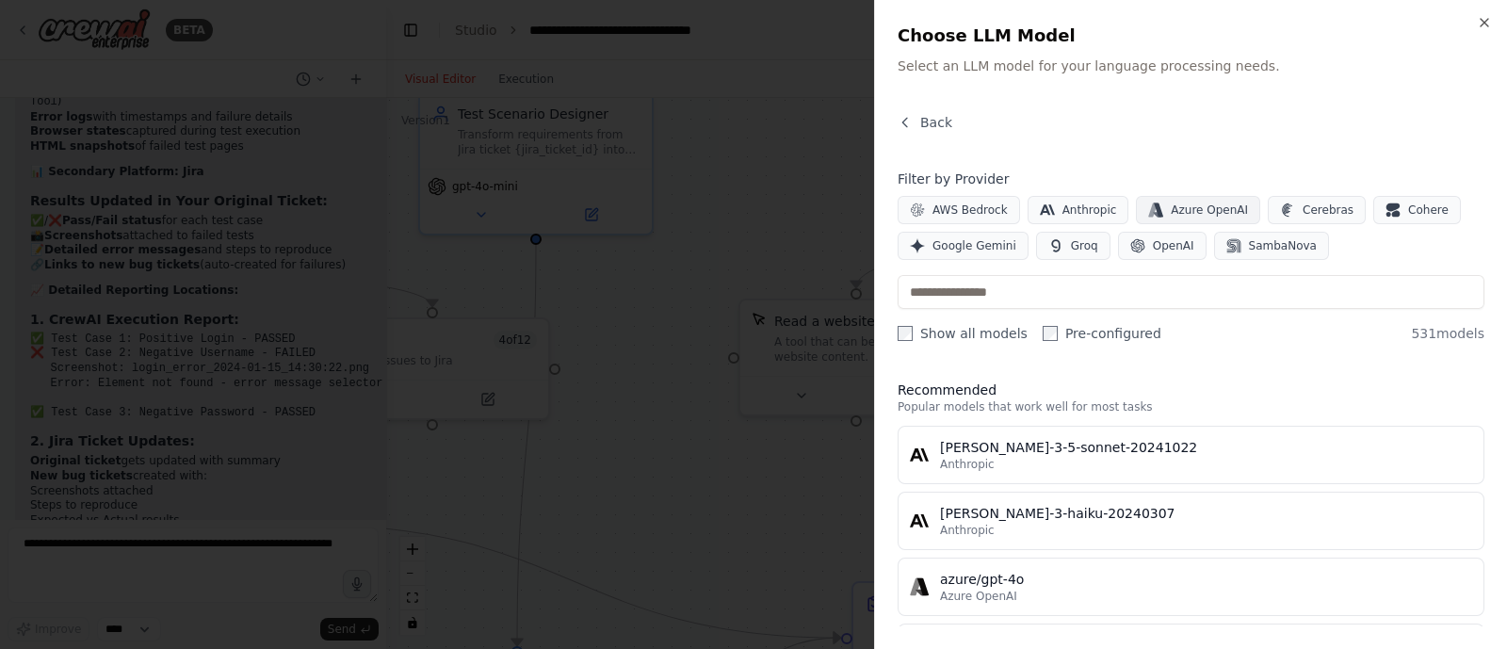
click at [1191, 208] on span "Azure OpenAI" at bounding box center [1209, 210] width 77 height 15
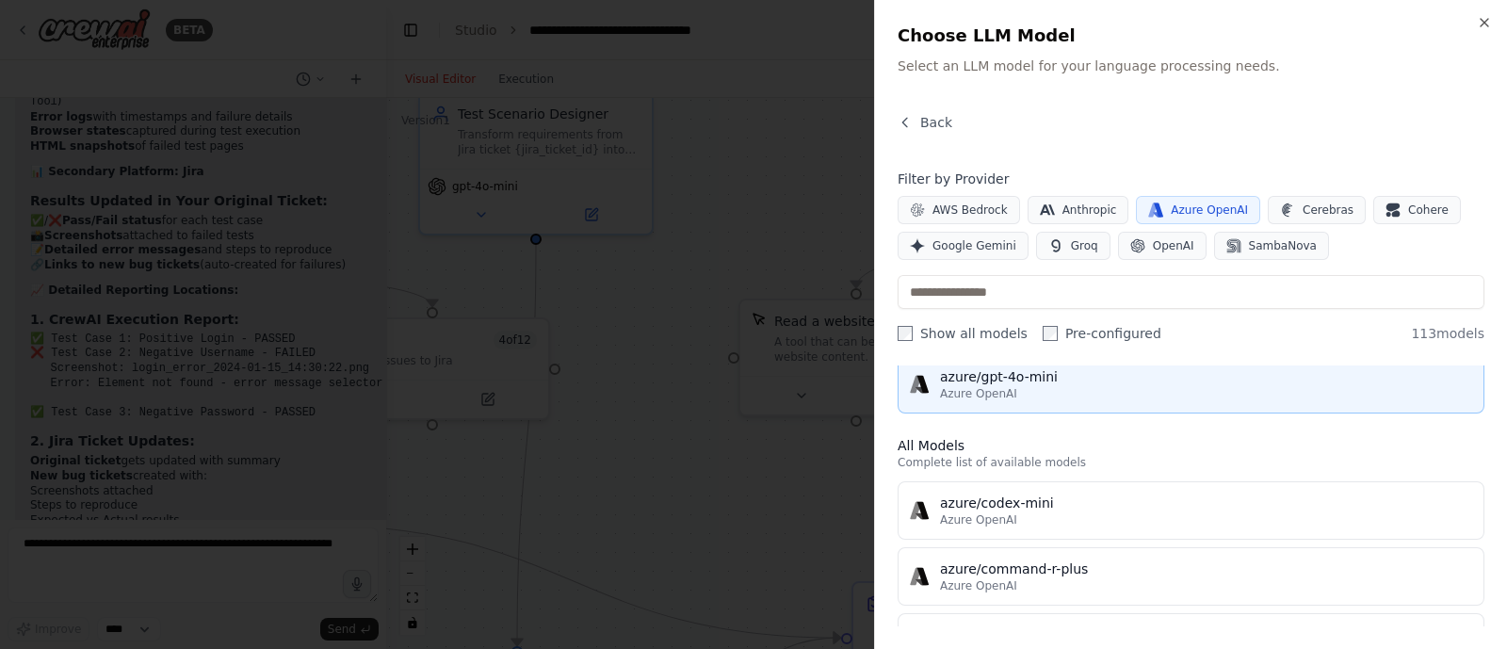
scroll to position [178, 0]
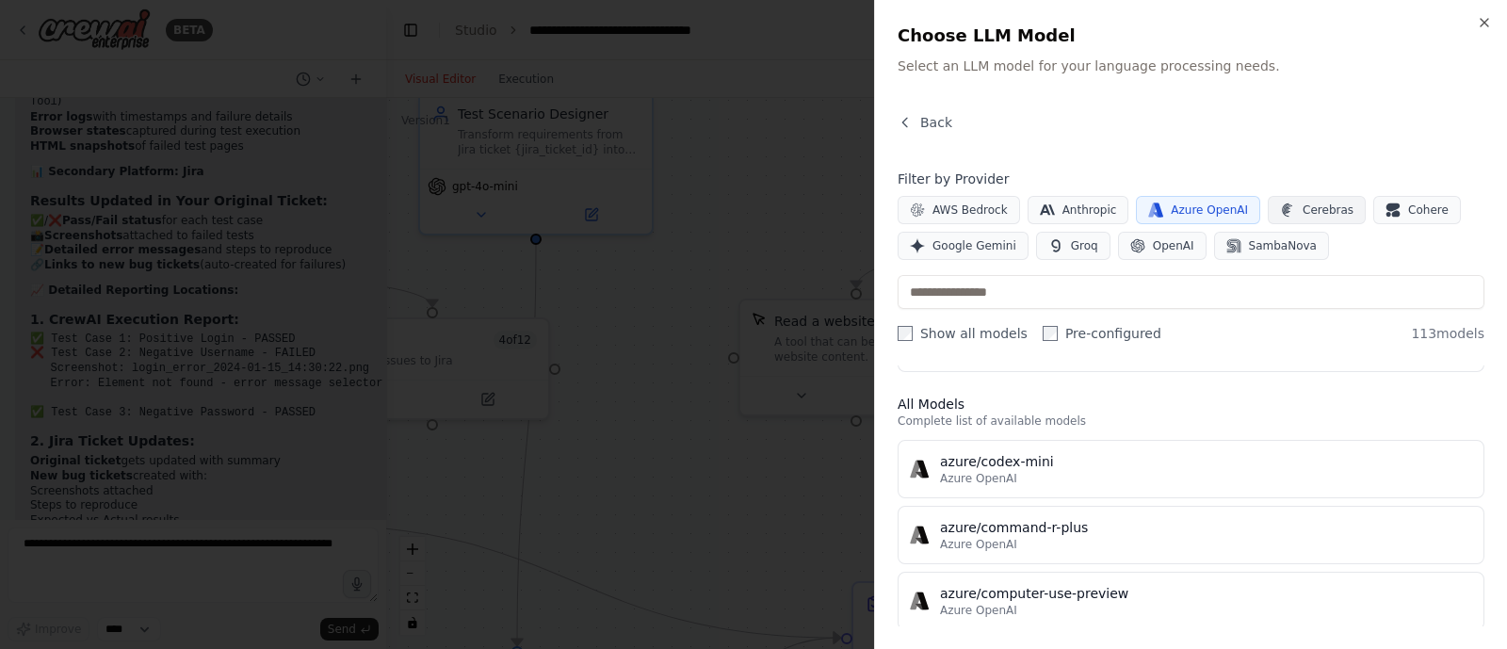
click at [1303, 212] on span "Cerebras" at bounding box center [1328, 210] width 51 height 15
click at [1487, 23] on icon "button" at bounding box center [1484, 22] width 15 height 15
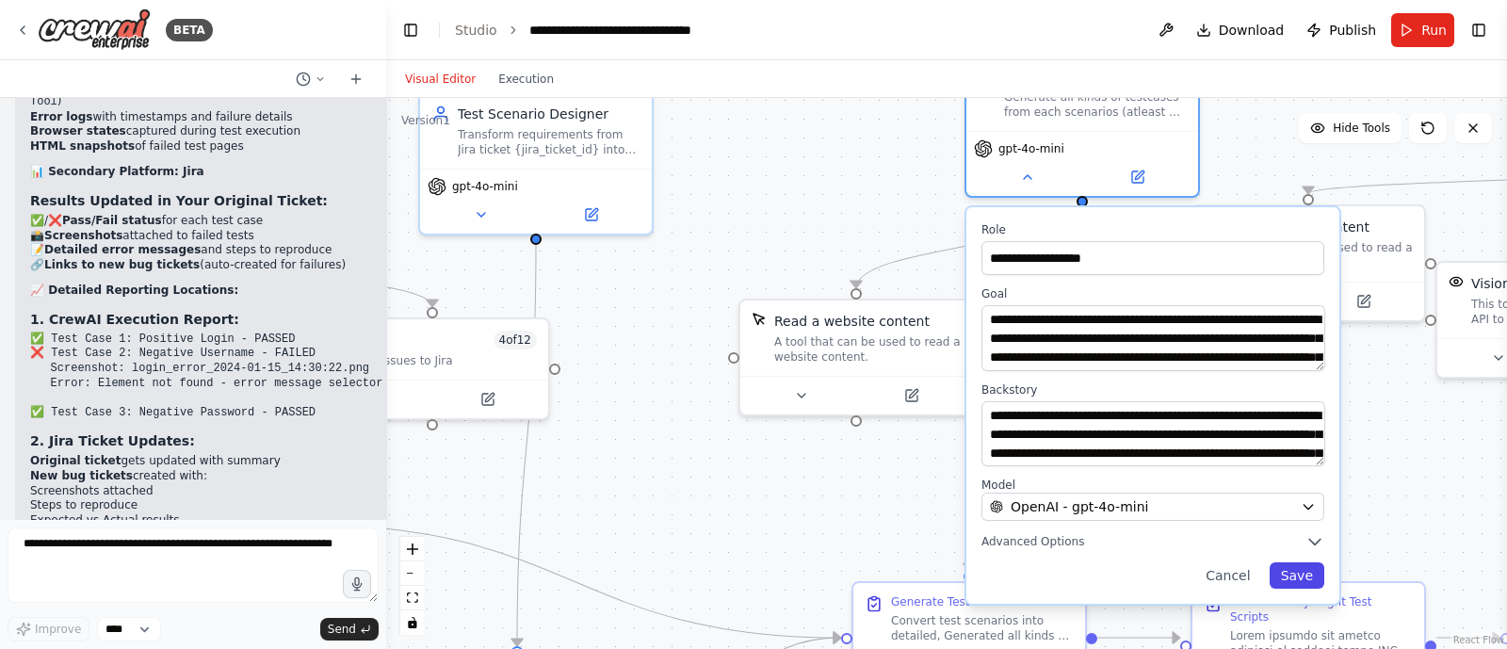
click at [1286, 567] on button "Save" at bounding box center [1297, 575] width 55 height 26
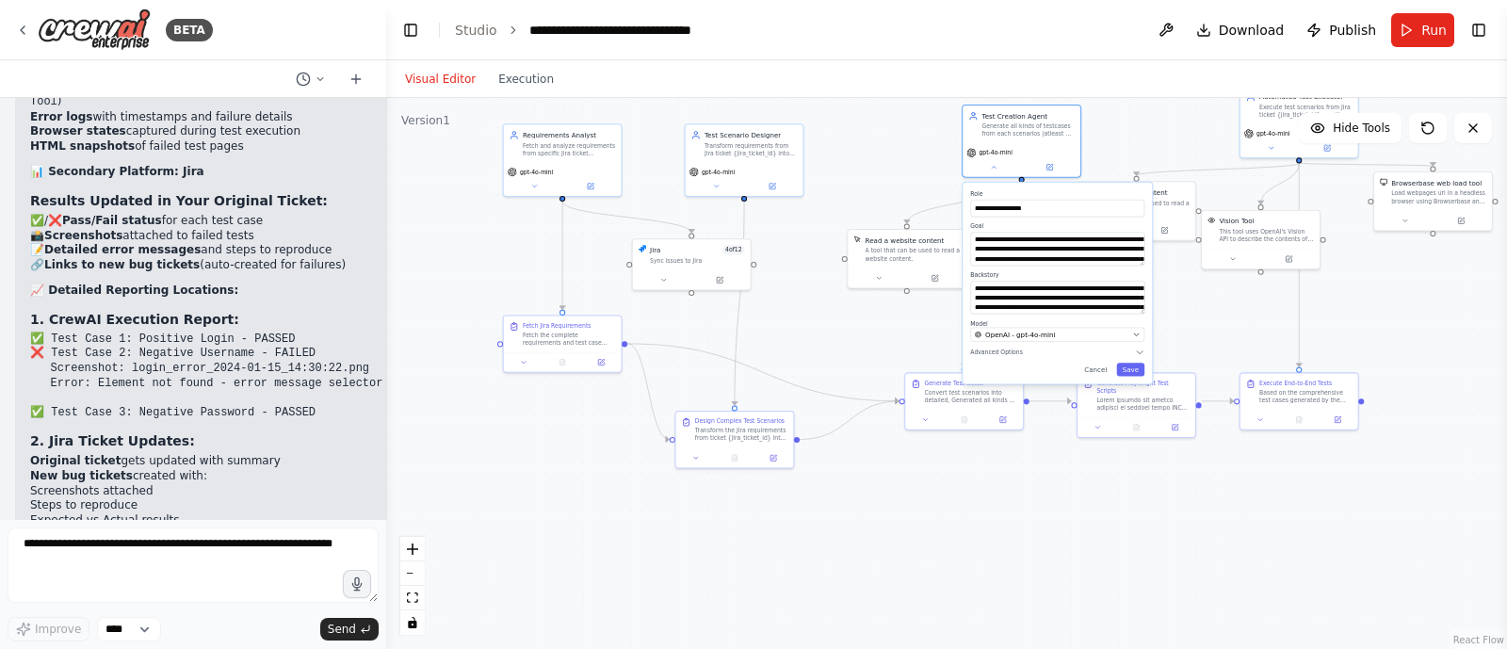
drag, startPoint x: 743, startPoint y: 539, endPoint x: 810, endPoint y: 351, distance: 199.0
click at [810, 351] on div ".deletable-edge-delete-btn { width: 20px; height: 20px; border: 0px solid #ffff…" at bounding box center [946, 373] width 1121 height 551
click at [1138, 366] on button "Save" at bounding box center [1131, 369] width 28 height 13
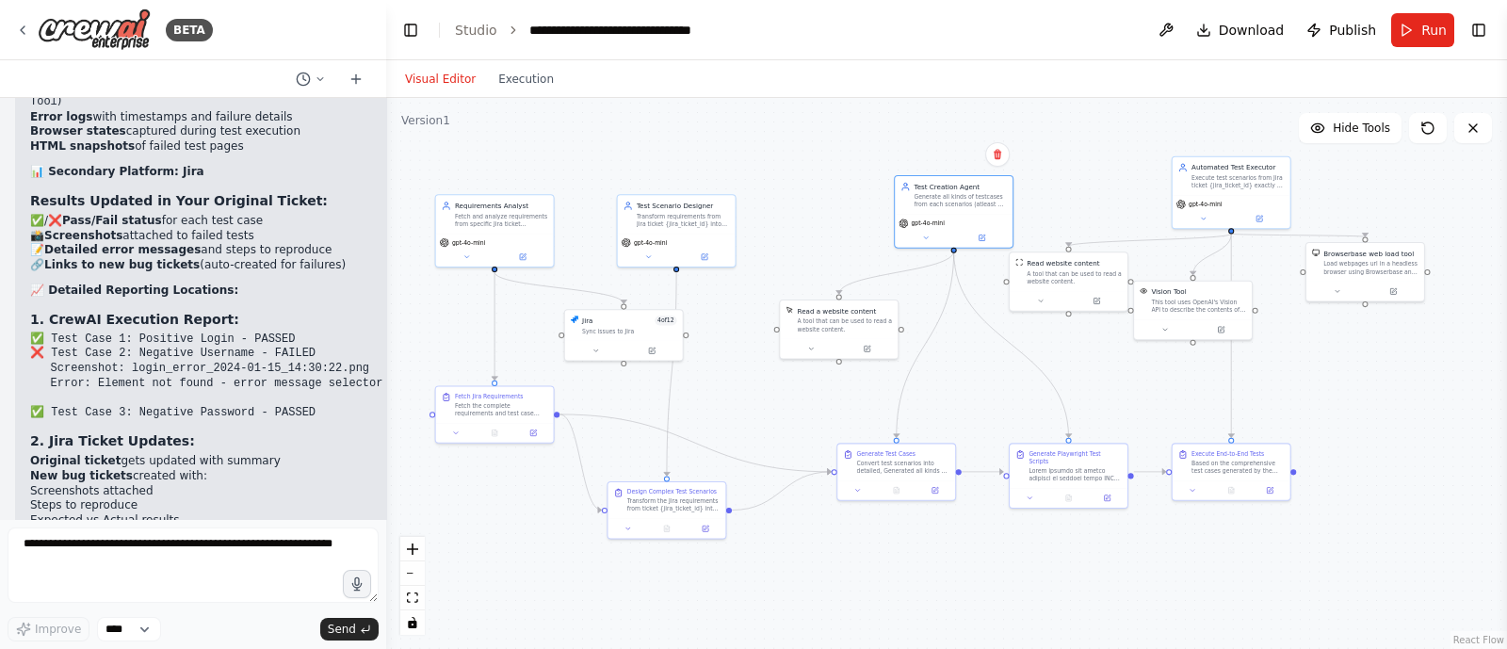
drag, startPoint x: 1215, startPoint y: 341, endPoint x: 1148, endPoint y: 413, distance: 98.7
click at [1148, 413] on div ".deletable-edge-delete-btn { width: 20px; height: 20px; border: 0px solid #ffff…" at bounding box center [946, 373] width 1121 height 551
click at [460, 34] on link "Studio" at bounding box center [476, 30] width 42 height 15
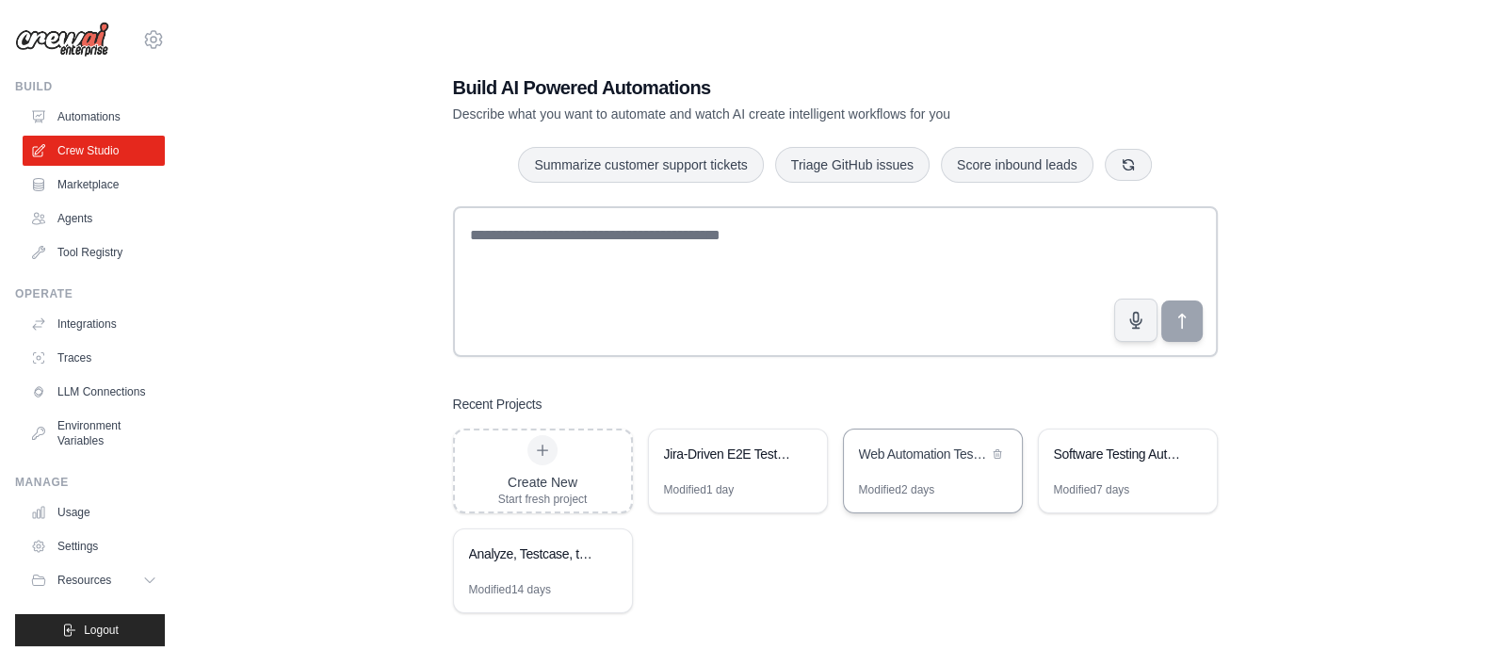
click at [904, 450] on div "Web Automation Test Case Generator" at bounding box center [923, 454] width 129 height 19
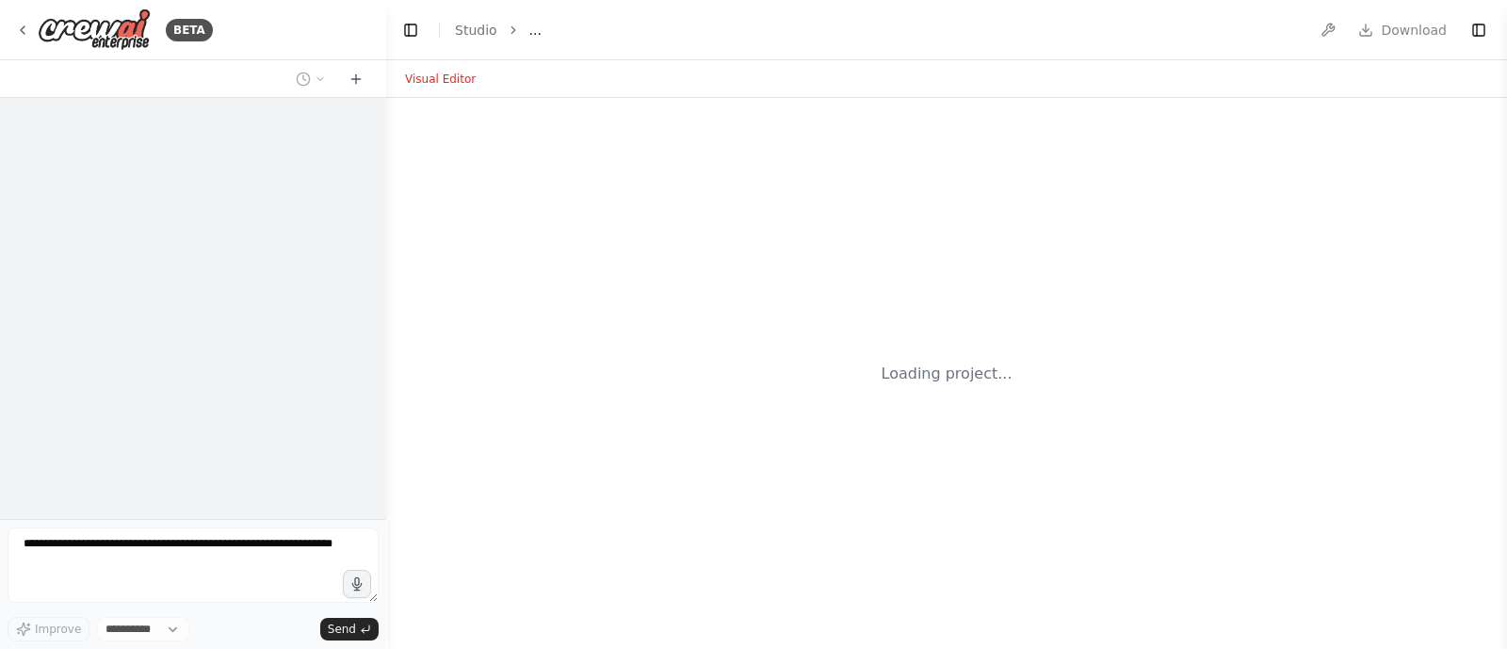
select select "****"
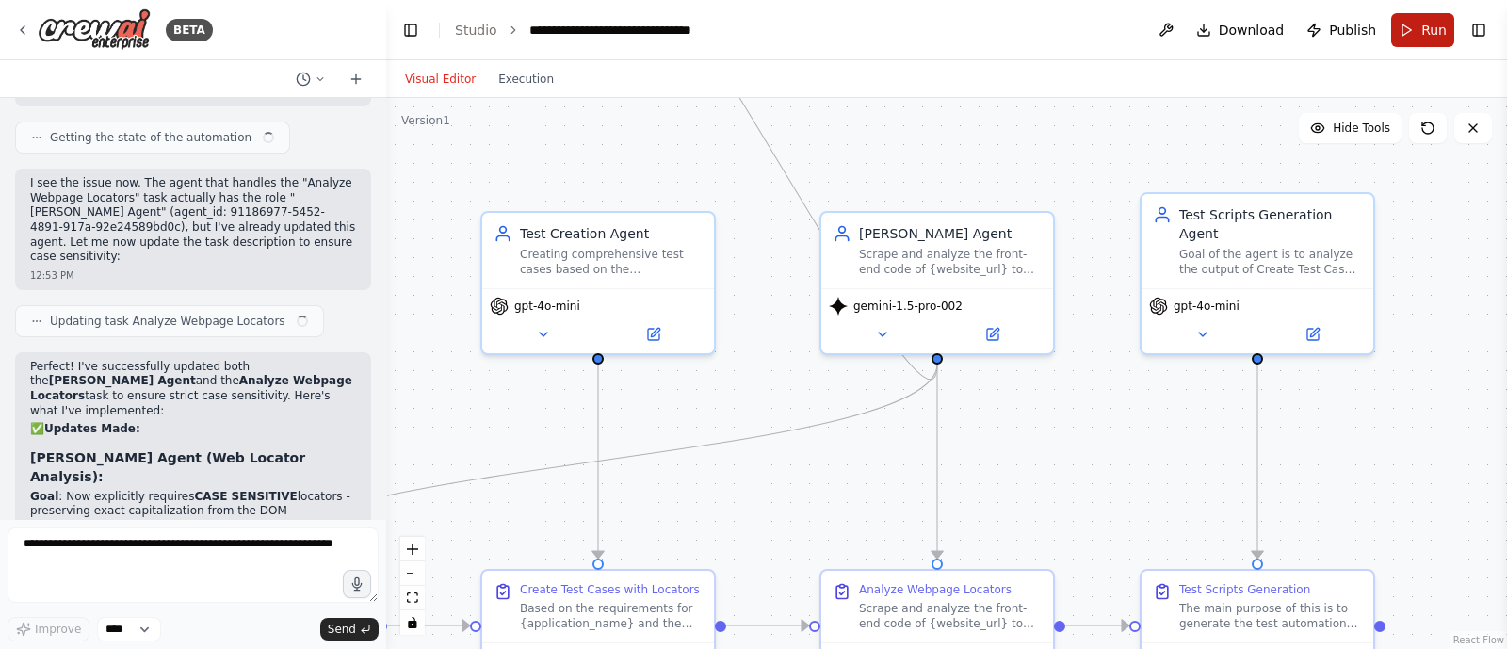
click at [1419, 41] on button "Run" at bounding box center [1422, 30] width 63 height 34
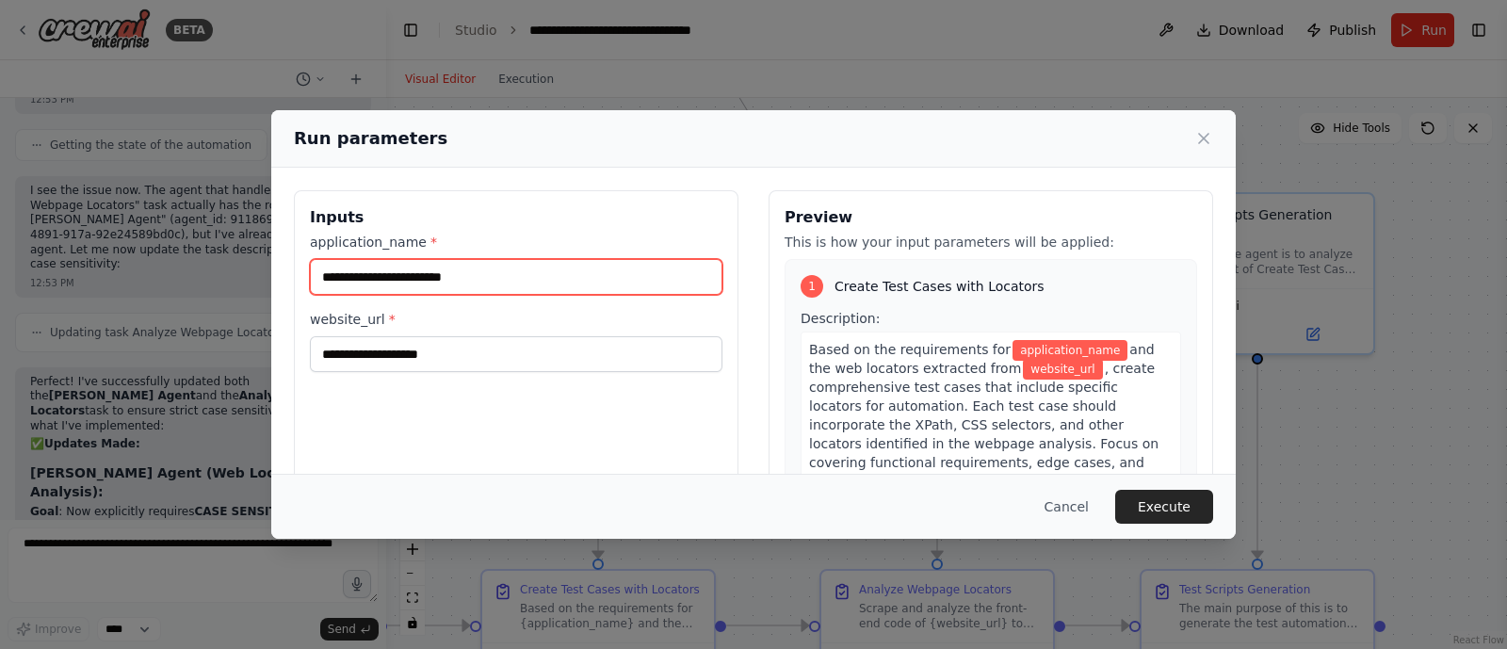
click at [369, 289] on input "application_name *" at bounding box center [516, 277] width 413 height 36
type input "***"
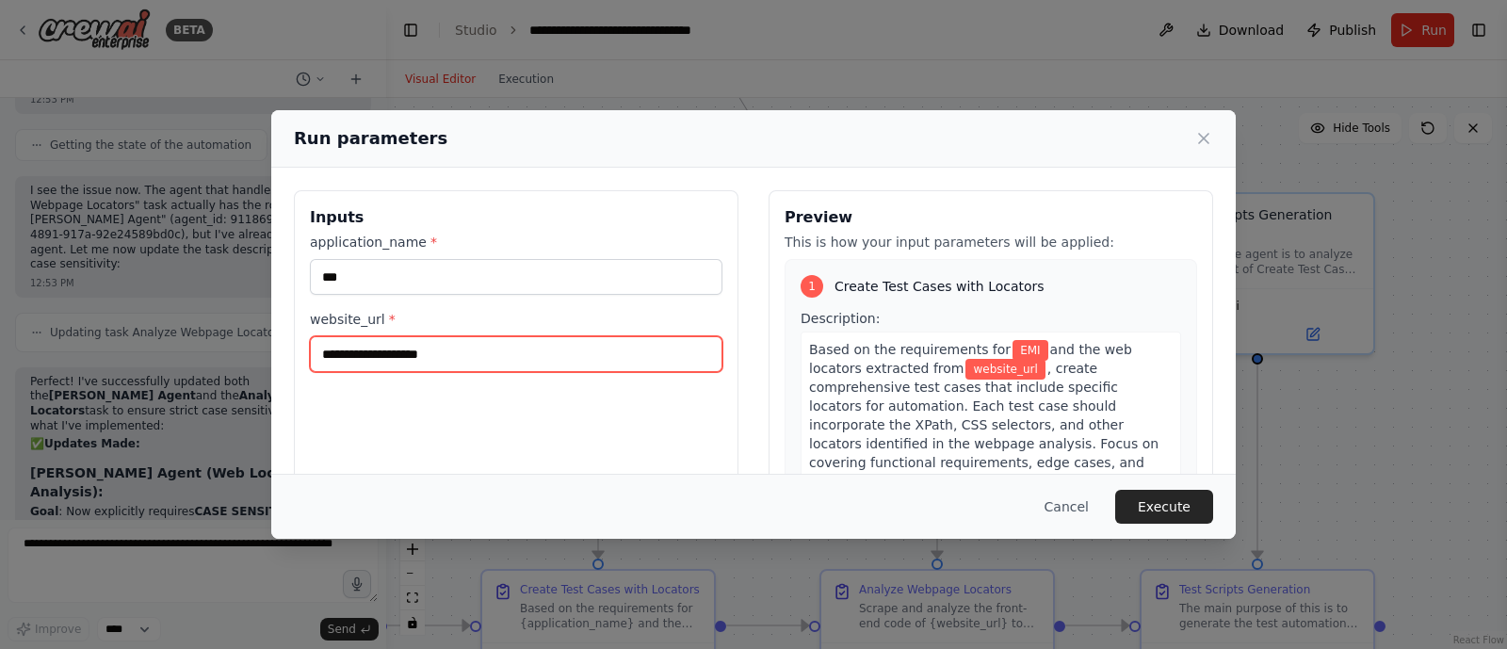
click at [392, 357] on input "website_url *" at bounding box center [516, 354] width 413 height 36
paste input "**********"
type input "**********"
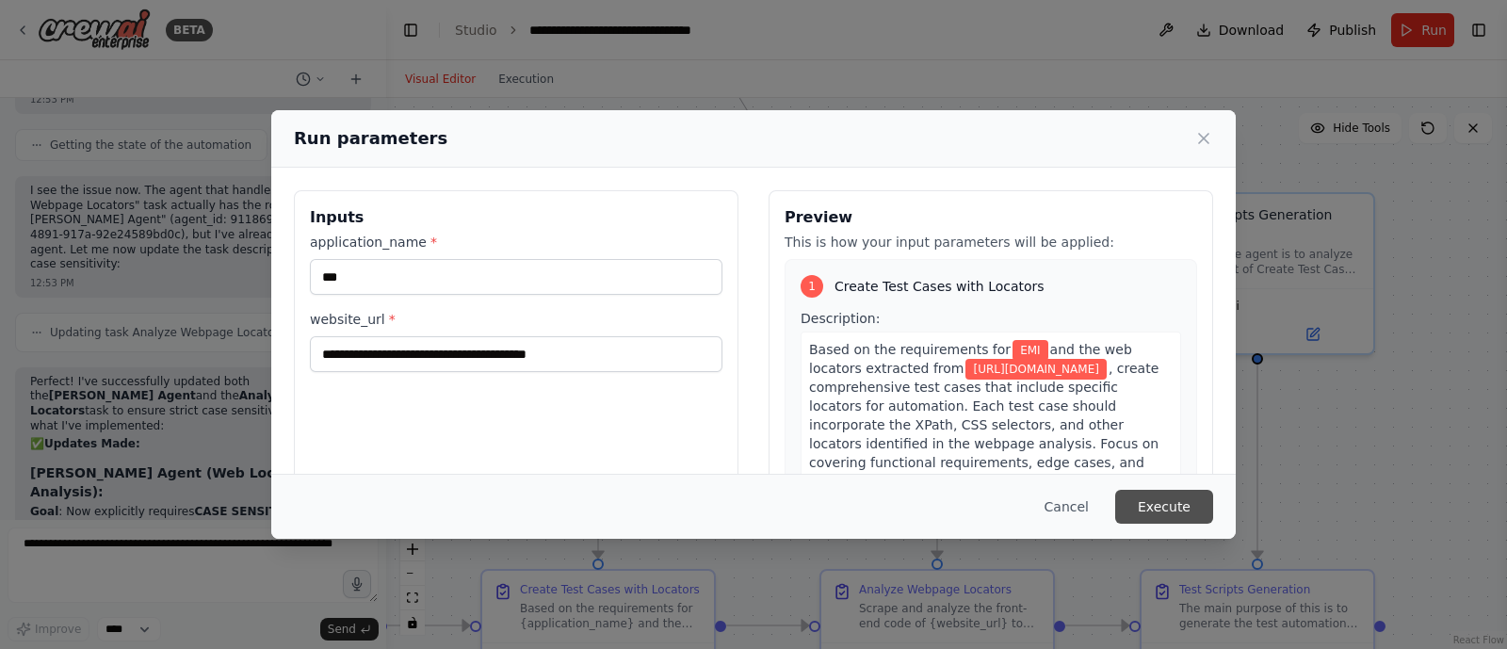
click at [1186, 500] on button "Execute" at bounding box center [1164, 507] width 98 height 34
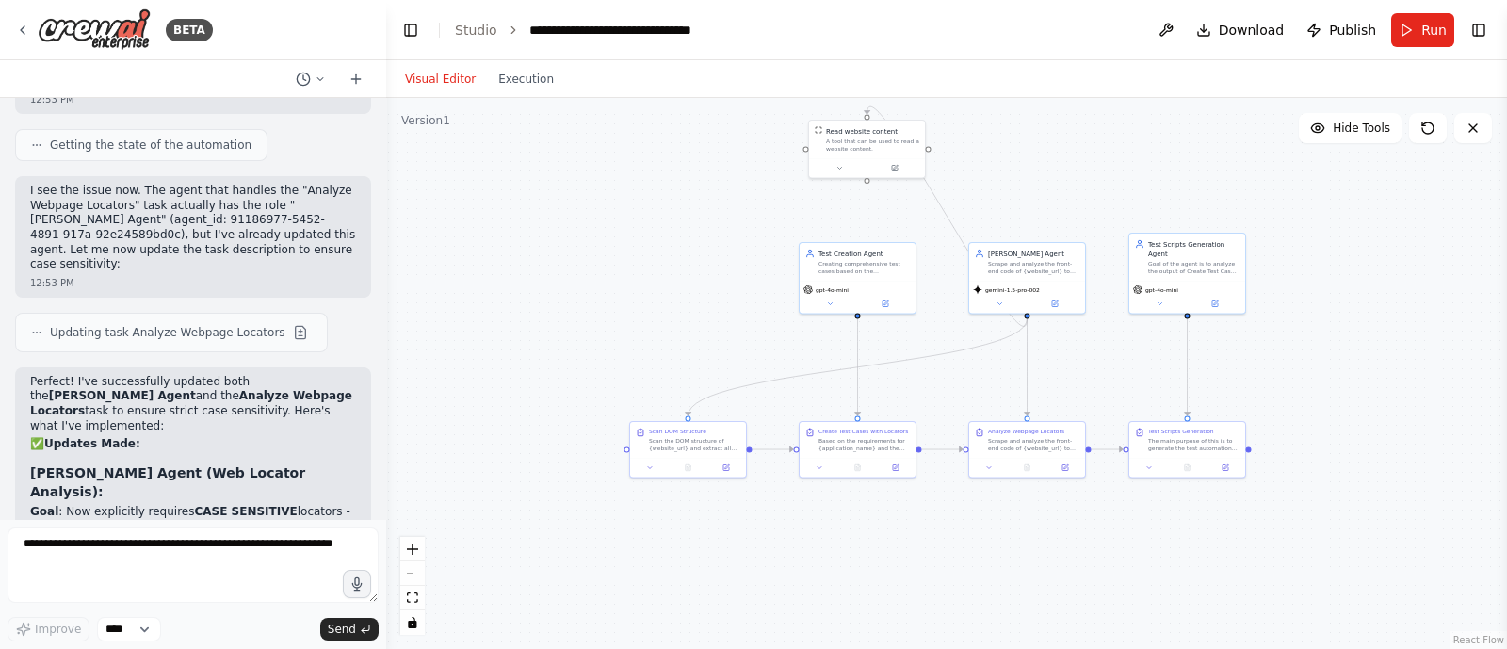
drag, startPoint x: 932, startPoint y: 209, endPoint x: 1102, endPoint y: 118, distance: 192.6
click at [1102, 118] on div ".deletable-edge-delete-btn { width: 20px; height: 20px; border: 0px solid #ffff…" at bounding box center [946, 373] width 1121 height 551
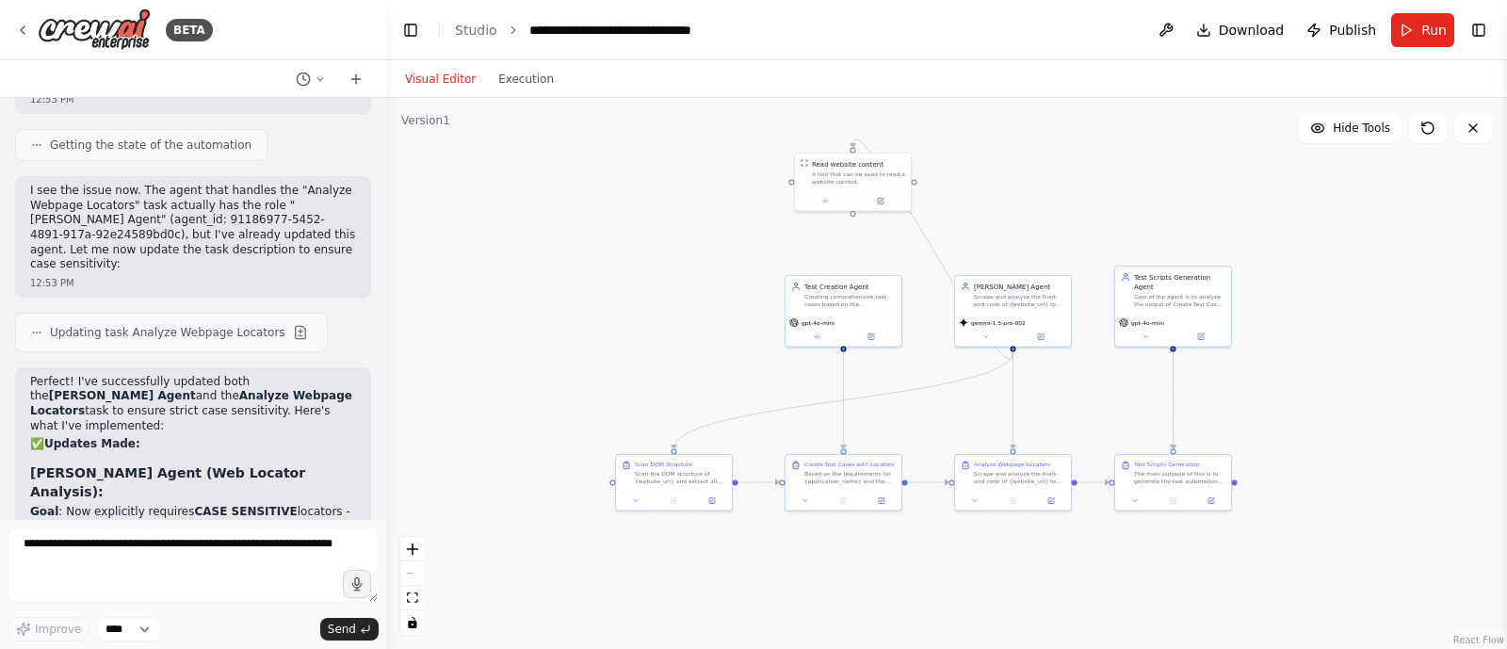
drag, startPoint x: 1118, startPoint y: 177, endPoint x: 1107, endPoint y: 222, distance: 46.6
click at [1107, 222] on div ".deletable-edge-delete-btn { width: 20px; height: 20px; border: 0px solid #ffff…" at bounding box center [946, 373] width 1121 height 551
click at [1405, 20] on button "Run" at bounding box center [1422, 30] width 63 height 34
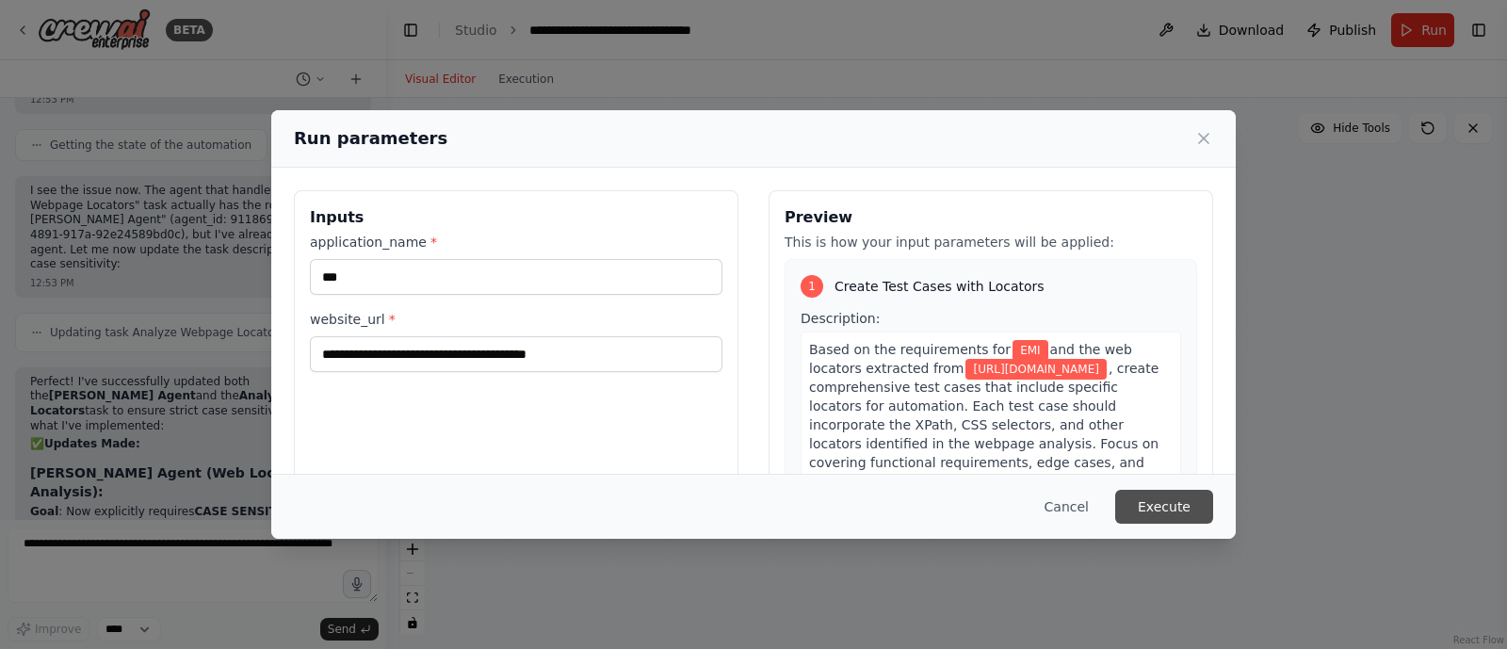
click at [1191, 504] on button "Execute" at bounding box center [1164, 507] width 98 height 34
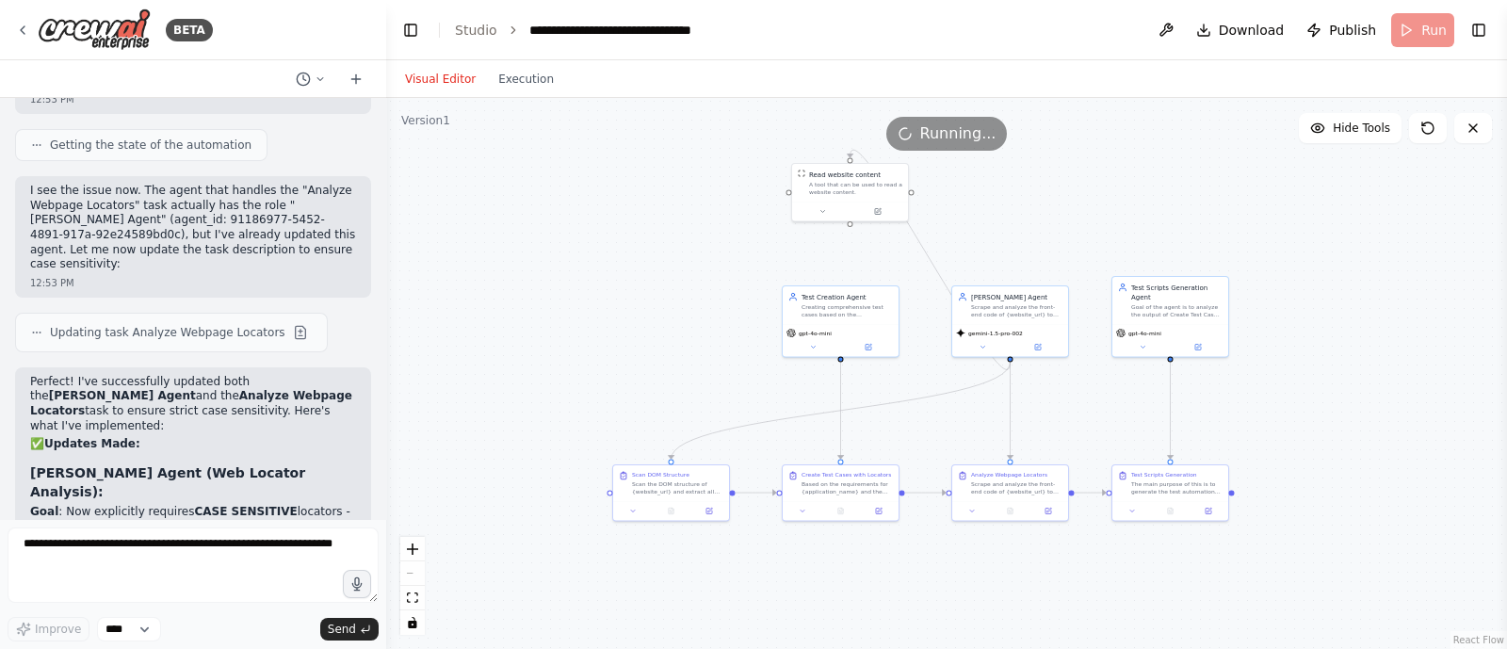
drag, startPoint x: 1128, startPoint y: 209, endPoint x: 1045, endPoint y: 243, distance: 89.6
click at [1045, 243] on div ".deletable-edge-delete-btn { width: 20px; height: 20px; border: 0px solid #ffff…" at bounding box center [946, 373] width 1121 height 551
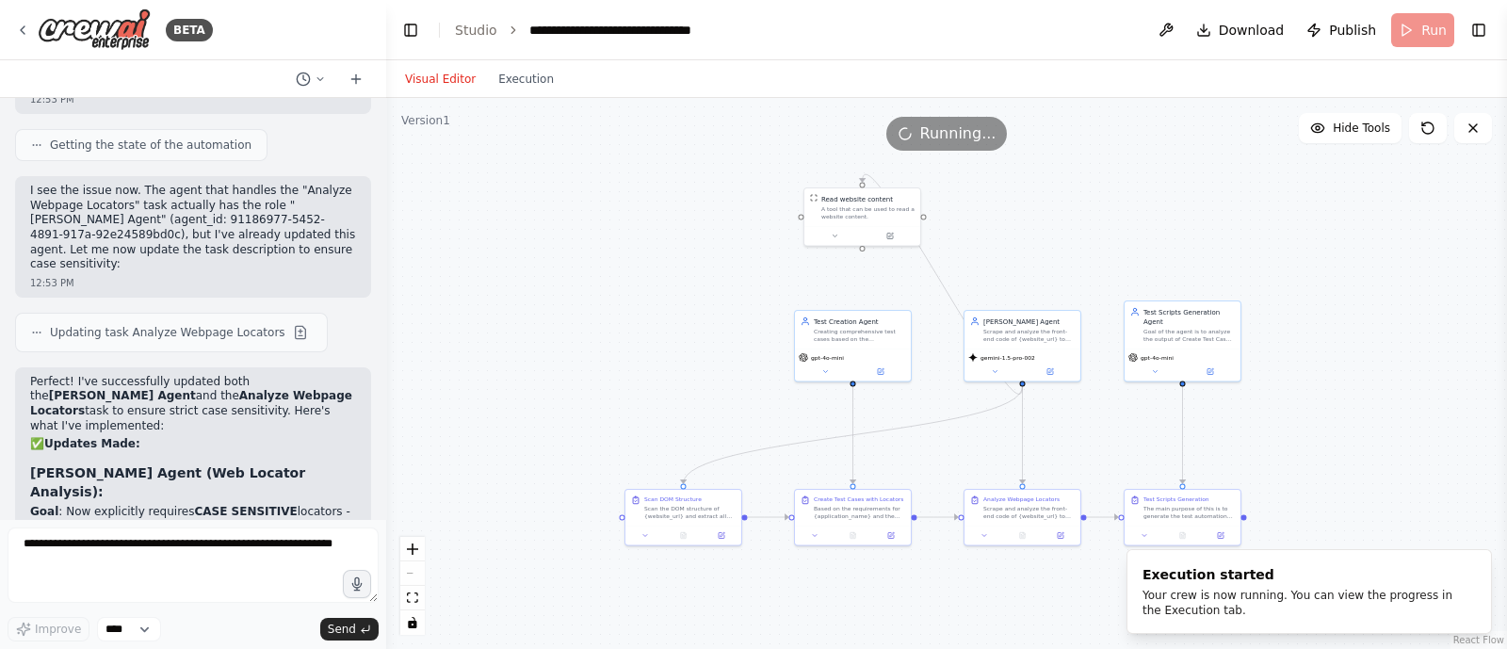
drag, startPoint x: 1060, startPoint y: 213, endPoint x: 1150, endPoint y: 197, distance: 91.8
click at [1150, 197] on div ".deletable-edge-delete-btn { width: 20px; height: 20px; border: 0px solid #ffff…" at bounding box center [946, 373] width 1121 height 551
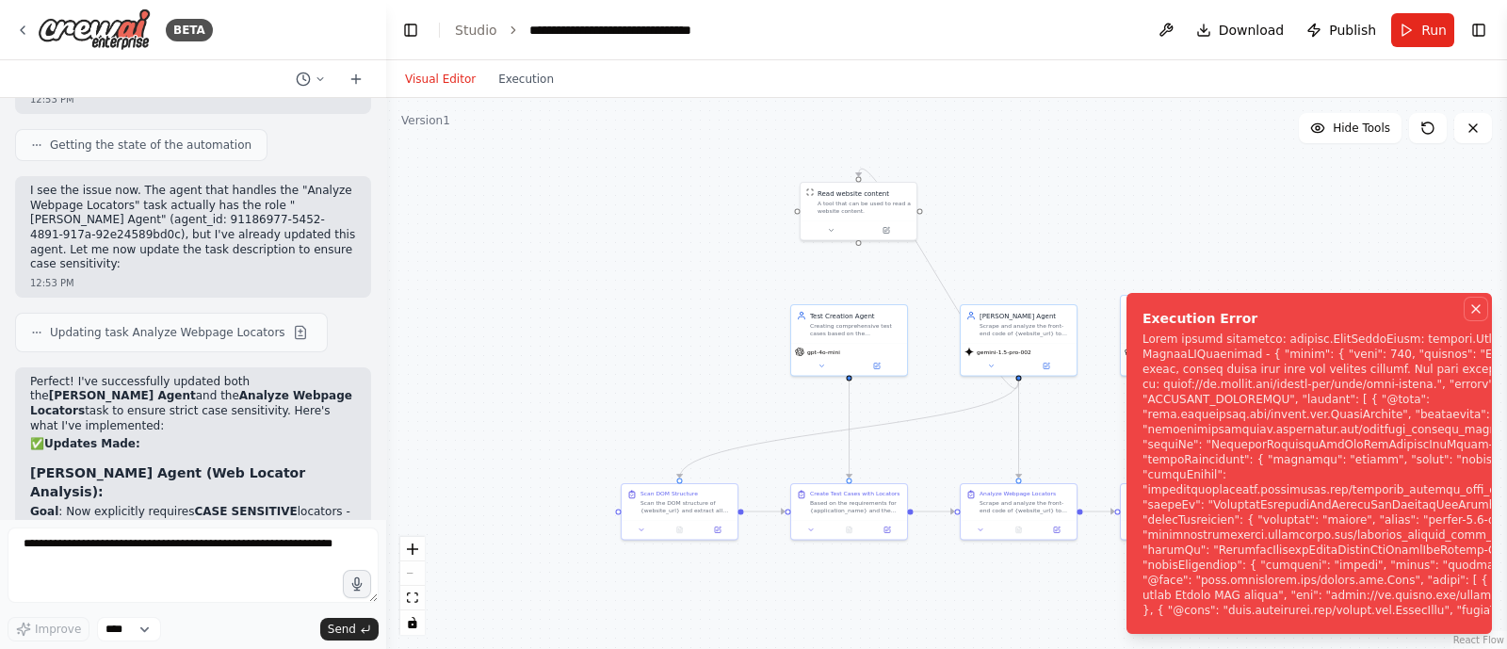
click at [1474, 305] on icon "Notifications (F8)" at bounding box center [1476, 309] width 8 height 8
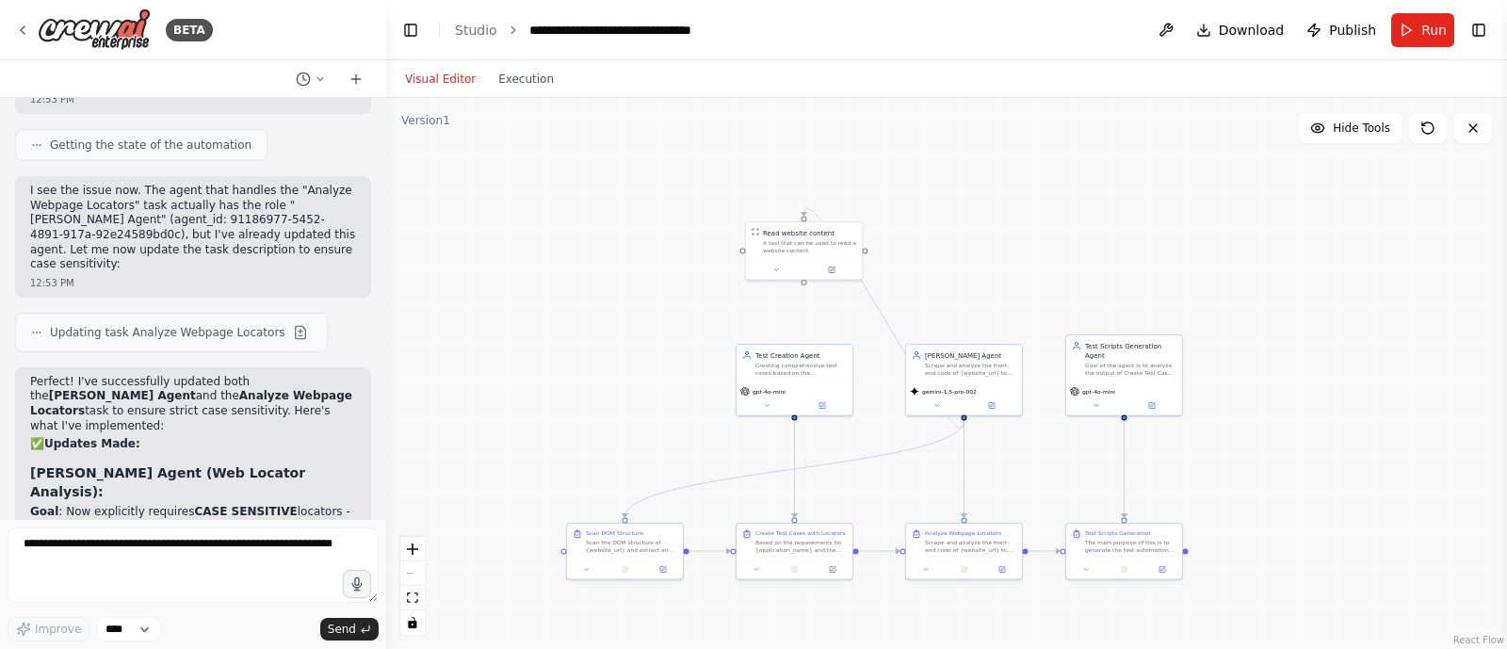
drag, startPoint x: 1152, startPoint y: 229, endPoint x: 1094, endPoint y: 256, distance: 63.6
click at [1094, 256] on div ".deletable-edge-delete-btn { width: 20px; height: 20px; border: 0px solid #ffff…" at bounding box center [946, 373] width 1121 height 551
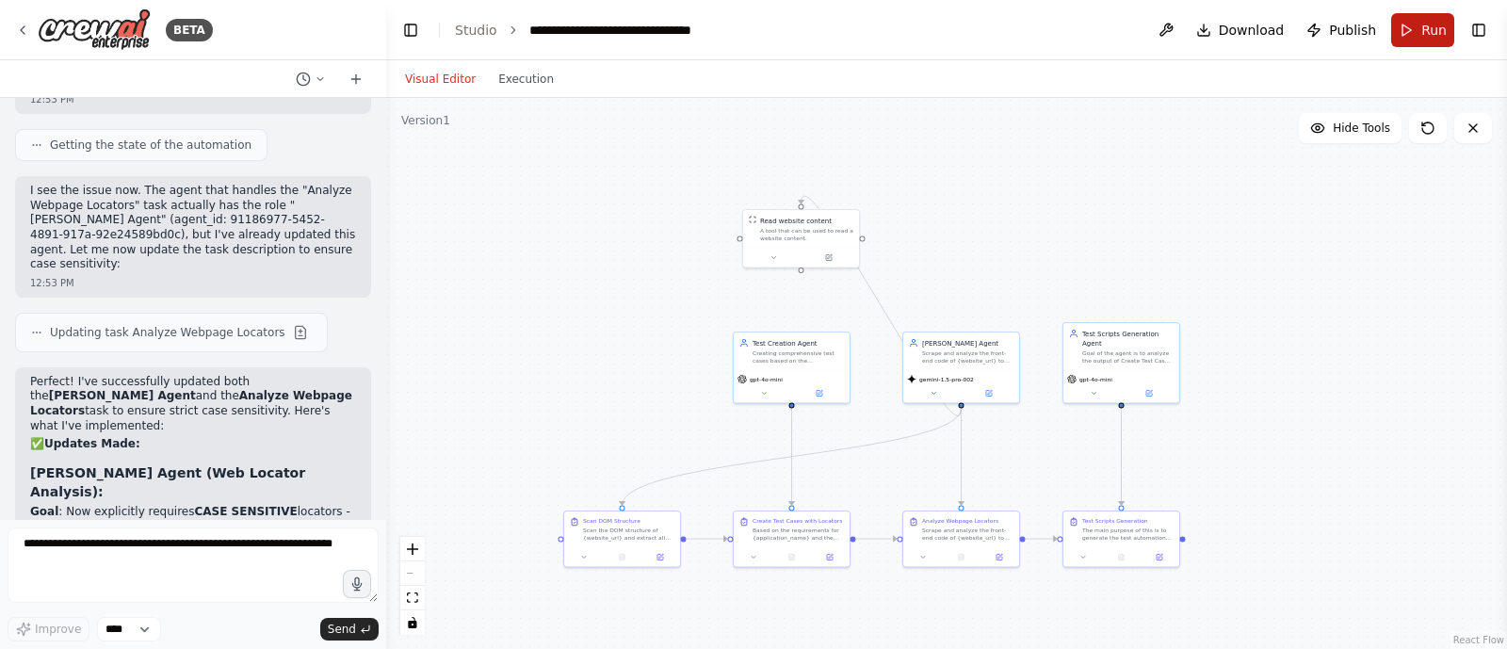
click at [1408, 31] on button "Run" at bounding box center [1422, 30] width 63 height 34
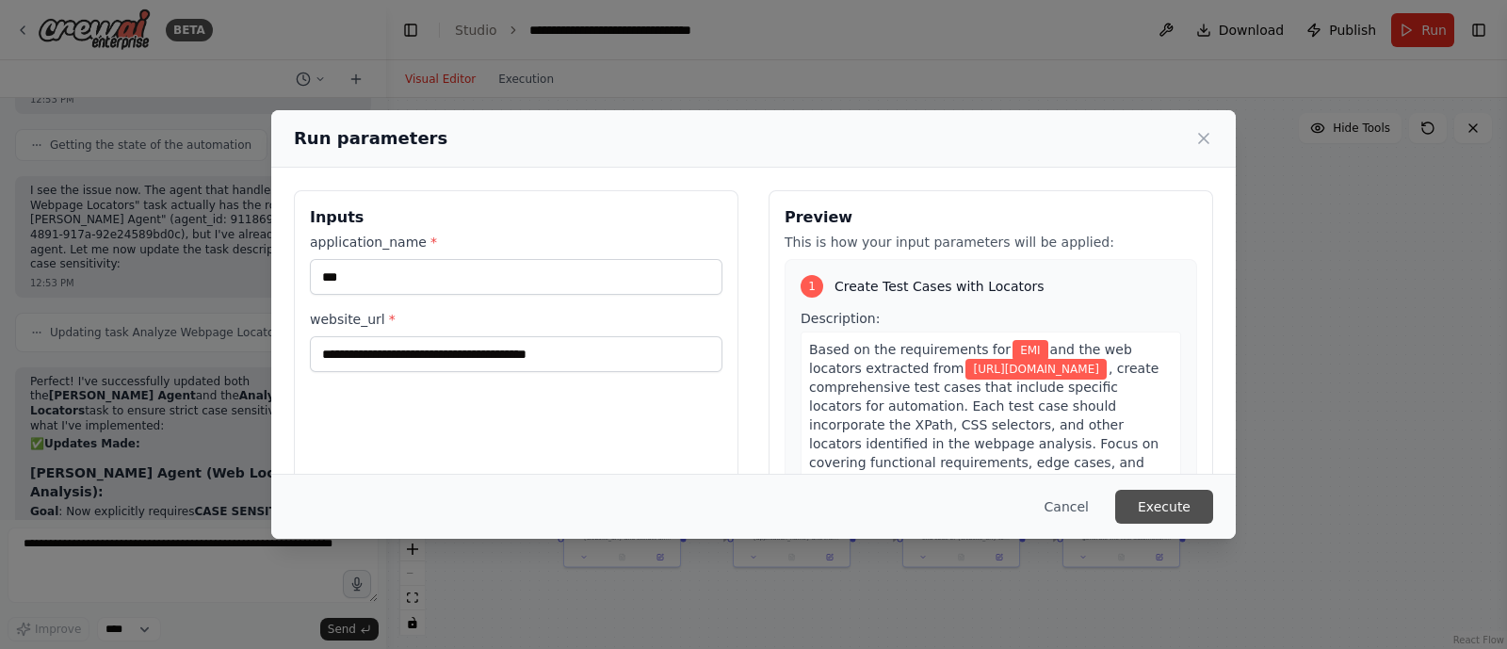
click at [1165, 511] on button "Execute" at bounding box center [1164, 507] width 98 height 34
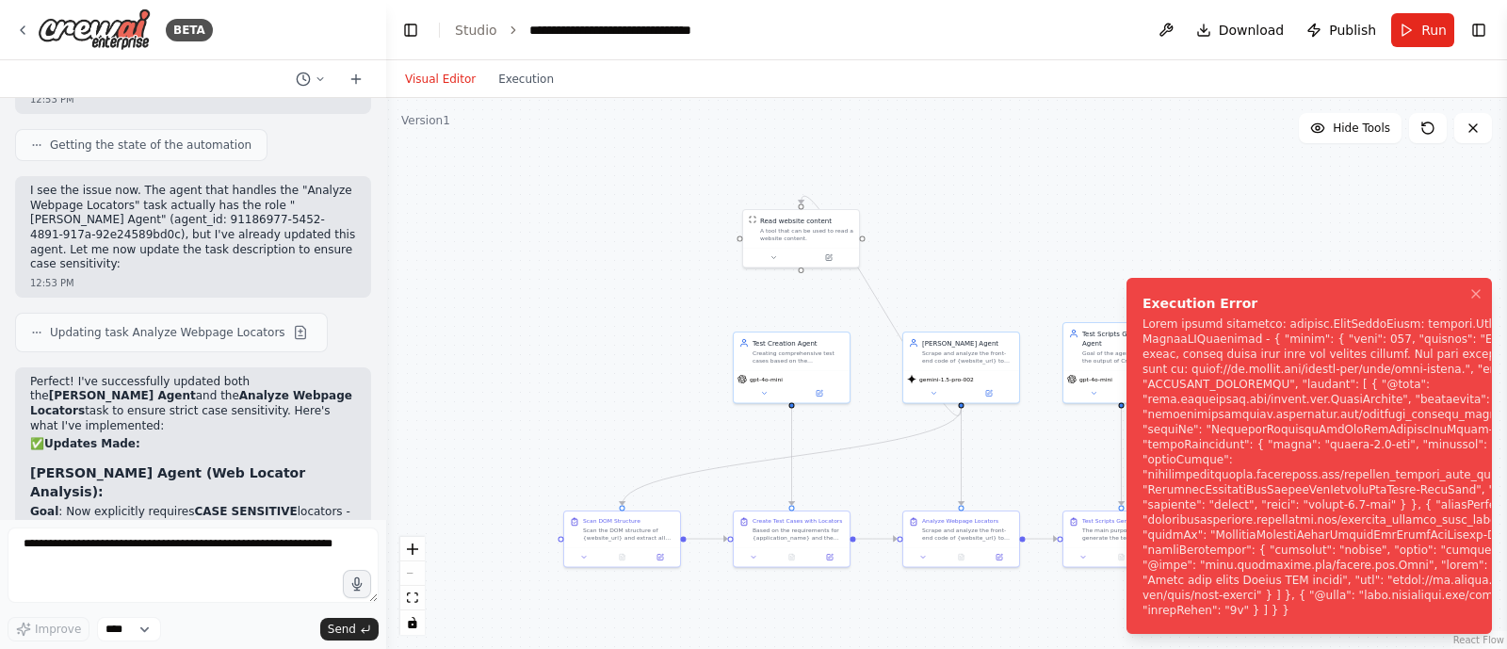
drag, startPoint x: 1382, startPoint y: 418, endPoint x: 1368, endPoint y: 453, distance: 37.6
click at [1368, 453] on div "Notifications (F8)" at bounding box center [1384, 466] width 483 height 301
click at [1474, 289] on icon "Notifications (F8)" at bounding box center [1475, 293] width 15 height 15
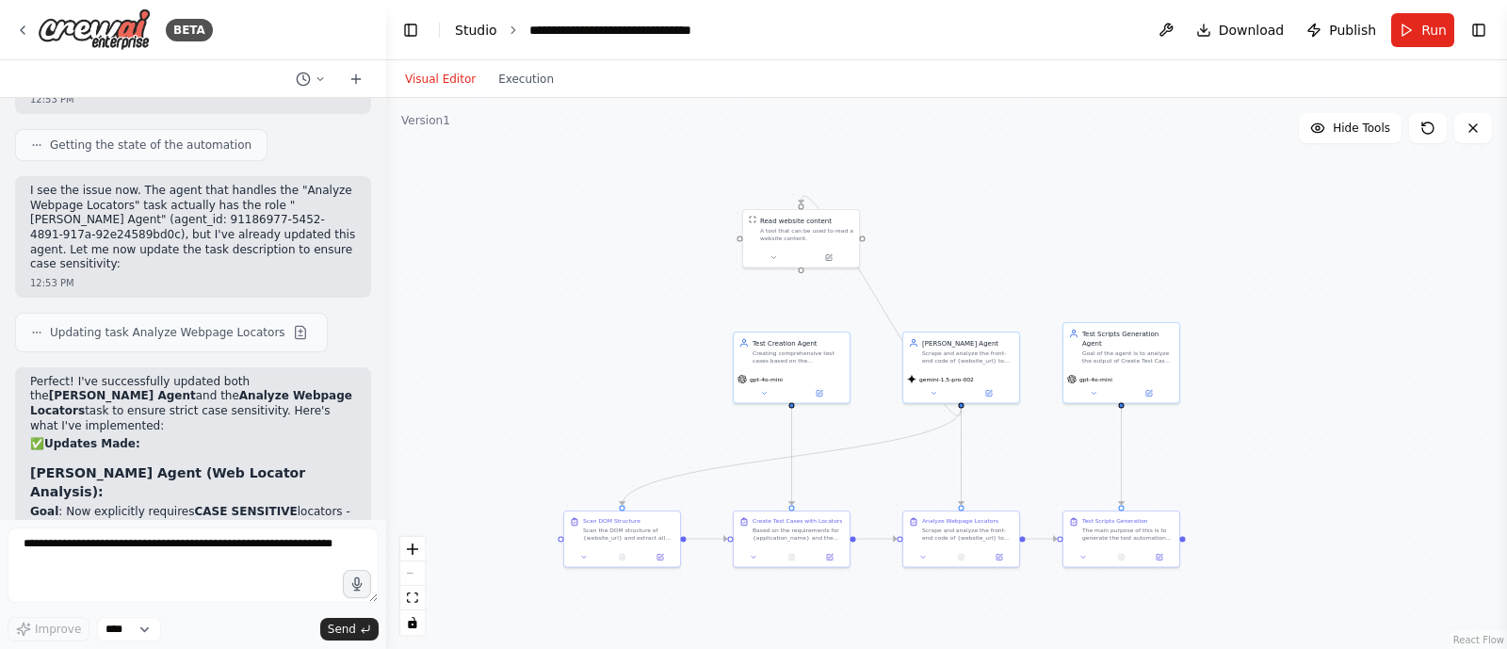
click at [471, 25] on link "Studio" at bounding box center [476, 30] width 42 height 15
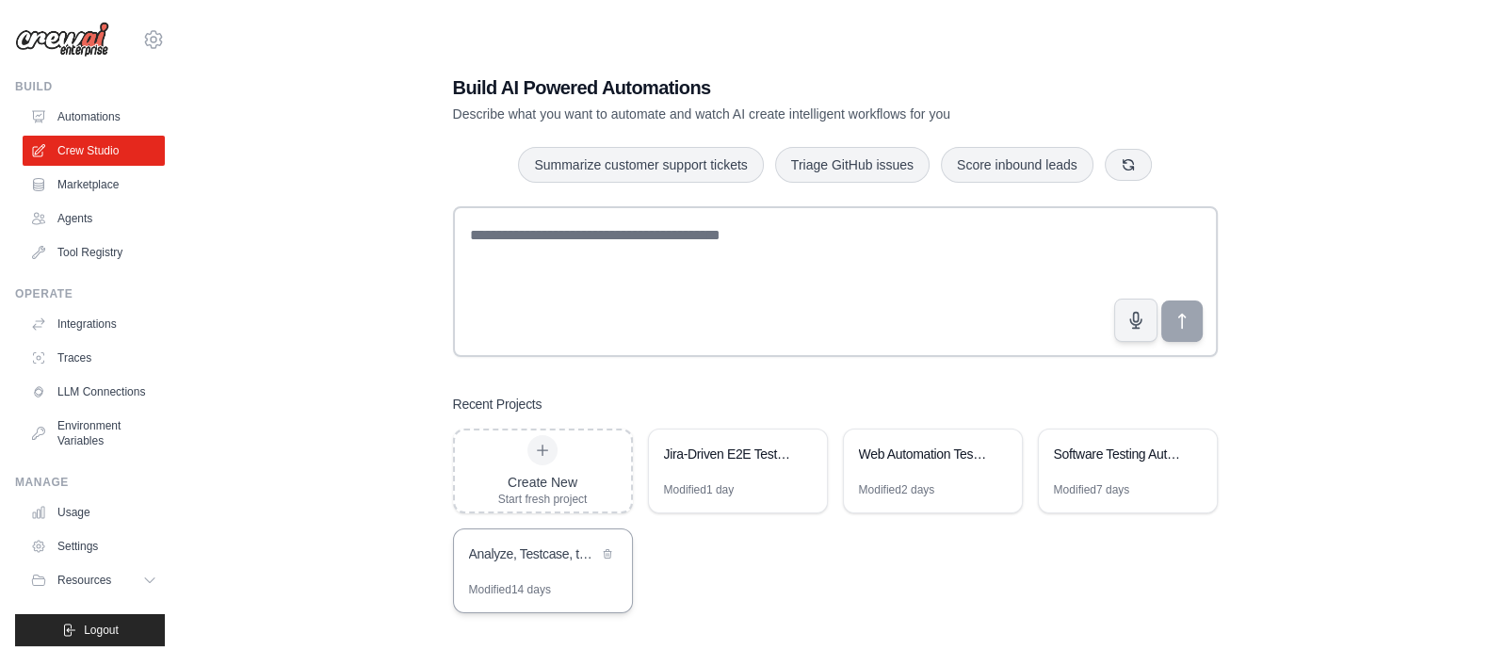
click at [513, 567] on div "Analyze, Testcase, testscript" at bounding box center [543, 555] width 178 height 53
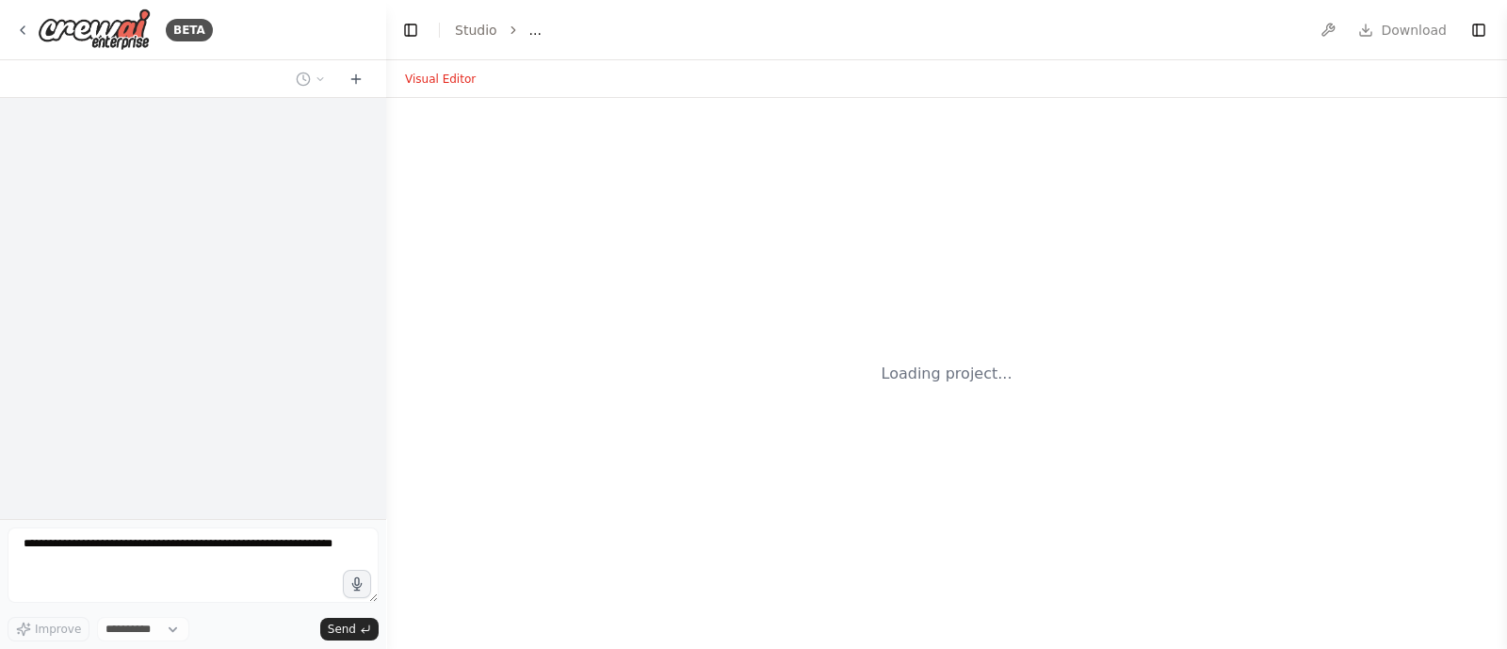
select select "****"
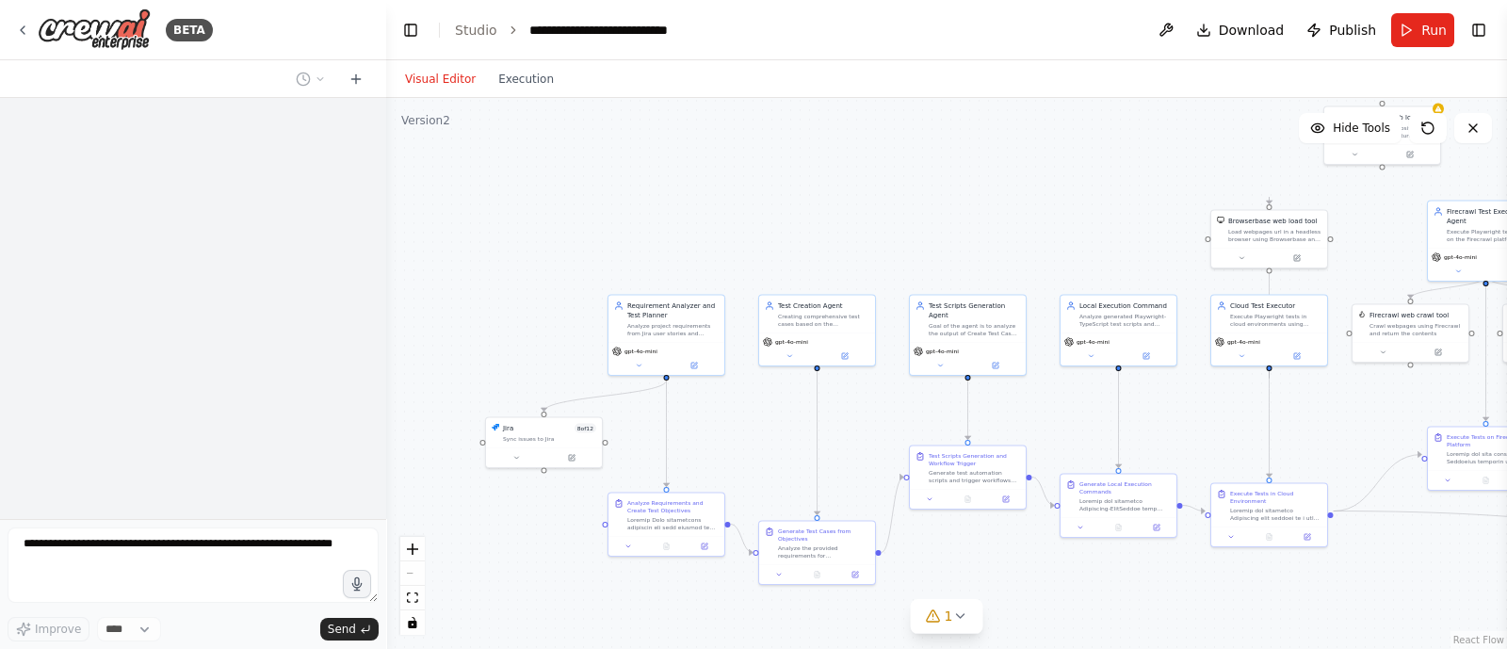
drag, startPoint x: 778, startPoint y: 451, endPoint x: 731, endPoint y: 370, distance: 93.7
click at [722, 352] on div ".deletable-edge-delete-btn { width: 20px; height: 20px; border: 0px solid #ffff…" at bounding box center [946, 373] width 1121 height 551
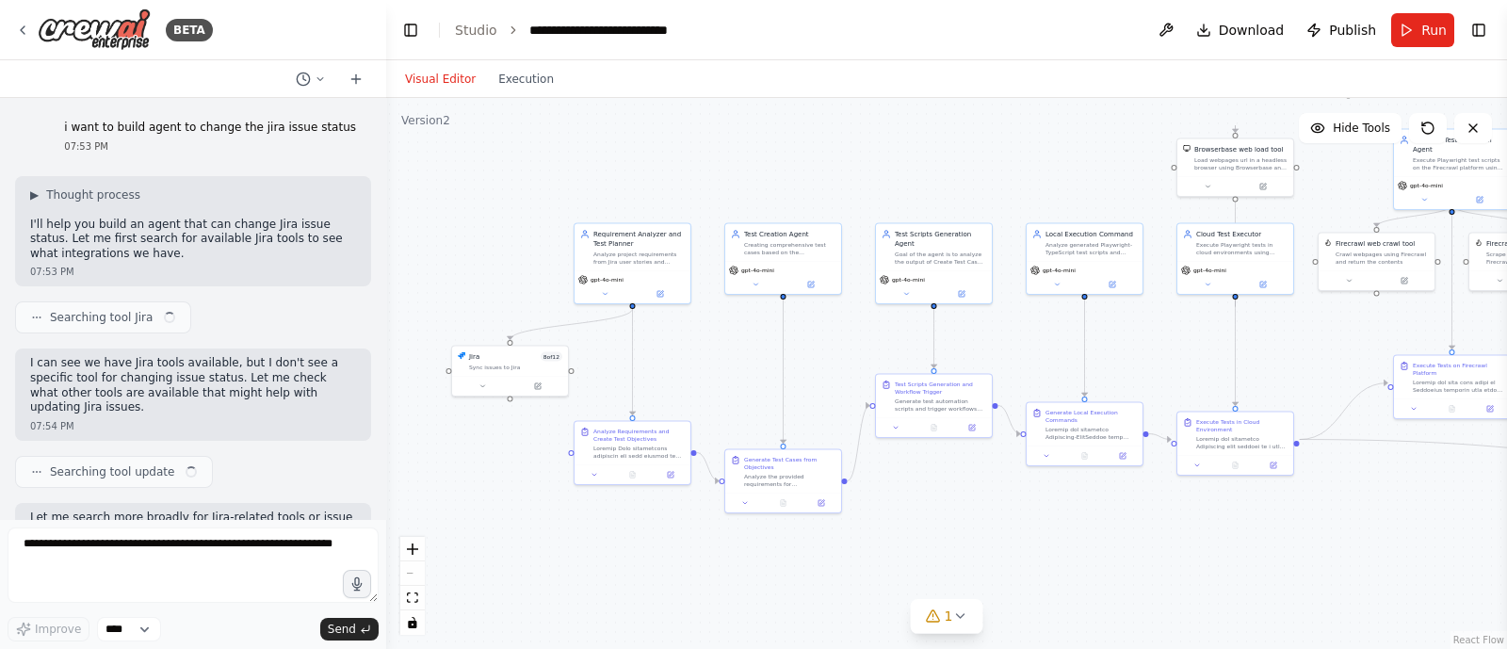
scroll to position [48151, 0]
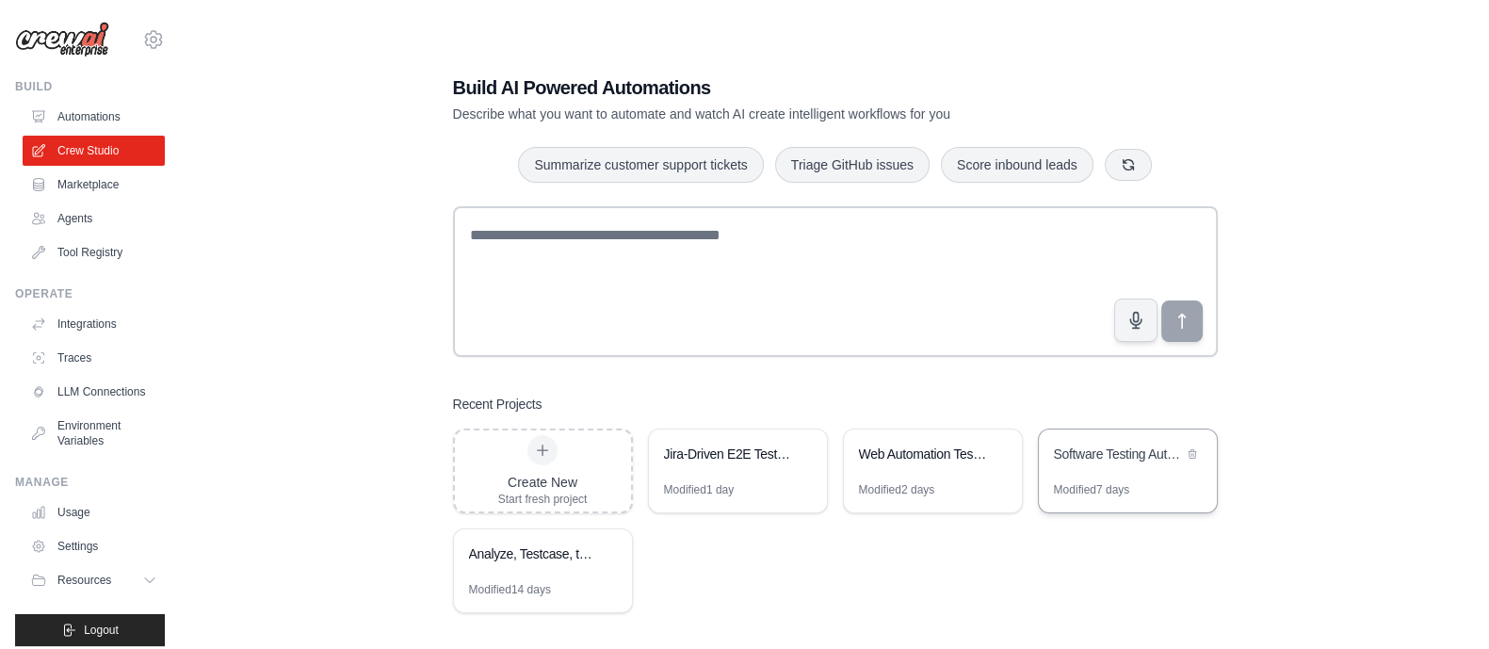
click at [1088, 466] on div "Software Testing Automation Cycle" at bounding box center [1118, 456] width 129 height 23
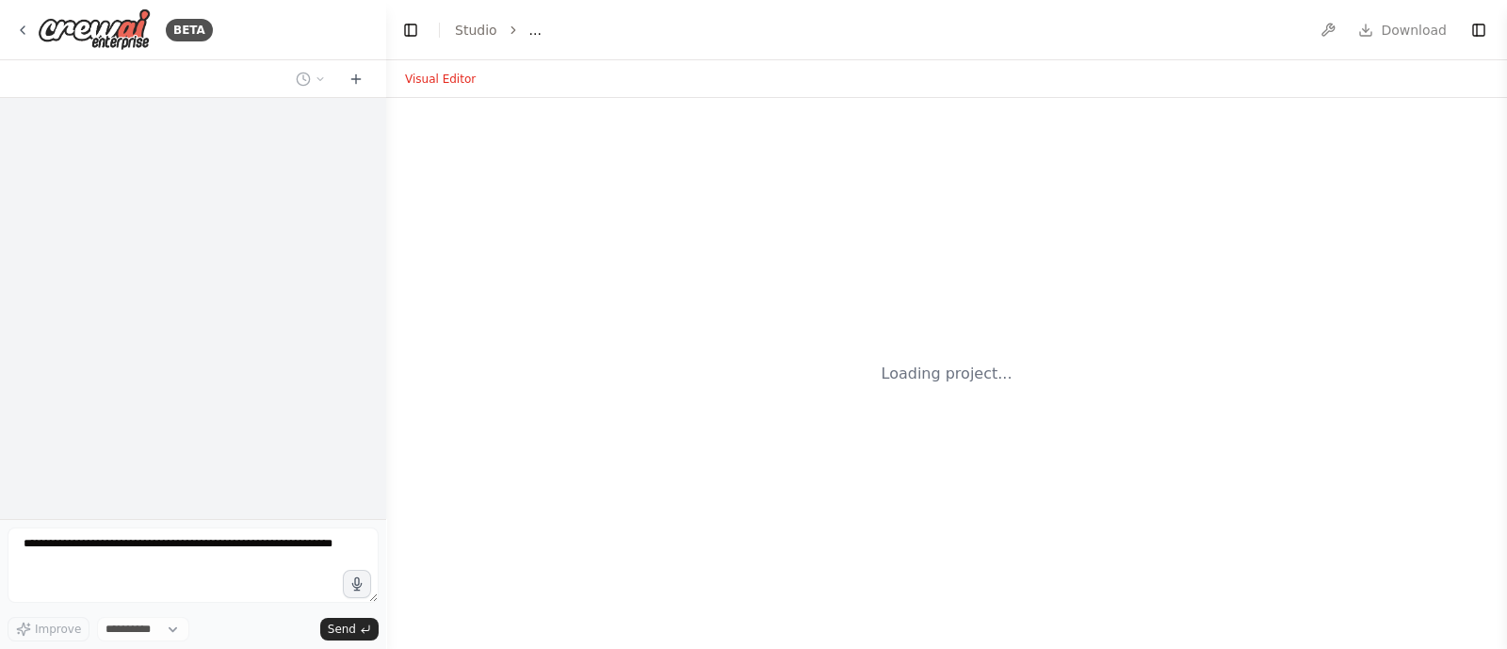
select select "****"
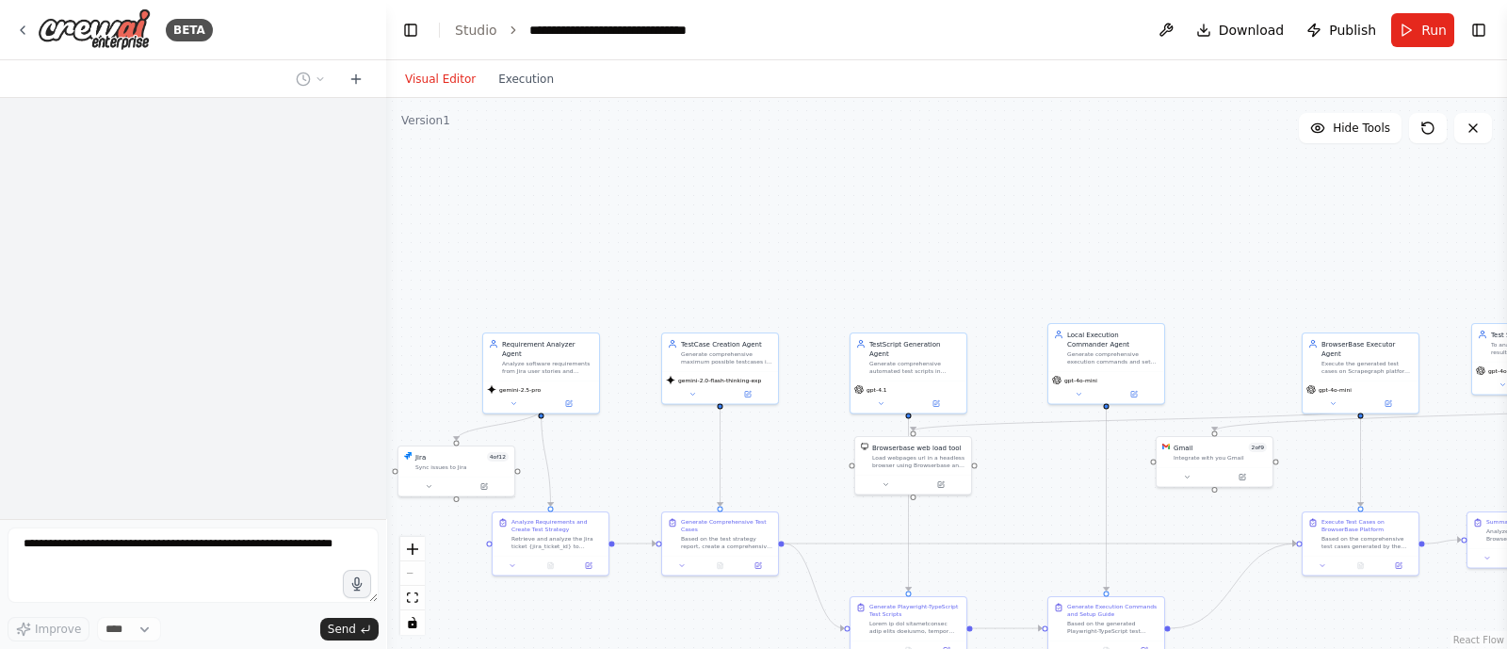
drag, startPoint x: 834, startPoint y: 332, endPoint x: 875, endPoint y: 155, distance: 181.9
click at [875, 155] on div ".deletable-edge-delete-btn { width: 20px; height: 20px; border: 0px solid #ffff…" at bounding box center [946, 373] width 1121 height 551
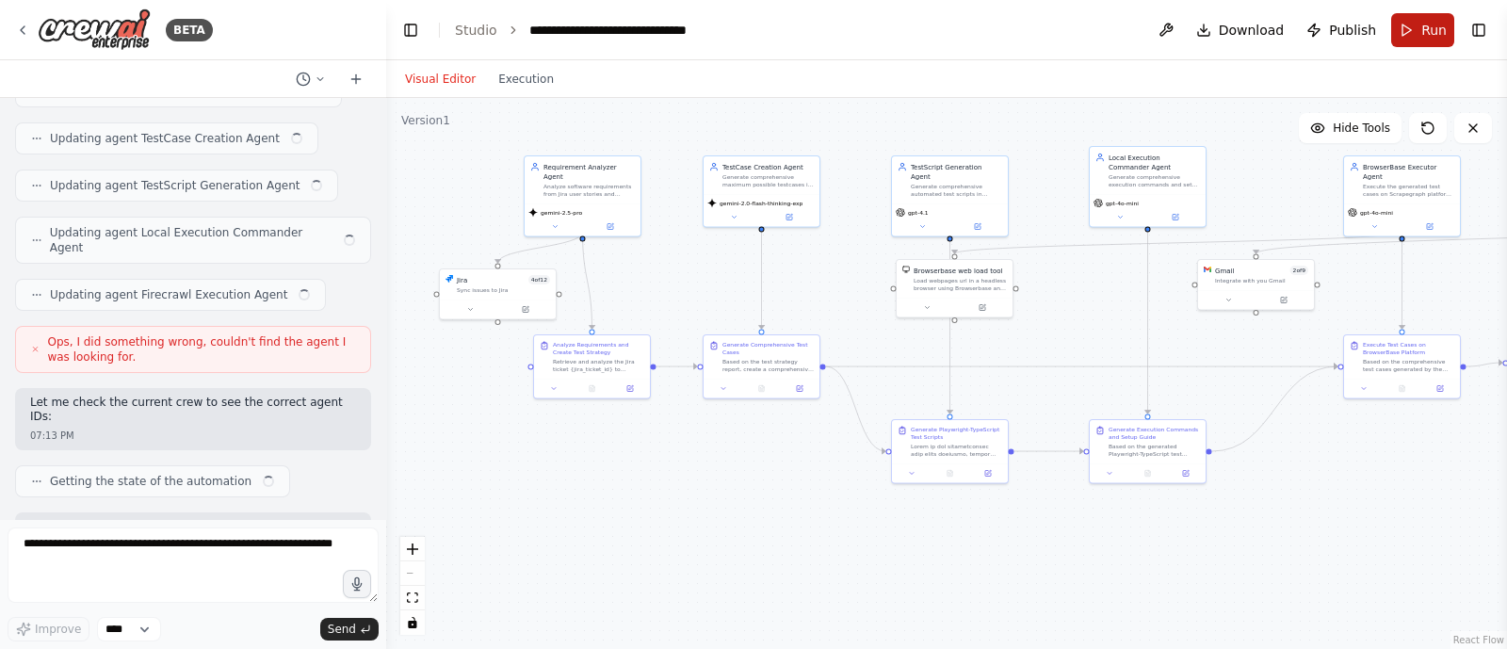
scroll to position [18184, 0]
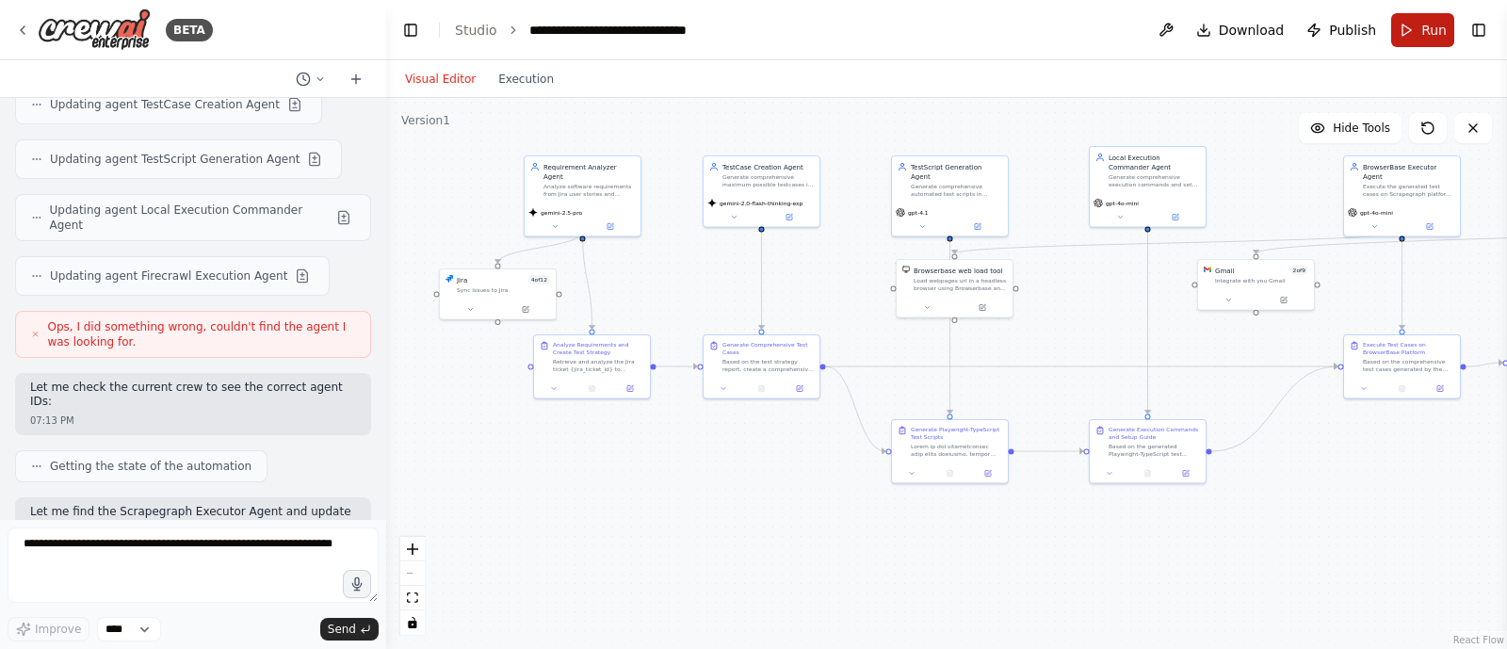
click at [1414, 35] on button "Run" at bounding box center [1422, 30] width 63 height 34
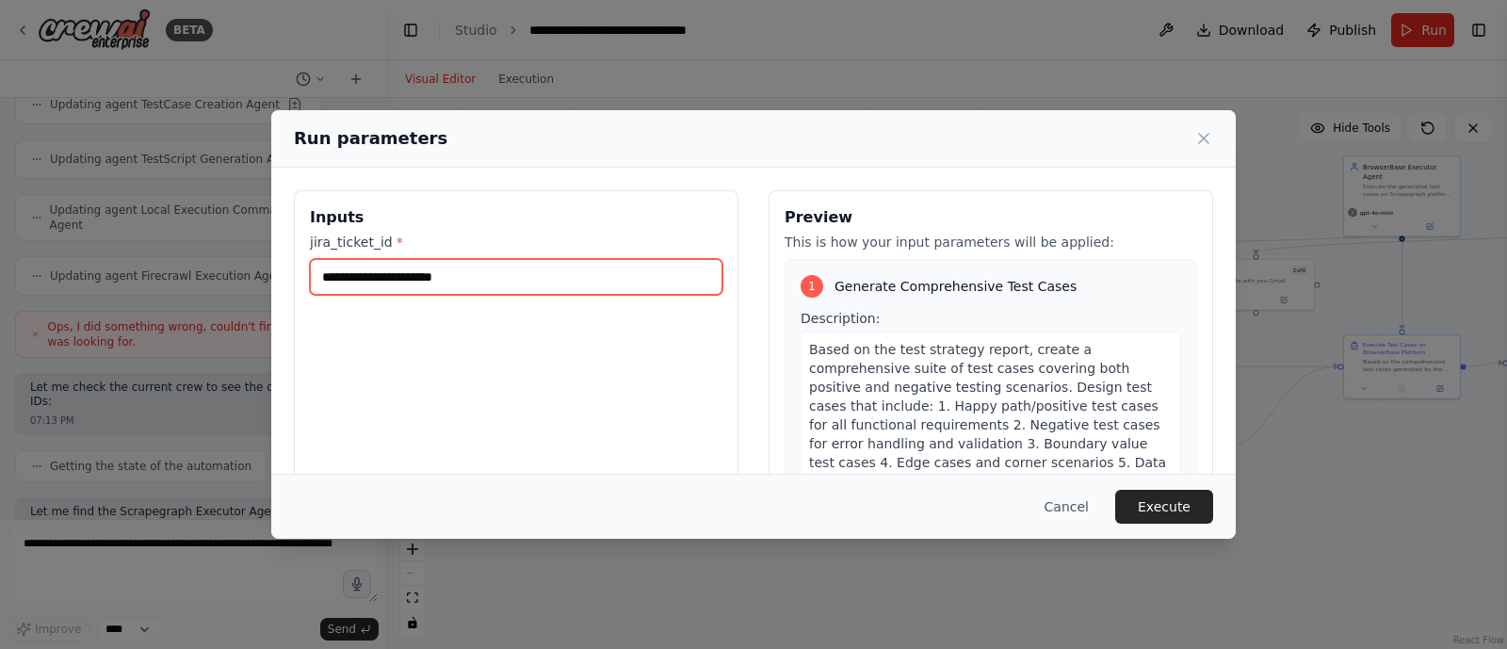
click at [526, 275] on input "jira_ticket_id *" at bounding box center [516, 277] width 413 height 36
type input "*****"
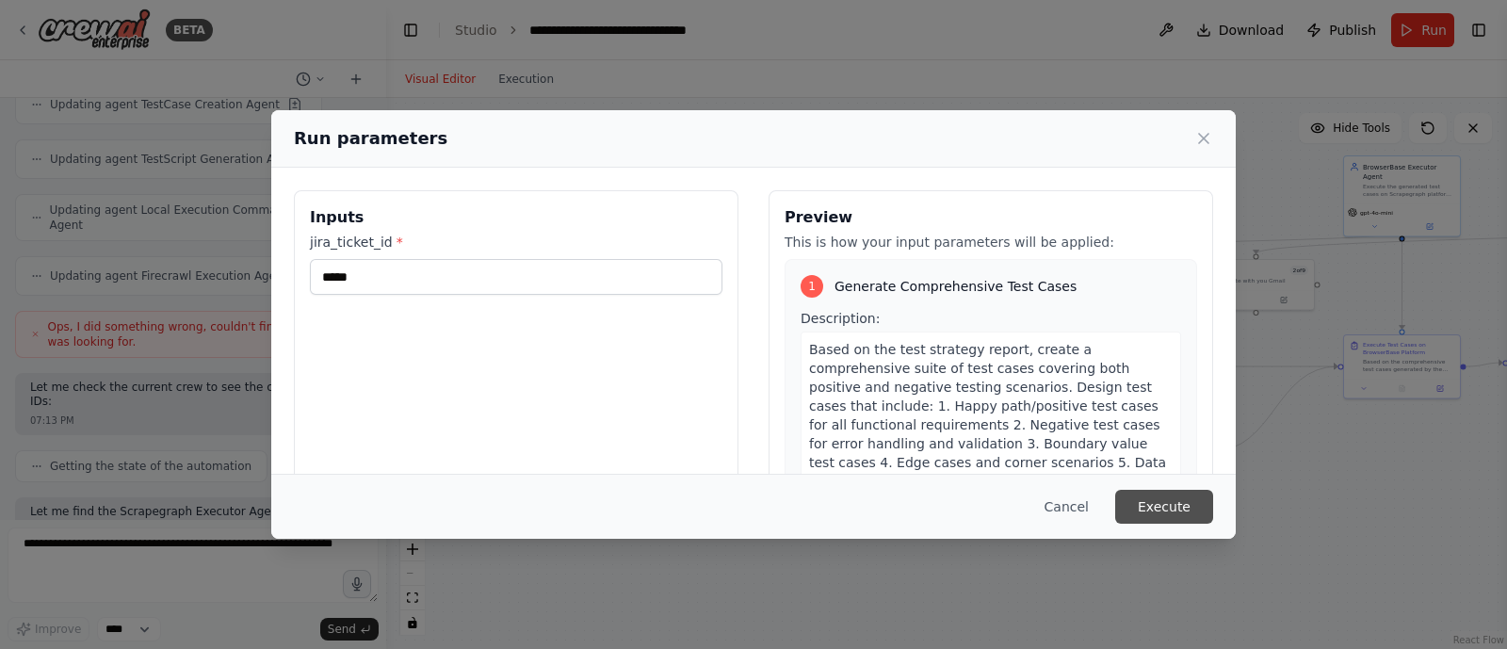
click at [1177, 492] on button "Execute" at bounding box center [1164, 507] width 98 height 34
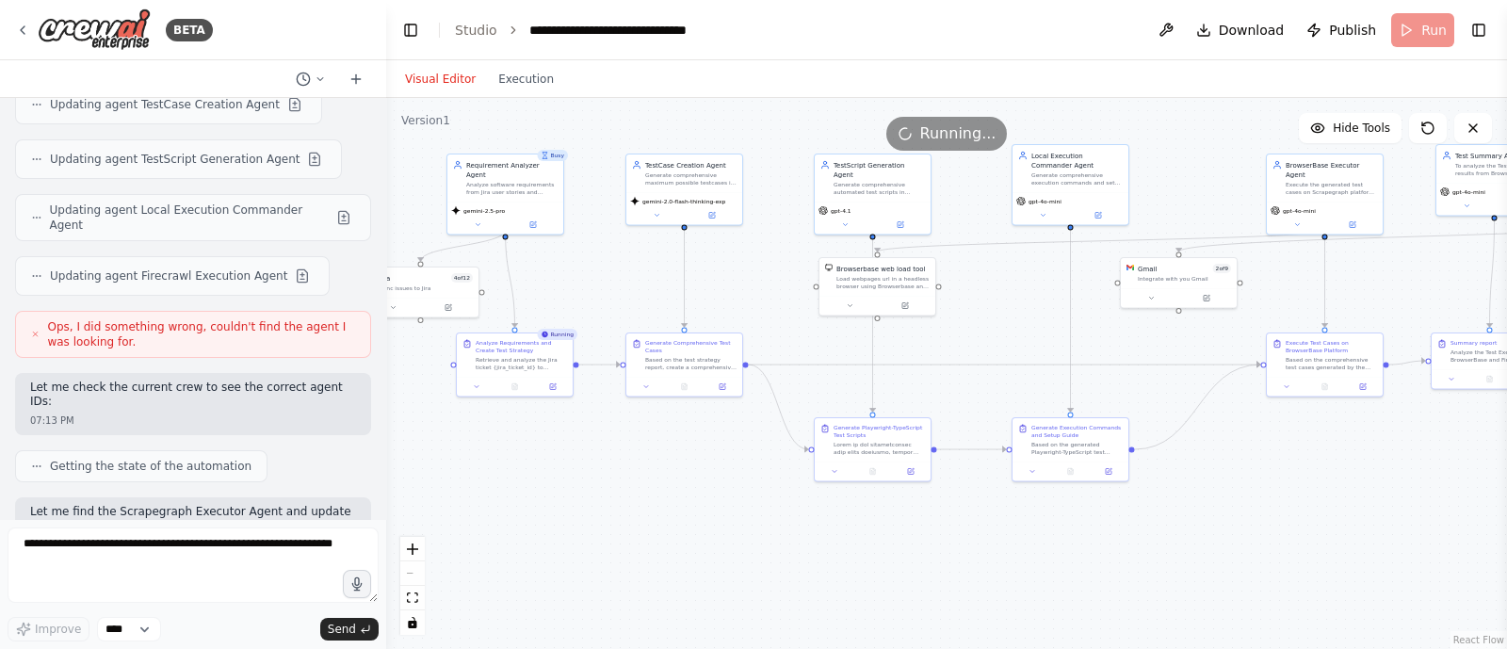
drag, startPoint x: 994, startPoint y: 559, endPoint x: 916, endPoint y: 557, distance: 77.3
click at [916, 557] on div ".deletable-edge-delete-btn { width: 20px; height: 20px; border: 0px solid #ffff…" at bounding box center [946, 373] width 1121 height 551
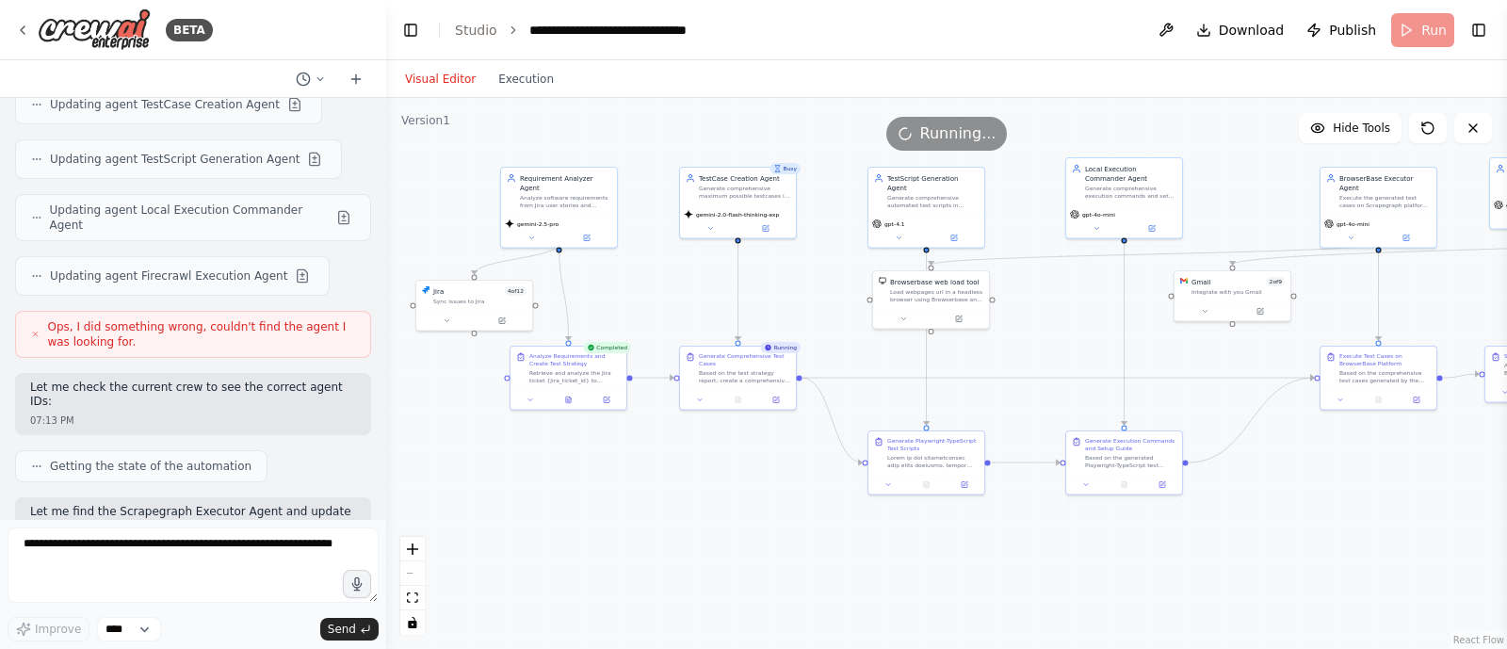
drag, startPoint x: 696, startPoint y: 527, endPoint x: 786, endPoint y: 550, distance: 92.3
click at [786, 550] on div ".deletable-edge-delete-btn { width: 20px; height: 20px; border: 0px solid #ffff…" at bounding box center [946, 373] width 1121 height 551
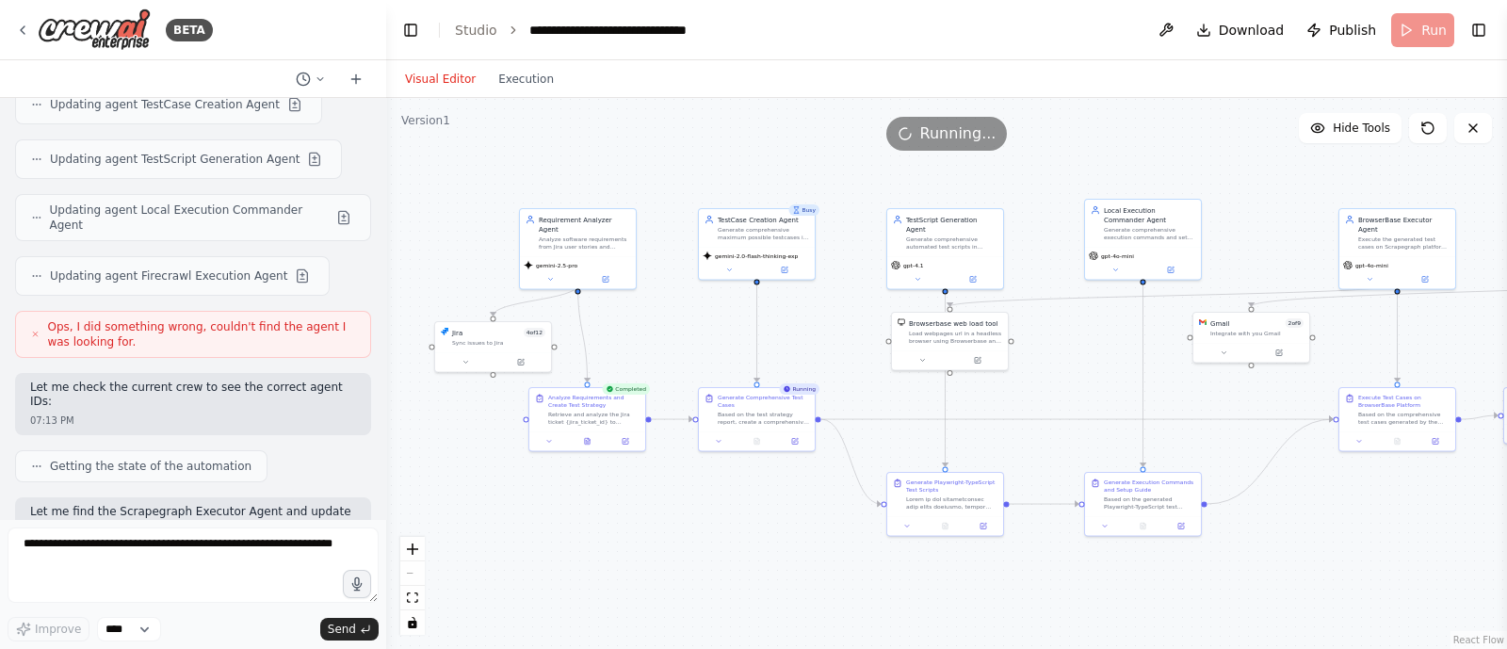
drag, startPoint x: 705, startPoint y: 323, endPoint x: 689, endPoint y: 365, distance: 44.4
click at [689, 365] on div ".deletable-edge-delete-btn { width: 20px; height: 20px; border: 0px solid #ffff…" at bounding box center [946, 373] width 1121 height 551
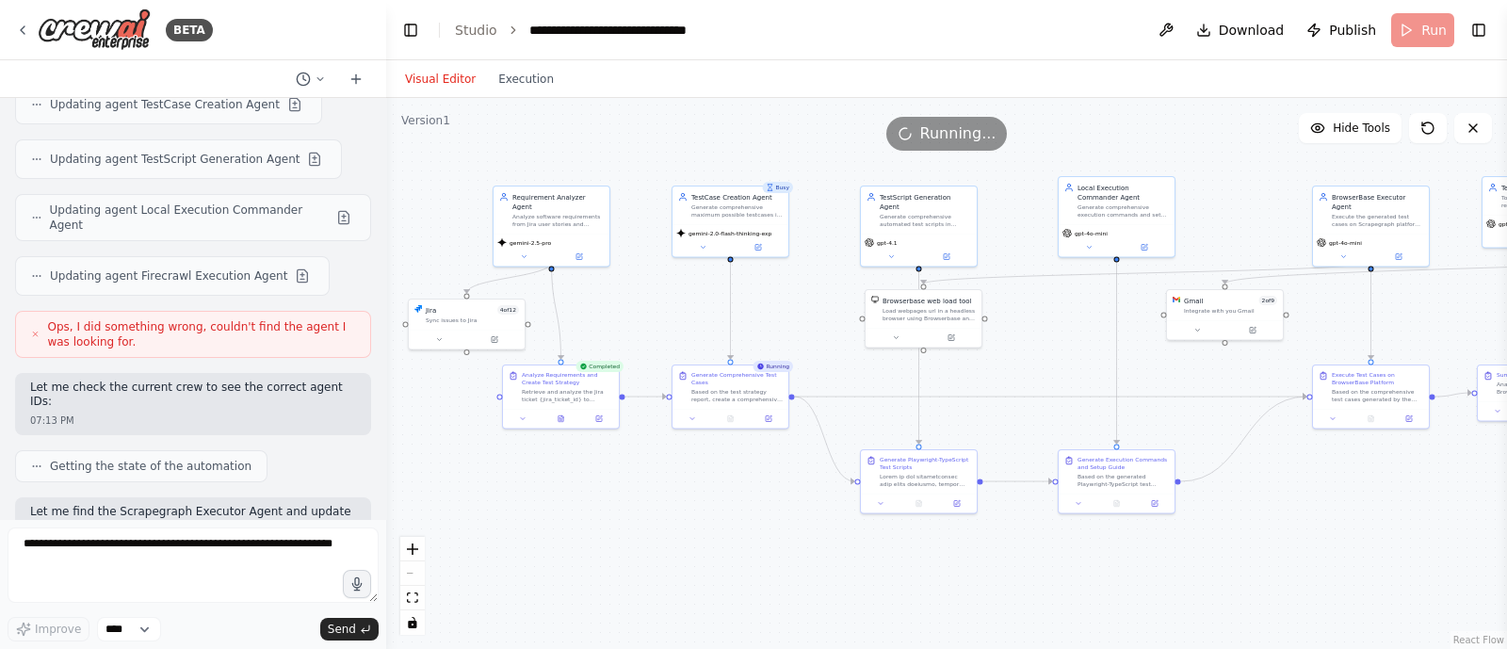
drag, startPoint x: 679, startPoint y: 381, endPoint x: 626, endPoint y: 332, distance: 71.3
click at [626, 332] on div ".deletable-edge-delete-btn { width: 20px; height: 20px; border: 0px solid #ffff…" at bounding box center [946, 373] width 1121 height 551
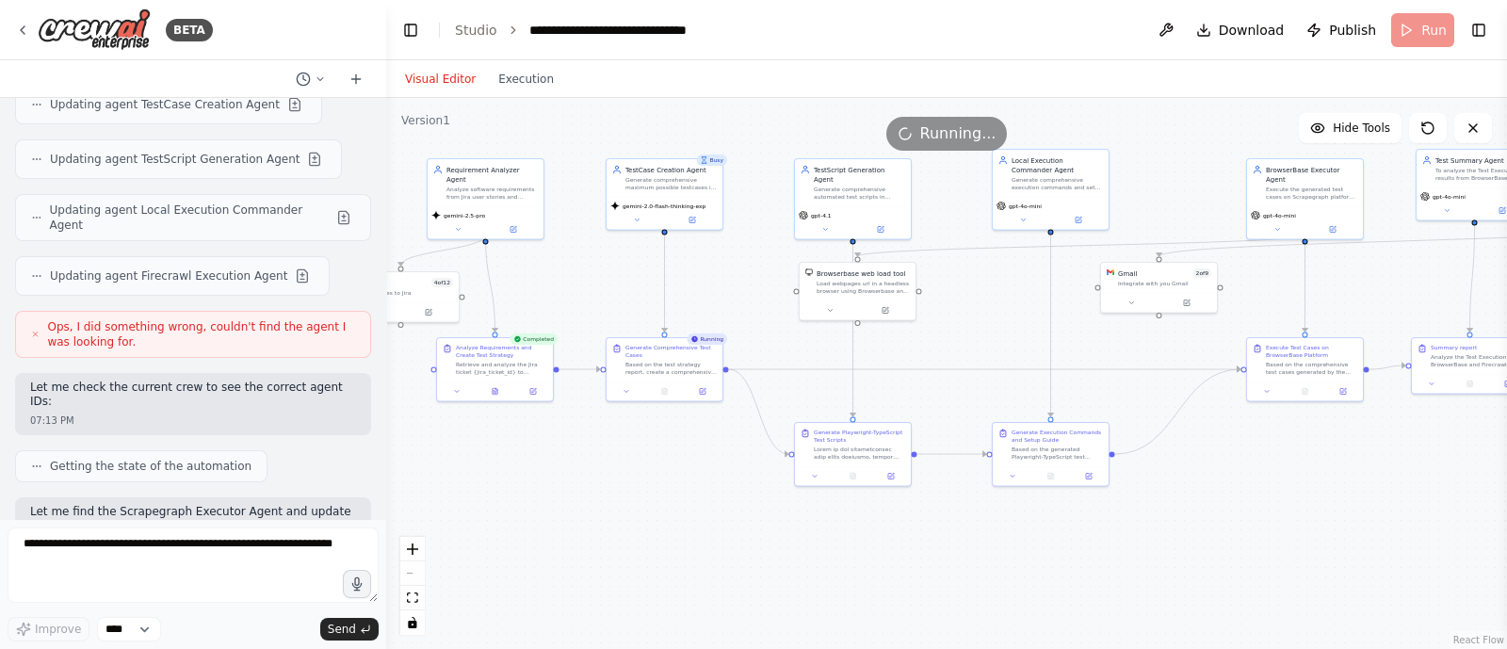
drag, startPoint x: 639, startPoint y: 316, endPoint x: 596, endPoint y: 304, distance: 44.1
click at [596, 304] on div ".deletable-edge-delete-btn { width: 20px; height: 20px; border: 0px solid #ffff…" at bounding box center [946, 373] width 1121 height 551
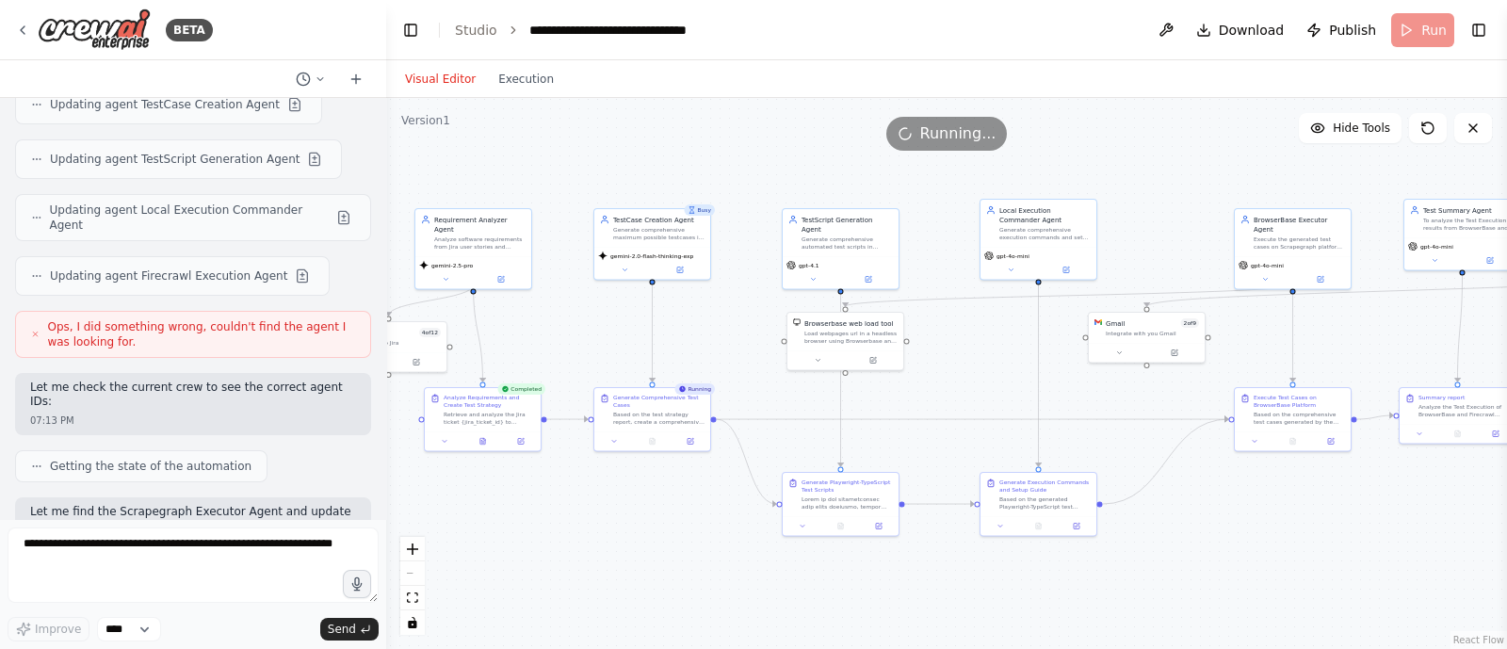
drag, startPoint x: 978, startPoint y: 295, endPoint x: 974, endPoint y: 345, distance: 50.1
click at [974, 345] on div ".deletable-edge-delete-btn { width: 20px; height: 20px; border: 0px solid #ffff…" at bounding box center [946, 373] width 1121 height 551
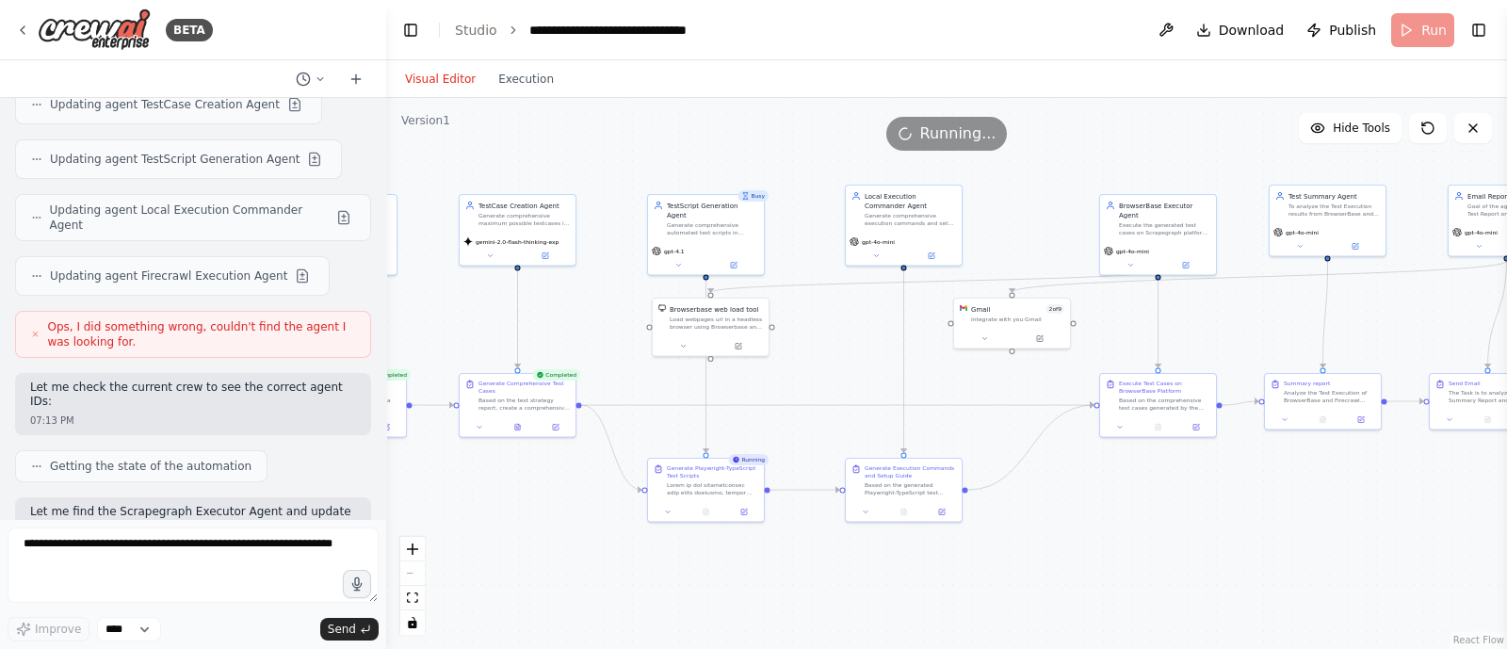
drag, startPoint x: 952, startPoint y: 382, endPoint x: 810, endPoint y: 369, distance: 142.8
click at [810, 369] on div ".deletable-edge-delete-btn { width: 20px; height: 20px; border: 0px solid #ffff…" at bounding box center [946, 373] width 1121 height 551
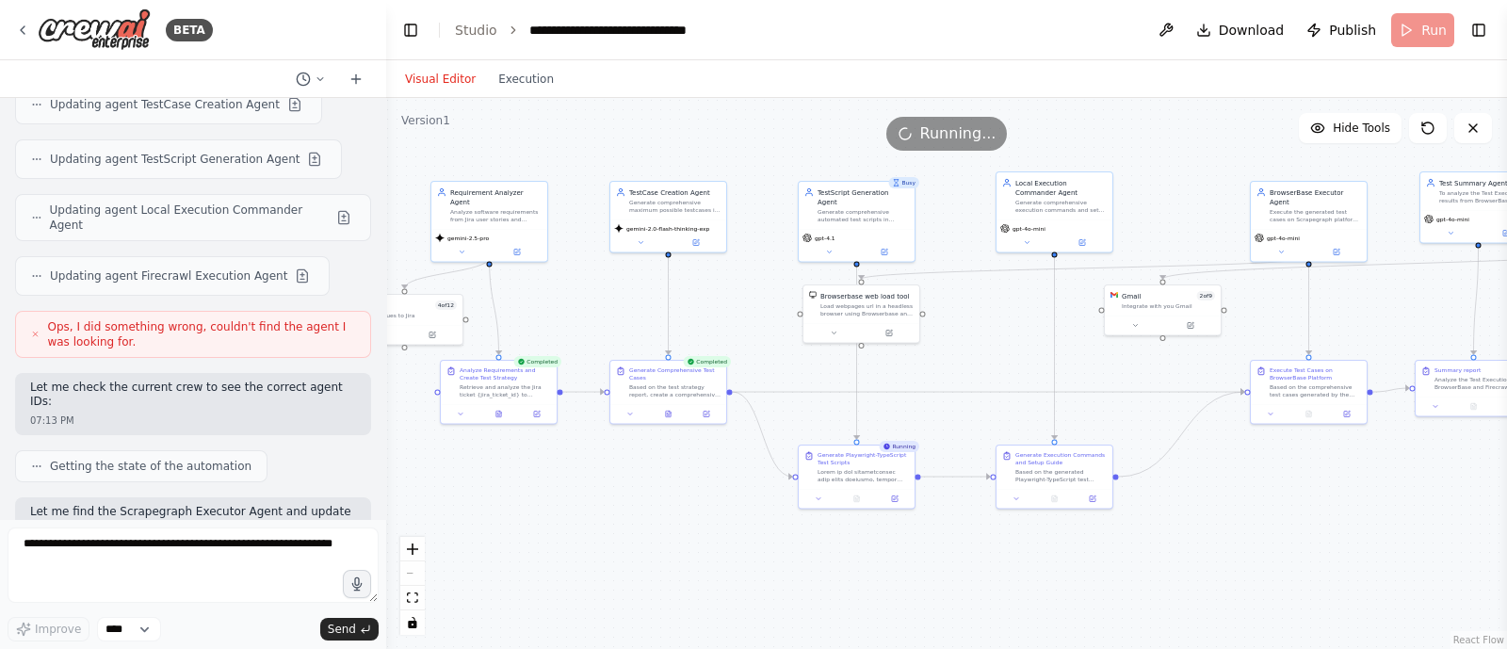
drag, startPoint x: 810, startPoint y: 369, endPoint x: 961, endPoint y: 356, distance: 151.3
click at [961, 356] on div ".deletable-edge-delete-btn { width: 20px; height: 20px; border: 0px solid #ffff…" at bounding box center [946, 373] width 1121 height 551
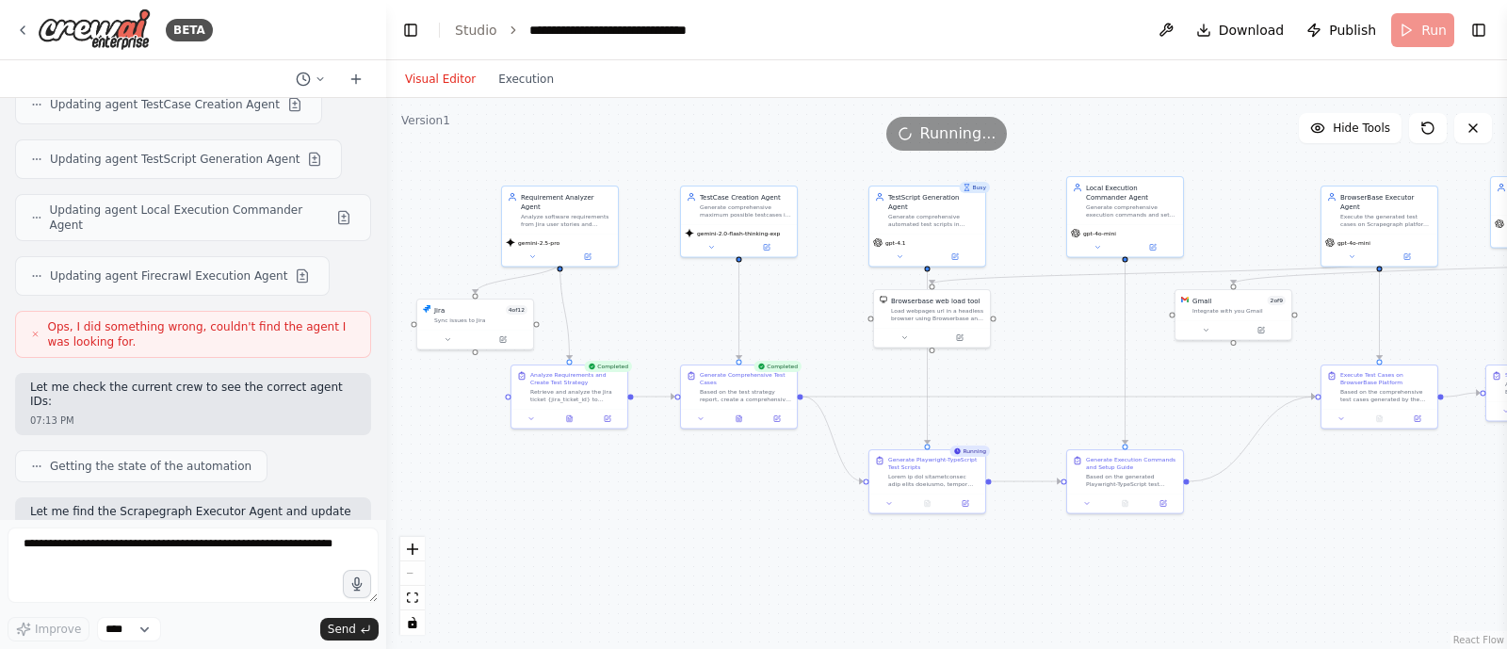
drag, startPoint x: 567, startPoint y: 151, endPoint x: 638, endPoint y: 155, distance: 70.8
click at [638, 155] on div ".deletable-edge-delete-btn { width: 20px; height: 20px; border: 0px solid #ffff…" at bounding box center [946, 373] width 1121 height 551
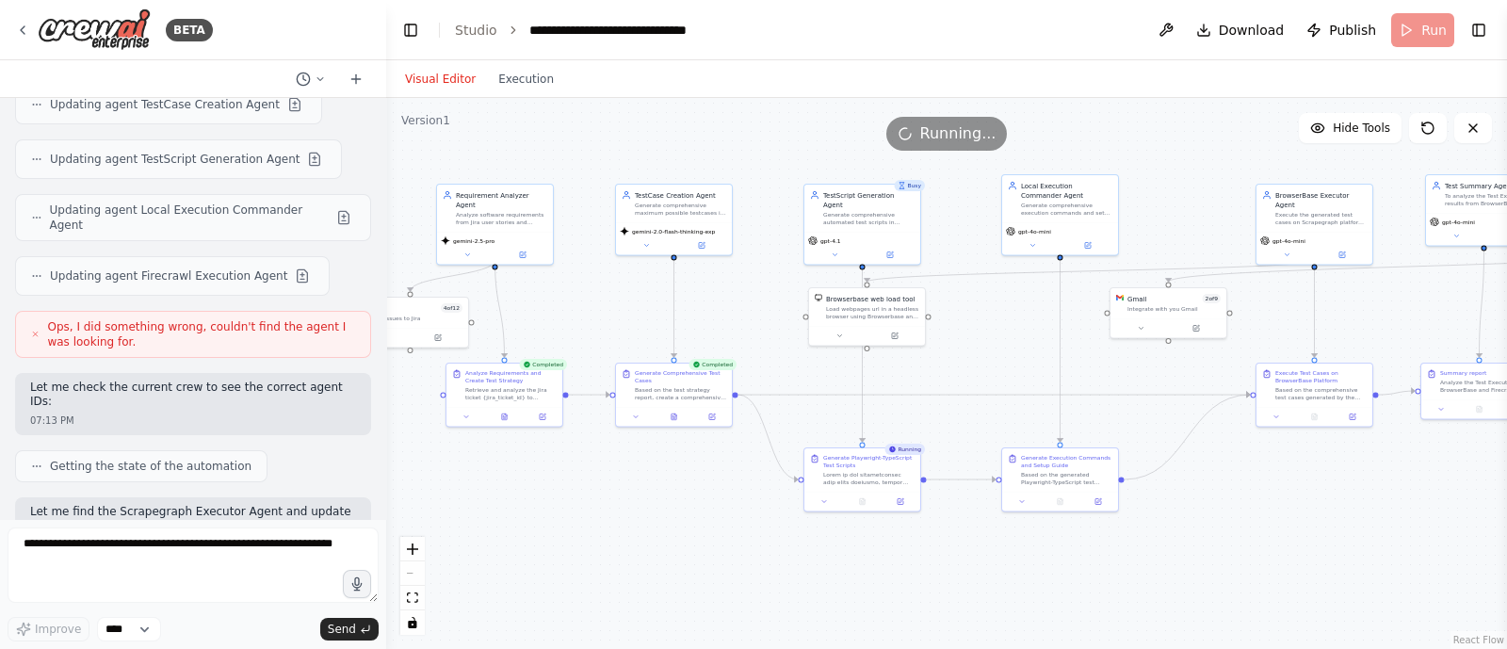
drag, startPoint x: 683, startPoint y: 158, endPoint x: 617, endPoint y: 157, distance: 65.9
click at [617, 157] on div ".deletable-edge-delete-btn { width: 20px; height: 20px; border: 0px solid #ffff…" at bounding box center [946, 373] width 1121 height 551
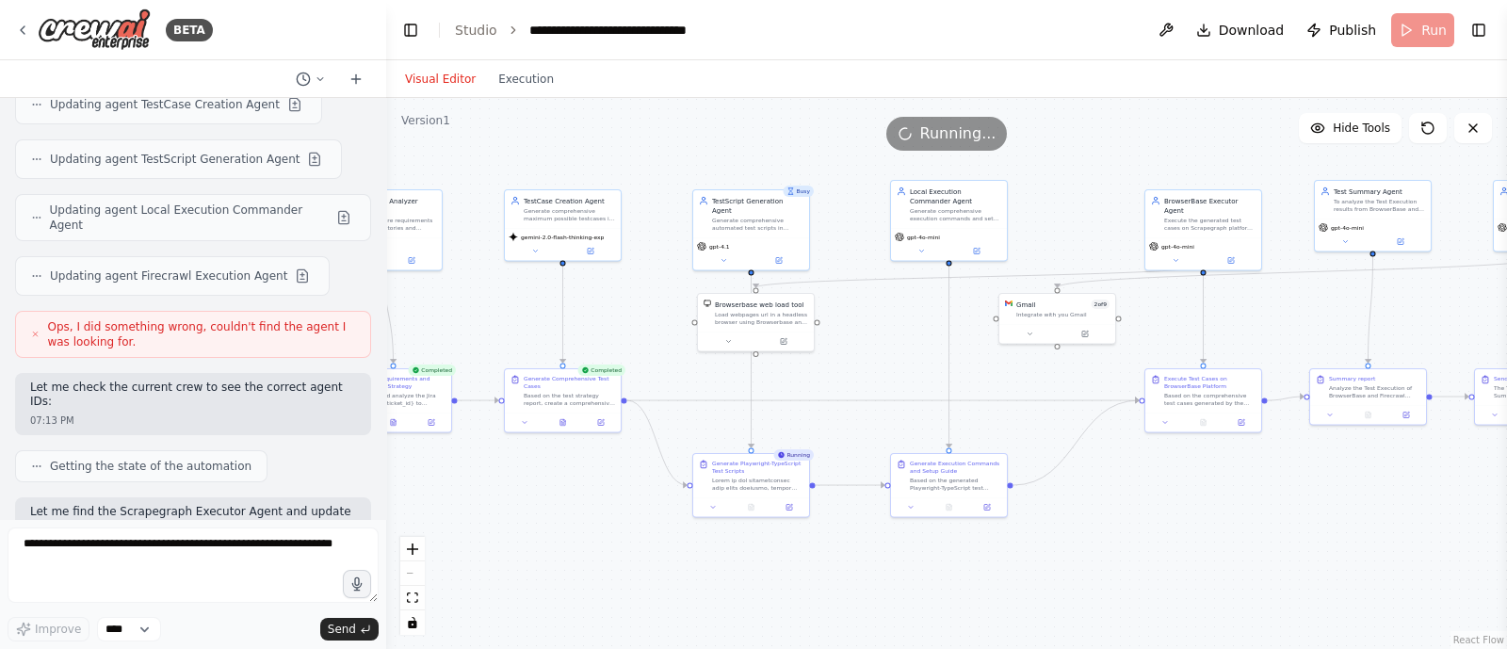
drag, startPoint x: 748, startPoint y: 159, endPoint x: 637, endPoint y: 165, distance: 111.3
click at [637, 165] on div ".deletable-edge-delete-btn { width: 20px; height: 20px; border: 0px solid #ffff…" at bounding box center [946, 373] width 1121 height 551
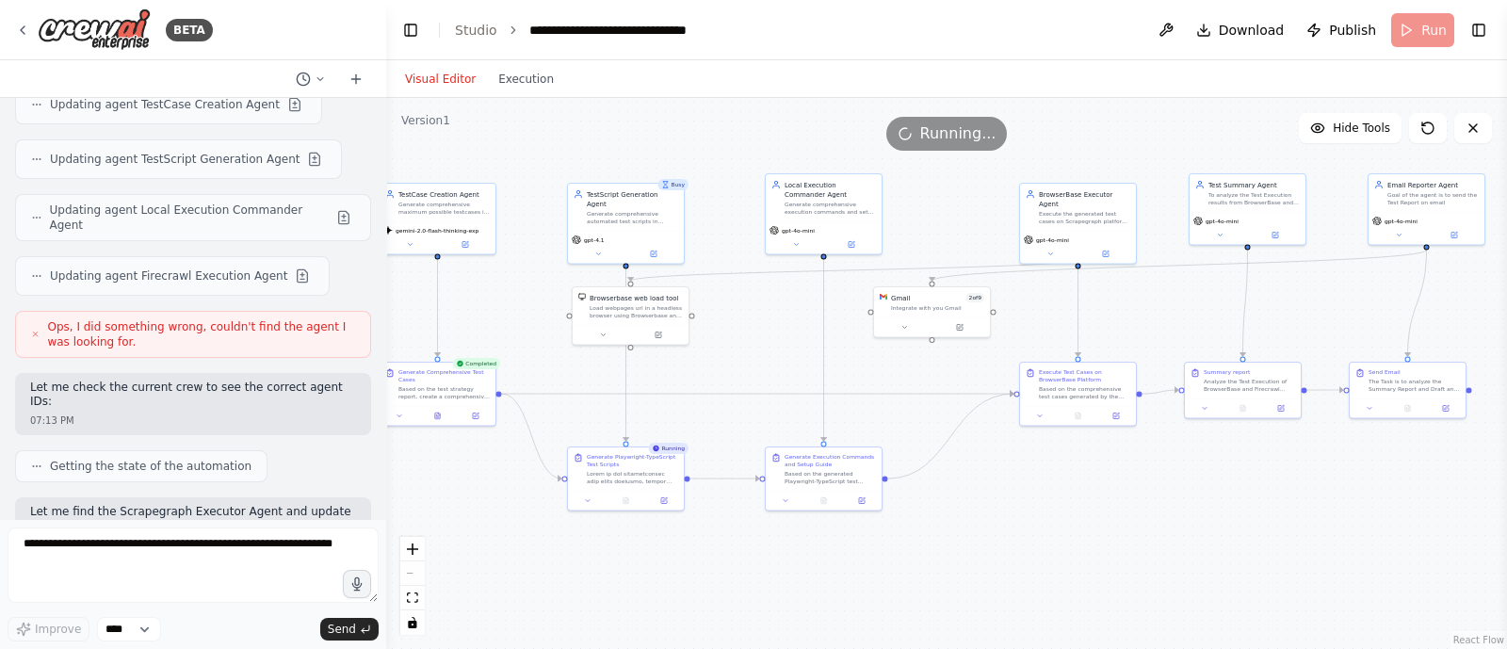
drag, startPoint x: 1021, startPoint y: 561, endPoint x: 861, endPoint y: 542, distance: 161.3
click at [861, 542] on div ".deletable-edge-delete-btn { width: 20px; height: 20px; border: 0px solid #ffff…" at bounding box center [946, 373] width 1121 height 551
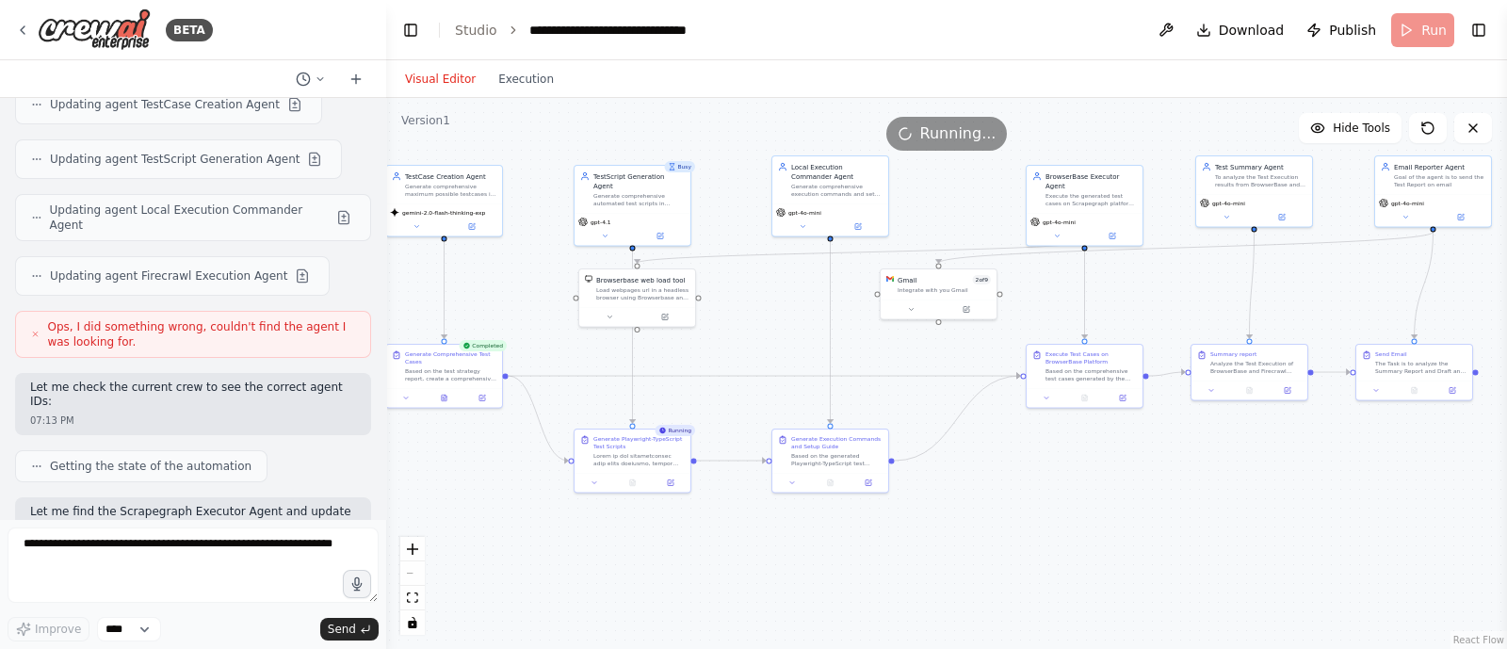
drag, startPoint x: 951, startPoint y: 529, endPoint x: 994, endPoint y: 525, distance: 42.6
click at [994, 525] on div ".deletable-edge-delete-btn { width: 20px; height: 20px; border: 0px solid #ffff…" at bounding box center [946, 373] width 1121 height 551
click at [1304, 543] on div ".deletable-edge-delete-btn { width: 20px; height: 20px; border: 0px solid #ffff…" at bounding box center [946, 373] width 1121 height 551
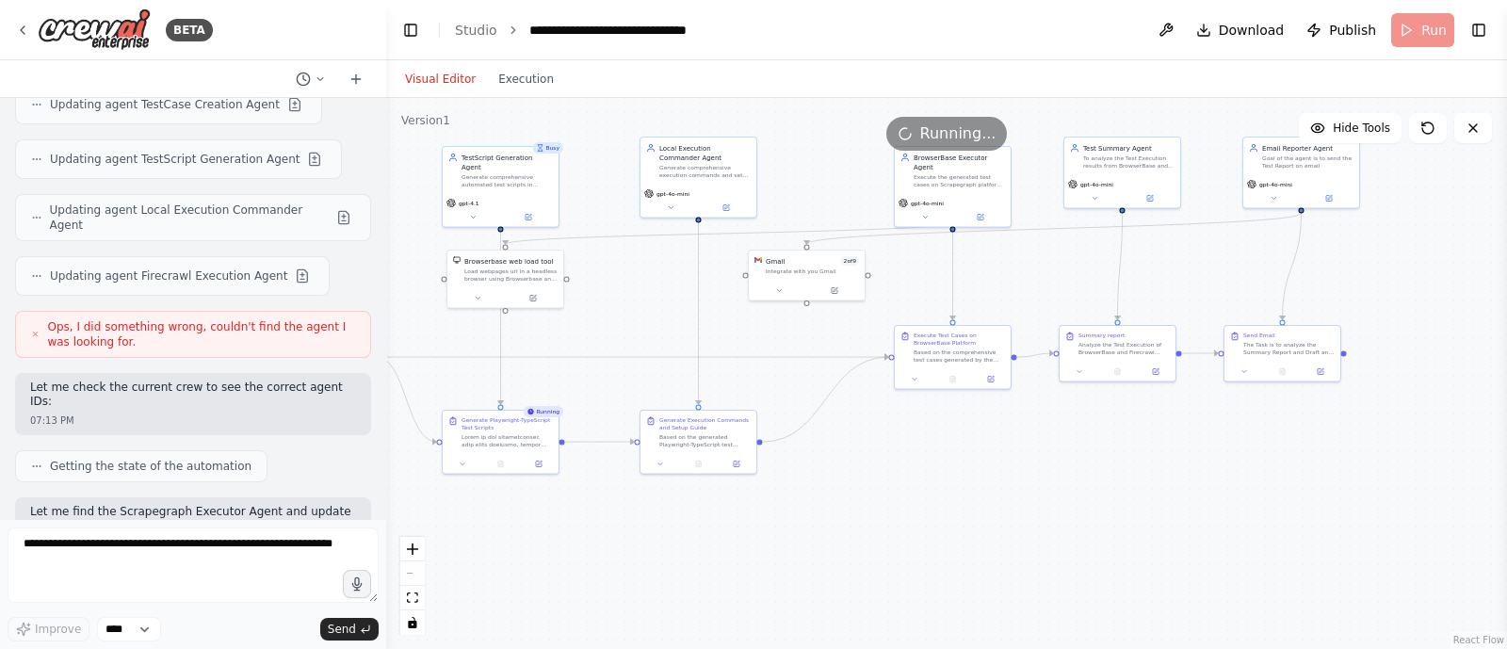
drag, startPoint x: 1049, startPoint y: 579, endPoint x: 908, endPoint y: 558, distance: 142.9
click at [908, 558] on div ".deletable-edge-delete-btn { width: 20px; height: 20px; border: 0px solid #ffff…" at bounding box center [946, 373] width 1121 height 551
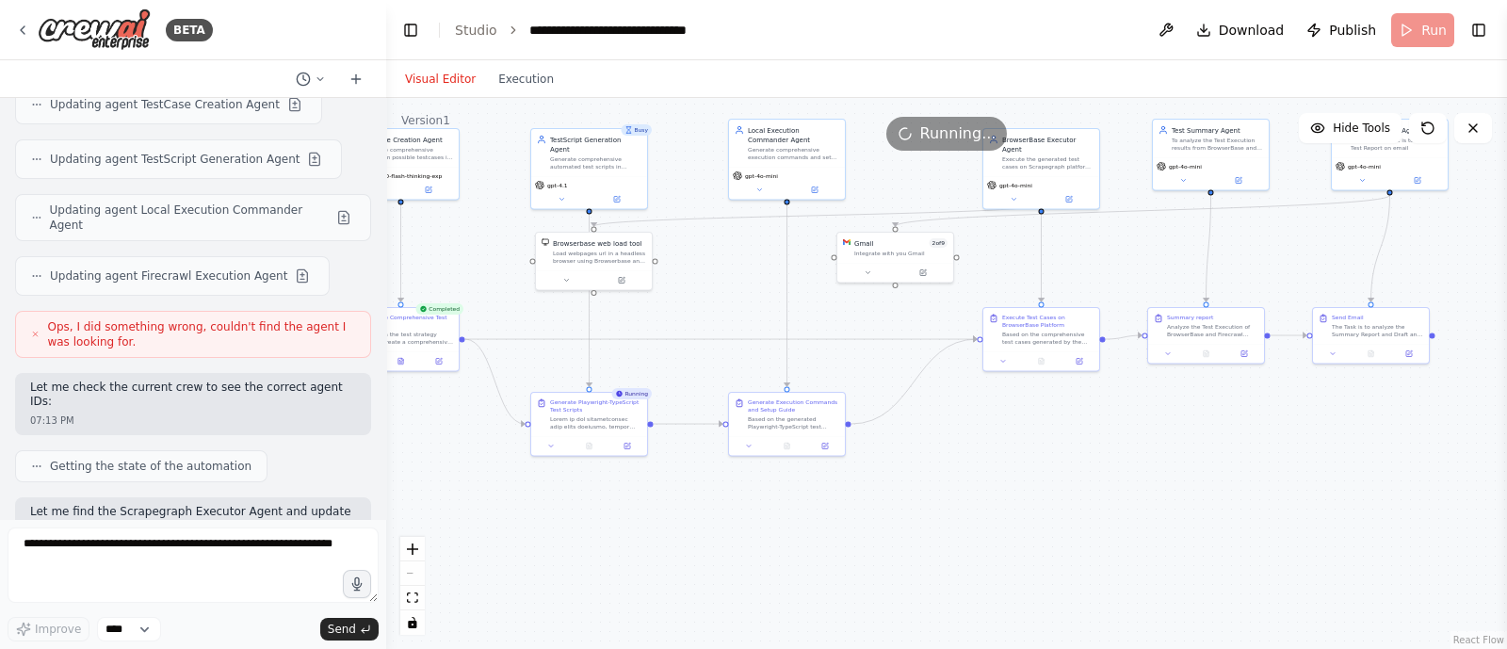
drag, startPoint x: 908, startPoint y: 558, endPoint x: 1007, endPoint y: 543, distance: 100.0
click at [1007, 543] on div ".deletable-edge-delete-btn { width: 20px; height: 20px; border: 0px solid #ffff…" at bounding box center [946, 373] width 1121 height 551
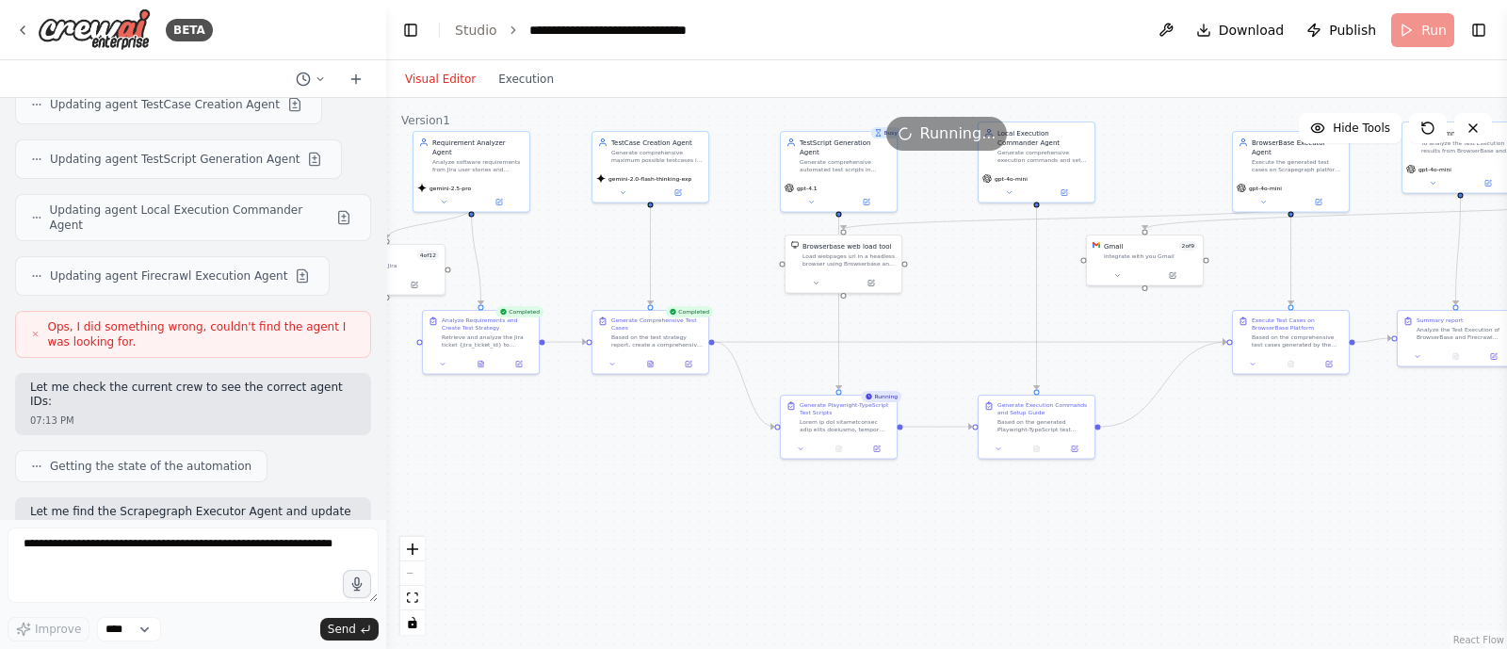
drag, startPoint x: 876, startPoint y: 539, endPoint x: 1125, endPoint y: 542, distance: 248.7
click at [1125, 542] on div ".deletable-edge-delete-btn { width: 20px; height: 20px; border: 0px solid #ffff…" at bounding box center [946, 373] width 1121 height 551
click at [865, 566] on div ".deletable-edge-delete-btn { width: 20px; height: 20px; border: 0px solid #ffff…" at bounding box center [946, 373] width 1121 height 551
click at [1257, 510] on div ".deletable-edge-delete-btn { width: 20px; height: 20px; border: 0px solid #ffff…" at bounding box center [946, 373] width 1121 height 551
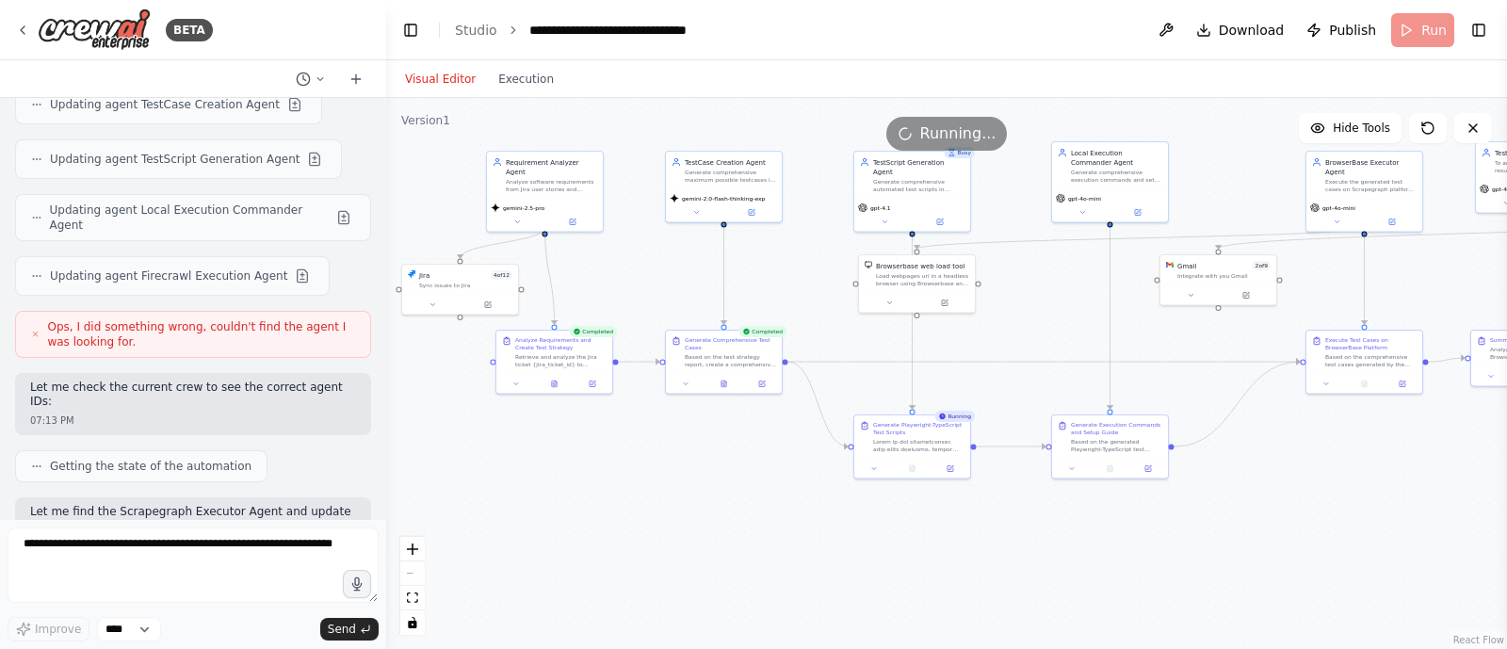
drag, startPoint x: 617, startPoint y: 509, endPoint x: 689, endPoint y: 527, distance: 74.9
click at [689, 527] on div ".deletable-edge-delete-btn { width: 20px; height: 20px; border: 0px solid #ffff…" at bounding box center [946, 373] width 1121 height 551
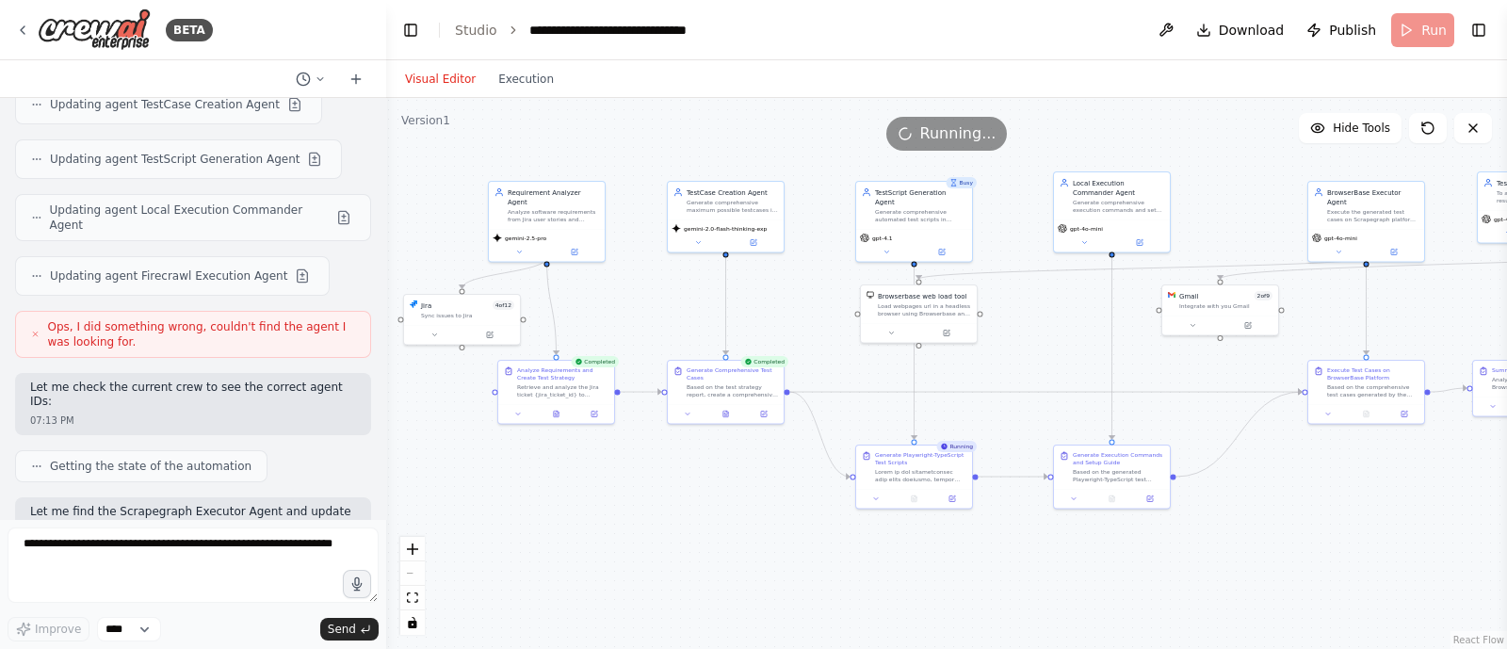
drag, startPoint x: 689, startPoint y: 527, endPoint x: 692, endPoint y: 560, distance: 33.1
click at [692, 560] on div ".deletable-edge-delete-btn { width: 20px; height: 20px; border: 0px solid #ffff…" at bounding box center [946, 373] width 1121 height 551
click at [726, 411] on icon at bounding box center [725, 414] width 5 height 7
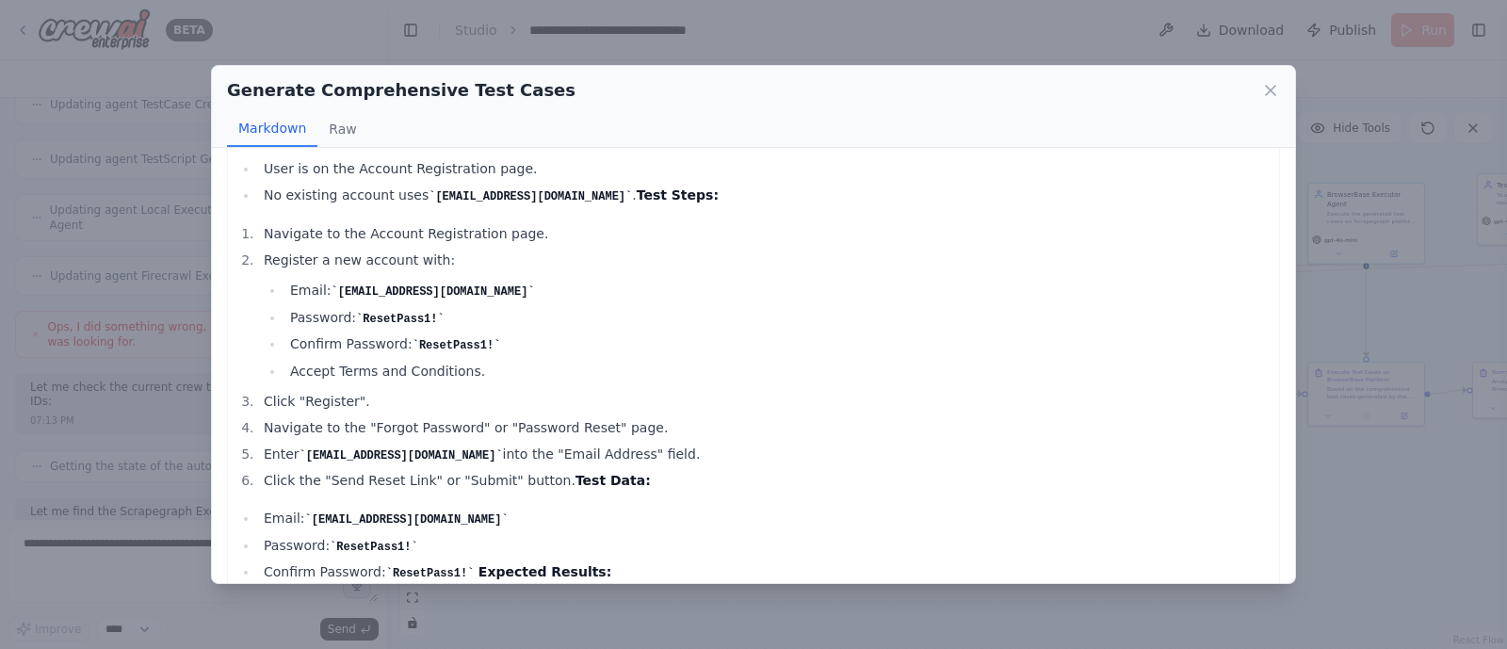
scroll to position [11189, 0]
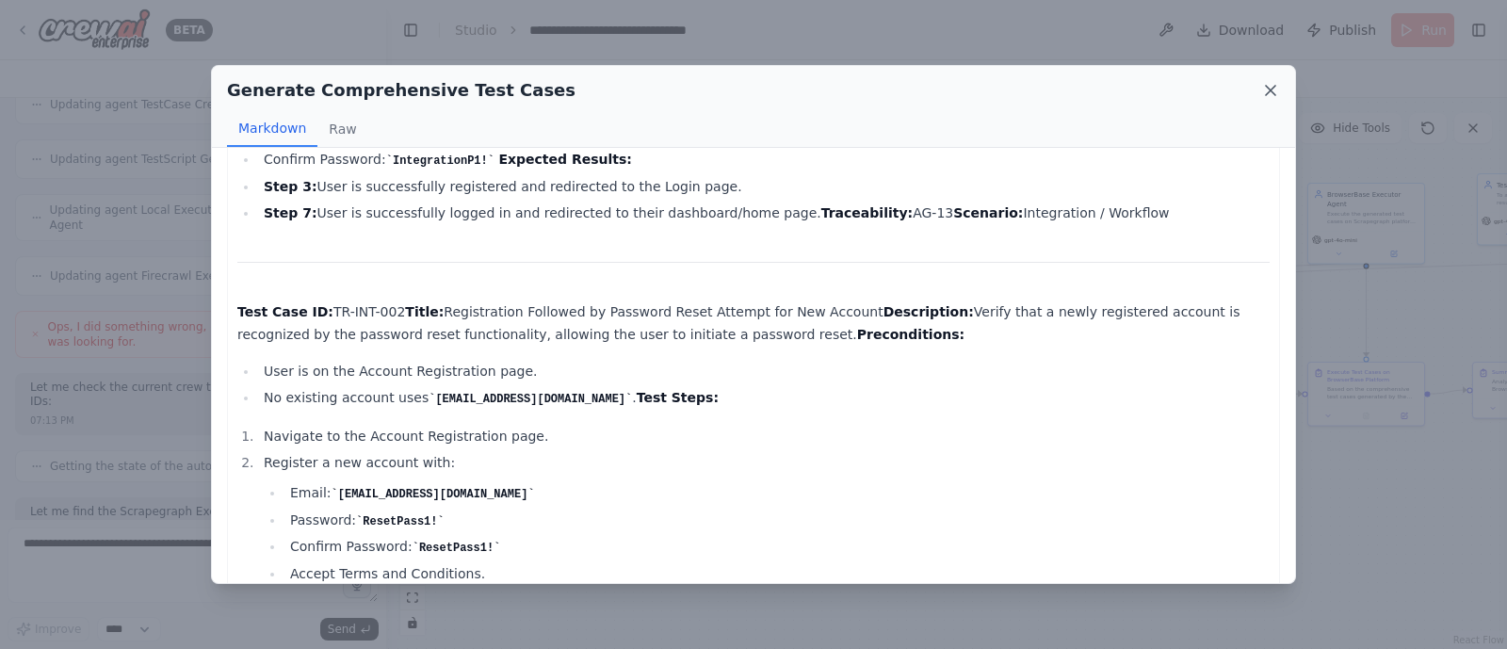
click at [1271, 86] on icon at bounding box center [1270, 90] width 19 height 19
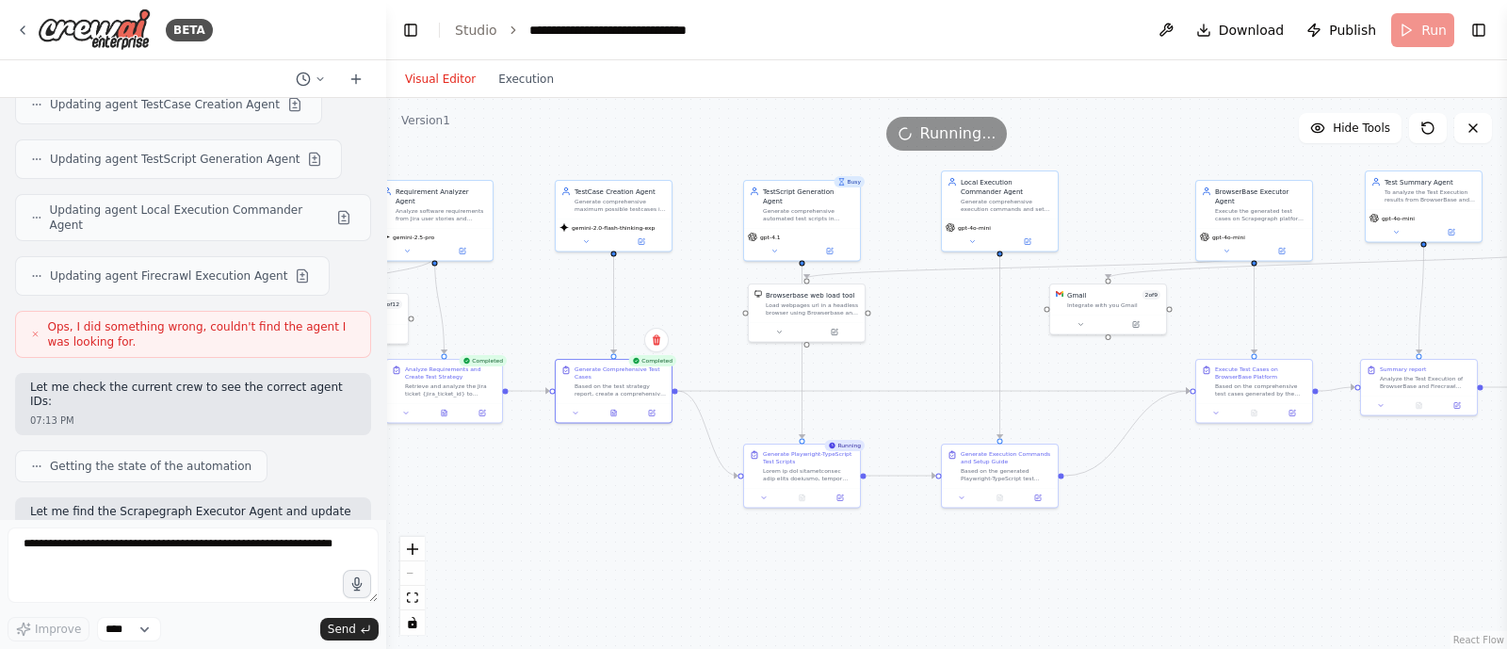
drag, startPoint x: 1021, startPoint y: 581, endPoint x: 909, endPoint y: 578, distance: 112.1
click at [909, 578] on div ".deletable-edge-delete-btn { width: 20px; height: 20px; border: 0px solid #ffff…" at bounding box center [946, 373] width 1121 height 551
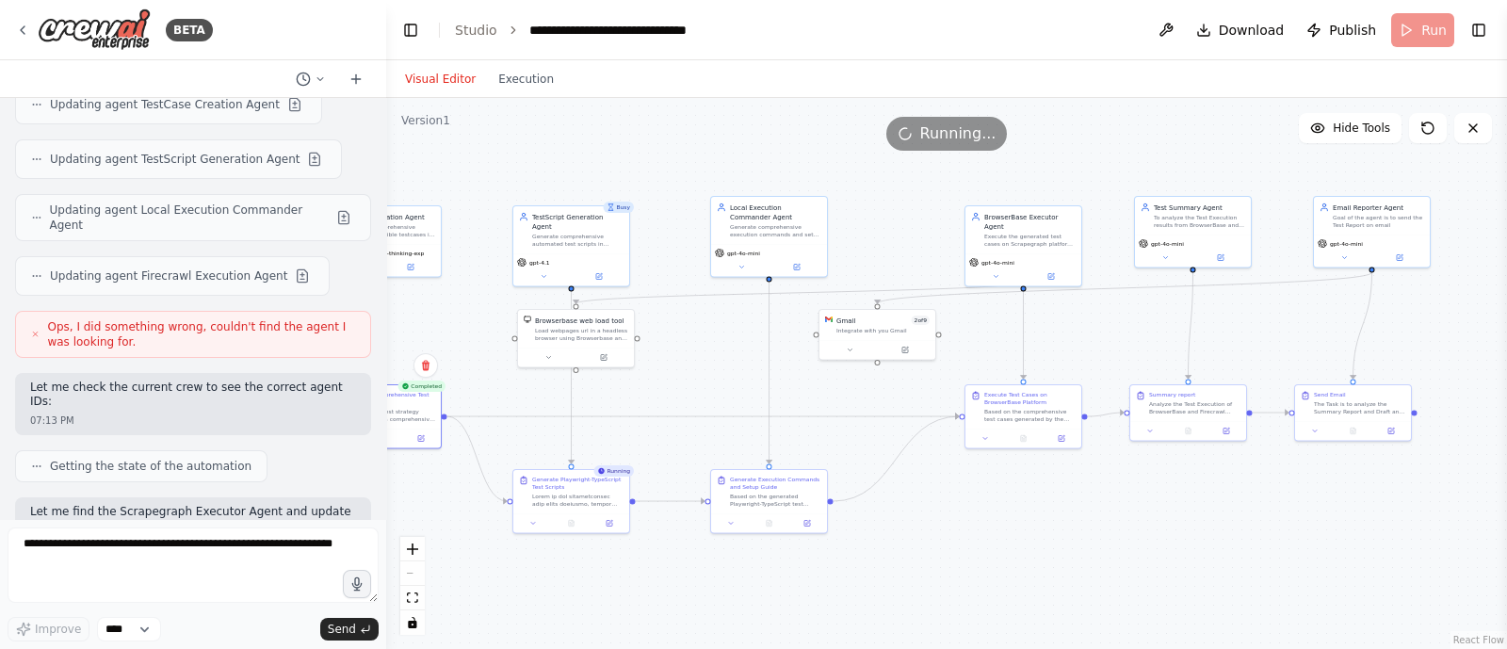
drag, startPoint x: 909, startPoint y: 578, endPoint x: 680, endPoint y: 601, distance: 230.0
click at [680, 601] on div ".deletable-edge-delete-btn { width: 20px; height: 20px; border: 0px solid #ffff…" at bounding box center [946, 373] width 1121 height 551
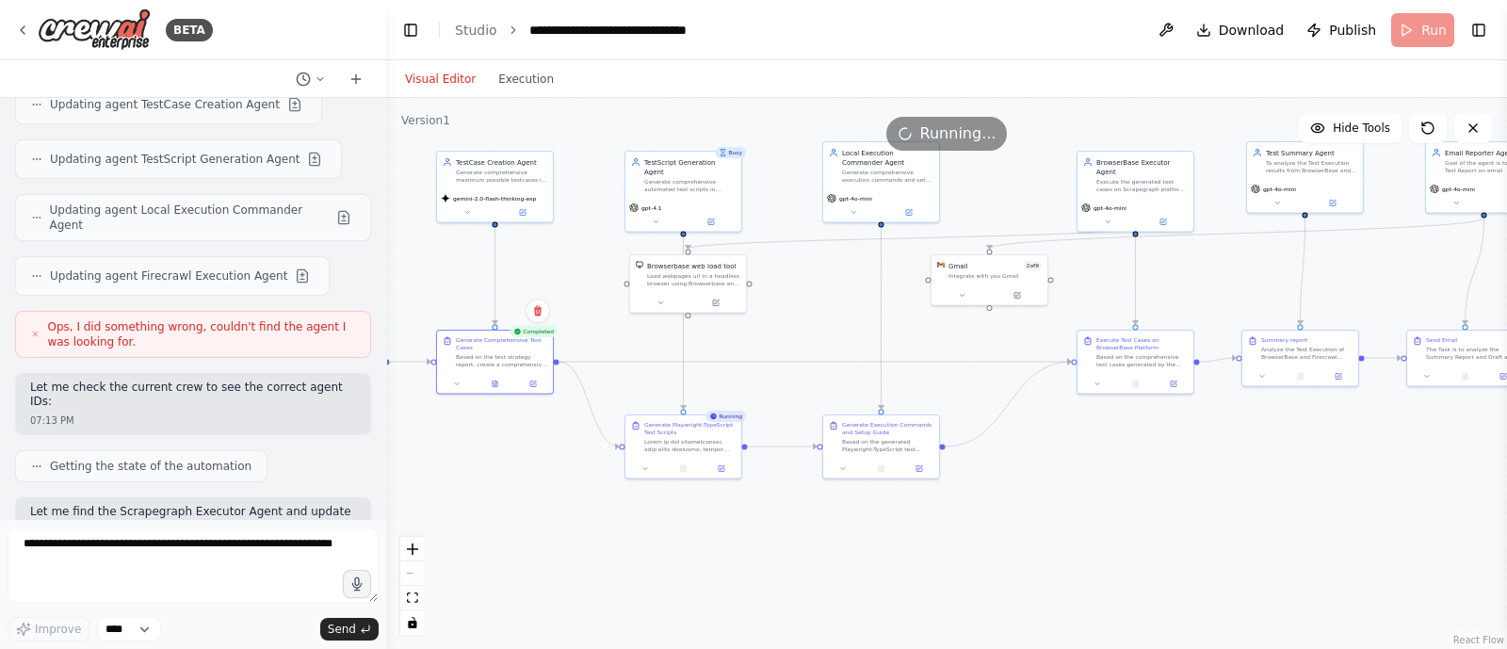
drag, startPoint x: 680, startPoint y: 601, endPoint x: 790, endPoint y: 550, distance: 121.4
click at [790, 550] on div ".deletable-edge-delete-btn { width: 20px; height: 20px; border: 0px solid #ffff…" at bounding box center [946, 373] width 1121 height 551
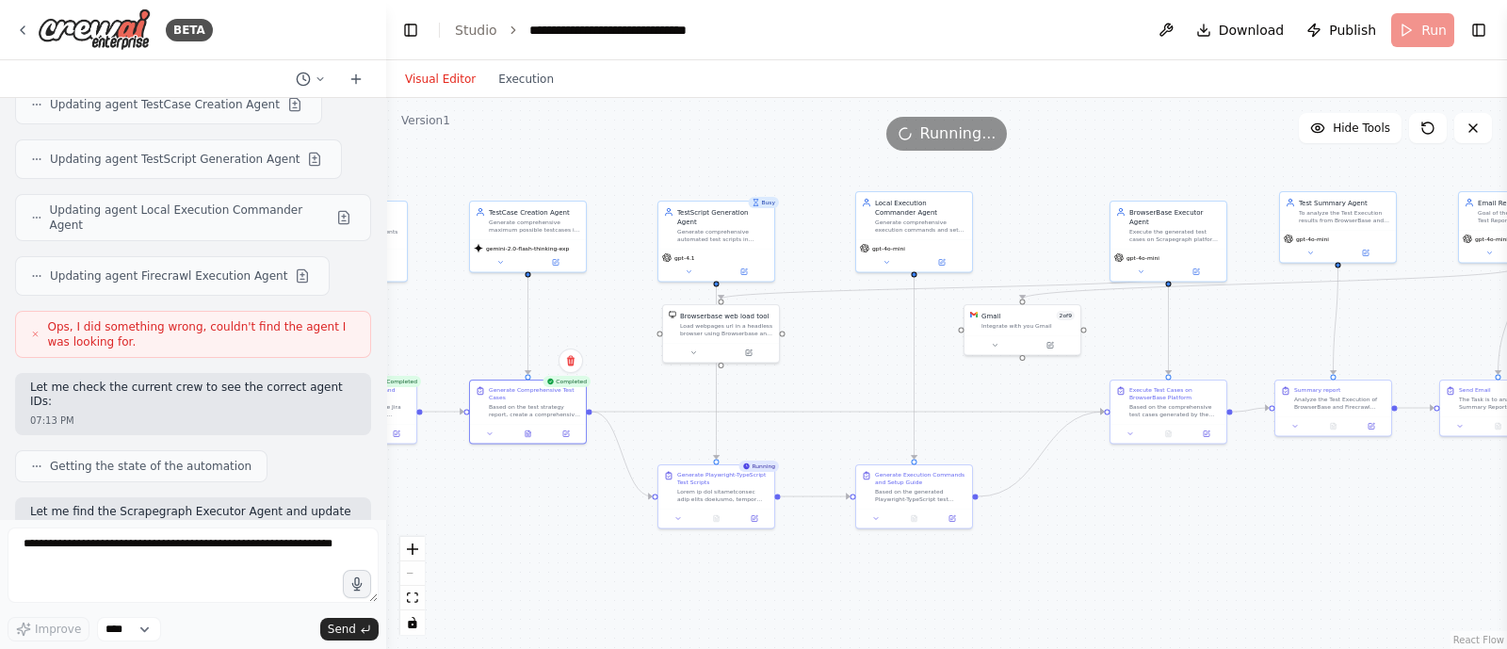
drag, startPoint x: 805, startPoint y: 303, endPoint x: 838, endPoint y: 352, distance: 59.0
click at [838, 352] on div ".deletable-edge-delete-btn { width: 20px; height: 20px; border: 0px solid #ffff…" at bounding box center [946, 373] width 1121 height 551
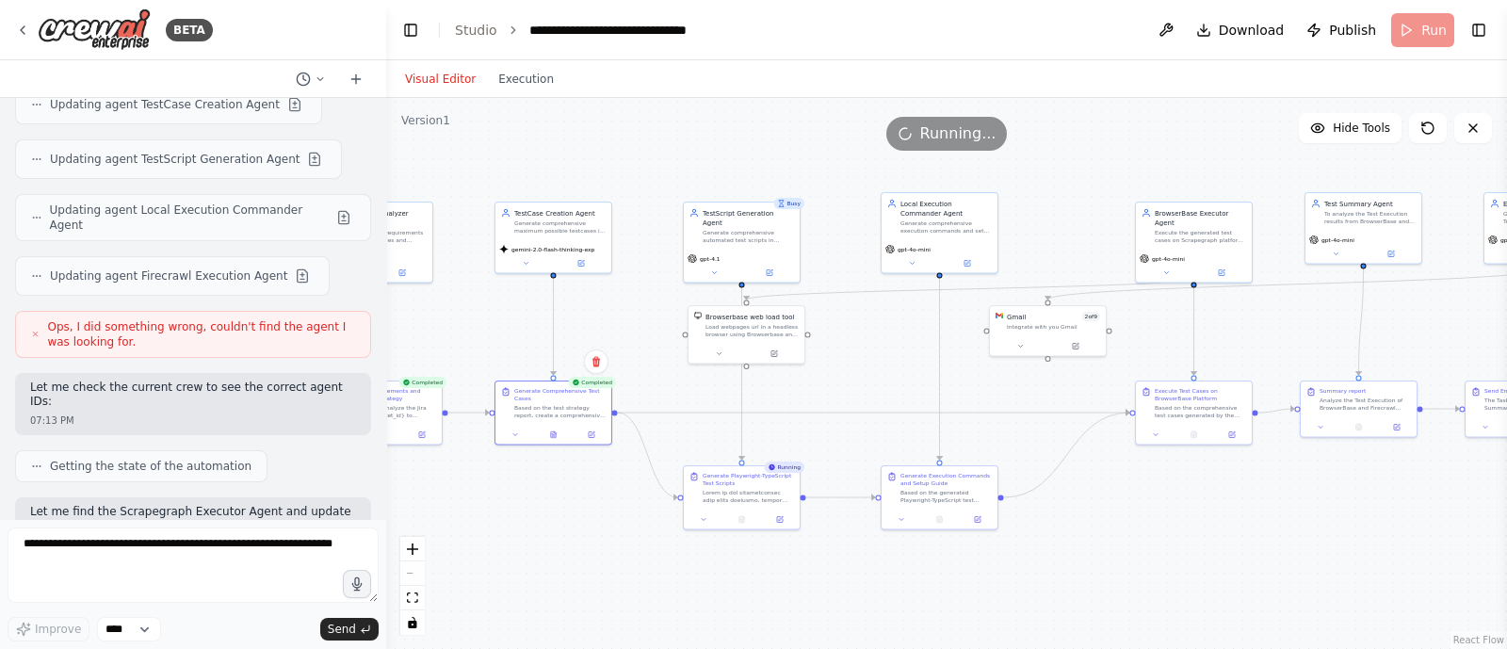
drag, startPoint x: 634, startPoint y: 167, endPoint x: 662, endPoint y: 168, distance: 28.3
click at [662, 168] on div ".deletable-edge-delete-btn { width: 20px; height: 20px; border: 0px solid #ffff…" at bounding box center [946, 373] width 1121 height 551
drag, startPoint x: 653, startPoint y: 148, endPoint x: 584, endPoint y: 141, distance: 69.1
click at [584, 141] on div "Running..." at bounding box center [946, 134] width 1121 height 34
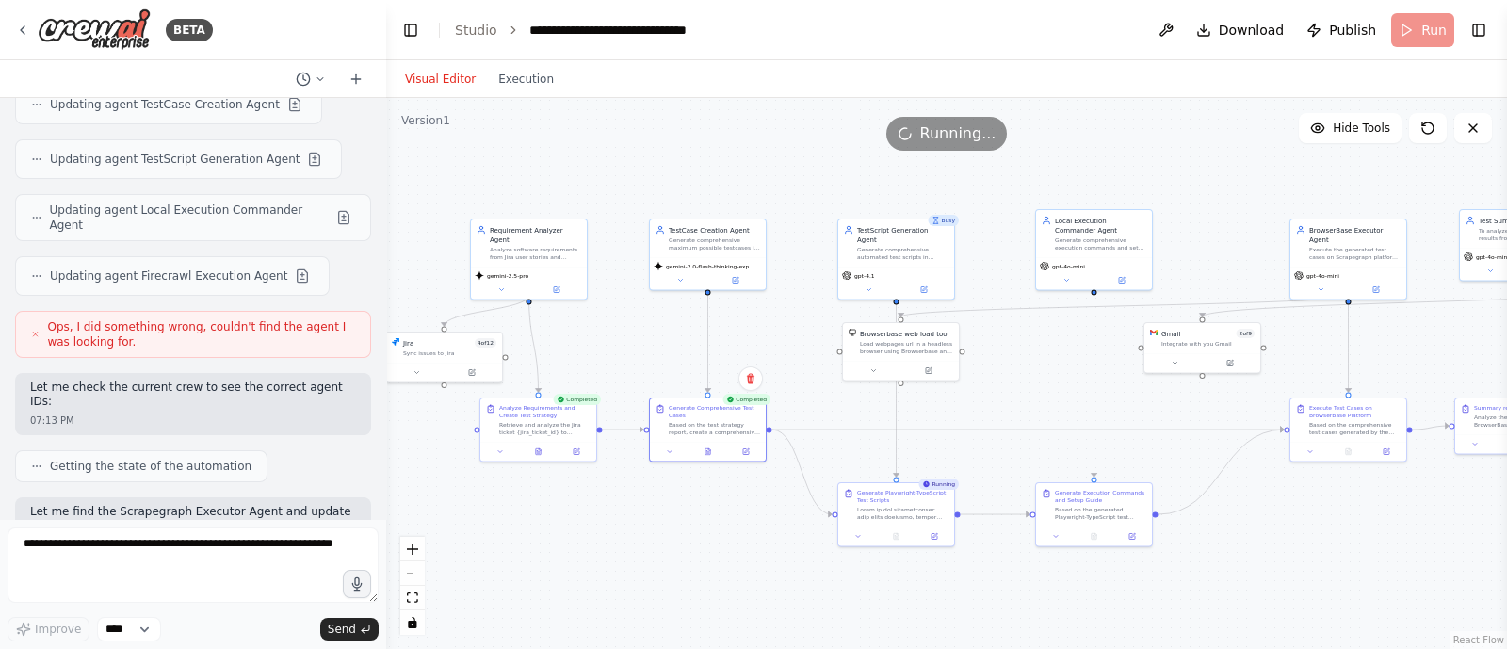
drag, startPoint x: 580, startPoint y: 517, endPoint x: 732, endPoint y: 533, distance: 152.5
click at [732, 533] on div ".deletable-edge-delete-btn { width: 20px; height: 20px; border: 0px solid #ffff…" at bounding box center [946, 373] width 1121 height 551
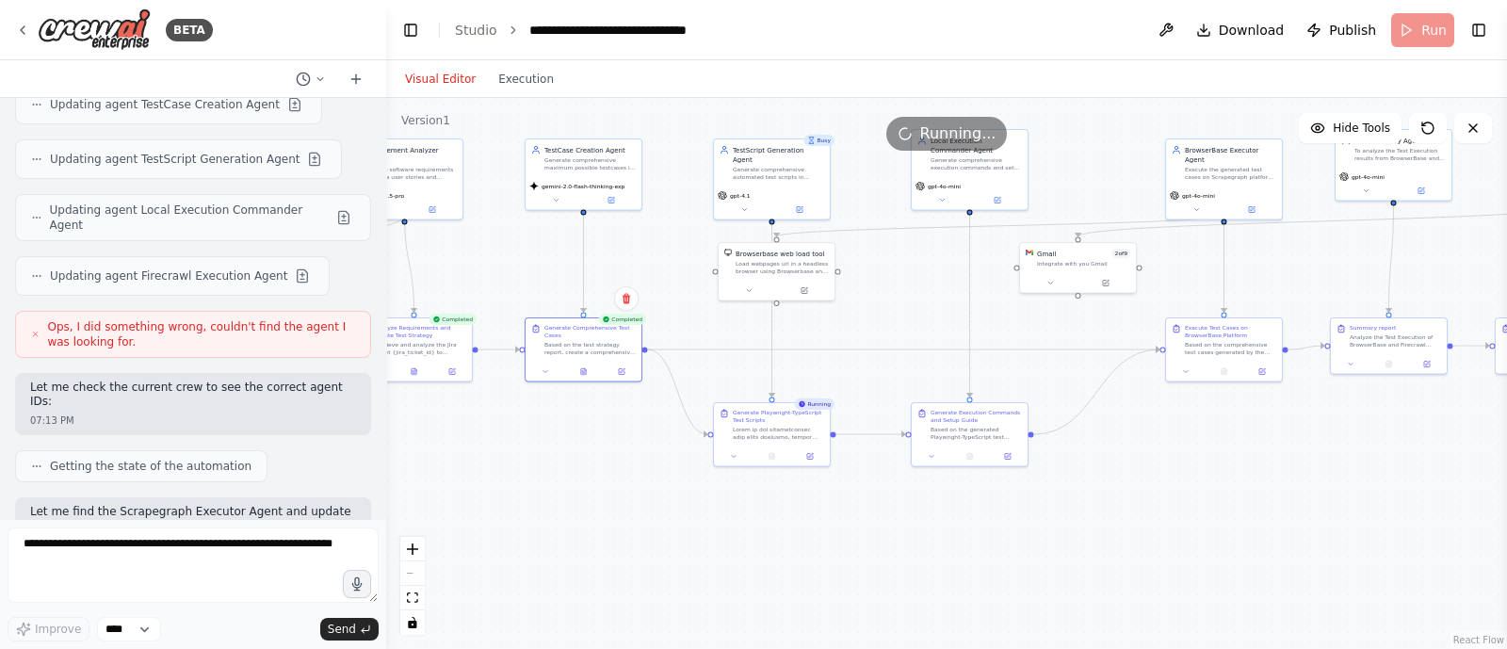
drag, startPoint x: 720, startPoint y: 580, endPoint x: 546, endPoint y: 490, distance: 195.5
click at [546, 490] on div ".deletable-edge-delete-btn { width: 20px; height: 20px; border: 0px solid #ffff…" at bounding box center [946, 373] width 1121 height 551
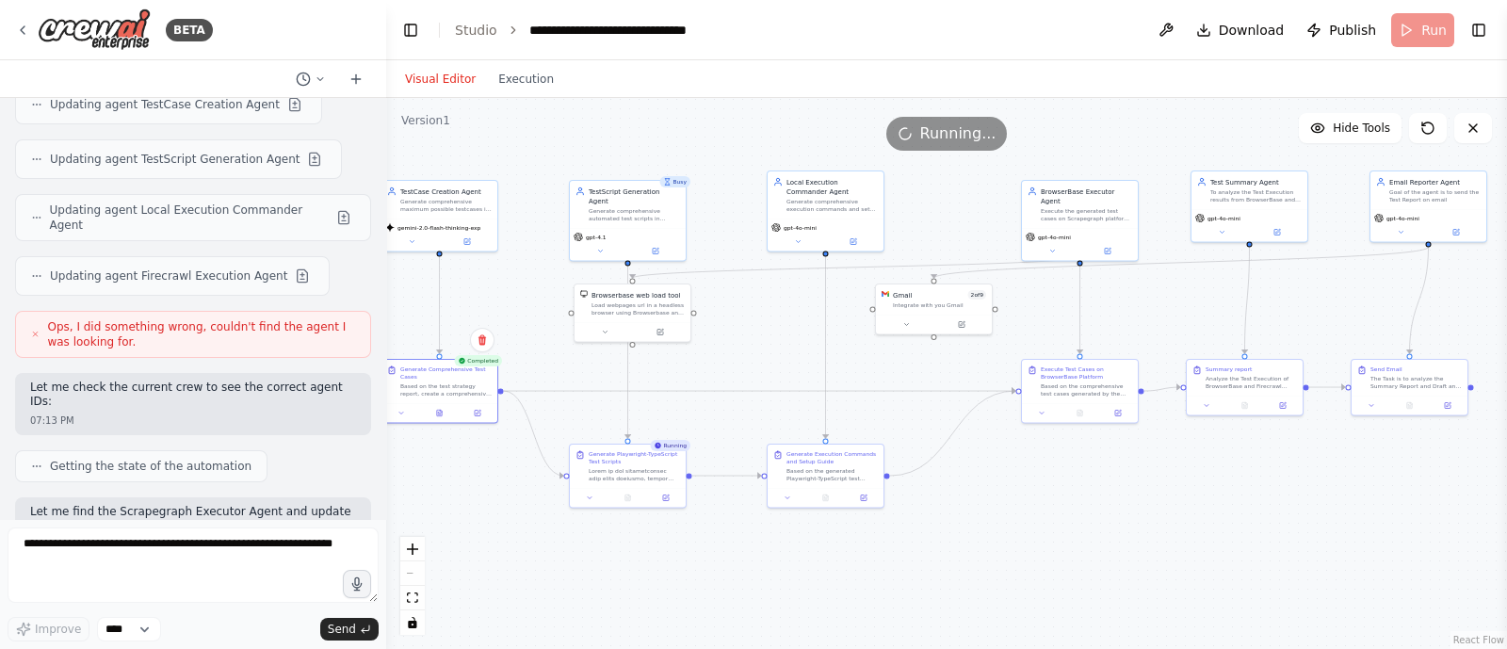
drag, startPoint x: 895, startPoint y: 541, endPoint x: 799, endPoint y: 593, distance: 109.6
click at [799, 593] on div ".deletable-edge-delete-btn { width: 20px; height: 20px; border: 0px solid #ffff…" at bounding box center [946, 373] width 1121 height 551
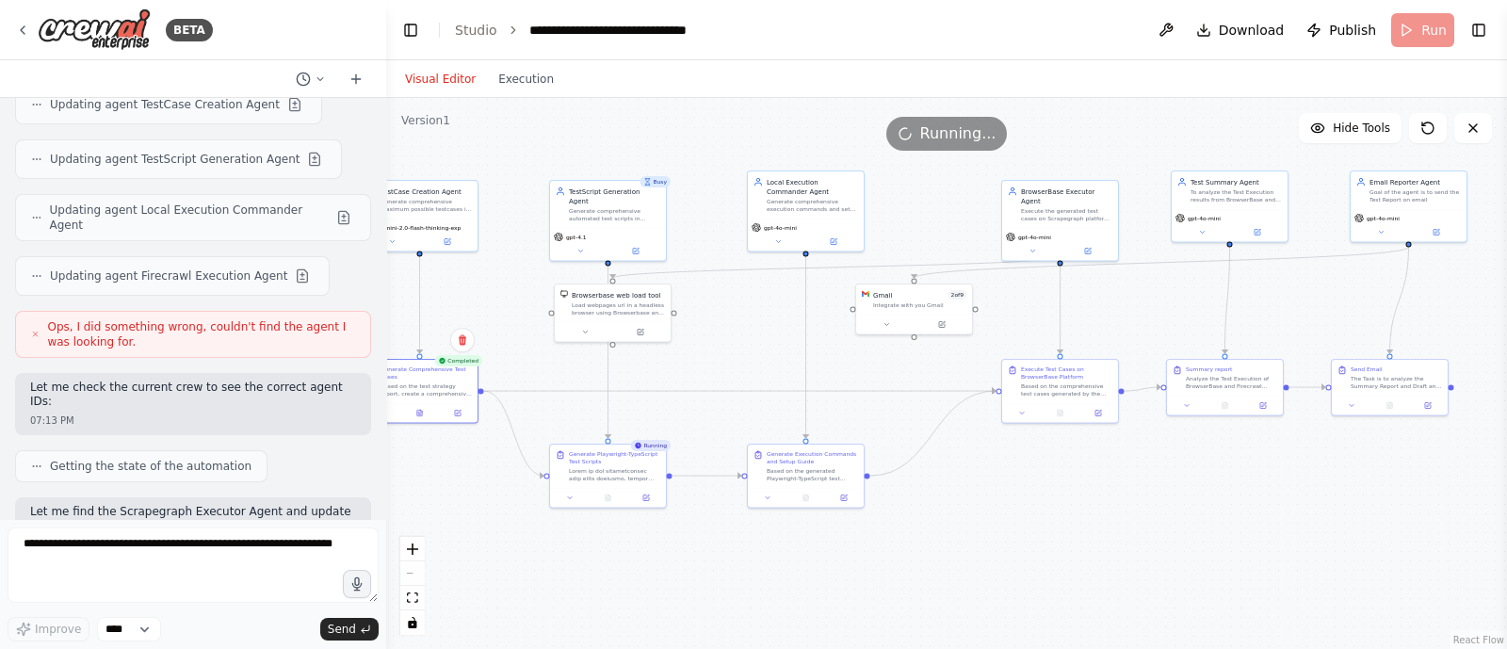
drag, startPoint x: 1003, startPoint y: 539, endPoint x: 982, endPoint y: 539, distance: 20.7
click at [982, 539] on div ".deletable-edge-delete-btn { width: 20px; height: 20px; border: 0px solid #ffff…" at bounding box center [946, 373] width 1121 height 551
click at [609, 497] on icon at bounding box center [608, 497] width 8 height 8
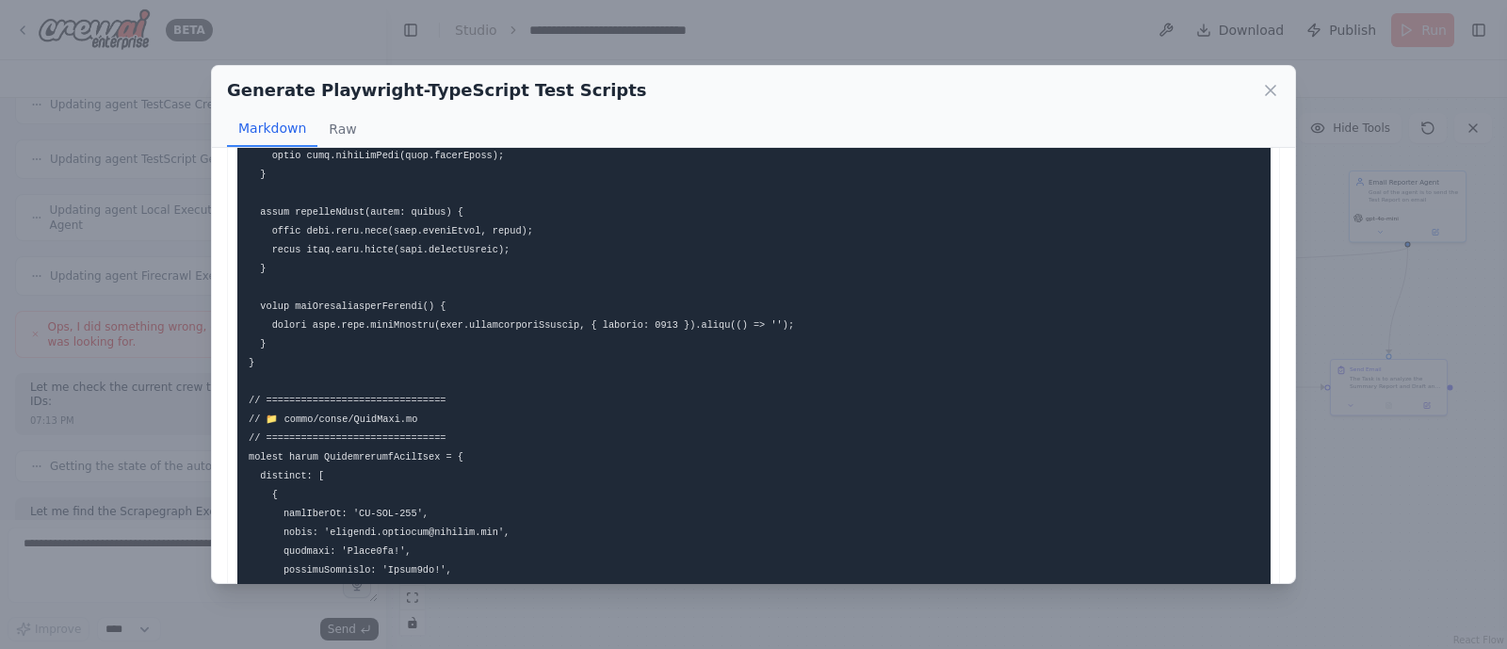
scroll to position [2253, 0]
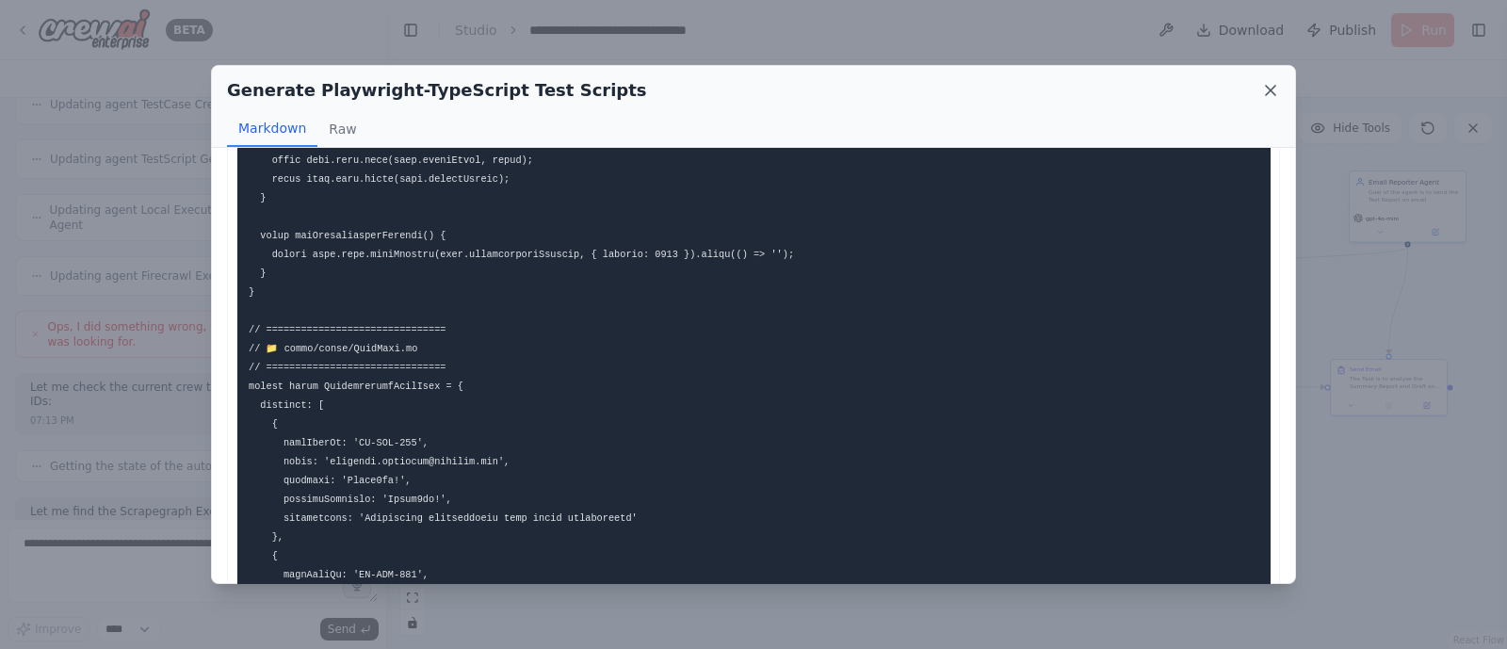
click at [1274, 87] on icon at bounding box center [1270, 90] width 19 height 19
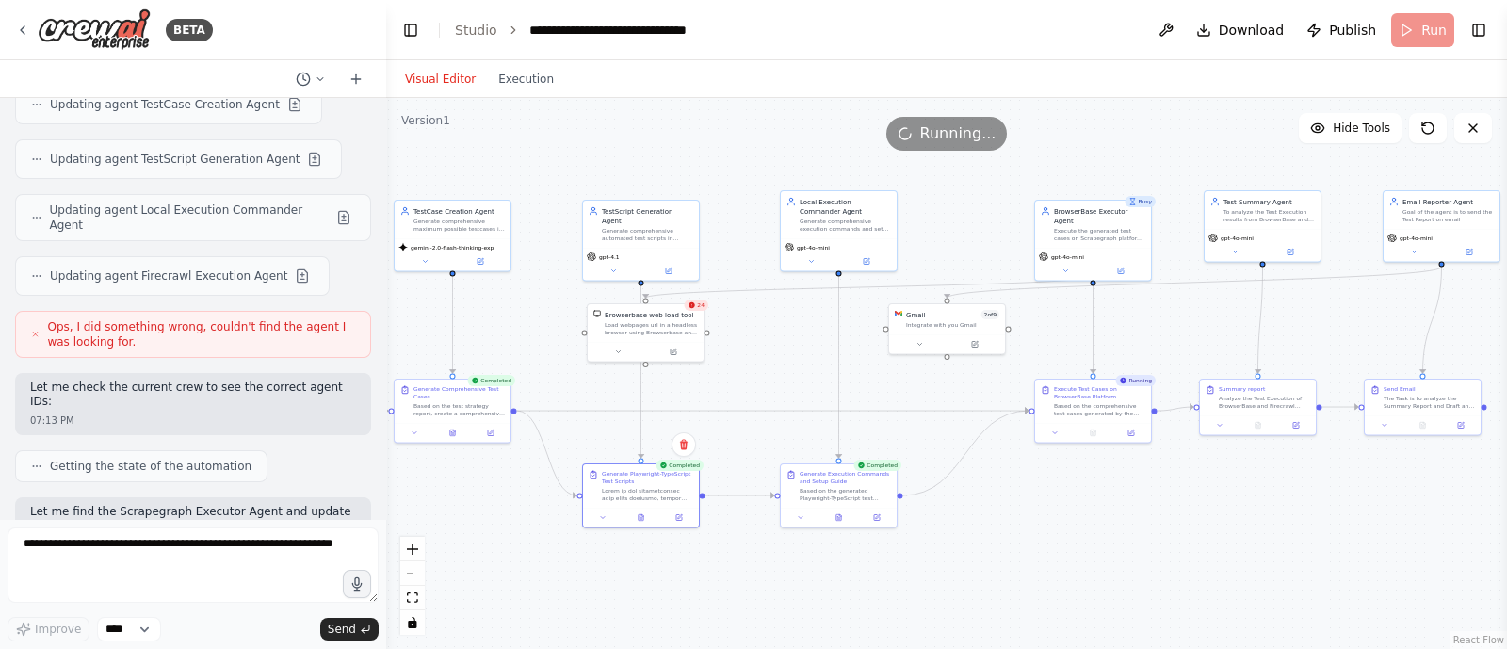
drag, startPoint x: 624, startPoint y: 581, endPoint x: 657, endPoint y: 601, distance: 38.4
click at [657, 601] on div ".deletable-edge-delete-btn { width: 20px; height: 20px; border: 0px solid #ffff…" at bounding box center [946, 373] width 1121 height 551
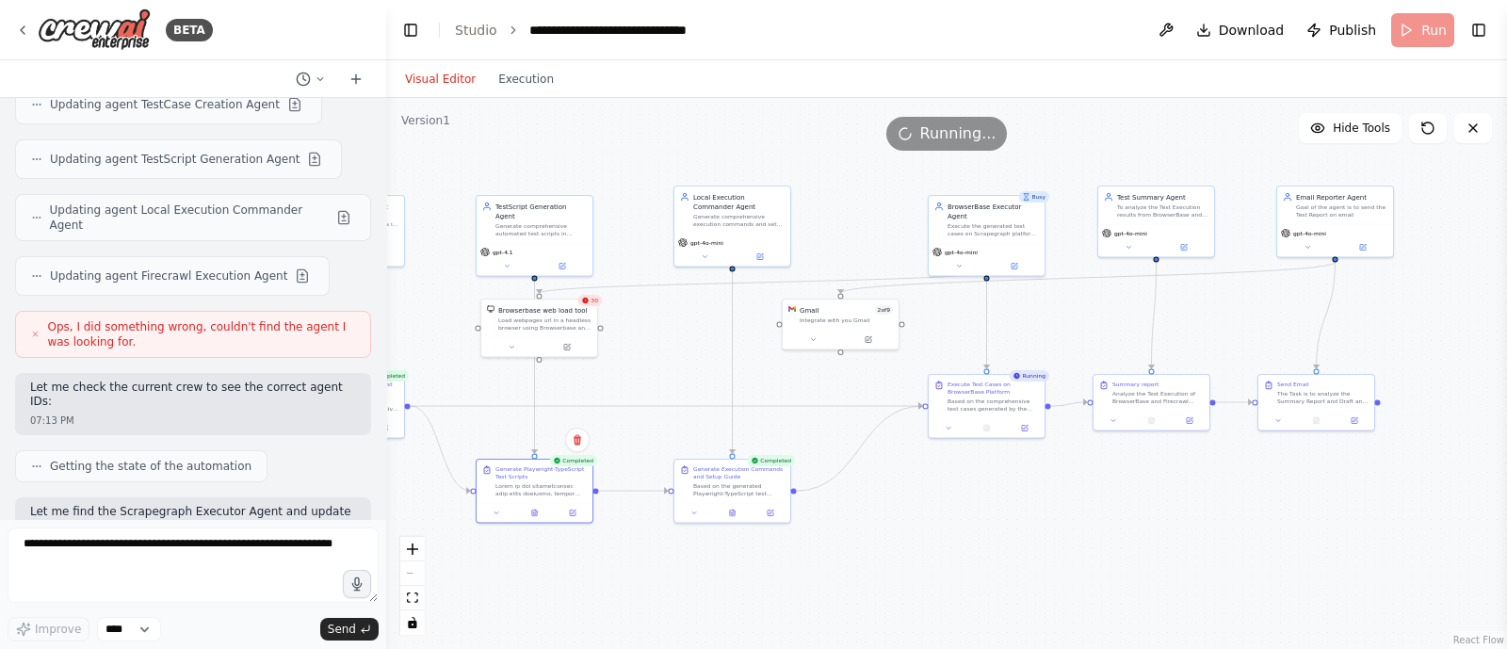
drag, startPoint x: 957, startPoint y: 596, endPoint x: 850, endPoint y: 592, distance: 107.5
click at [850, 592] on div ".deletable-edge-delete-btn { width: 20px; height: 20px; border: 0px solid #ffff…" at bounding box center [946, 373] width 1121 height 551
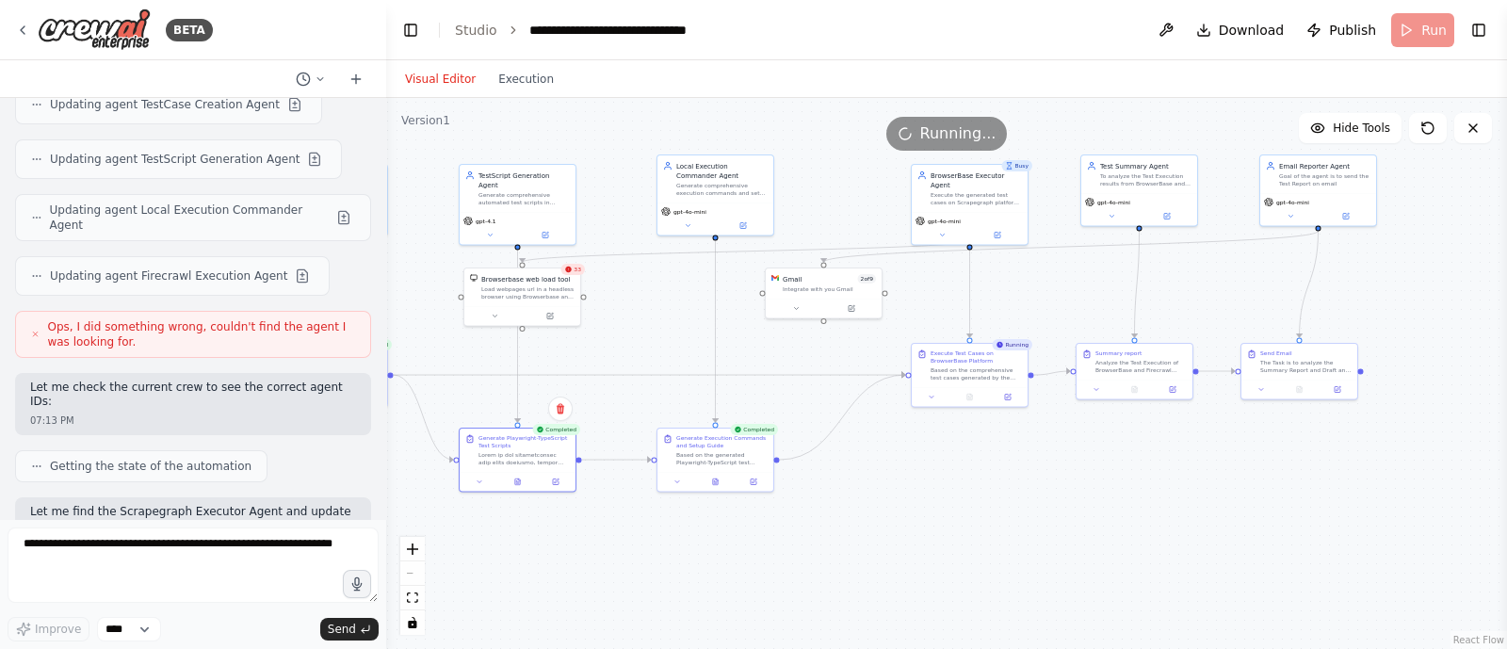
drag, startPoint x: 923, startPoint y: 556, endPoint x: 907, endPoint y: 525, distance: 35.0
click at [907, 525] on div ".deletable-edge-delete-btn { width: 20px; height: 20px; border: 0px solid #ffff…" at bounding box center [946, 373] width 1121 height 551
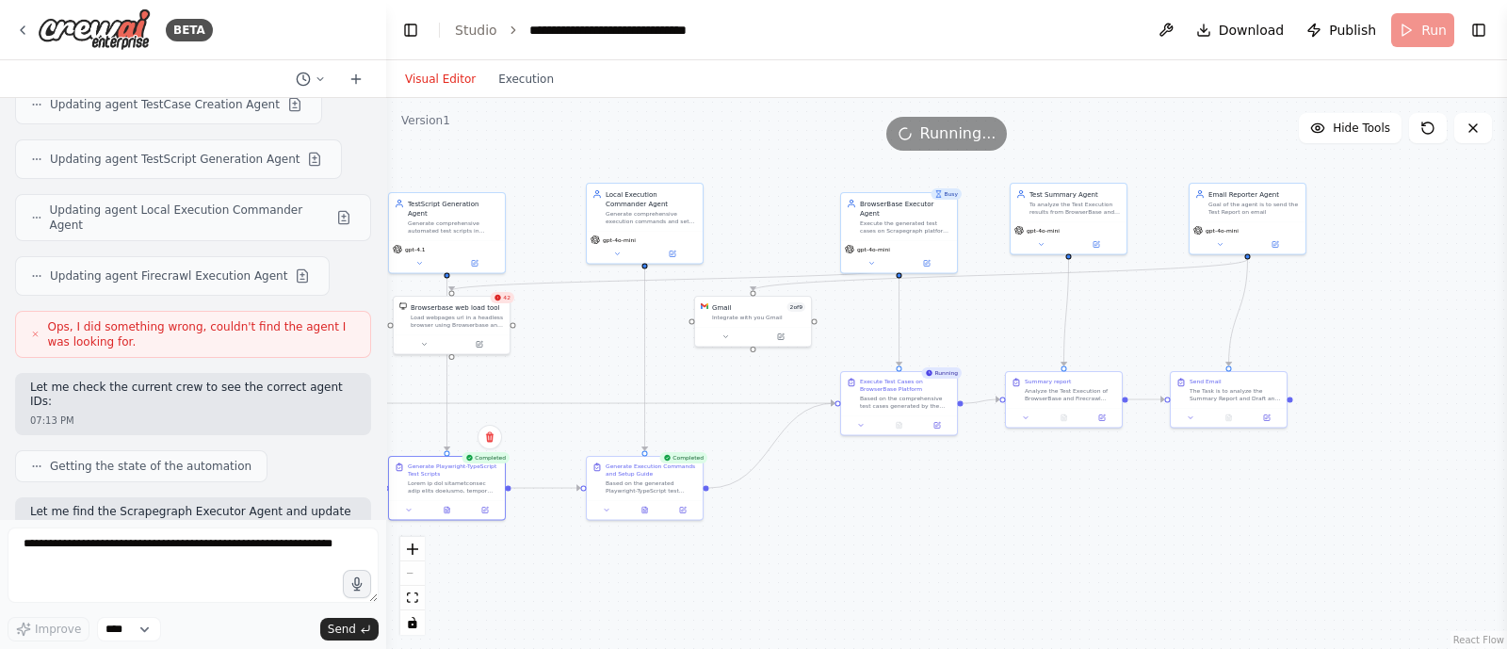
drag, startPoint x: 888, startPoint y: 495, endPoint x: 815, endPoint y: 525, distance: 79.1
click at [815, 525] on div ".deletable-edge-delete-btn { width: 20px; height: 20px; border: 0px solid #ffff…" at bounding box center [946, 373] width 1121 height 551
click at [640, 511] on button at bounding box center [643, 508] width 40 height 11
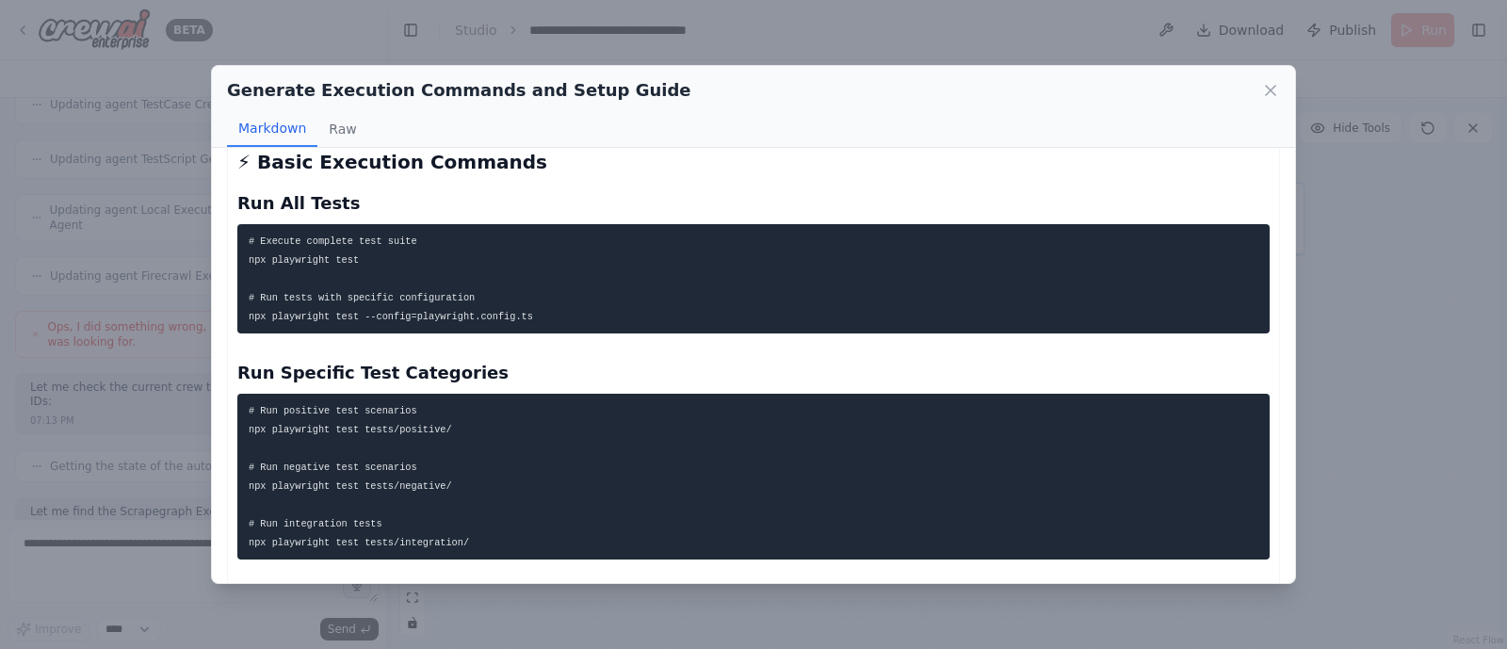
scroll to position [1135, 0]
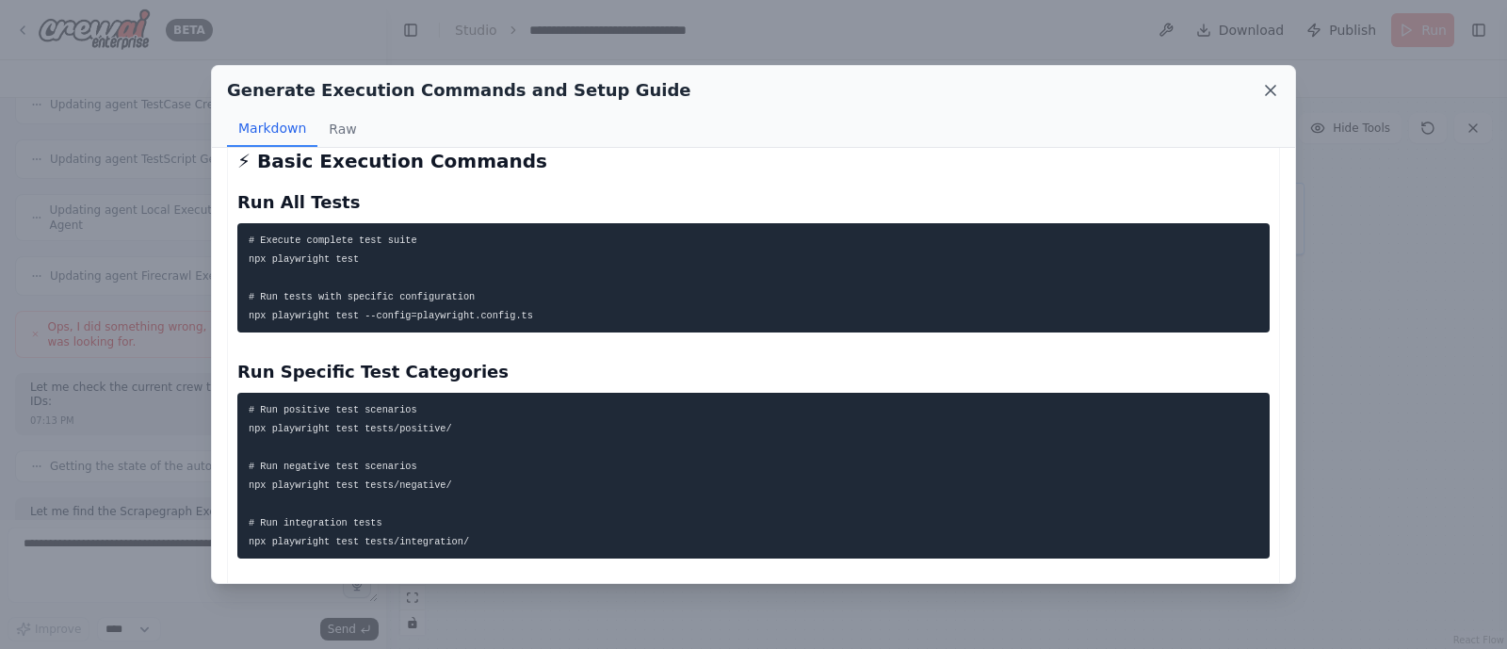
click at [1276, 96] on icon at bounding box center [1270, 90] width 19 height 19
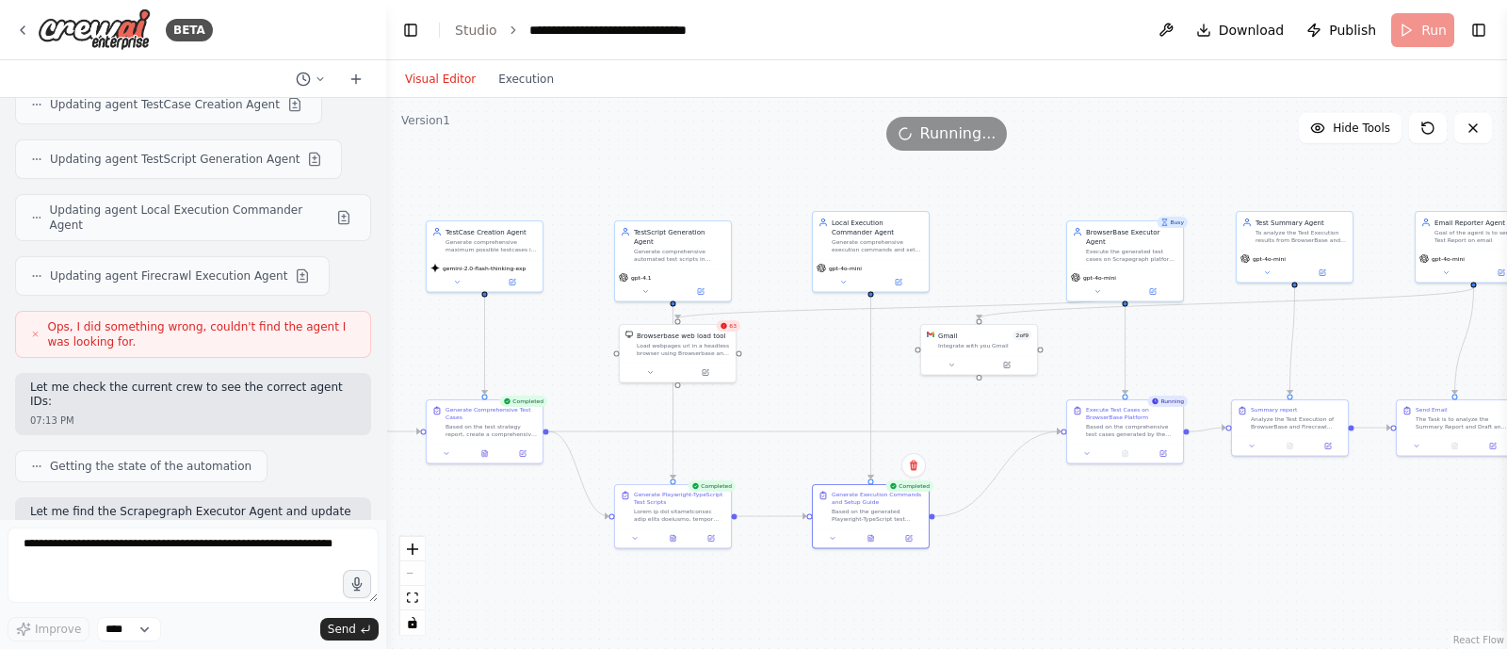
drag, startPoint x: 907, startPoint y: 501, endPoint x: 1135, endPoint y: 529, distance: 229.7
click at [1135, 529] on div ".deletable-edge-delete-btn { width: 20px; height: 20px; border: 0px solid #ffff…" at bounding box center [946, 373] width 1121 height 551
click at [675, 537] on icon at bounding box center [674, 537] width 8 height 8
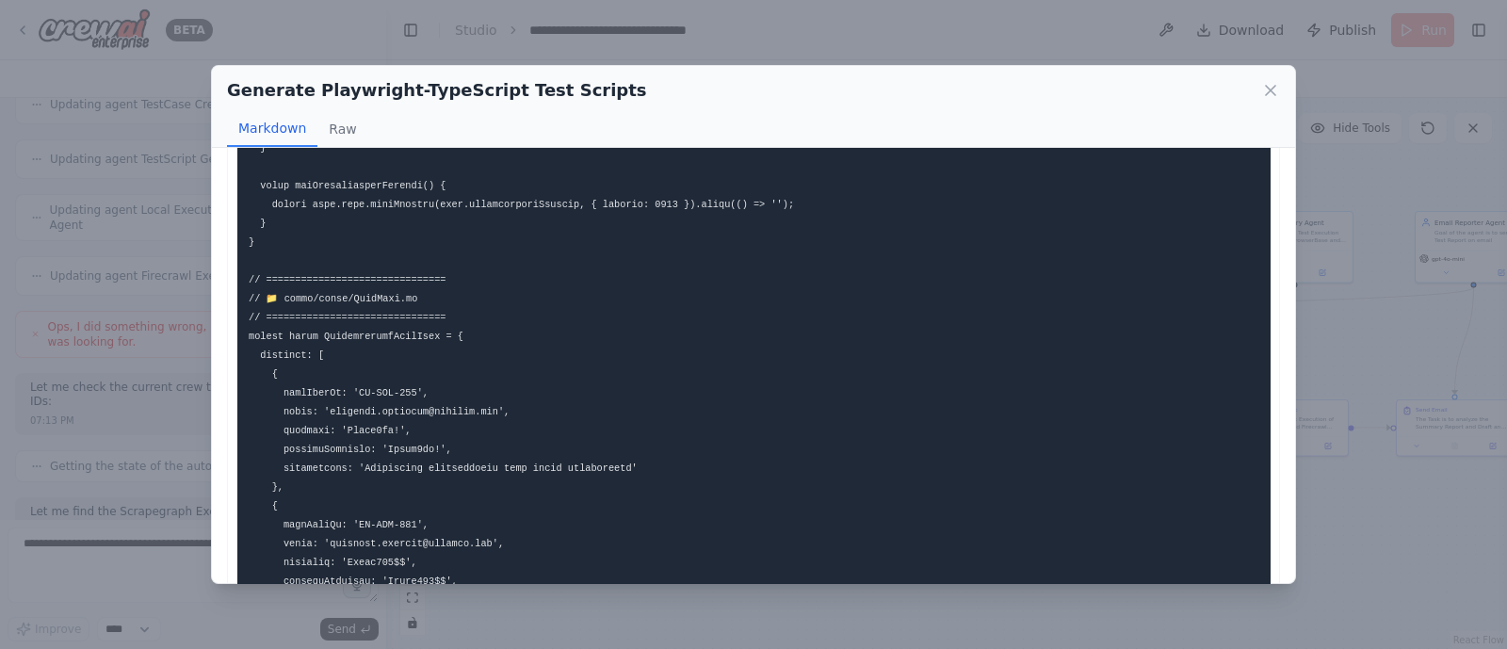
scroll to position [2379, 0]
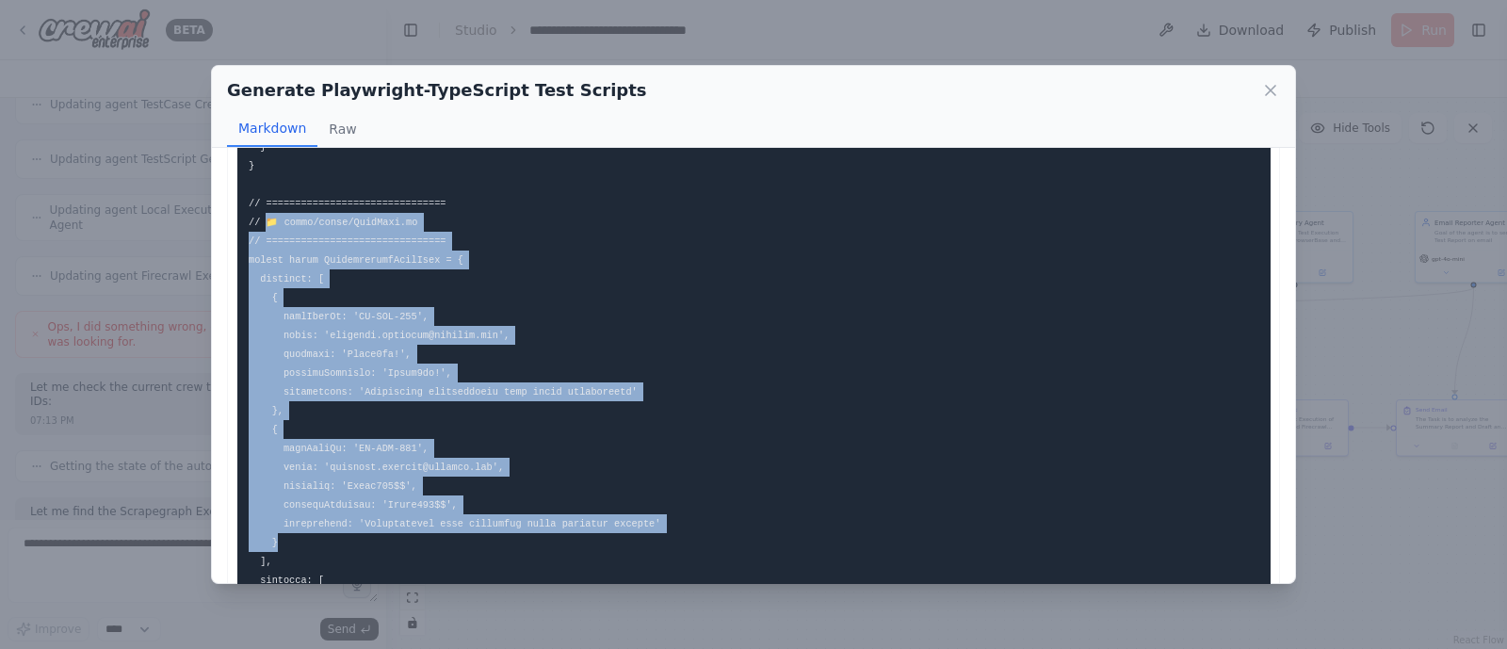
drag, startPoint x: 267, startPoint y: 216, endPoint x: 391, endPoint y: 550, distance: 356.7
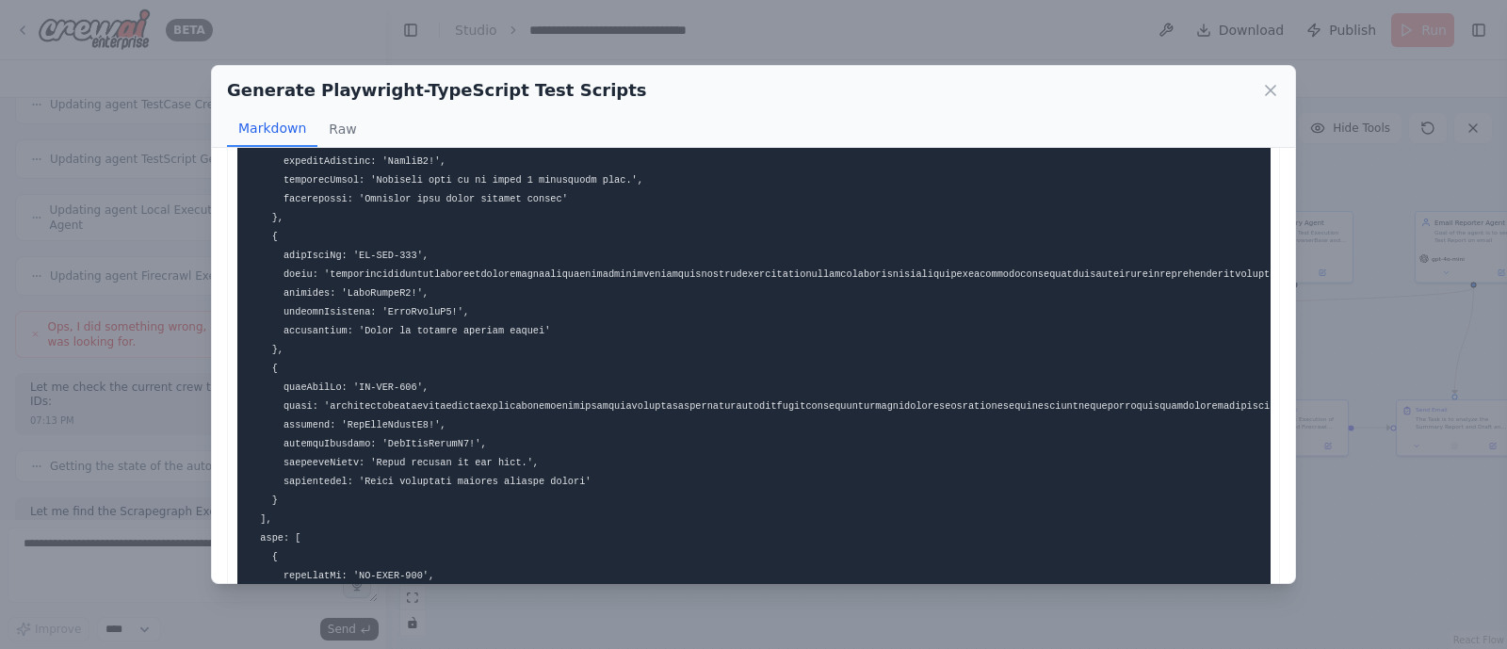
scroll to position [4233, 0]
click at [1272, 87] on icon at bounding box center [1270, 90] width 19 height 19
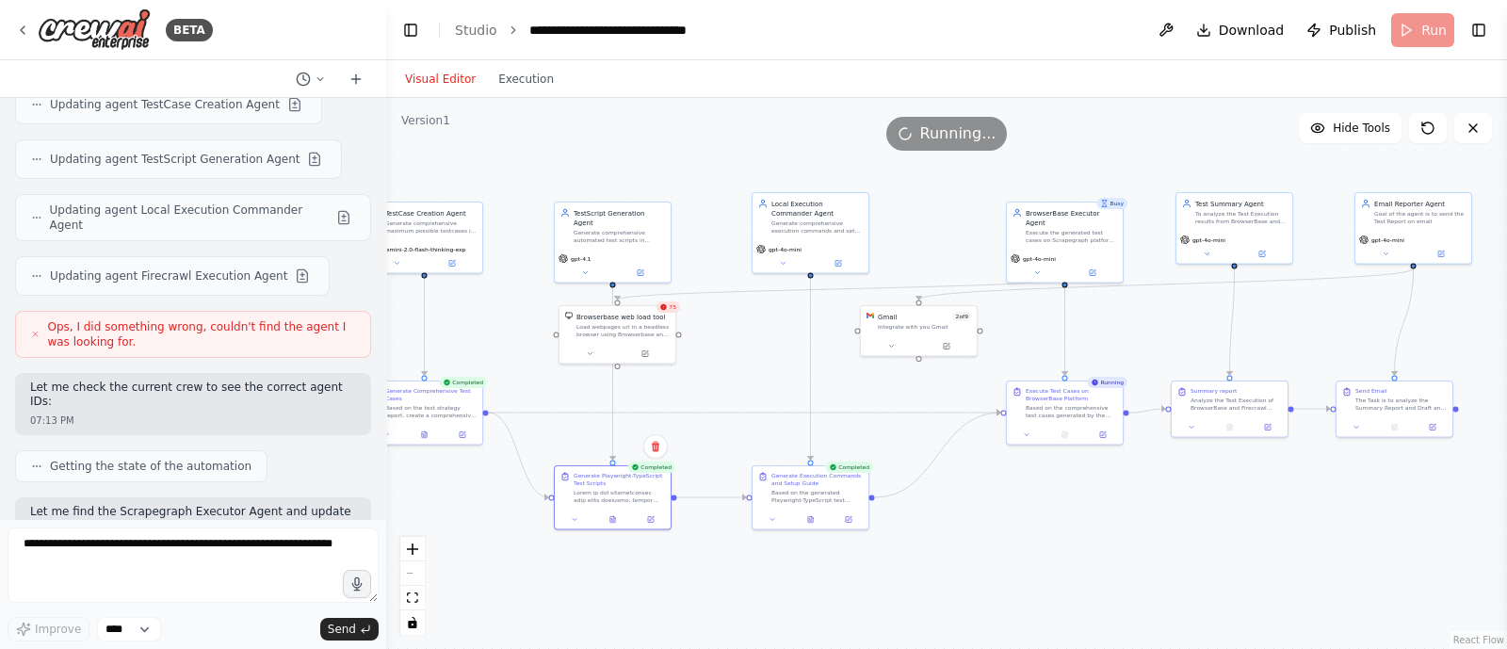
drag, startPoint x: 1030, startPoint y: 240, endPoint x: 969, endPoint y: 221, distance: 64.1
click at [969, 221] on div ".deletable-edge-delete-btn { width: 20px; height: 20px; border: 0px solid #ffff…" at bounding box center [946, 373] width 1121 height 551
click at [1239, 526] on div ".deletable-edge-delete-btn { width: 20px; height: 20px; border: 0px solid #ffff…" at bounding box center [946, 373] width 1121 height 551
click at [1067, 436] on button at bounding box center [1064, 433] width 40 height 11
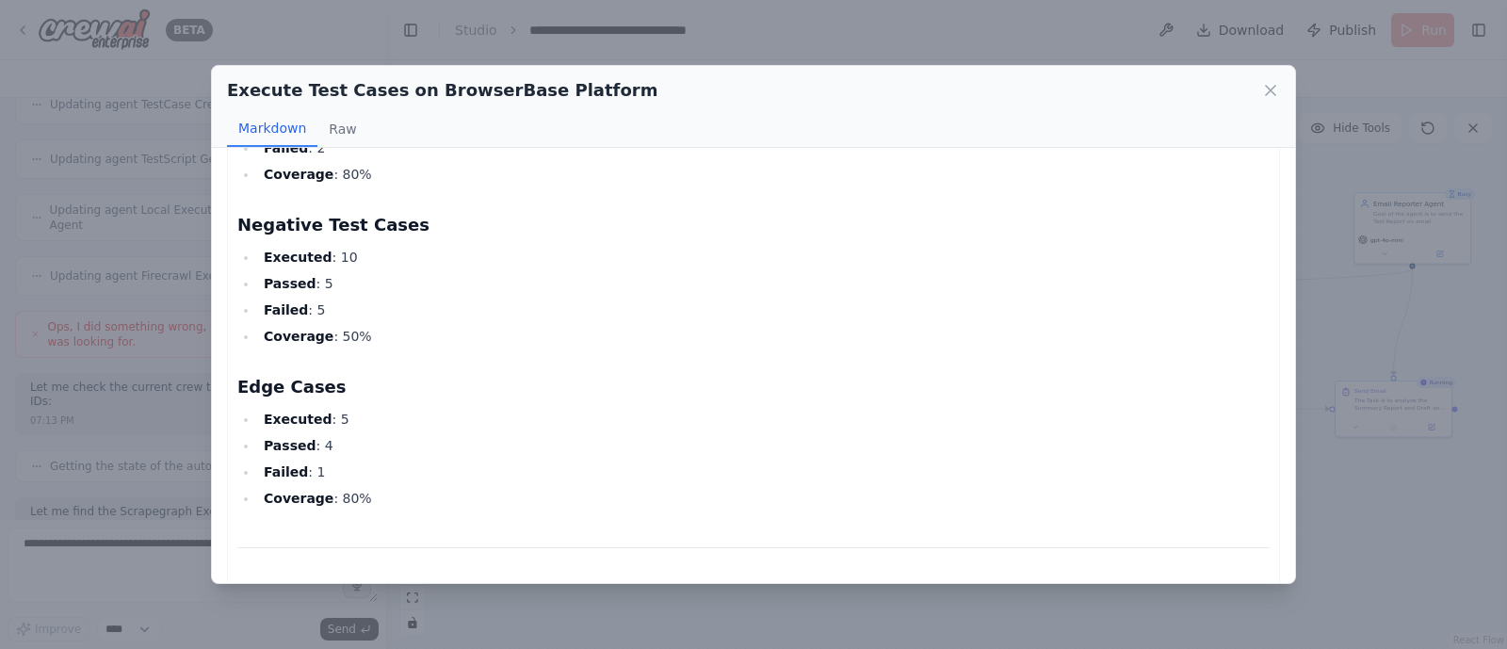
scroll to position [2359, 0]
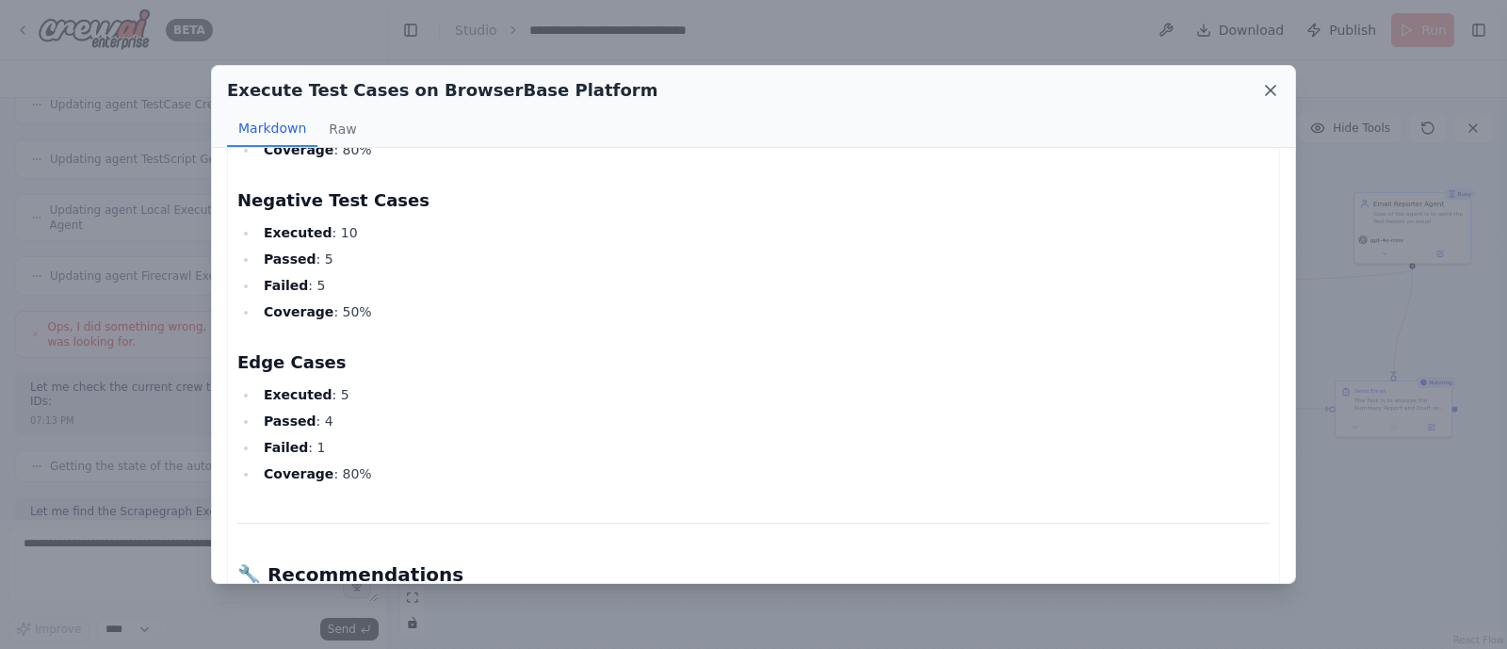
click at [1276, 89] on icon at bounding box center [1270, 90] width 19 height 19
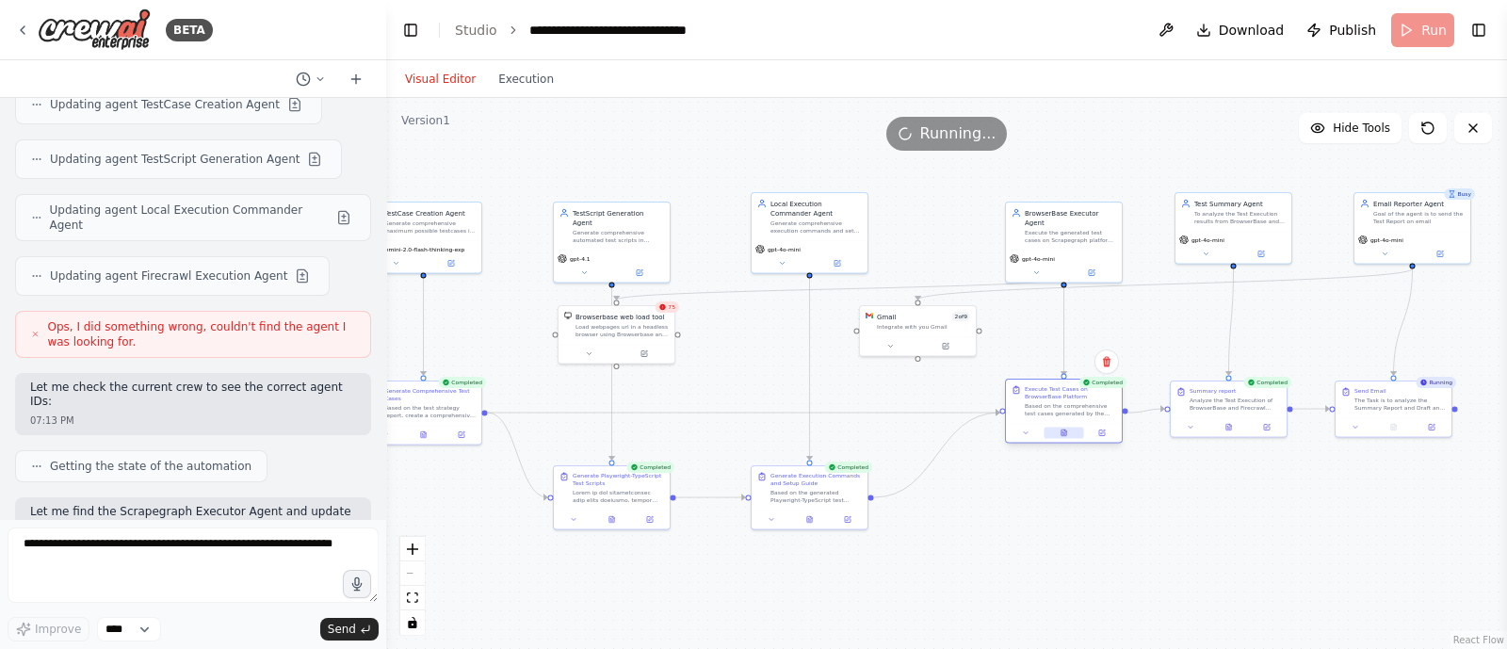
click at [1064, 435] on icon at bounding box center [1064, 433] width 5 height 7
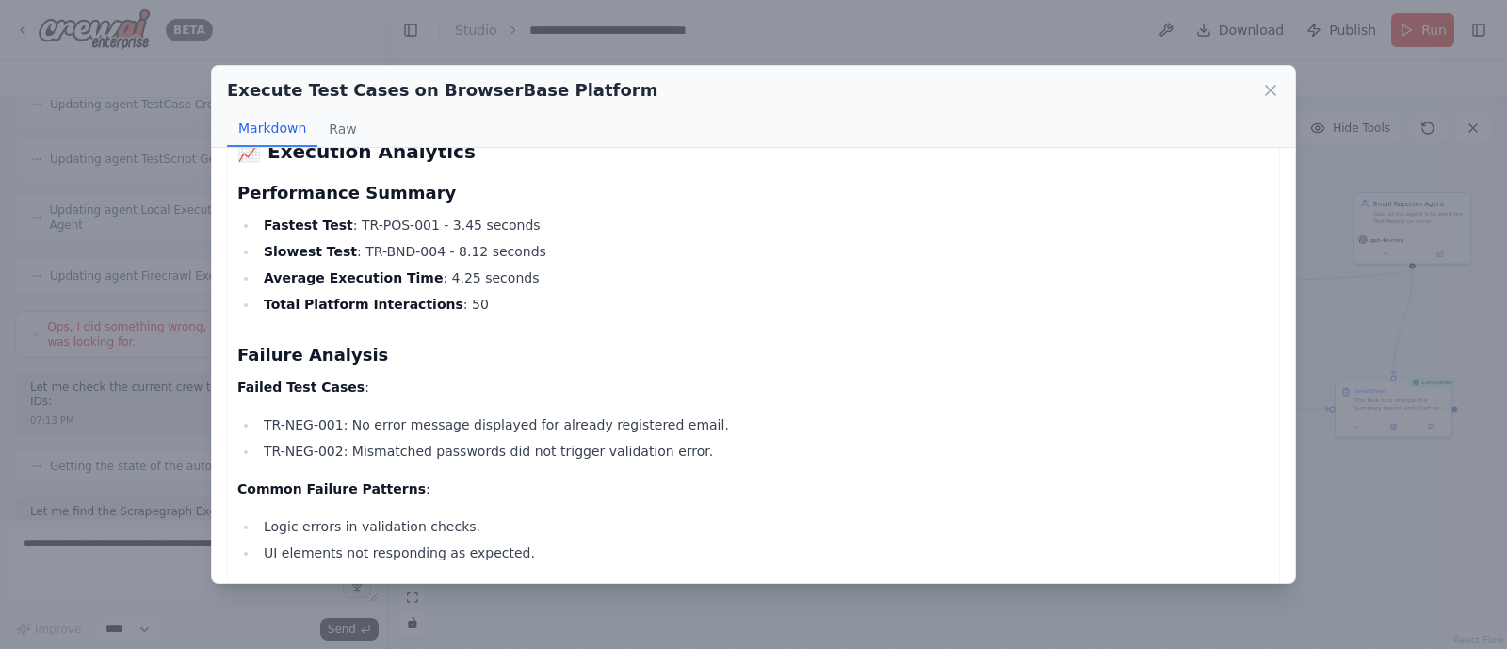
scroll to position [1542, 0]
click at [1270, 96] on icon at bounding box center [1270, 90] width 19 height 19
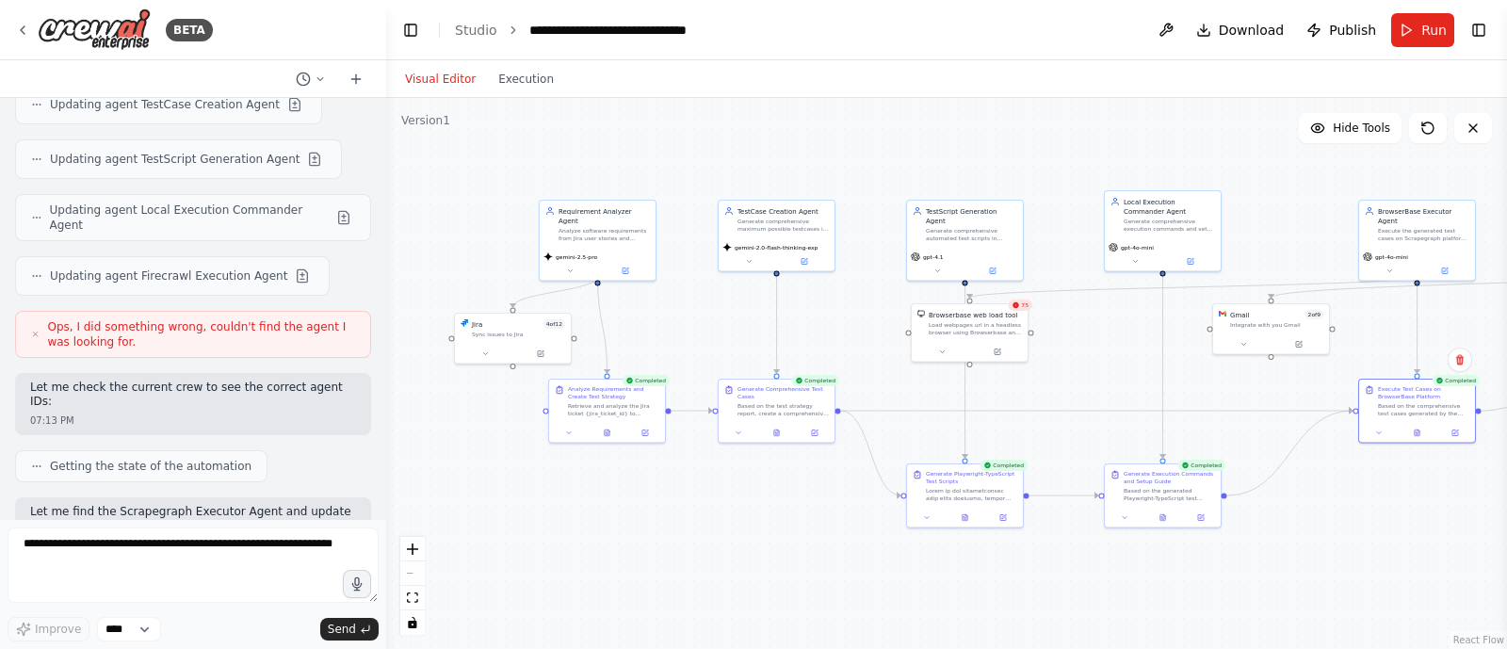
drag, startPoint x: 970, startPoint y: 550, endPoint x: 1323, endPoint y: 548, distance: 353.2
click at [1323, 548] on div ".deletable-edge-delete-btn { width: 20px; height: 20px; border: 0px solid #ffff…" at bounding box center [946, 373] width 1121 height 551
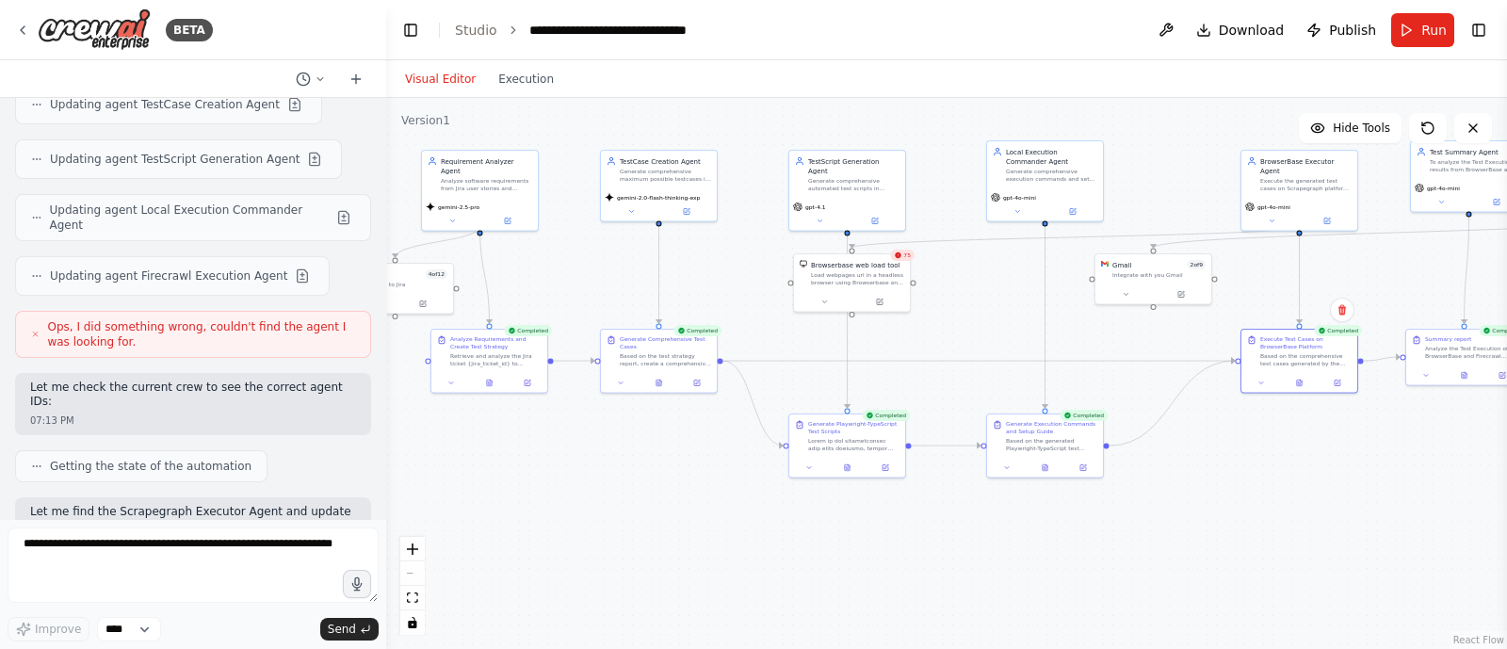
drag, startPoint x: 763, startPoint y: 537, endPoint x: 643, endPoint y: 486, distance: 130.0
click at [643, 486] on div ".deletable-edge-delete-btn { width: 20px; height: 20px; border: 0px solid #ffff…" at bounding box center [946, 373] width 1121 height 551
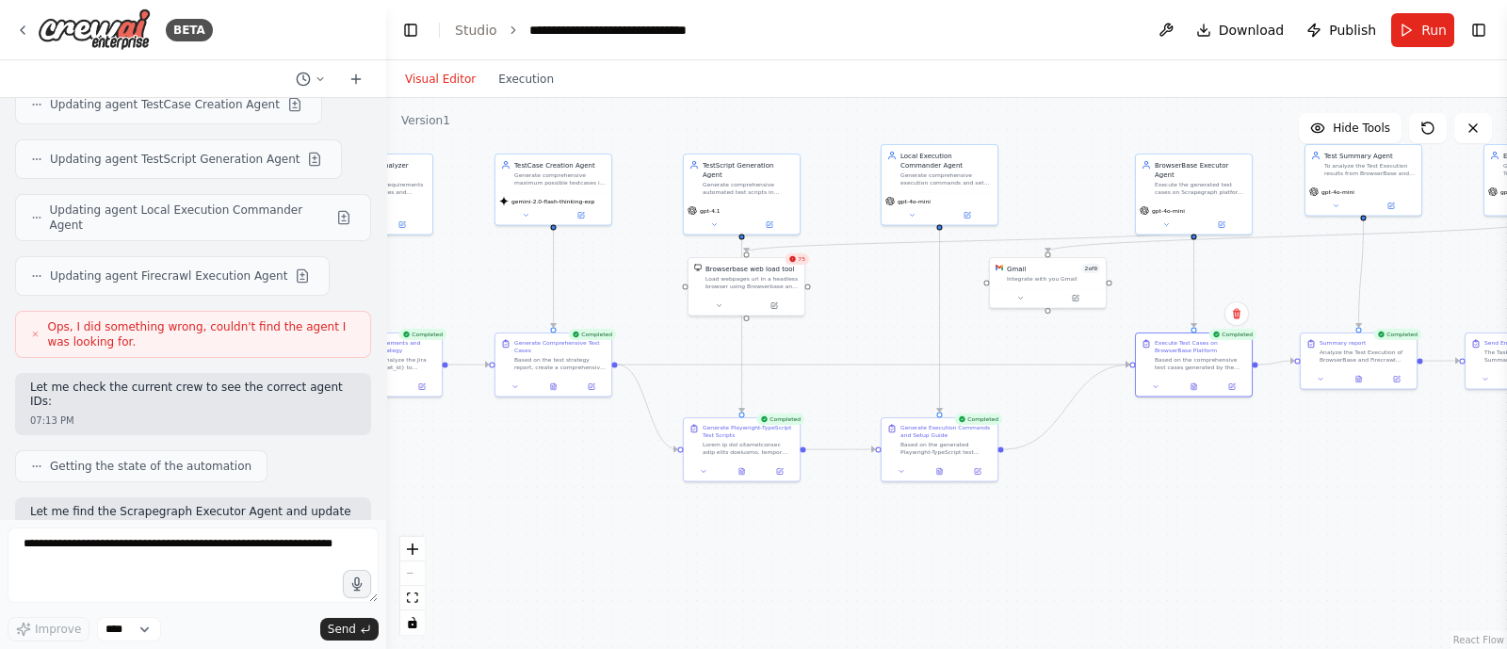
drag, startPoint x: 792, startPoint y: 586, endPoint x: 684, endPoint y: 590, distance: 108.4
click at [684, 590] on div ".deletable-edge-delete-btn { width: 20px; height: 20px; border: 0px solid #ffff…" at bounding box center [946, 373] width 1121 height 551
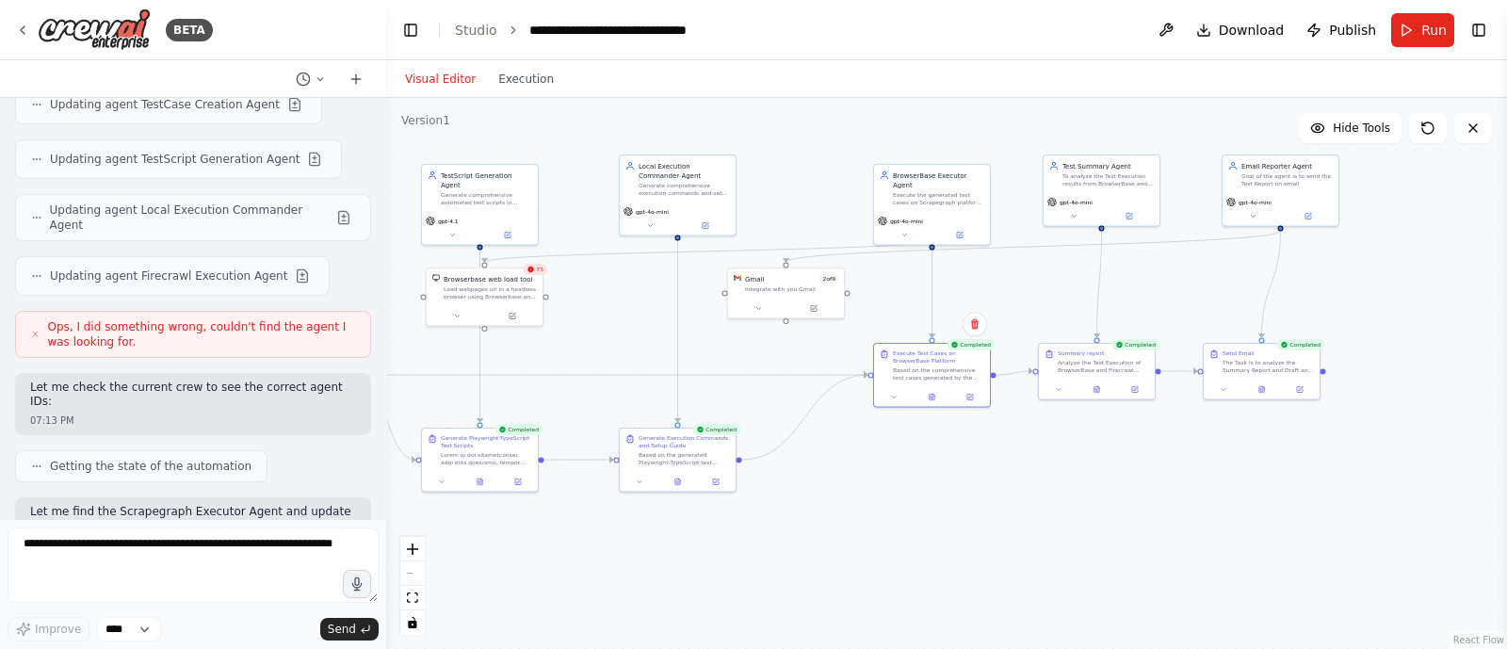
drag, startPoint x: 1052, startPoint y: 564, endPoint x: 793, endPoint y: 575, distance: 259.2
click at [793, 575] on div ".deletable-edge-delete-btn { width: 20px; height: 20px; border: 0px solid #ffff…" at bounding box center [946, 373] width 1121 height 551
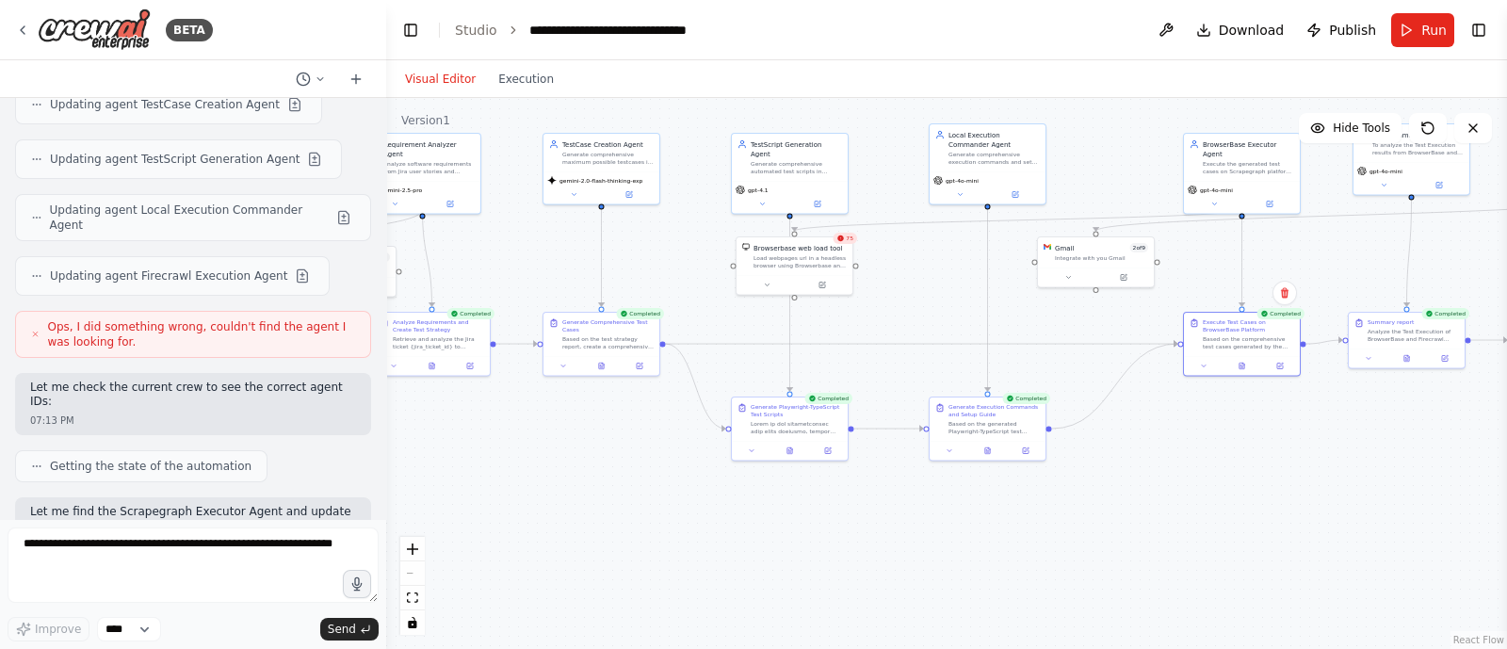
drag, startPoint x: 884, startPoint y: 496, endPoint x: 1199, endPoint y: 465, distance: 316.1
click at [1199, 465] on div ".deletable-edge-delete-btn { width: 20px; height: 20px; border: 0px solid #ffff…" at bounding box center [946, 373] width 1121 height 551
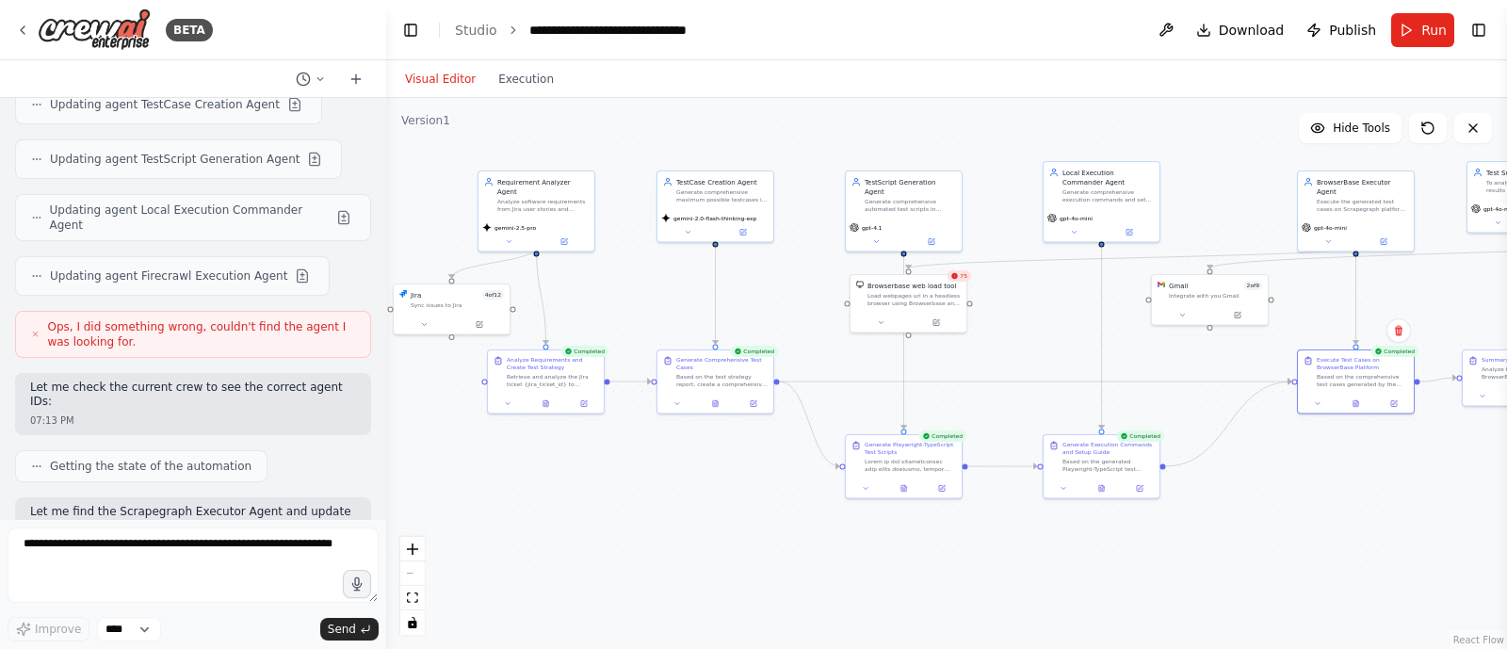
drag, startPoint x: 601, startPoint y: 600, endPoint x: 774, endPoint y: 684, distance: 192.5
click at [774, 648] on html "BETA Hello! I'm the CrewAI assistant. What kind of automation do you want to bu…" at bounding box center [753, 324] width 1507 height 649
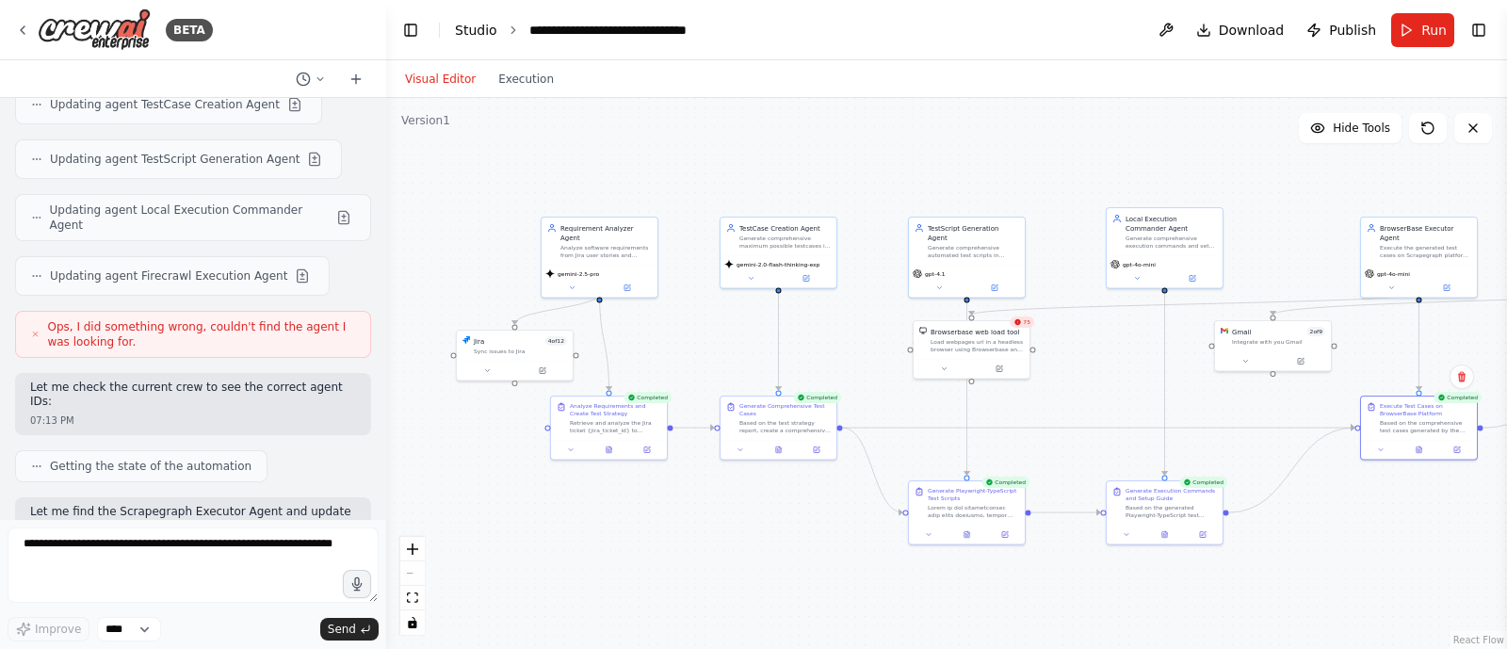
click at [467, 30] on link "Studio" at bounding box center [476, 30] width 42 height 15
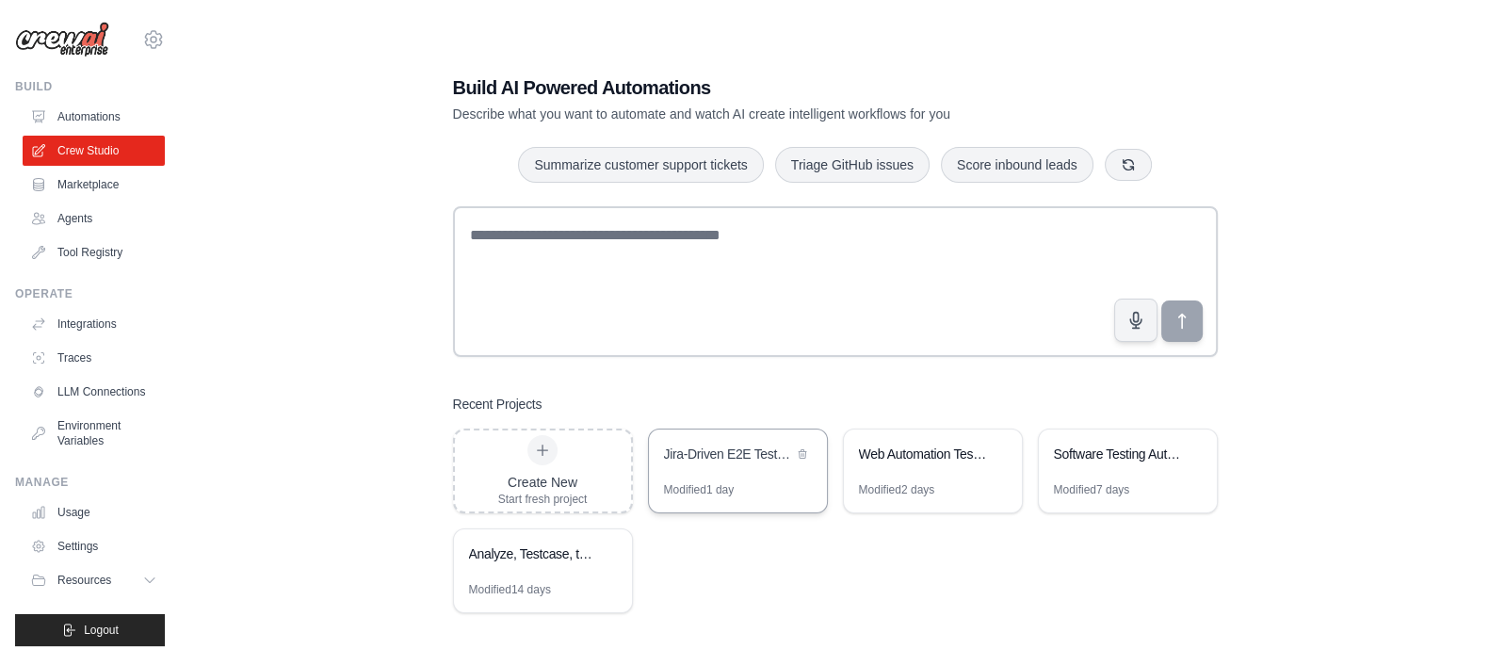
click at [724, 446] on div "Jira-Driven E2E Testing Automation" at bounding box center [728, 454] width 129 height 19
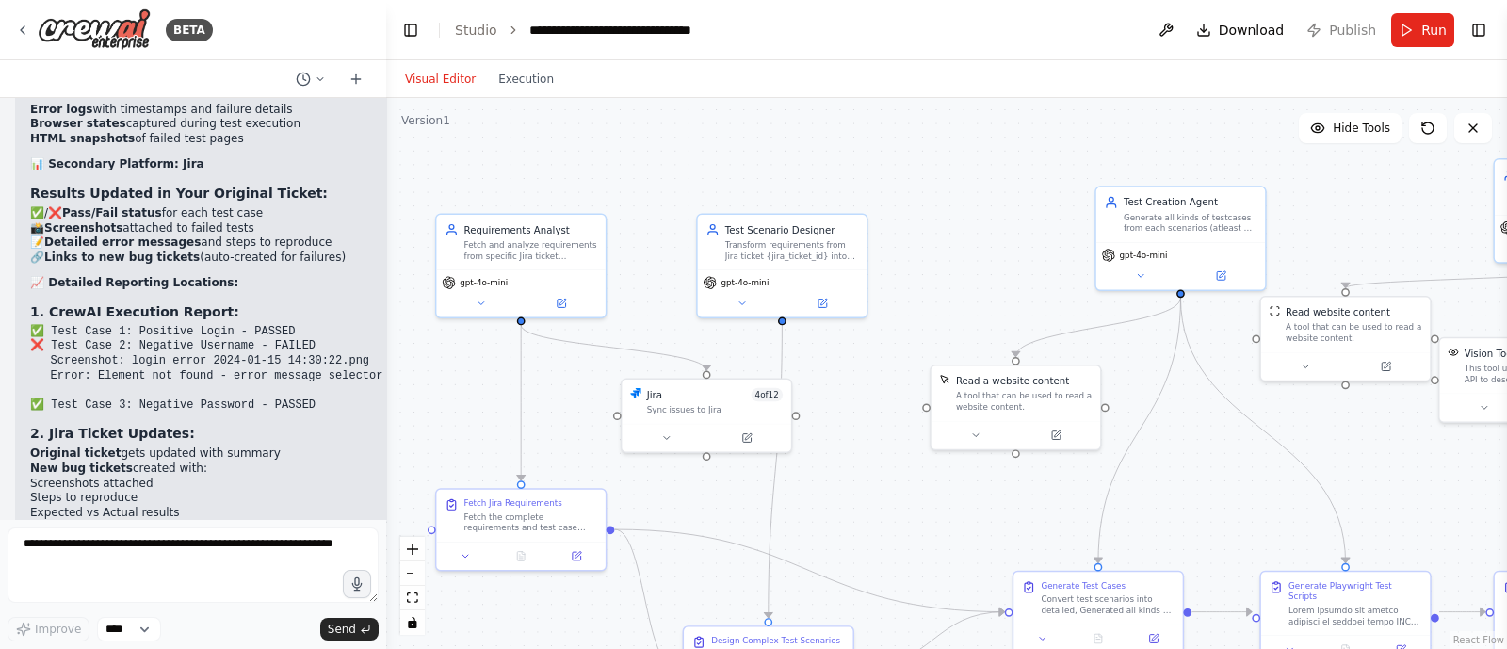
scroll to position [11865, 0]
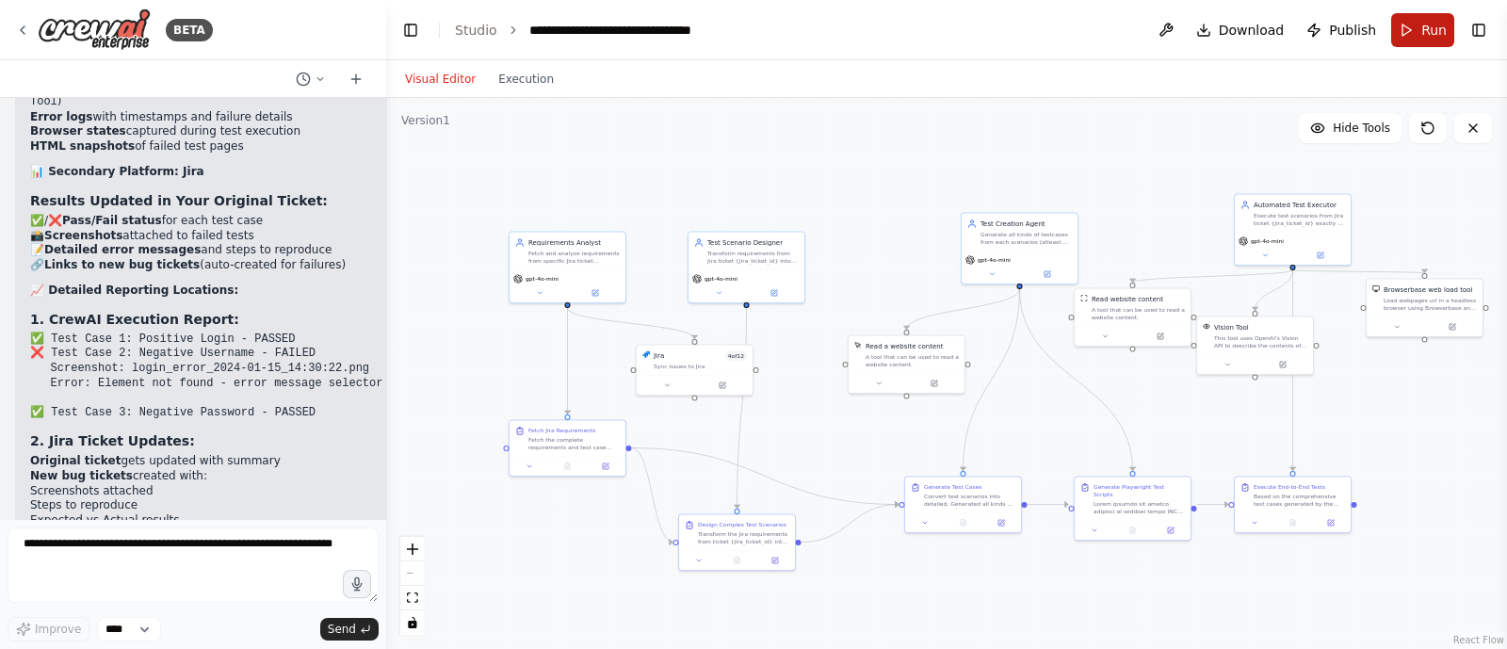
click at [1428, 21] on span "Run" at bounding box center [1433, 30] width 25 height 19
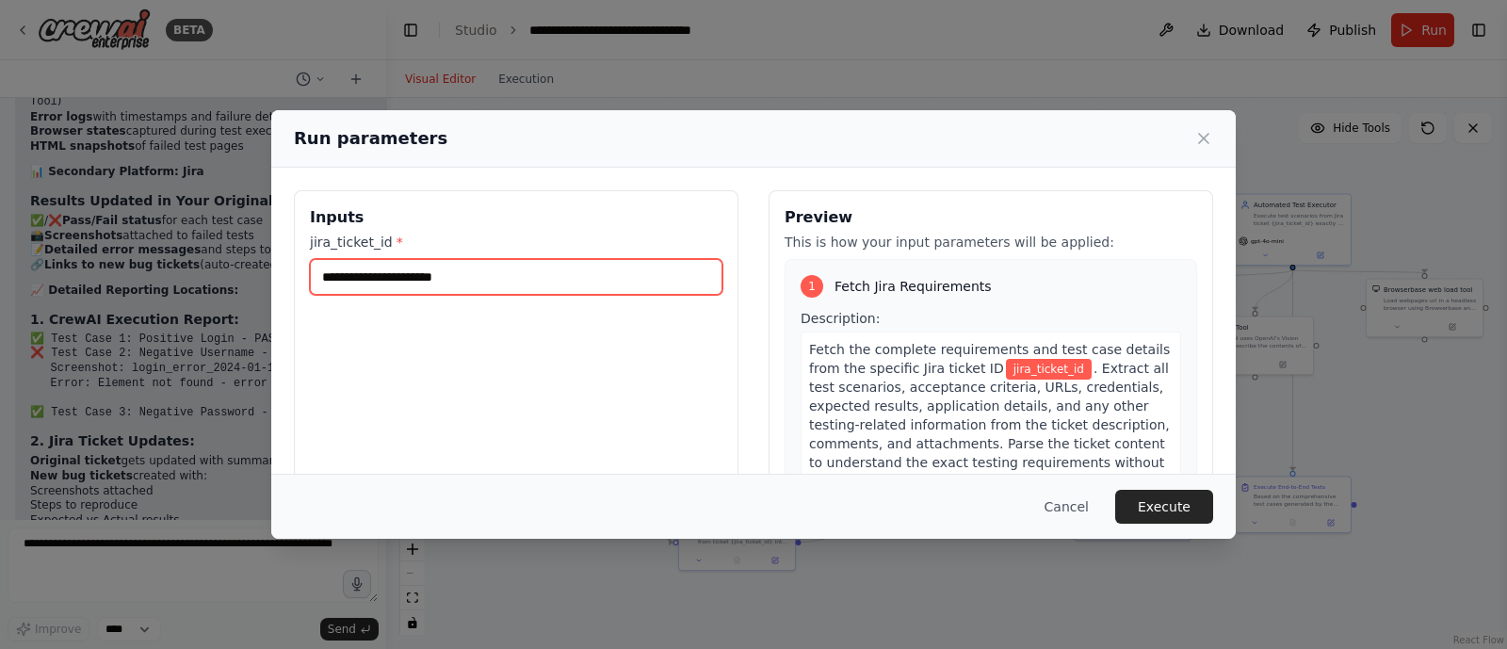
click at [498, 271] on input "jira_ticket_id *" at bounding box center [516, 277] width 413 height 36
type input "*****"
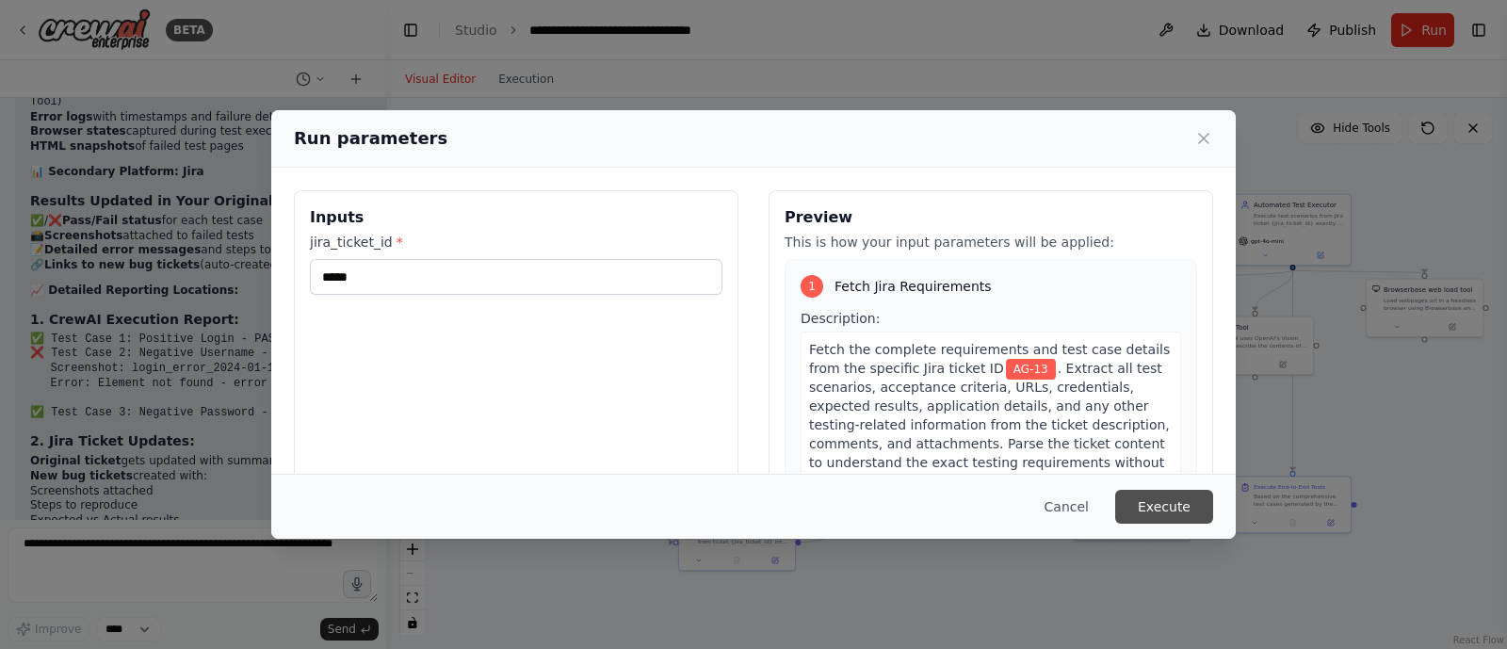
click at [1167, 504] on button "Execute" at bounding box center [1164, 507] width 98 height 34
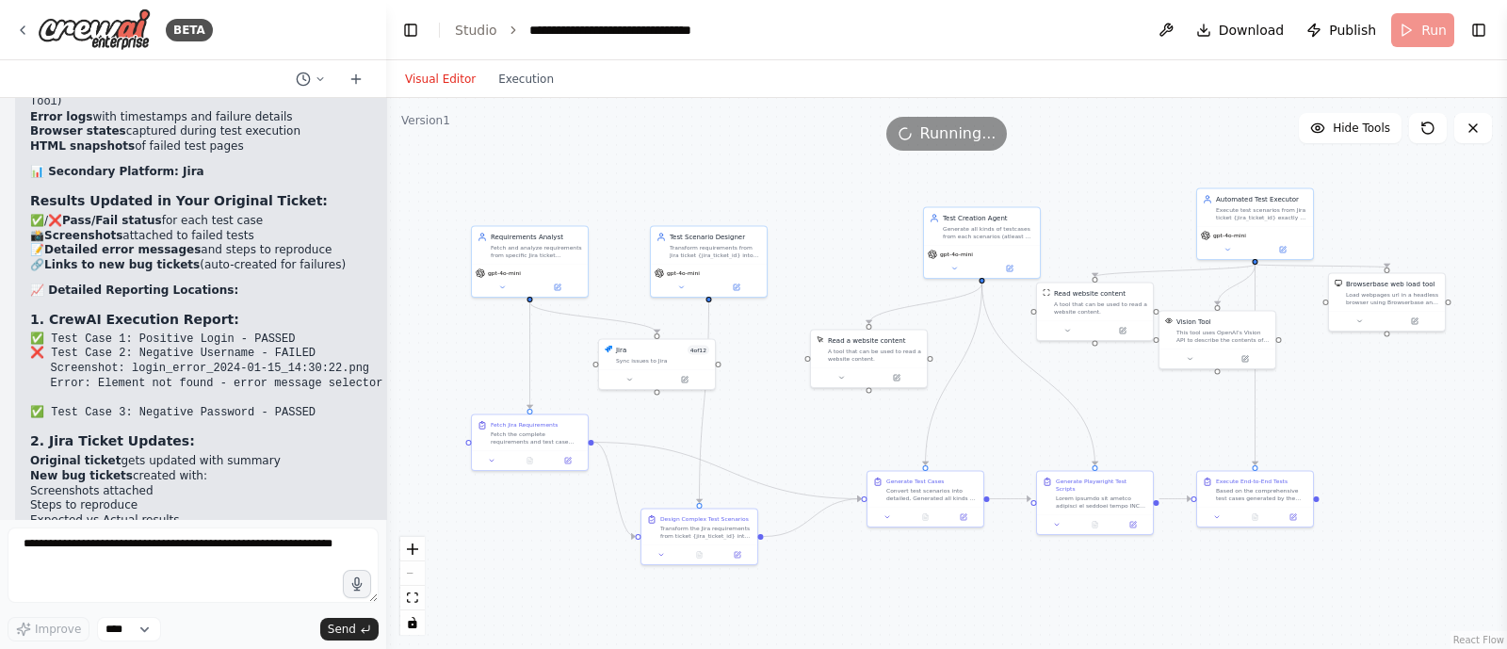
drag, startPoint x: 1177, startPoint y: 159, endPoint x: 1140, endPoint y: 154, distance: 38.1
click at [1140, 154] on div ".deletable-edge-delete-btn { width: 20px; height: 20px; border: 0px solid #ffff…" at bounding box center [946, 373] width 1121 height 551
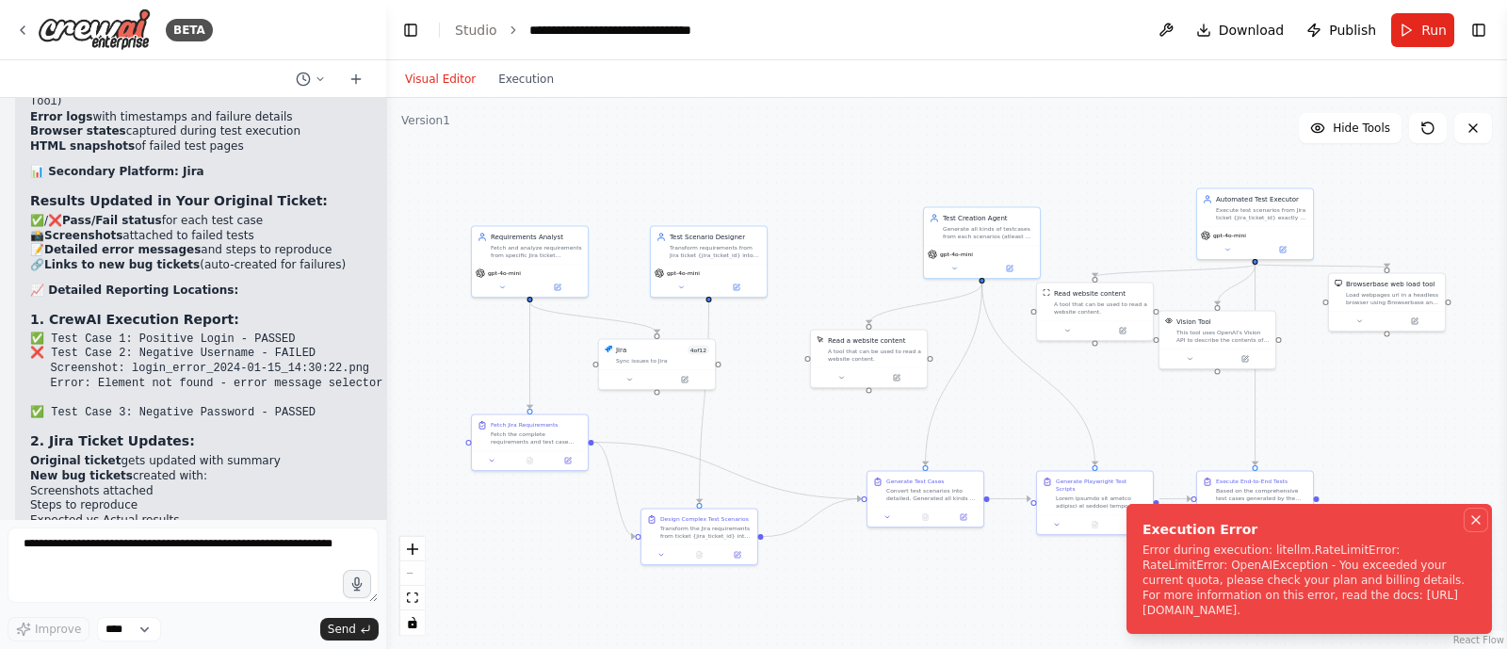
click at [1474, 524] on icon "Notifications (F8)" at bounding box center [1475, 519] width 15 height 15
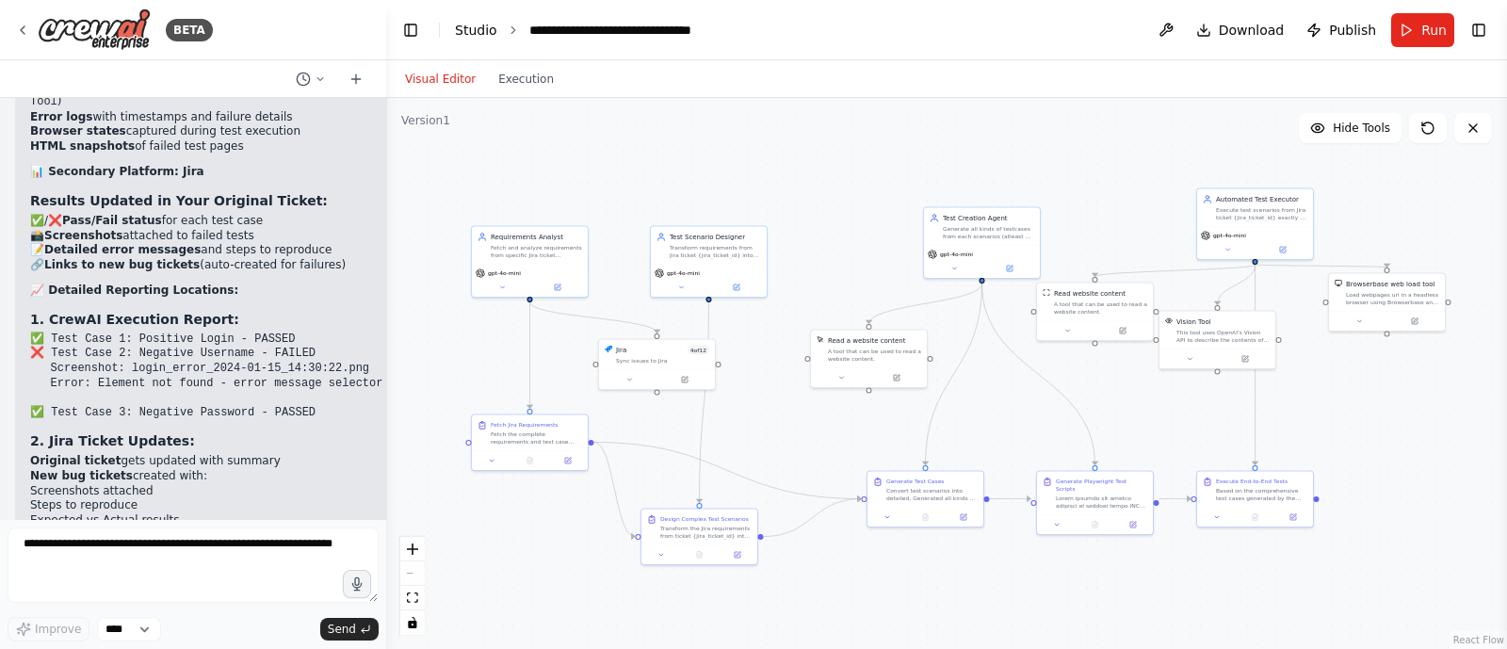
click at [481, 23] on link "Studio" at bounding box center [476, 30] width 42 height 15
